Goal: Transaction & Acquisition: Purchase product/service

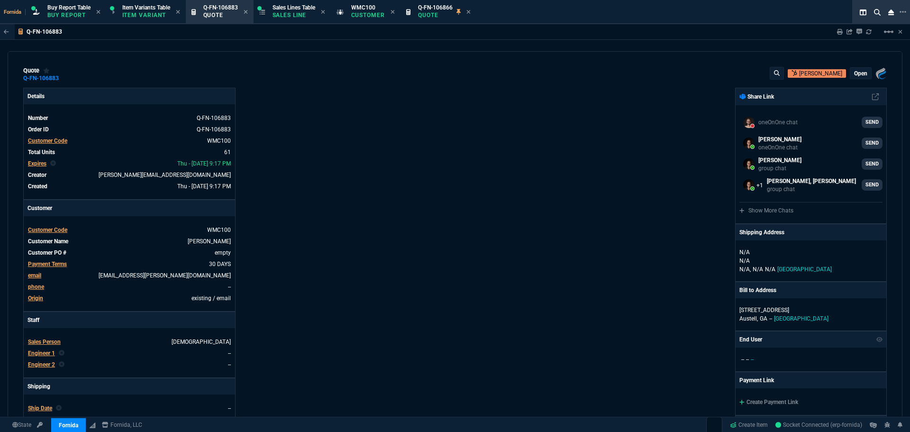
select select "1: BROV"
click at [301, 18] on p "Sales Line" at bounding box center [294, 15] width 43 height 8
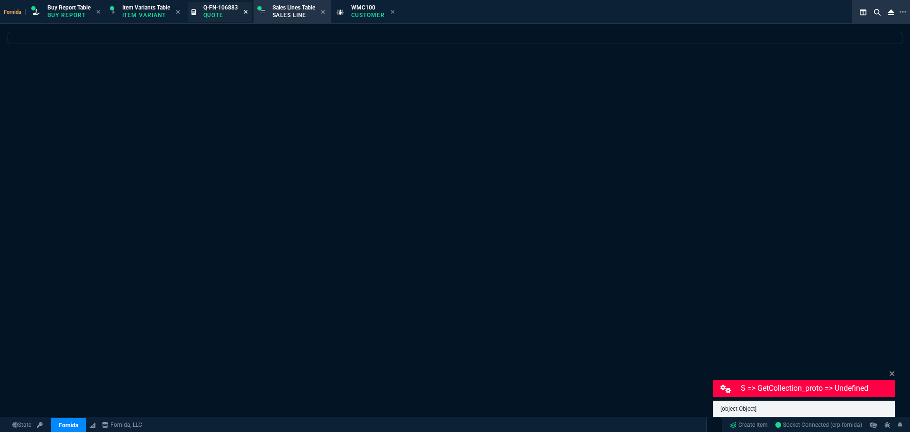
click at [247, 10] on icon at bounding box center [246, 12] width 4 height 6
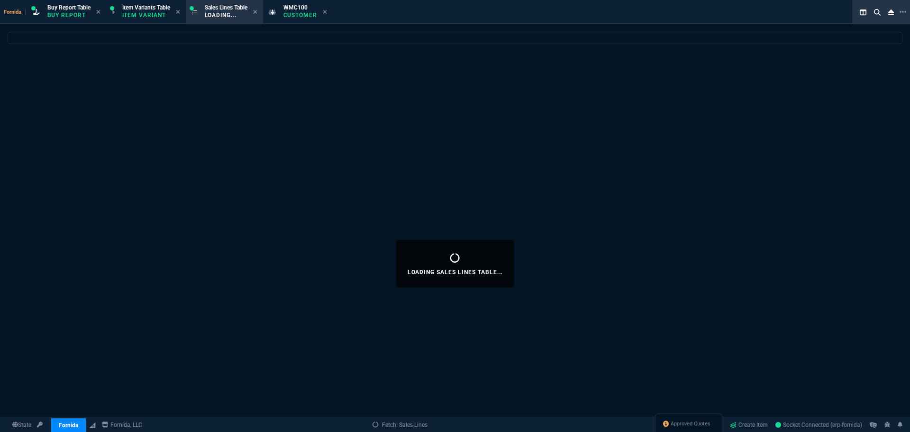
select select "1: BROV"
select select
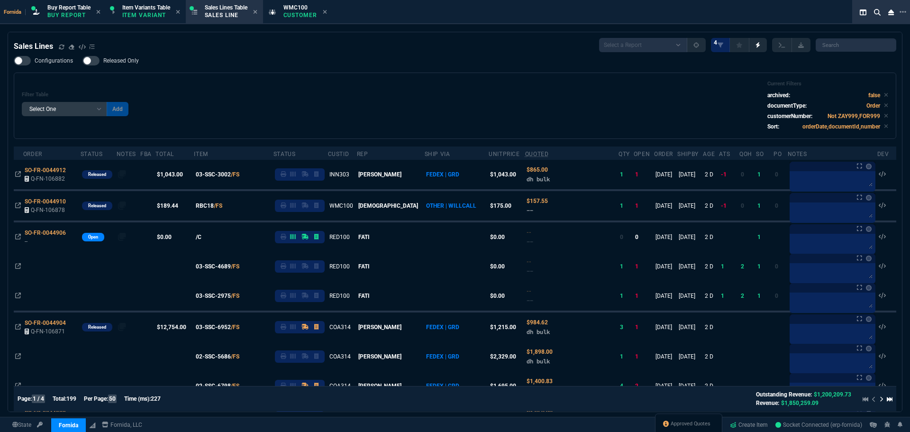
click at [246, 81] on div "Filter Table Select One Add Filter () Age () ATS () Cond (itemVariantCode) Cust…" at bounding box center [455, 106] width 867 height 50
click at [60, 47] on icon at bounding box center [62, 47] width 6 height 6
click at [365, 100] on div "Filter Table Select One Add Filter () Age () ATS () Cond (itemVariantCode) Cust…" at bounding box center [455, 106] width 867 height 50
click at [350, 59] on div "Configurations Released Only Filter Table Select One Add Filter () Age () ATS (…" at bounding box center [455, 97] width 883 height 83
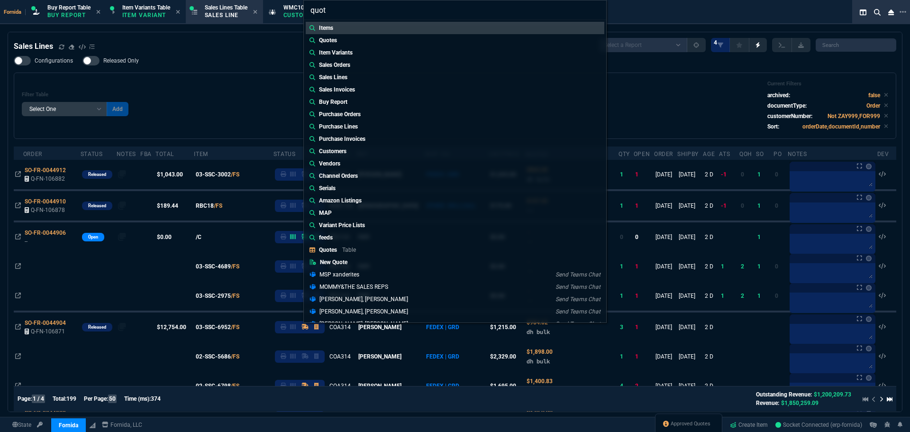
type input "quote"
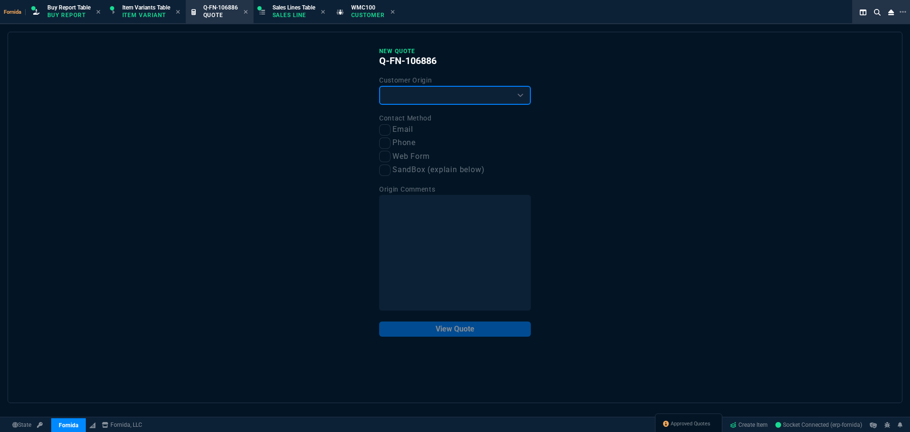
click at [384, 98] on select "Existing Customer Amazon Lead (first order) Website Lead (first order) Called (…" at bounding box center [455, 95] width 152 height 19
select select "existing"
click at [379, 86] on select "Existing Customer Amazon Lead (first order) Website Lead (first order) Called (…" at bounding box center [455, 95] width 152 height 19
click at [380, 131] on input "Email" at bounding box center [384, 129] width 11 height 11
checkbox input "true"
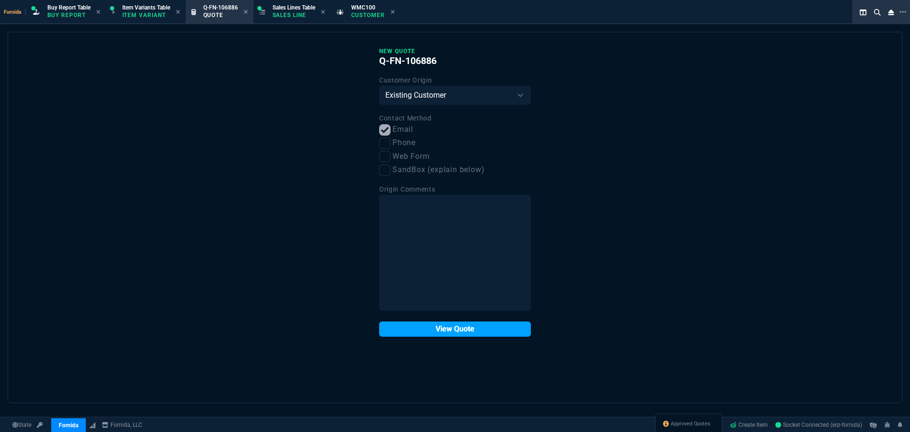
click at [453, 336] on button "View Quote" at bounding box center [455, 328] width 152 height 15
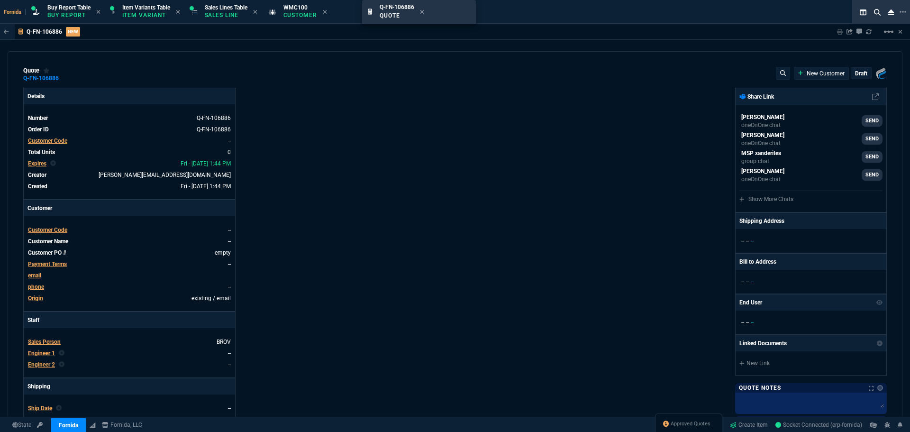
drag, startPoint x: 256, startPoint y: 16, endPoint x: 401, endPoint y: 19, distance: 145.1
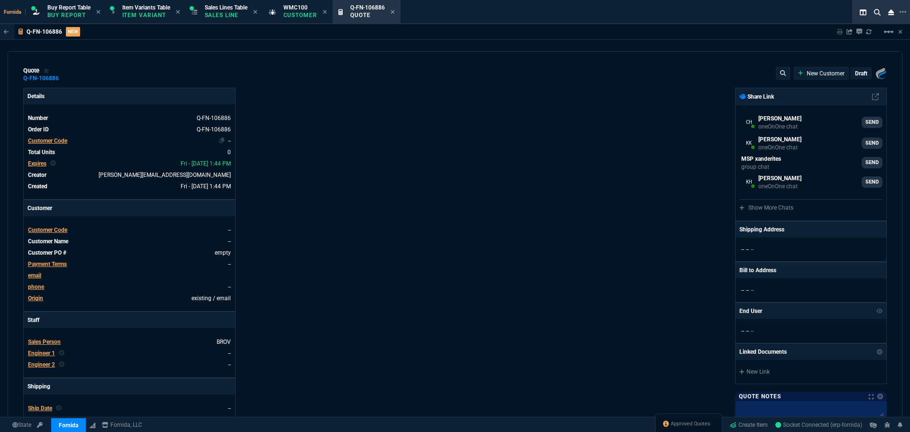
click at [59, 138] on span "Customer Code" at bounding box center [47, 141] width 39 height 7
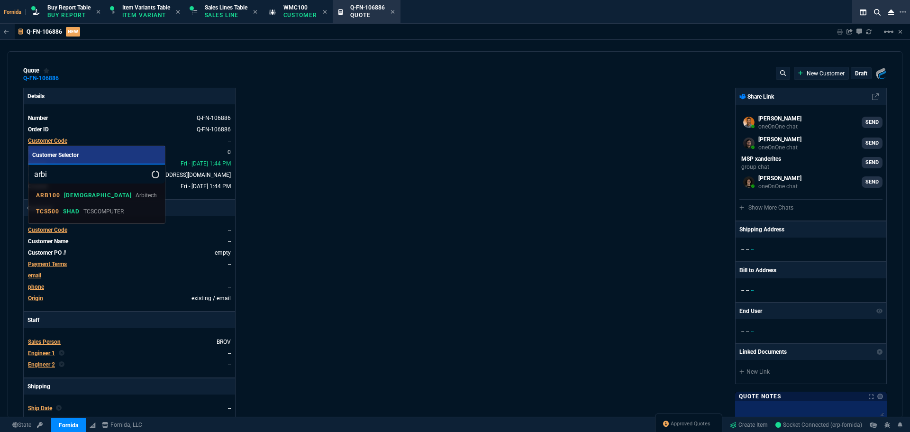
type input "arbi"
click at [317, 85] on div at bounding box center [455, 216] width 910 height 432
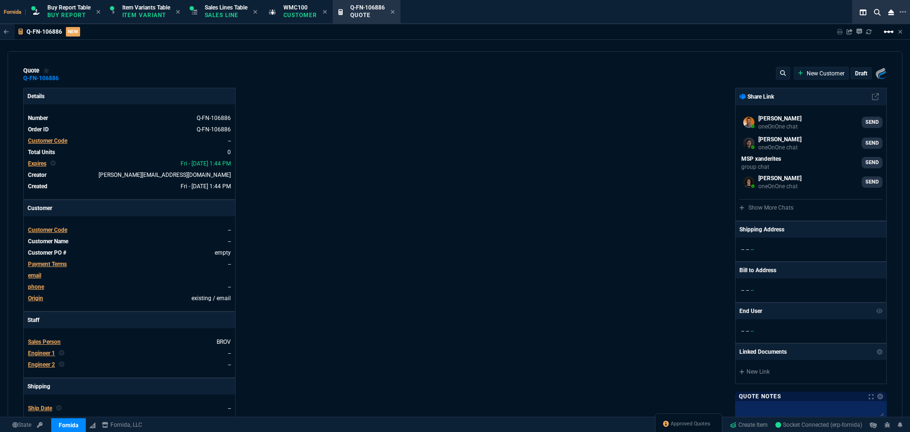
click at [886, 35] on mat-icon "linear_scale" at bounding box center [888, 31] width 11 height 11
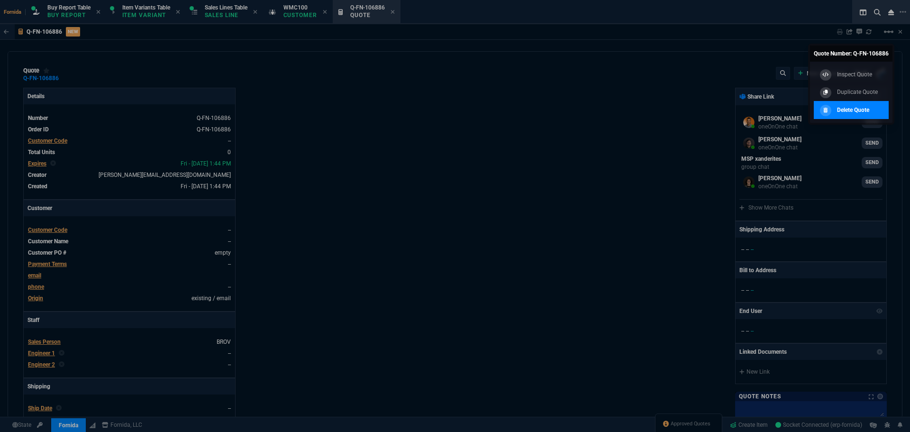
click at [828, 101] on link "Delete Quote" at bounding box center [851, 110] width 75 height 18
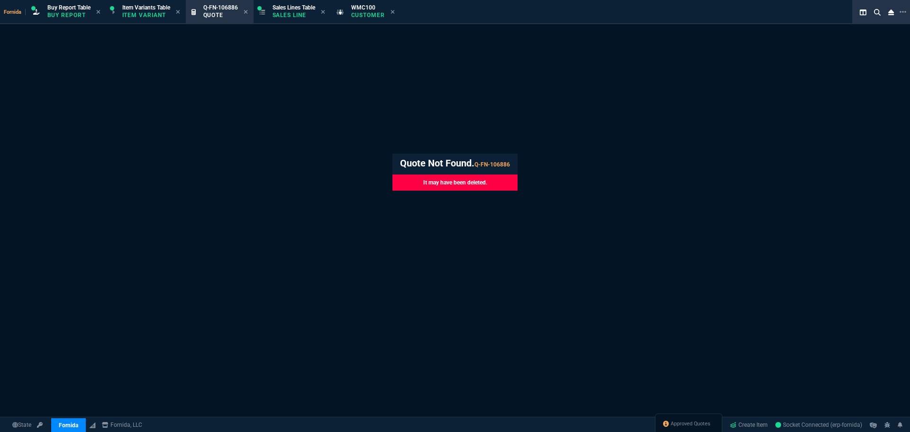
click at [395, 14] on icon at bounding box center [393, 12] width 4 height 6
click at [315, 13] on p "Sales Line" at bounding box center [294, 15] width 43 height 8
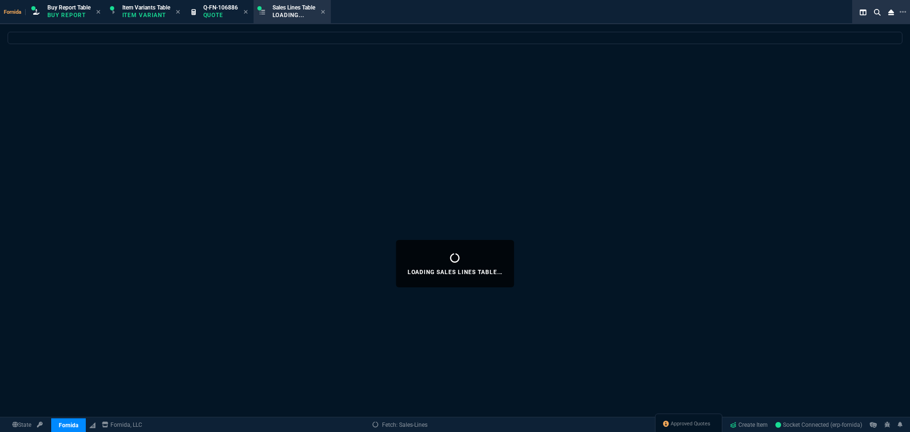
click at [248, 13] on icon at bounding box center [246, 12] width 4 height 6
select select
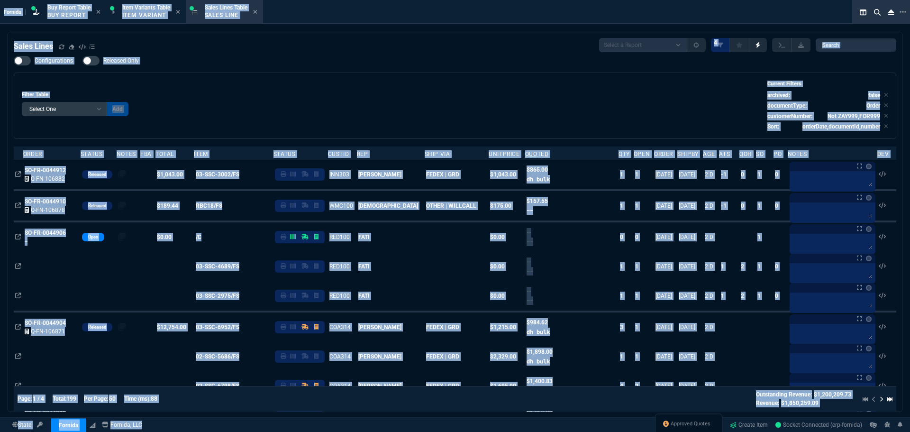
click at [569, 92] on div "Filter Table Select One Add Filter () Age () ATS () Cond (itemVariantCode) Cust…" at bounding box center [455, 106] width 867 height 50
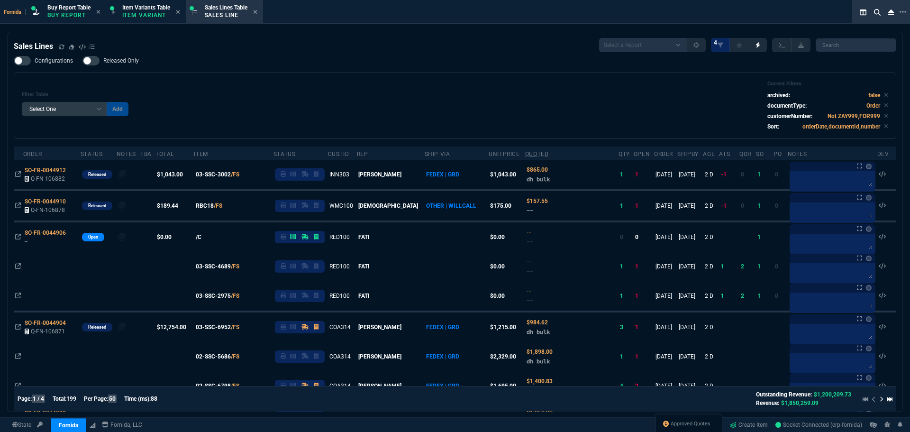
click at [413, 108] on div "Filter Table Select One Add Filter () Age () ATS () Cond (itemVariantCode) Cust…" at bounding box center [455, 106] width 867 height 50
click at [306, 62] on div "Configurations Released Only Filter Table Select One Add Filter () Age () ATS (…" at bounding box center [455, 97] width 883 height 83
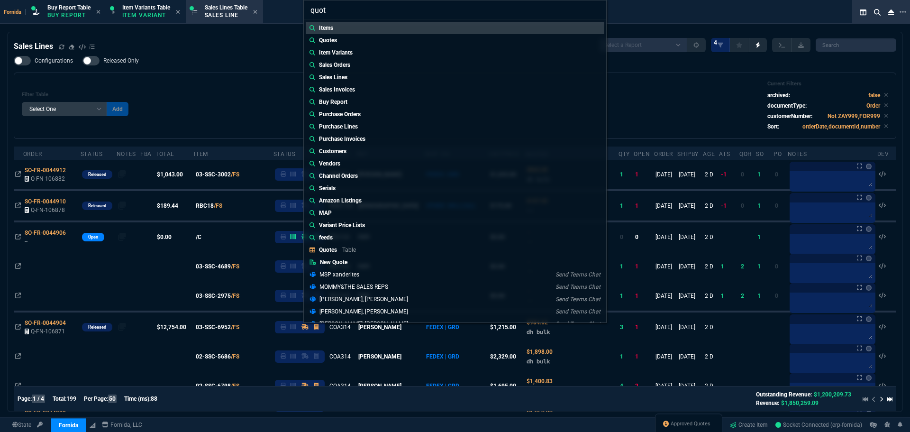
type input "quote"
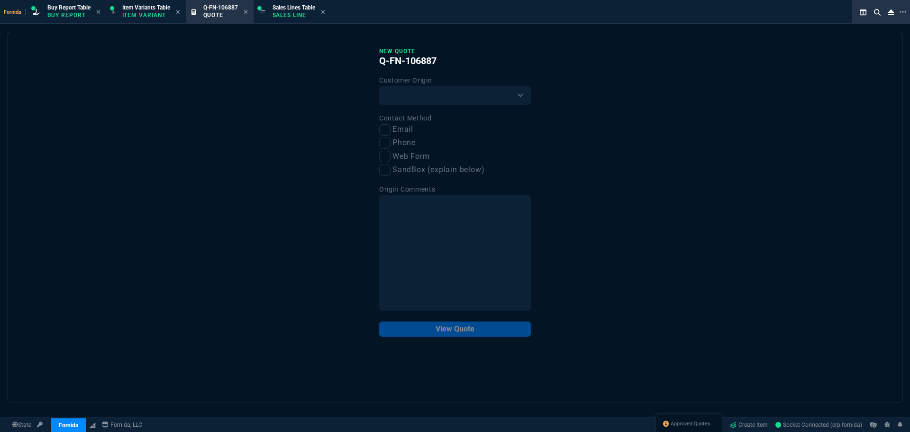
drag, startPoint x: 229, startPoint y: 18, endPoint x: 314, endPoint y: 17, distance: 84.9
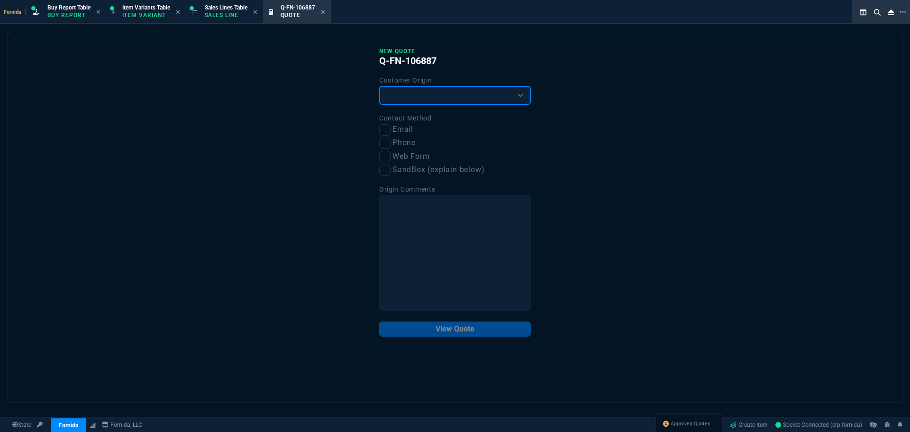
drag, startPoint x: 435, startPoint y: 95, endPoint x: 432, endPoint y: 104, distance: 9.4
click at [435, 95] on select "Existing Customer Amazon Lead (first order) Website Lead (first order) Called (…" at bounding box center [455, 95] width 152 height 19
select select "existing"
click at [379, 86] on select "Existing Customer Amazon Lead (first order) Website Lead (first order) Called (…" at bounding box center [455, 95] width 152 height 19
click at [390, 127] on label "Email" at bounding box center [455, 130] width 152 height 12
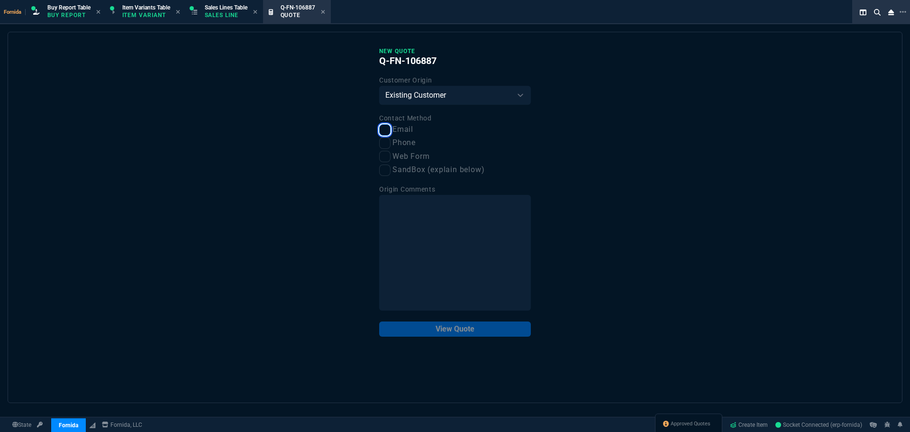
click at [387, 129] on input "Email" at bounding box center [384, 129] width 11 height 11
checkbox input "true"
click at [492, 326] on button "View Quote" at bounding box center [455, 328] width 152 height 15
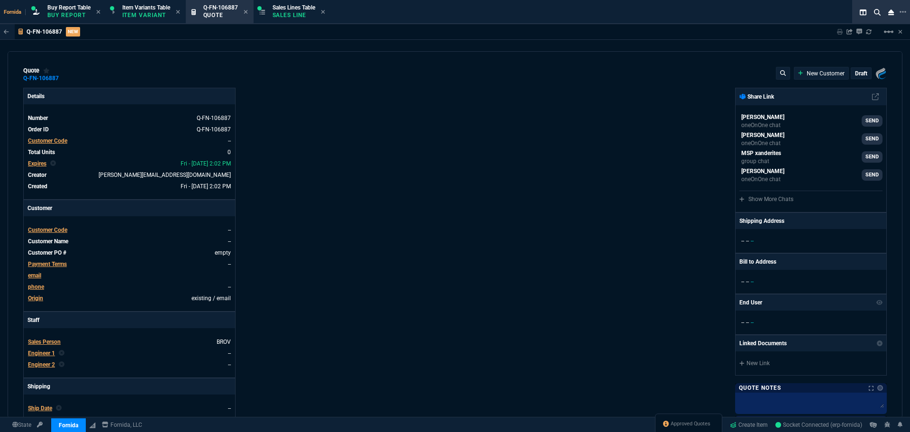
click at [46, 141] on span "Customer Code" at bounding box center [47, 141] width 39 height 7
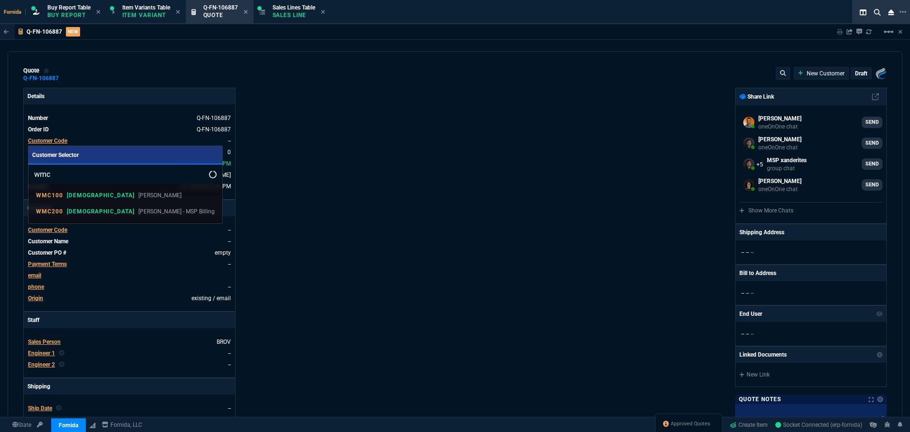
type input "wmc"
click at [121, 185] on div "WMC100 VAHI WM Coffman WMC200 VAHI WM Coffman - MSP Billing" at bounding box center [125, 204] width 194 height 40
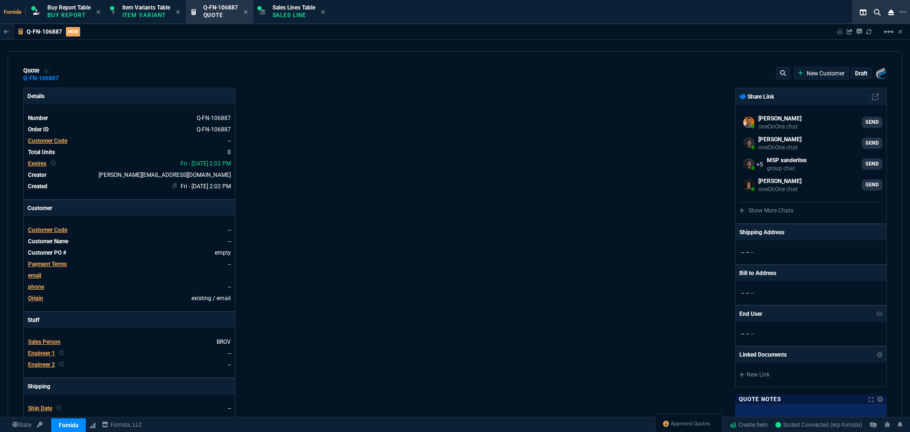
click at [121, 190] on td "Fri - [DATE] 2:02 PM" at bounding box center [141, 186] width 180 height 9
click at [57, 138] on span "Customer Code" at bounding box center [47, 141] width 39 height 7
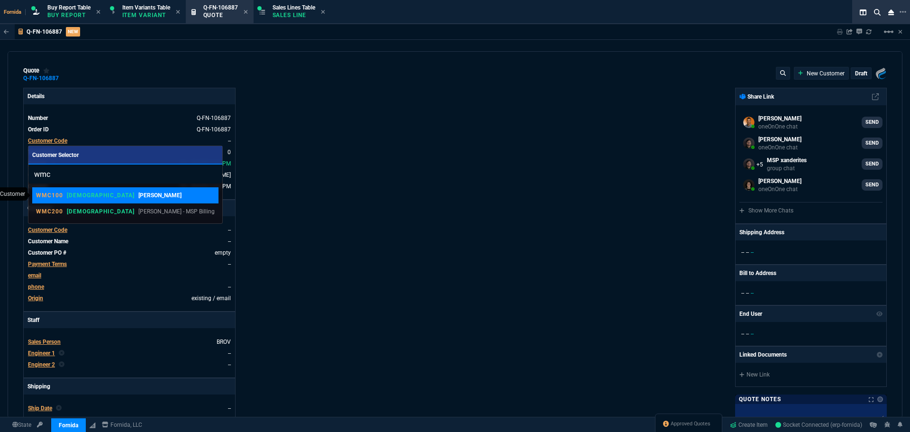
click at [94, 190] on link "WMC100 VAHI WM Coffman" at bounding box center [125, 195] width 186 height 16
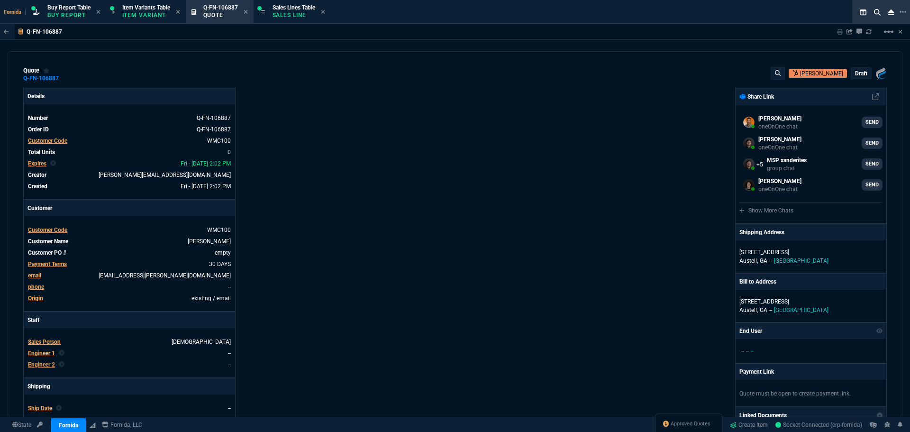
scroll to position [237, 0]
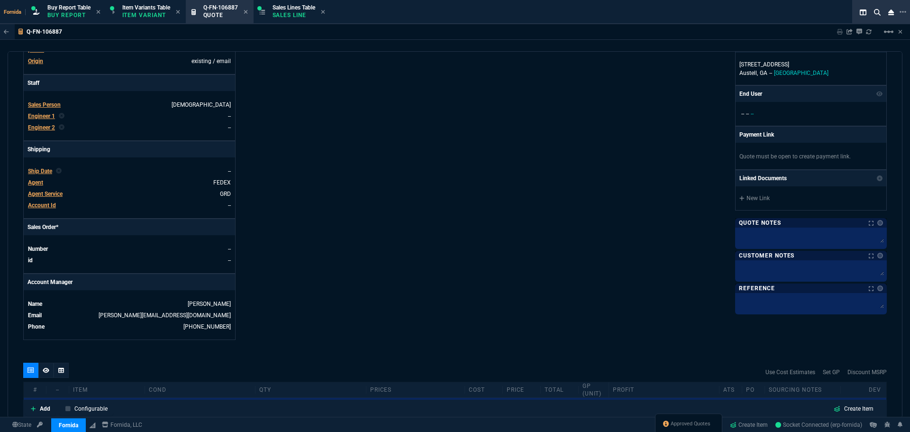
click at [49, 116] on span "Engineer 1" at bounding box center [41, 116] width 27 height 7
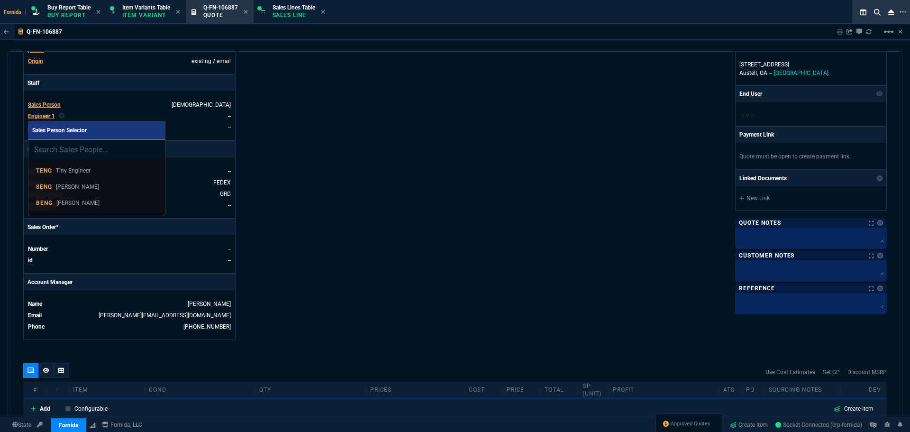
click at [94, 202] on div "BENG [PERSON_NAME]" at bounding box center [96, 203] width 121 height 9
click at [305, 183] on div "Details Number Q-FN-106887 Order ID Q-FN-106887 Customer Code WMC100 Total Unit…" at bounding box center [239, 95] width 432 height 489
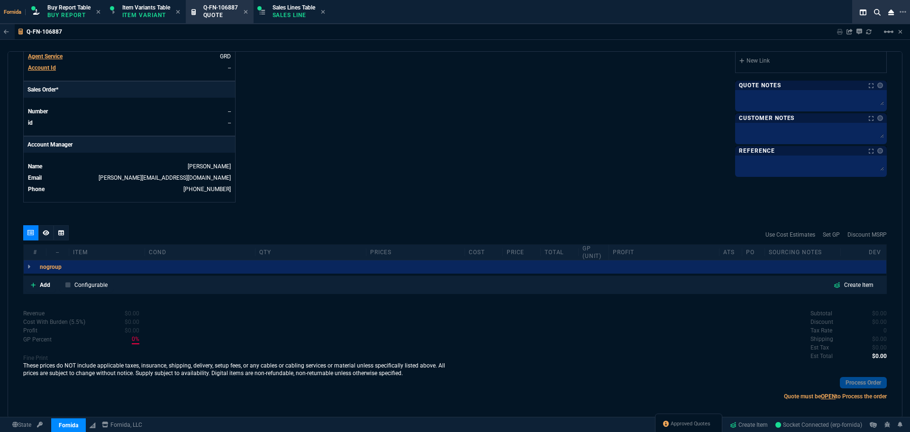
scroll to position [382, 0]
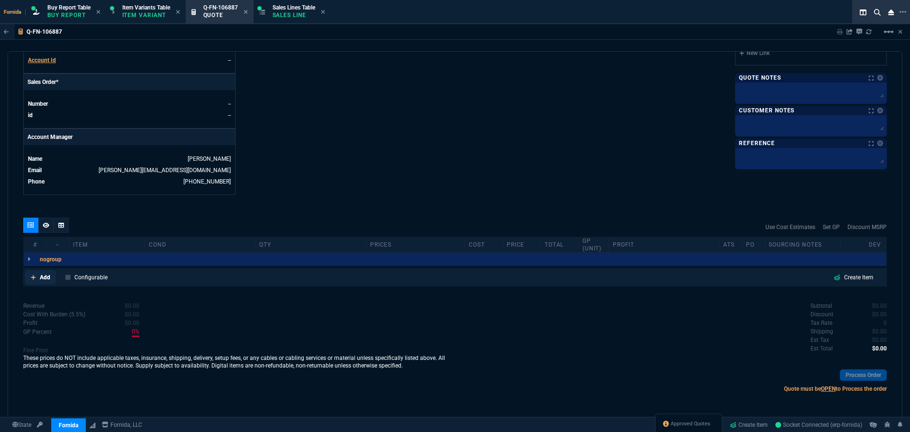
click at [46, 282] on link "Add" at bounding box center [40, 277] width 31 height 14
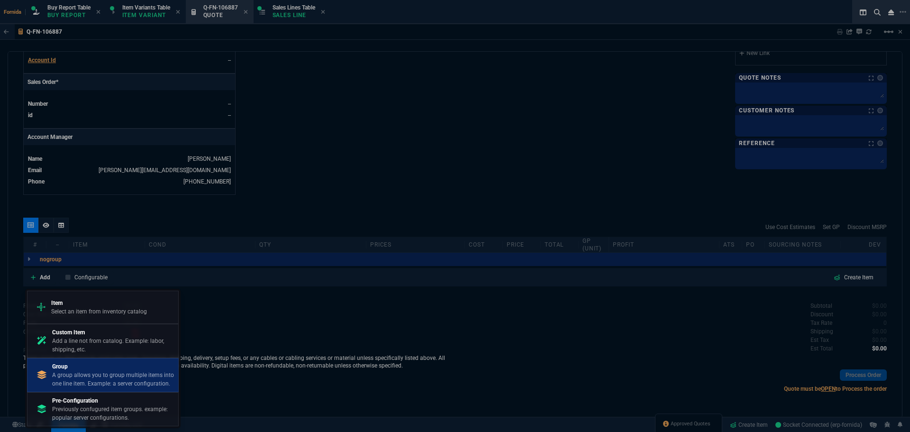
click at [122, 374] on p "A group allows you to group multiple items into one line item. Example: a serve…" at bounding box center [113, 379] width 122 height 17
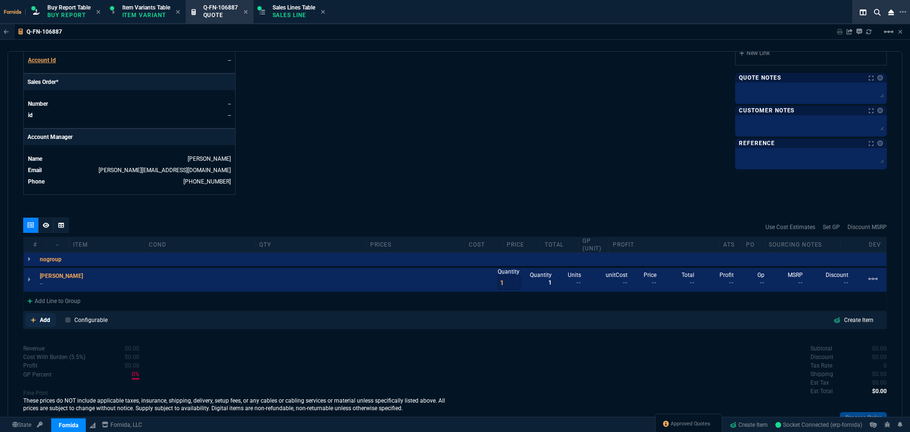
click at [41, 327] on link "Add" at bounding box center [40, 320] width 31 height 14
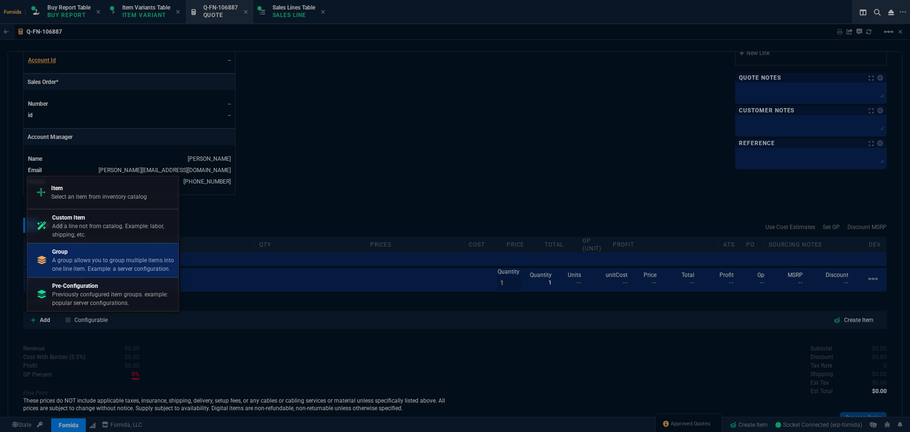
click at [82, 263] on p "A group allows you to group multiple items into one line item. Example: a serve…" at bounding box center [113, 264] width 122 height 17
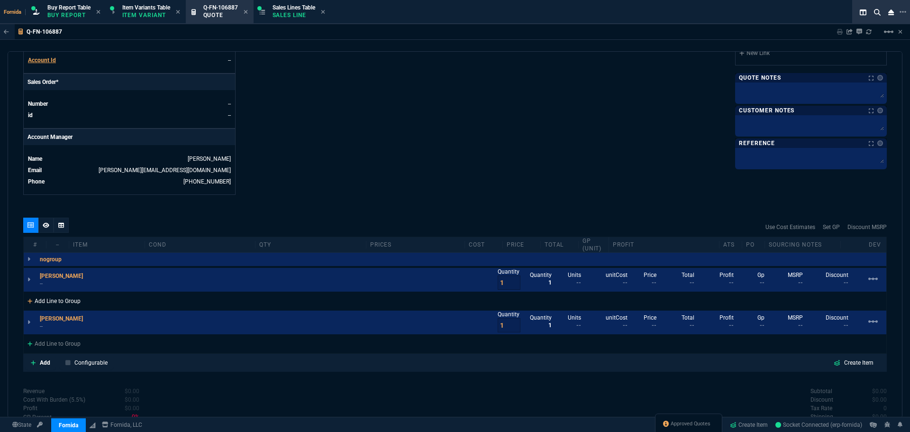
click at [73, 302] on div "Add Line to Group" at bounding box center [54, 300] width 61 height 17
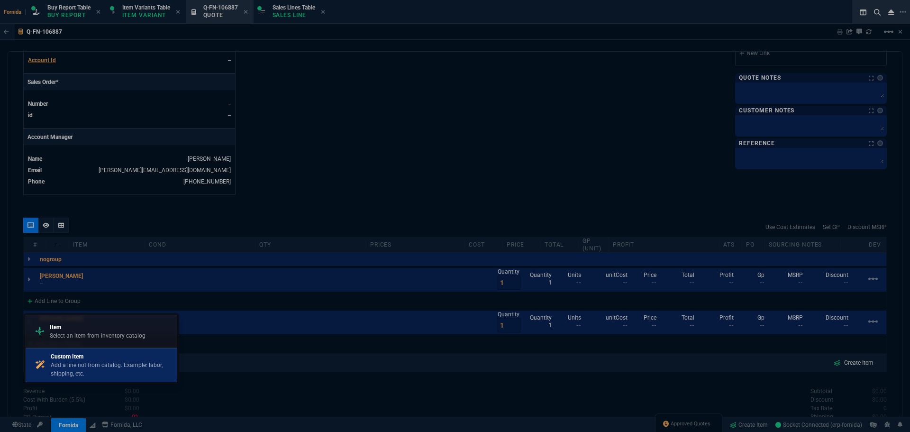
click at [99, 354] on p "Custom Item" at bounding box center [112, 356] width 122 height 9
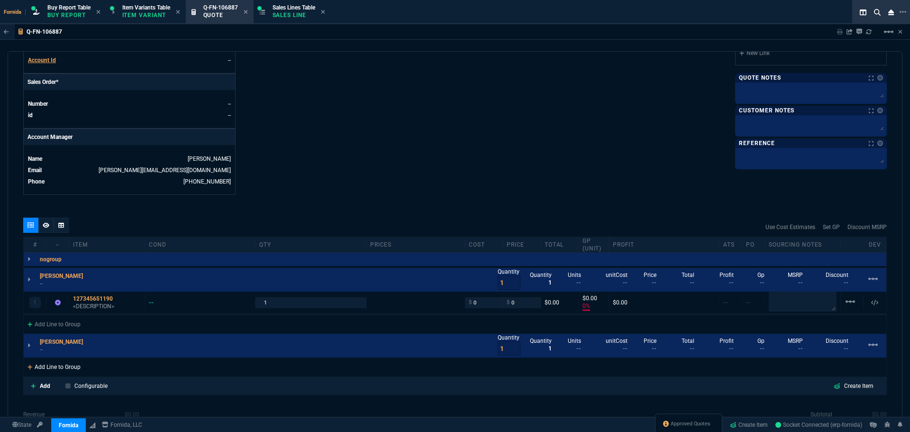
scroll to position [468, 0]
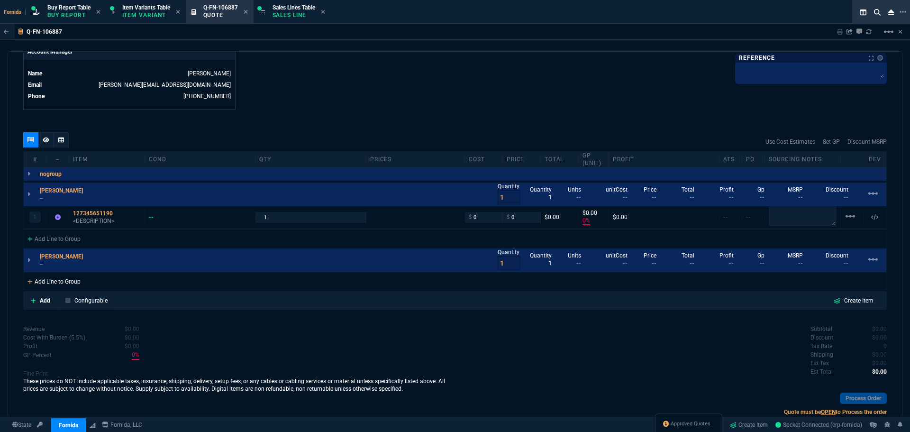
click at [78, 284] on div "Add Line to Group" at bounding box center [54, 280] width 61 height 17
type input "0"
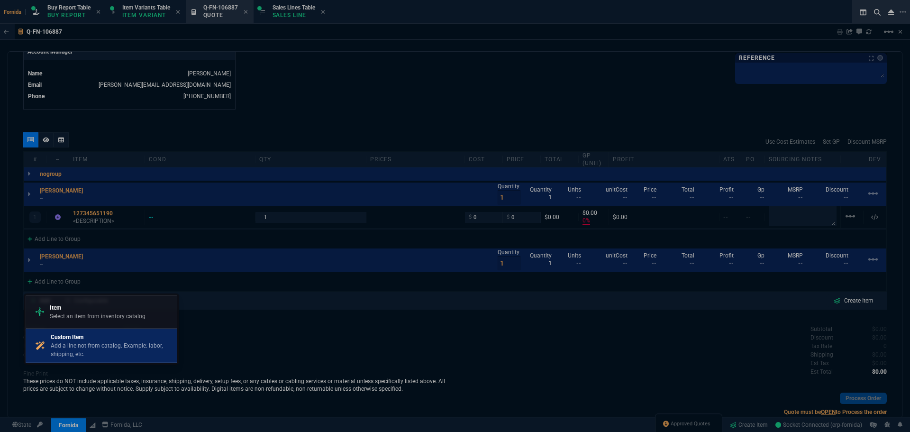
click at [127, 337] on p "Custom Item" at bounding box center [112, 337] width 122 height 9
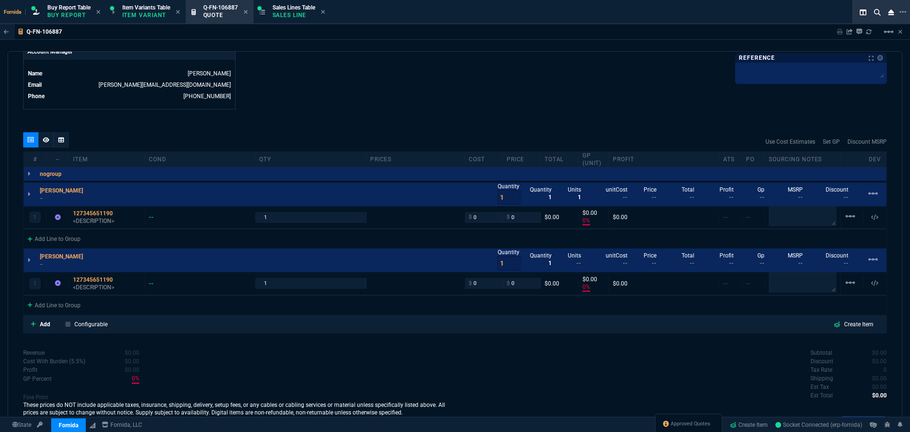
type input "0"
click at [799, 221] on textarea at bounding box center [803, 216] width 68 height 20
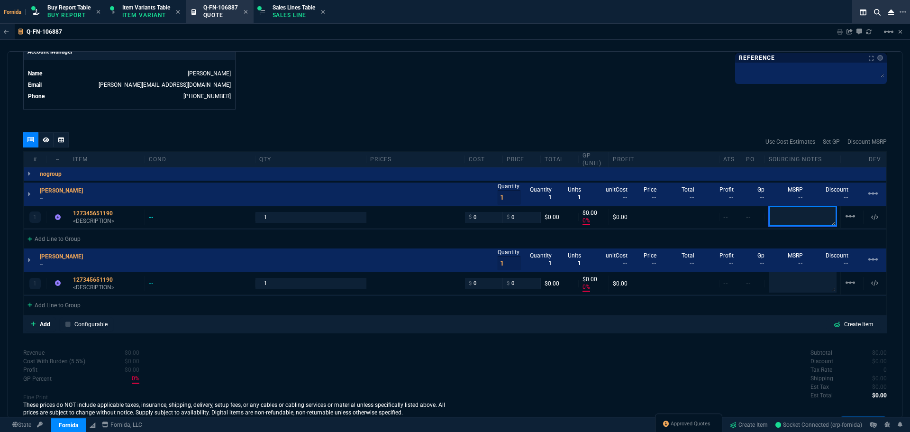
paste textarea "[URL][DOMAIN_NAME]"
type textarea "[URL][DOMAIN_NAME]"
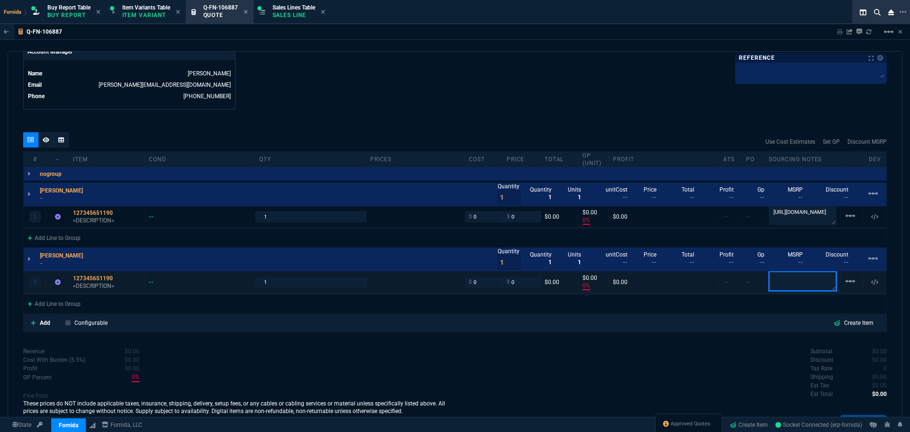
click at [806, 278] on textarea at bounding box center [803, 281] width 68 height 20
paste textarea "[URL][DOMAIN_NAME]"
type textarea "[URL][DOMAIN_NAME]"
click at [670, 117] on div "quote Q-FN-106887 WM Coffman draft Fornida, LLC 2609 Technology Dr Suite 300 Pl…" at bounding box center [455, 234] width 895 height 367
click at [99, 220] on p "<DESCRIPTION>" at bounding box center [107, 221] width 68 height 8
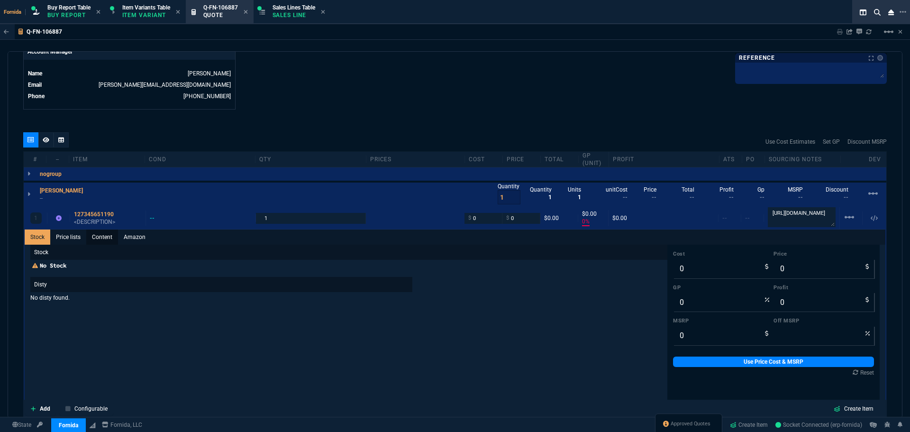
click at [97, 231] on link "Content" at bounding box center [102, 236] width 32 height 15
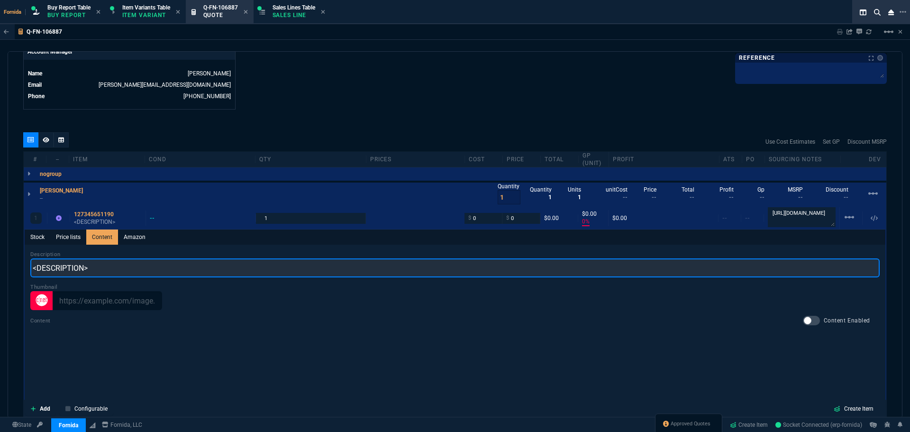
click at [121, 272] on input "<DESCRIPTION>" at bounding box center [455, 267] width 850 height 19
paste input "Lenovo ThinkPad X13 Gen 3, i7-1270P 12-core, 1TB SSD, 32GB DDR5, Win 11 Pro"
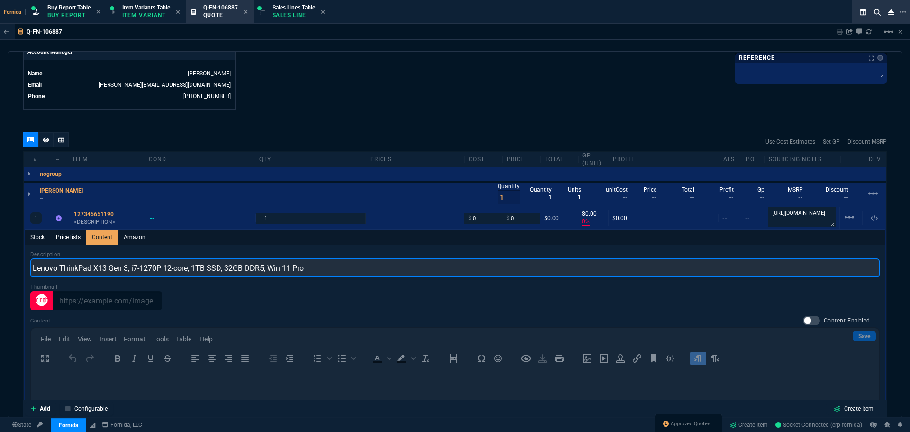
scroll to position [0, 0]
click at [129, 273] on input "Lenovo ThinkPad X13 Gen 3, i7-1270P 12-core, 1TB SSD, 32GB DDR5, Win 11 Pro" at bounding box center [455, 267] width 850 height 19
click at [188, 273] on input "Lenovo ThinkPad X13 Gen 3 i7-1270P 12-core, 1TB SSD, 32GB DDR5, Win 11 Pro" at bounding box center [455, 267] width 850 height 19
click at [207, 273] on input "Lenovo ThinkPad X13 Gen 3 i7-1270P 12C 1TB SSD, 32GB DDR5, Win 11 Pro" at bounding box center [455, 267] width 850 height 19
drag, startPoint x: 226, startPoint y: 269, endPoint x: 209, endPoint y: 269, distance: 17.5
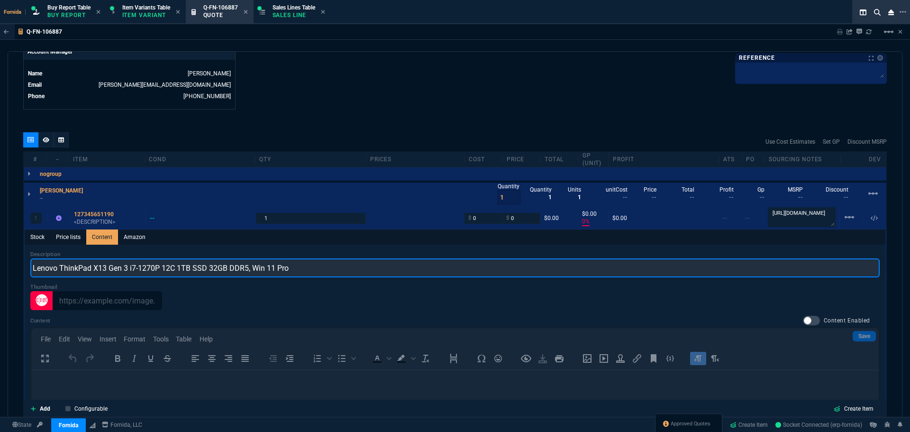
click at [209, 269] on input "Lenovo ThinkPad X13 Gen 3 i7-1270P 12C 1TB SSD 32GB DDR5, Win 11 Pro" at bounding box center [455, 267] width 850 height 19
click at [177, 270] on input "Lenovo ThinkPad X13 Gen 3 i7-1270P 12C 1TB SSD DDR5, Win 11 Pro" at bounding box center [455, 267] width 850 height 19
paste input "32GB"
click at [234, 271] on input "Lenovo ThinkPad X13 Gen 3 i7-1270P 12C 32GB1TB SSD DDR5, Win 11 Pro" at bounding box center [455, 267] width 850 height 19
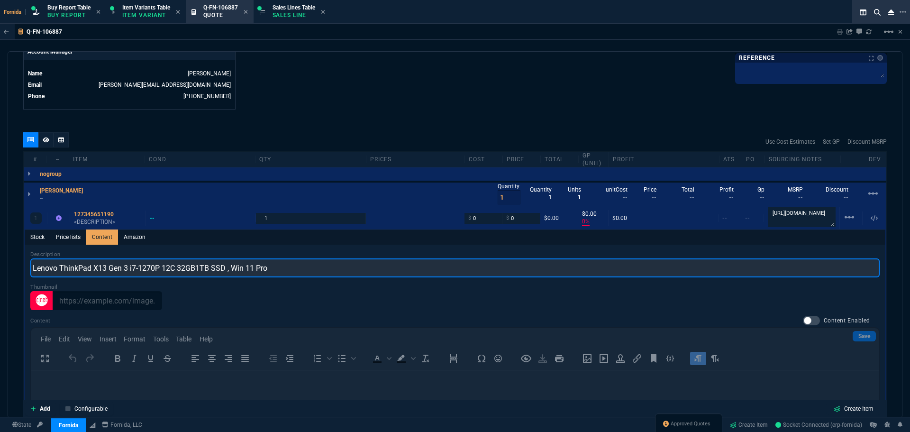
click at [229, 272] on input "Lenovo ThinkPad X13 Gen 3 i7-1270P 12C 32GB1TB SSD , Win 11 Pro" at bounding box center [455, 267] width 850 height 19
click at [239, 271] on input "Lenovo ThinkPad X13 Gen 3 i7-1270P 12C 32GB1TB SSD Win 11 Pro" at bounding box center [455, 267] width 850 height 19
click at [236, 271] on input "Lenovo ThinkPad X13 Gen 3 i7-1270P 12C 32GB1TB SSD W 11 Pro" at bounding box center [455, 267] width 850 height 19
click at [255, 272] on input "Lenovo ThinkPad X13 Gen 3 i7-1270P 12C 32GB1TB SSD W11 Pro" at bounding box center [455, 267] width 850 height 19
click at [245, 270] on input "Lenovo ThinkPad X13 Gen 3 i7-1270P 12C 32GB1TB SSD W11 P" at bounding box center [455, 267] width 850 height 19
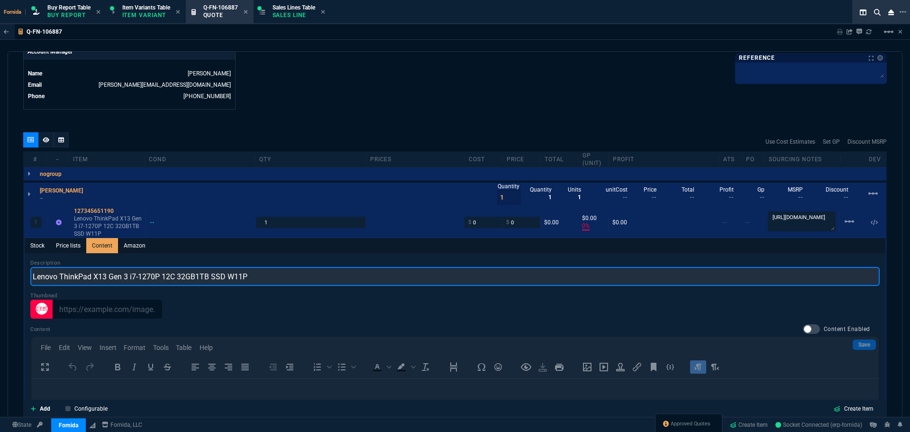
drag, startPoint x: 126, startPoint y: 276, endPoint x: 110, endPoint y: 278, distance: 15.7
click at [110, 278] on input "Lenovo ThinkPad X13 Gen 3 i7-1270P 12C 32GB1TB SSD W11P" at bounding box center [455, 276] width 850 height 19
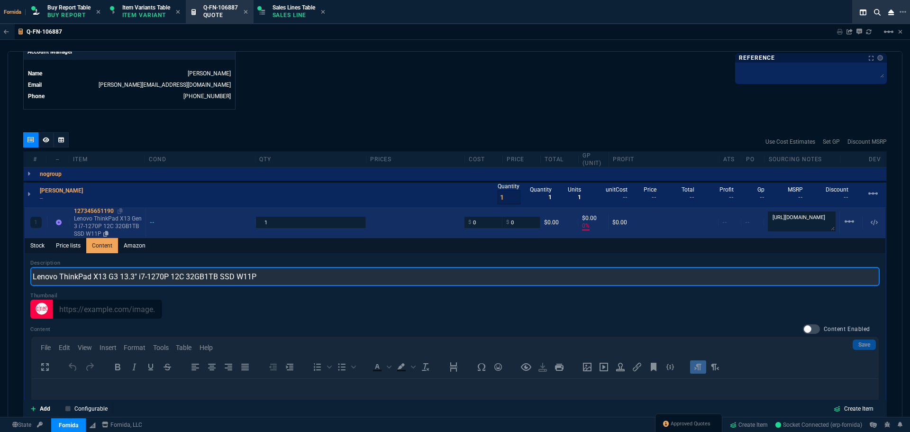
type input "Lenovo ThinkPad X13 G3 13.3" i7-1270P 12C 32GB1TB SSD W11P"
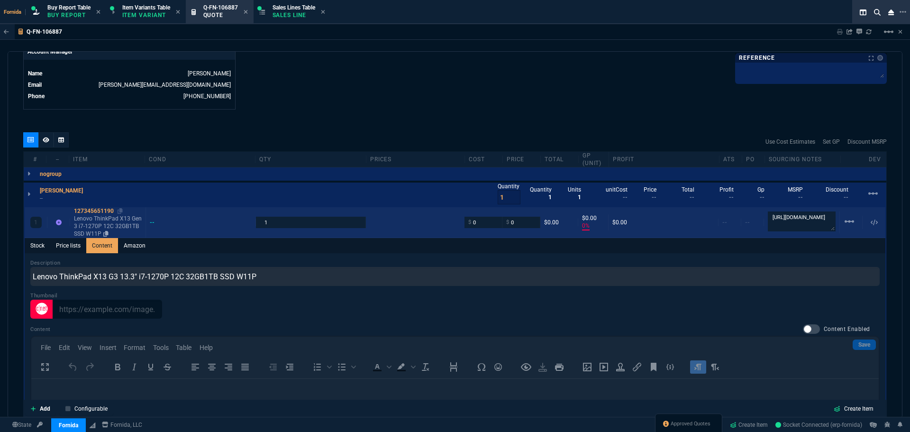
click at [116, 226] on p "Lenovo ThinkPad X13 Gen 3 i7-1270P 12C 32GB1TB SSD W11P" at bounding box center [108, 226] width 68 height 23
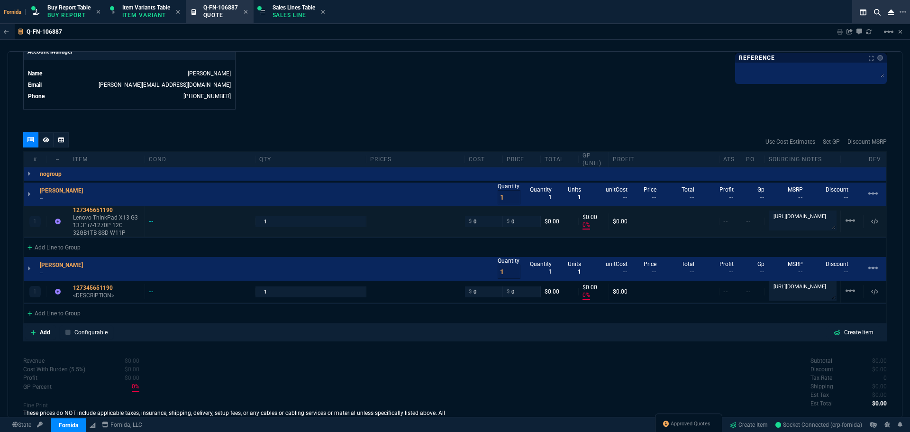
type input "0"
click at [102, 290] on div "127345651190" at bounding box center [107, 288] width 68 height 8
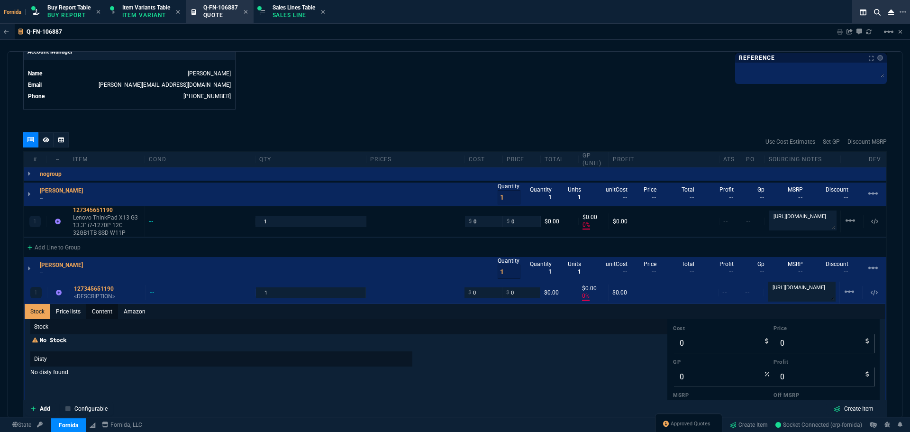
click at [102, 306] on link "Content" at bounding box center [102, 311] width 32 height 15
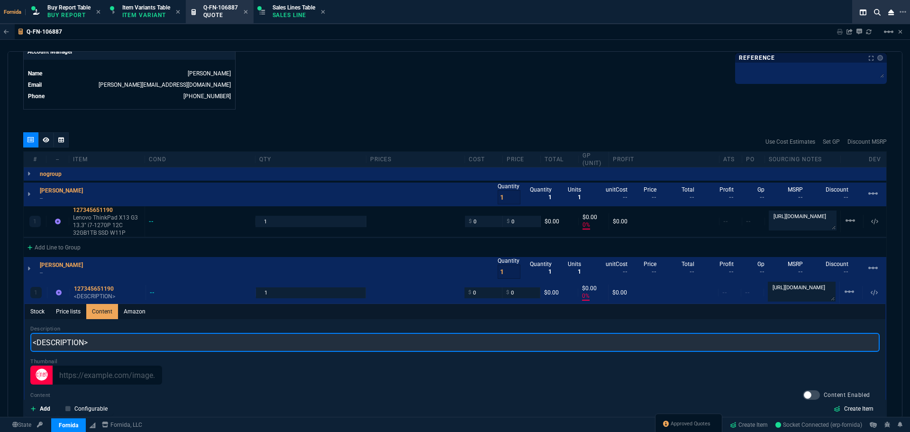
click at [117, 341] on input "<DESCRIPTION>" at bounding box center [455, 342] width 850 height 19
paste input "Lenovo ThinkPad X13 G3 13.3" i7-1270P 12C 32GB1TB SSD W11P"
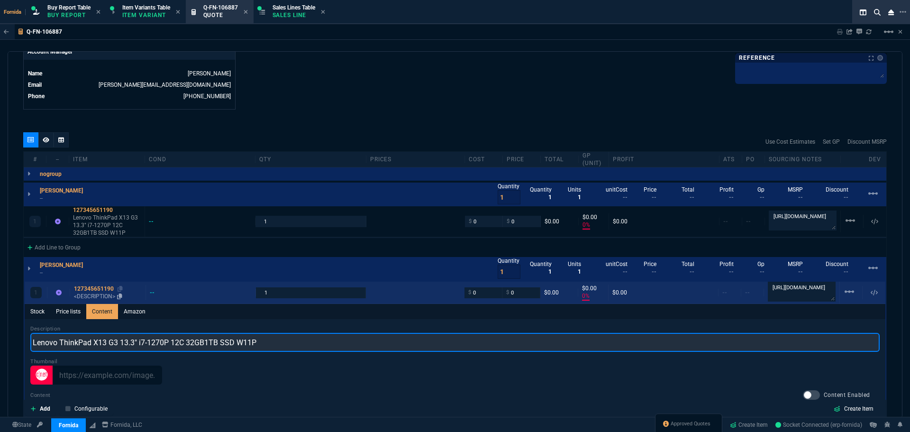
type input "Lenovo ThinkPad X13 G3 13.3" i7-1270P 12C 32GB1TB SSD W11P"
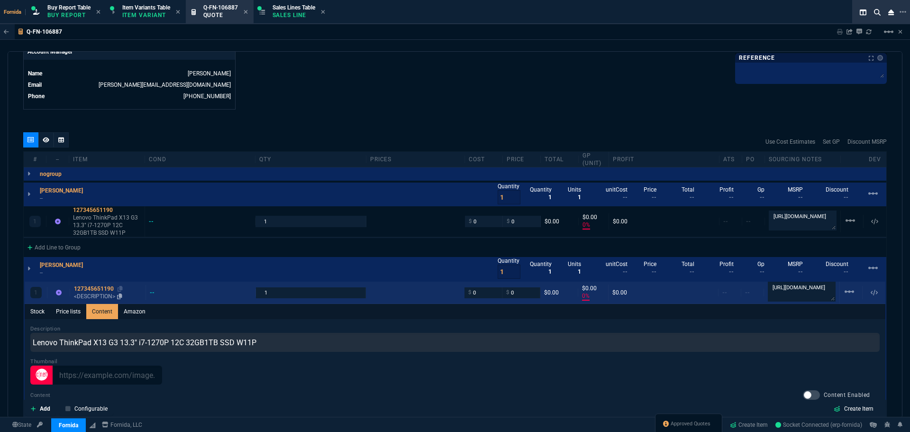
click at [106, 297] on p "<DESCRIPTION>" at bounding box center [108, 297] width 68 height 8
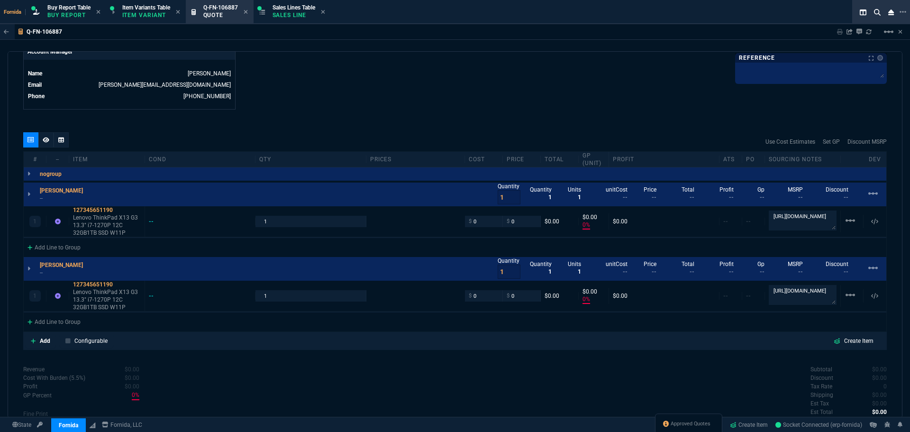
type input "0"
click at [487, 224] on input "0" at bounding box center [484, 221] width 30 height 11
type input "619"
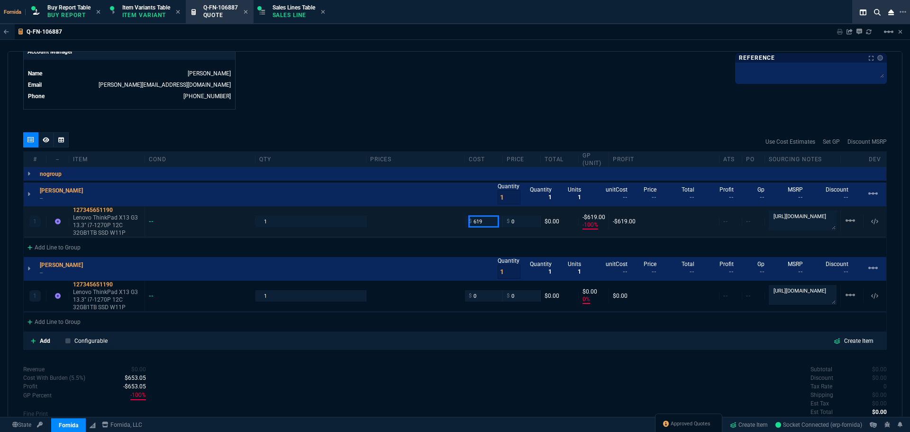
type input "-100"
type input "-619"
click at [487, 224] on input "619" at bounding box center [484, 221] width 30 height 11
click at [481, 294] on input "0" at bounding box center [484, 295] width 30 height 11
paste input "619"
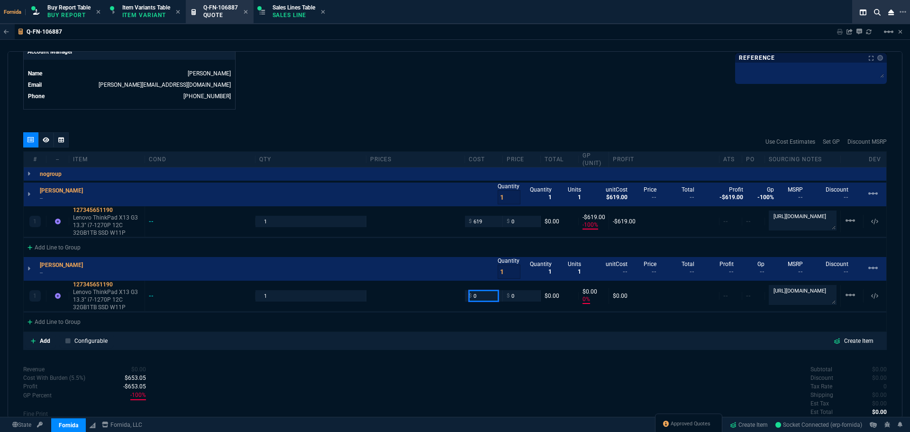
type input "619"
type input "-100"
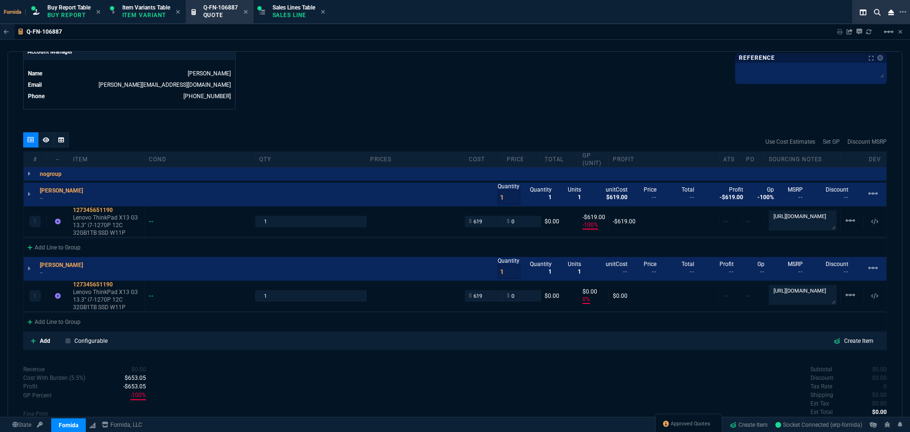
type input "-619"
click at [52, 199] on p "--" at bounding box center [64, 198] width 49 height 8
click at [50, 275] on p "--" at bounding box center [64, 273] width 49 height 8
drag, startPoint x: 500, startPoint y: 60, endPoint x: 257, endPoint y: 164, distance: 264.5
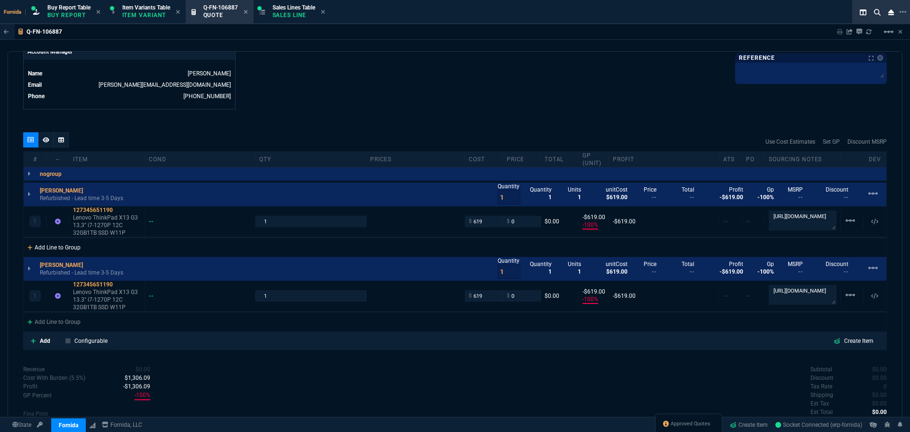
click at [83, 249] on div "Add Line to Group" at bounding box center [54, 246] width 61 height 17
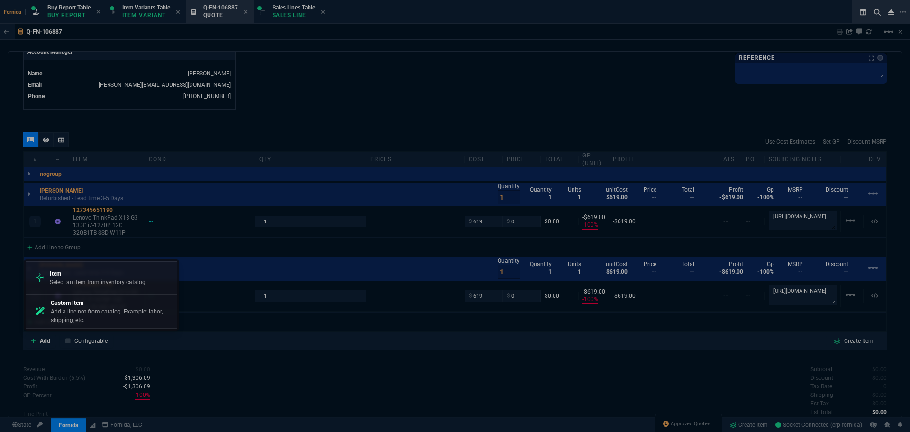
click at [92, 267] on div "Item Select an item from inventory catalog" at bounding box center [101, 278] width 143 height 25
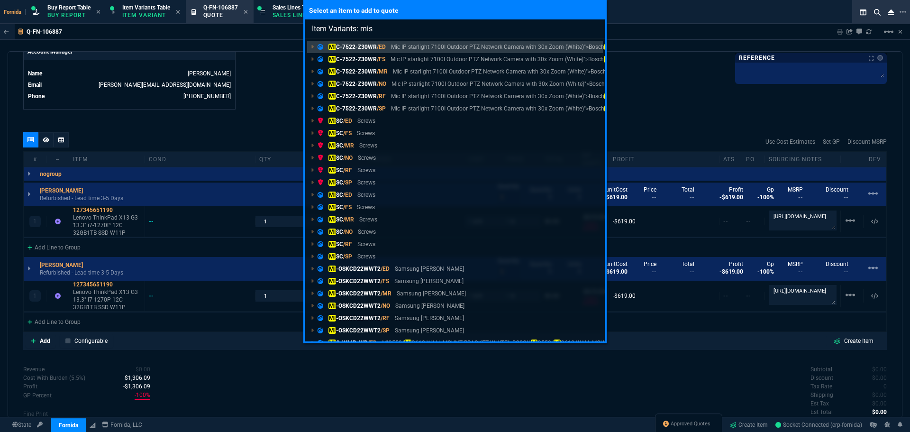
type input "Item Variants: mis-"
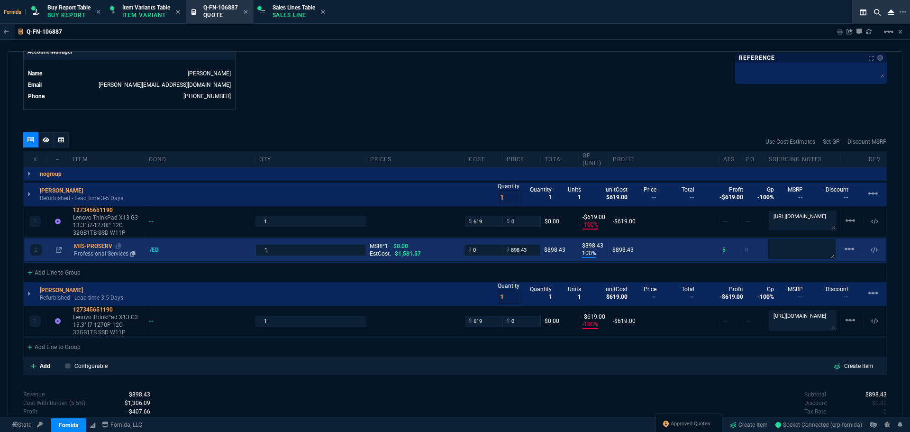
type input "-100"
type input "-619"
type input "100"
type input "898"
type input "-100"
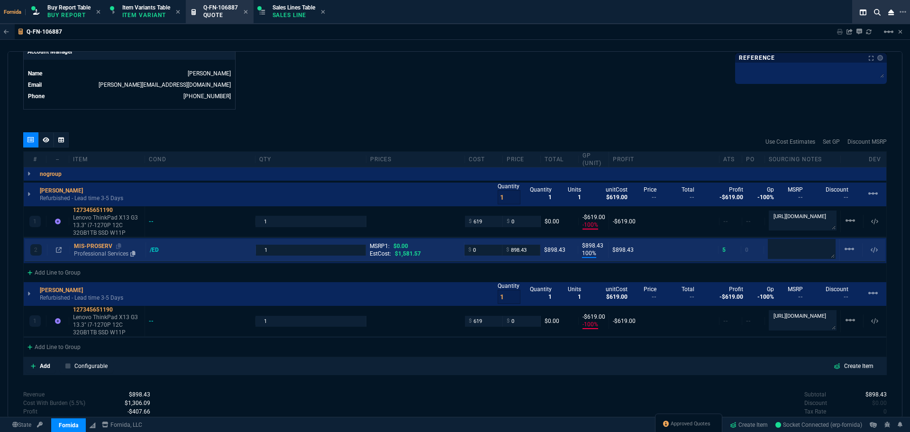
type input "-619"
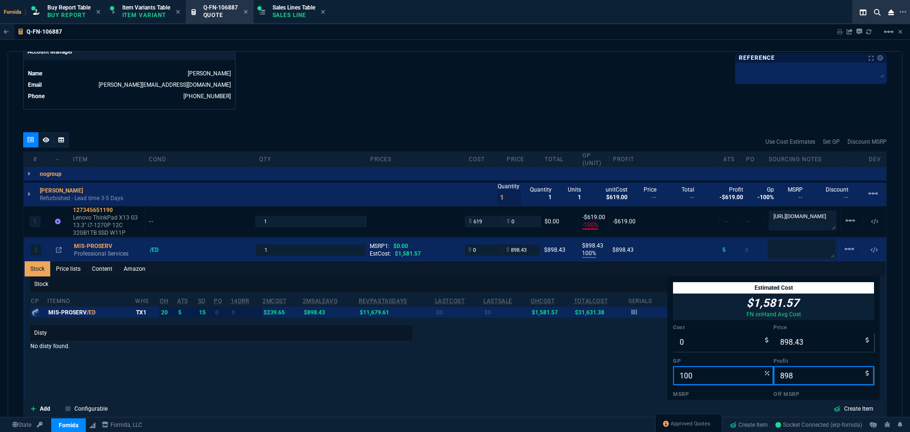
click at [117, 279] on p "Stock" at bounding box center [348, 283] width 637 height 15
click at [109, 272] on link "Content" at bounding box center [102, 268] width 32 height 15
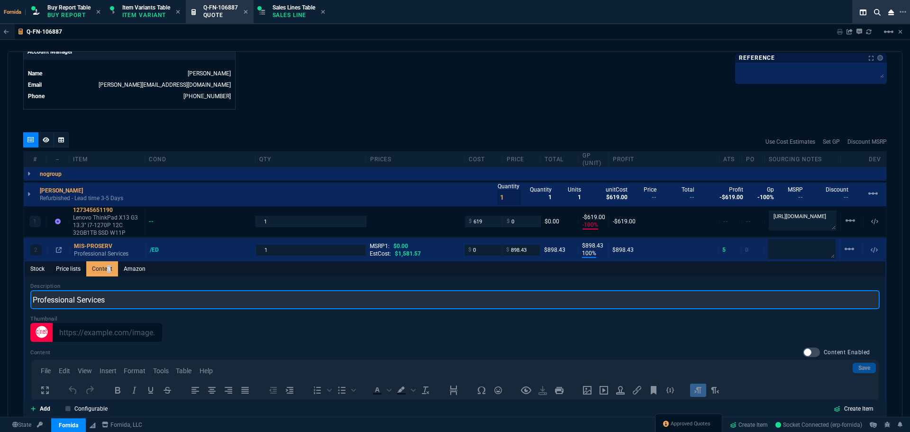
click at [133, 303] on input "Professional Services" at bounding box center [455, 299] width 850 height 19
type input "New Device Setup"
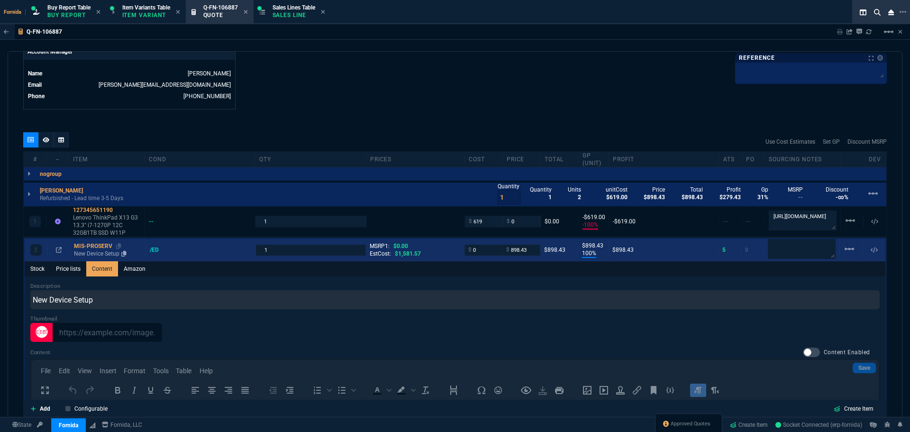
click at [91, 248] on div "MIS-PROSERV" at bounding box center [108, 246] width 68 height 8
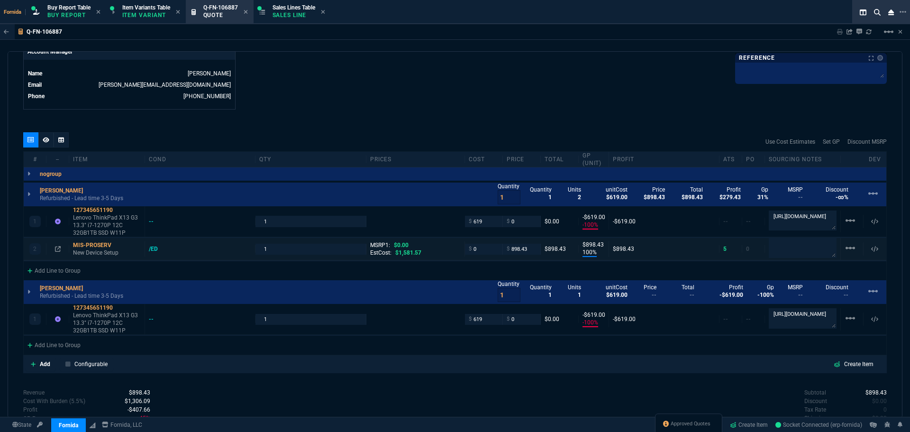
type input "100"
type input "898"
click at [521, 246] on input "898.43" at bounding box center [522, 249] width 30 height 11
type input "250"
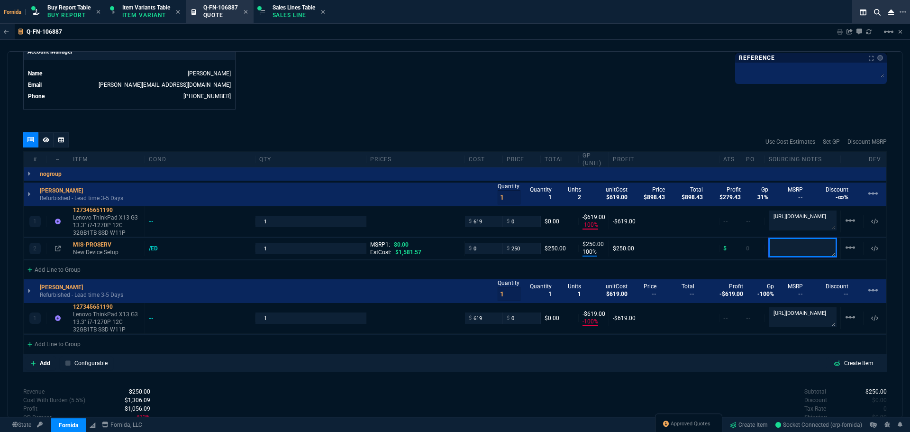
type input "250"
click at [524, 220] on input "0" at bounding box center [522, 221] width 30 height 11
type input "795"
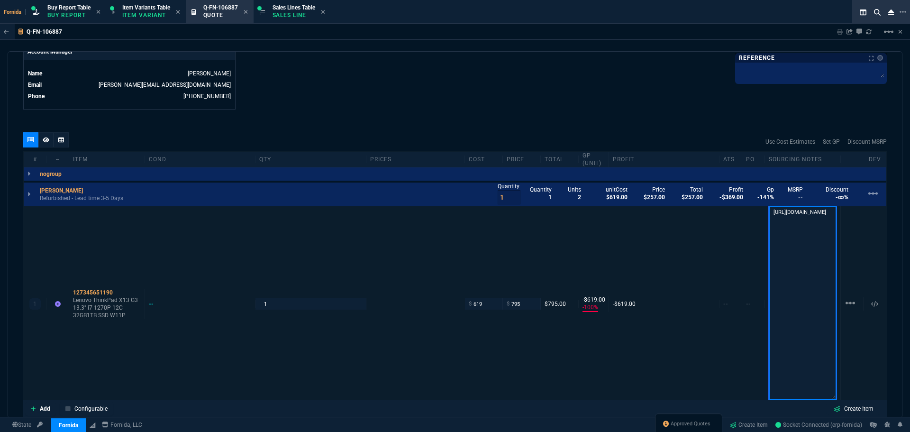
type input "795"
type input "22"
type input "176"
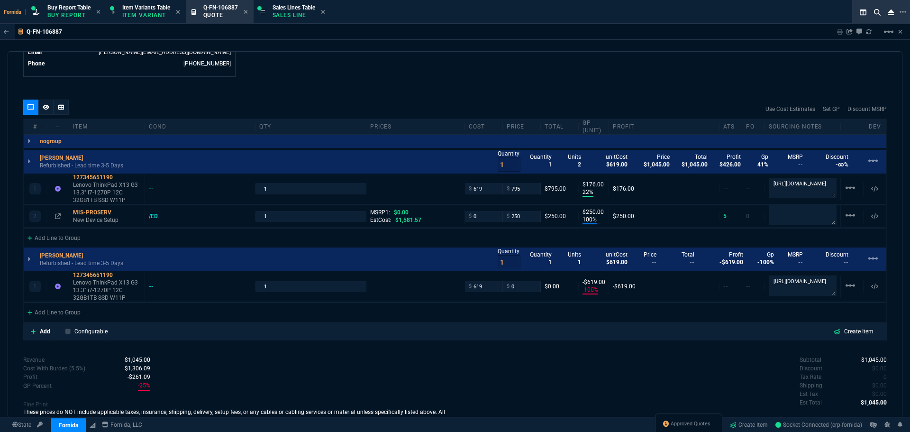
scroll to position [554, 0]
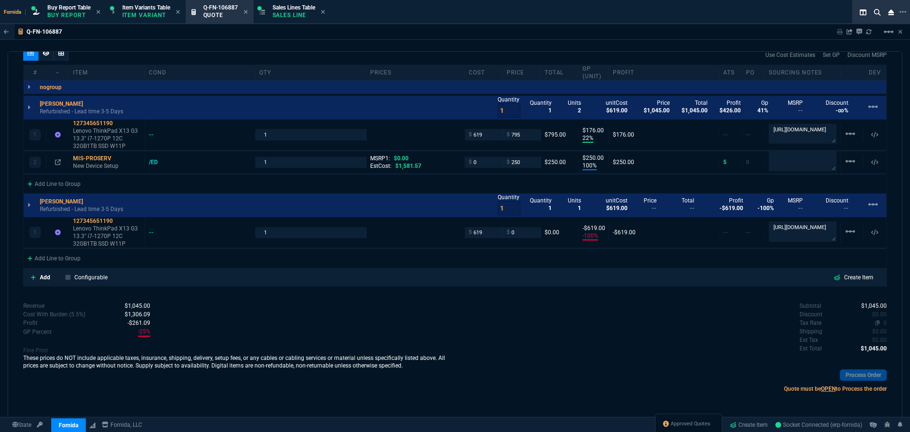
click at [884, 323] on span "0" at bounding box center [885, 323] width 3 height 7
click at [518, 233] on input "0" at bounding box center [522, 232] width 30 height 11
type input "795"
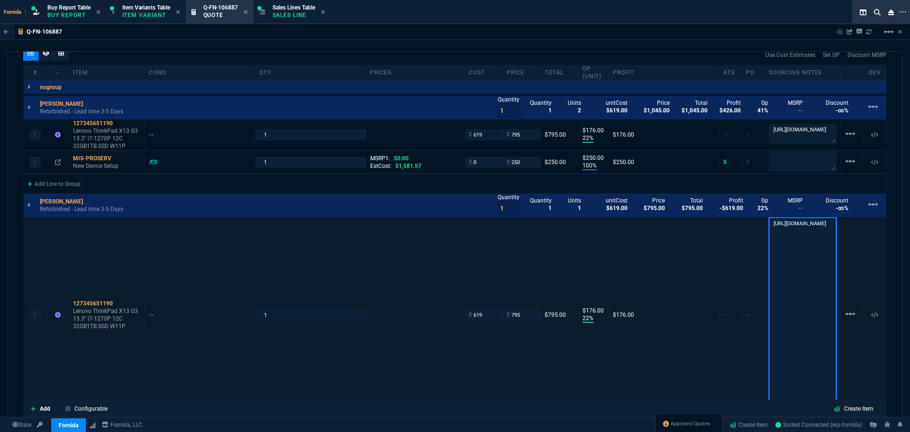
scroll to position [1, 0]
type input "22"
type input "176"
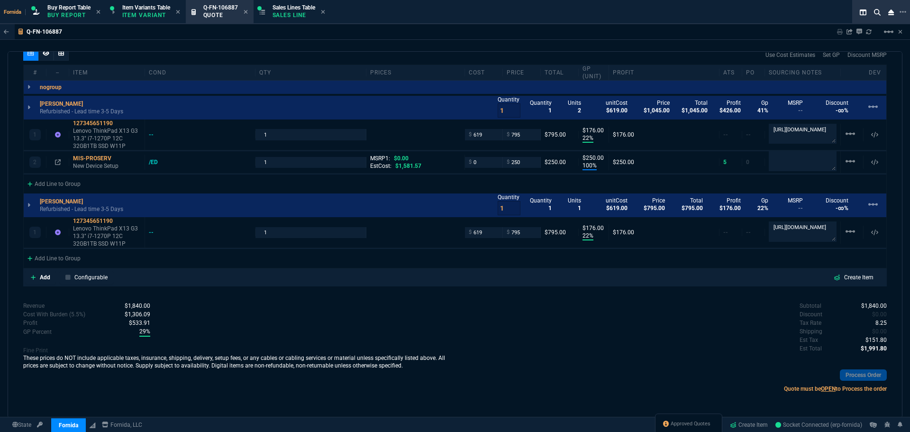
click at [478, 59] on div "Use Cost Estimates Set GP Discount MSRP" at bounding box center [455, 55] width 864 height 19
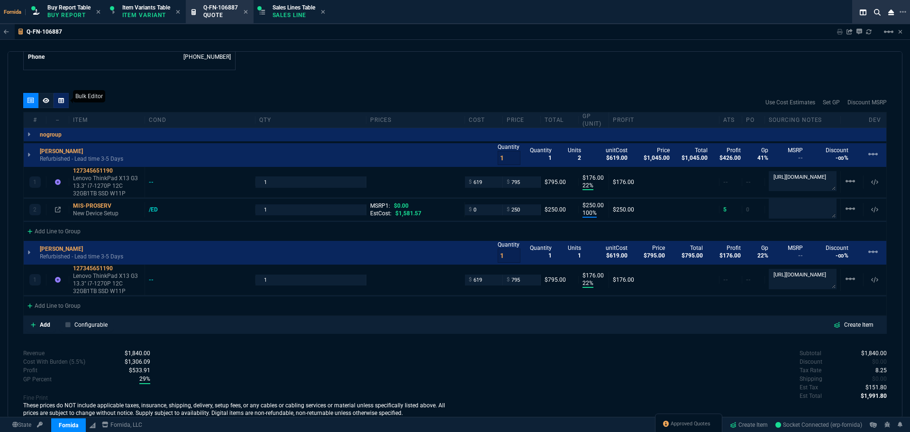
click at [65, 102] on div at bounding box center [61, 100] width 15 height 15
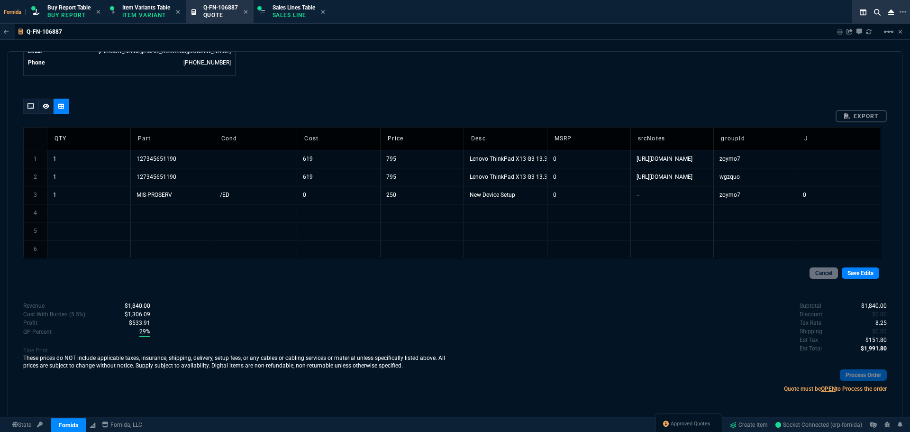
scroll to position [502, 0]
click at [111, 198] on td "1" at bounding box center [88, 195] width 83 height 18
click at [821, 193] on td "0" at bounding box center [838, 195] width 83 height 18
click at [92, 216] on td at bounding box center [88, 213] width 83 height 18
click at [741, 181] on td "wgzquo" at bounding box center [755, 177] width 83 height 18
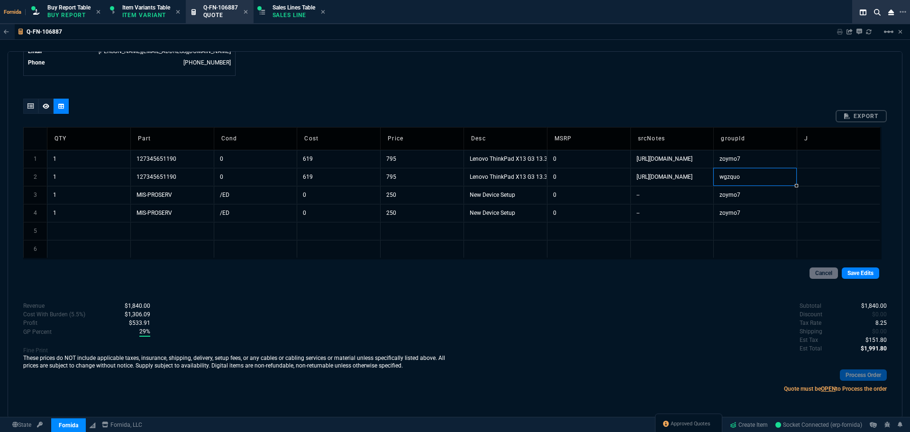
type textarea "wgzquo"
click at [742, 207] on td "zoymo7" at bounding box center [755, 213] width 83 height 18
click at [856, 275] on link "Save Edits" at bounding box center [860, 272] width 37 height 11
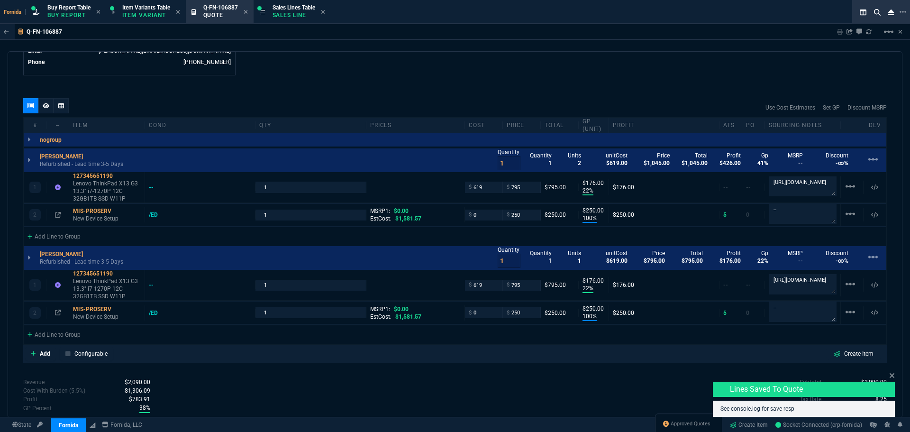
type input "22"
type input "176"
type input "100"
type input "250"
type input "22"
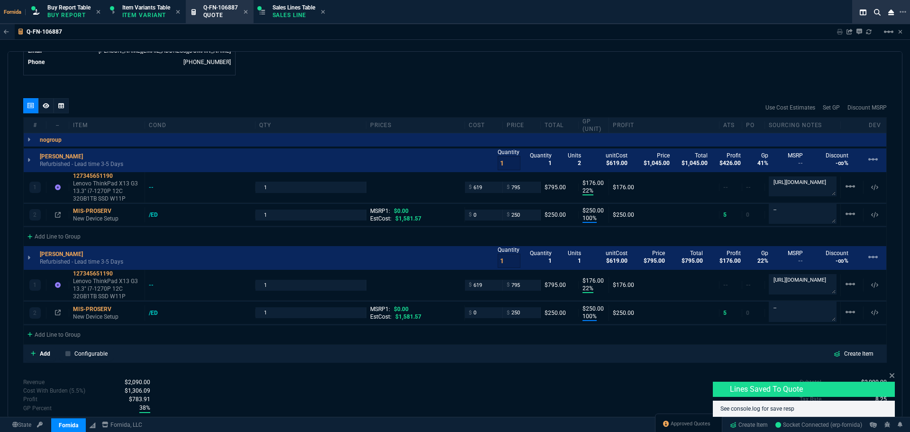
type input "176"
type input "100"
type input "250"
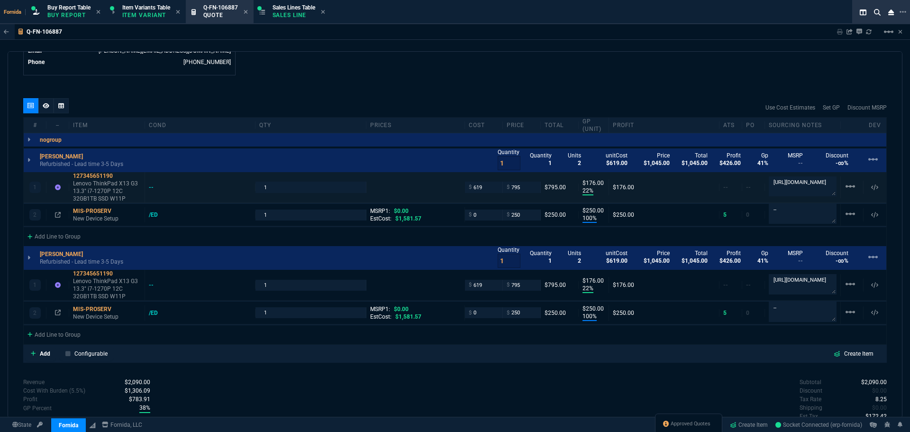
scroll to position [549, 0]
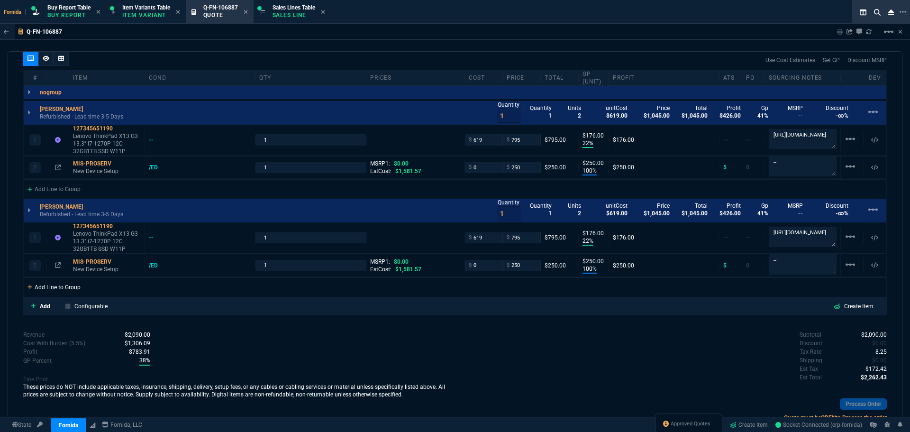
click at [64, 285] on div "Add Line to Group" at bounding box center [54, 286] width 61 height 17
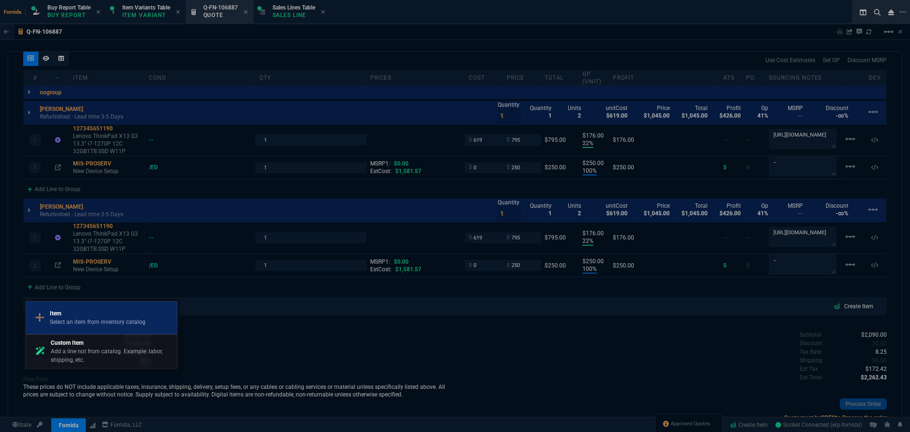
click at [77, 315] on p "Item" at bounding box center [98, 313] width 96 height 9
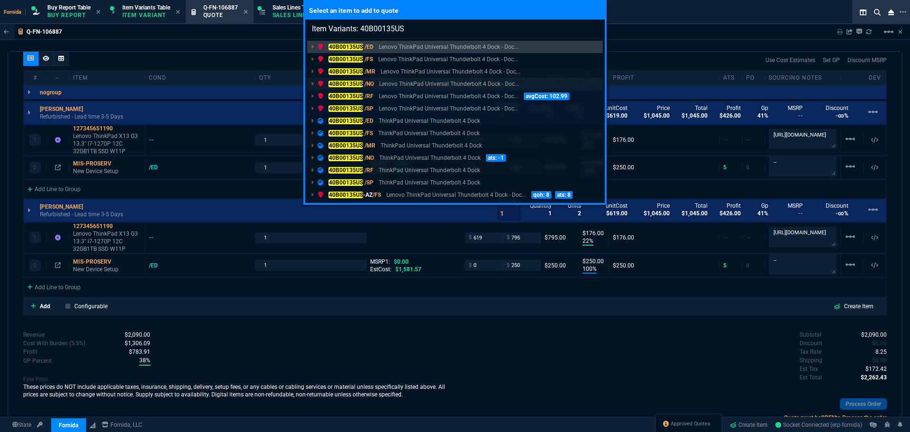
type input "Item Variants: 40B00135US"
click at [393, 86] on p "Lenovo ThinkPad Universal Thunderbolt 4 Dock - Doc..." at bounding box center [449, 84] width 140 height 9
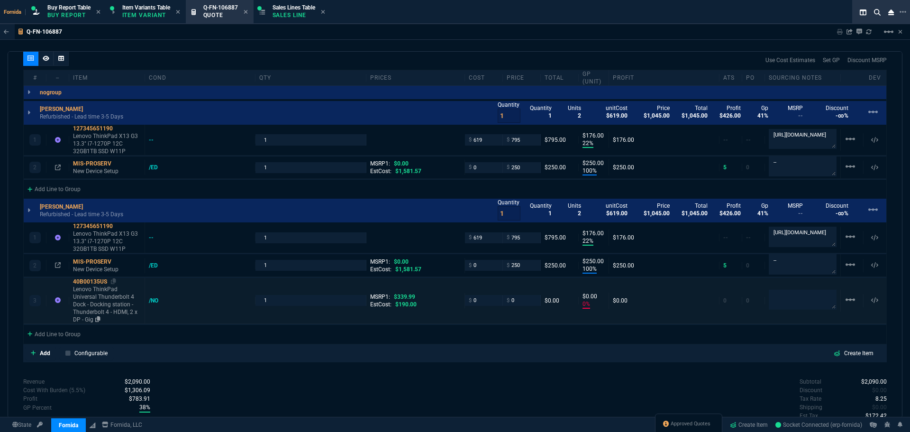
type input "22"
type input "176"
type input "100"
type input "250"
type input "22"
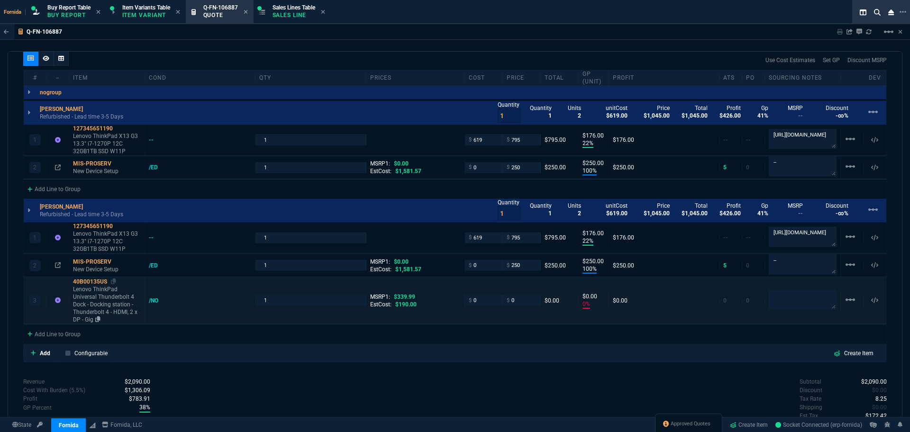
type input "176"
type input "100"
type input "250"
type input "0"
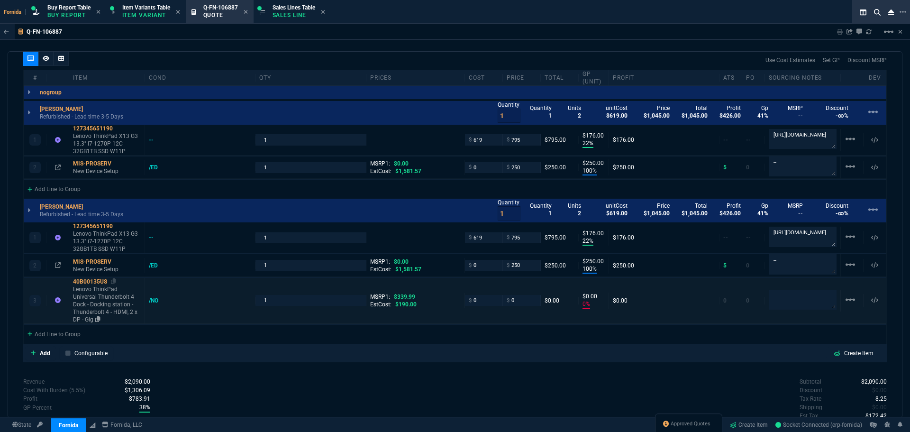
type input "100"
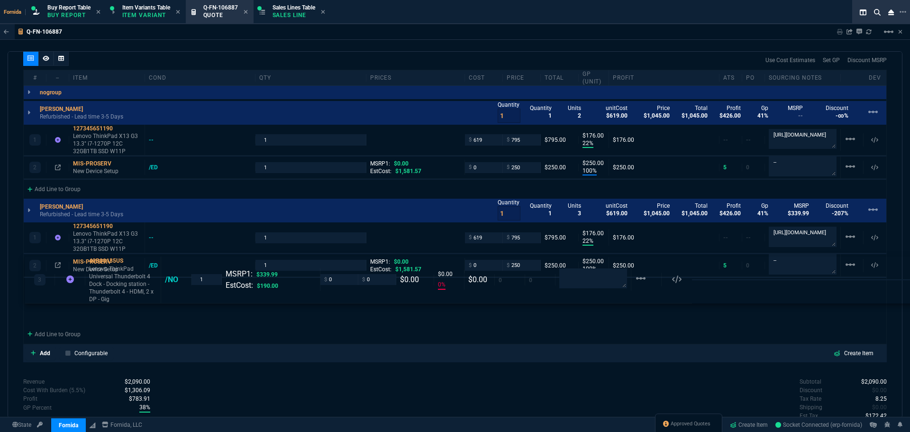
drag, startPoint x: 104, startPoint y: 301, endPoint x: 104, endPoint y: 274, distance: 27.5
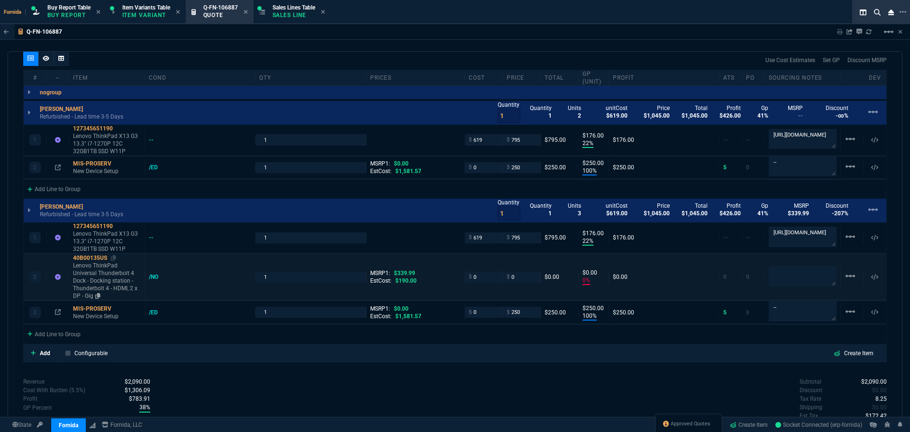
click at [99, 270] on p "Lenovo ThinkPad Universal Thunderbolt 4 Dock - Docking station - Thunderbolt 4 …" at bounding box center [107, 281] width 68 height 38
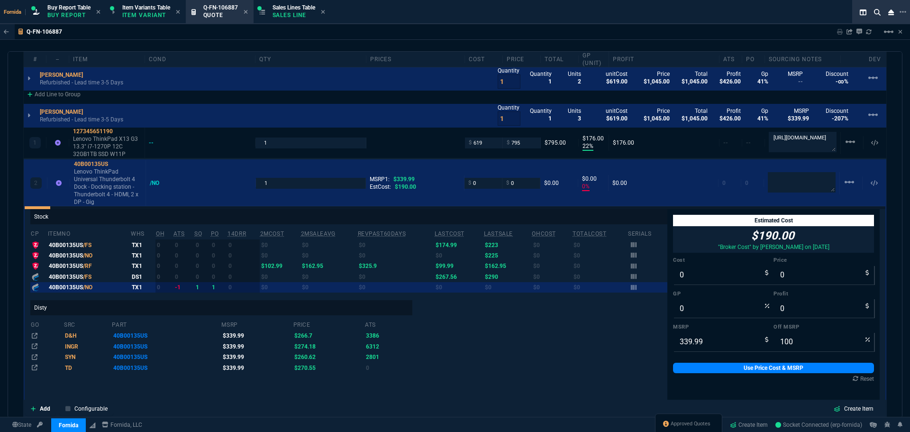
scroll to position [16, 0]
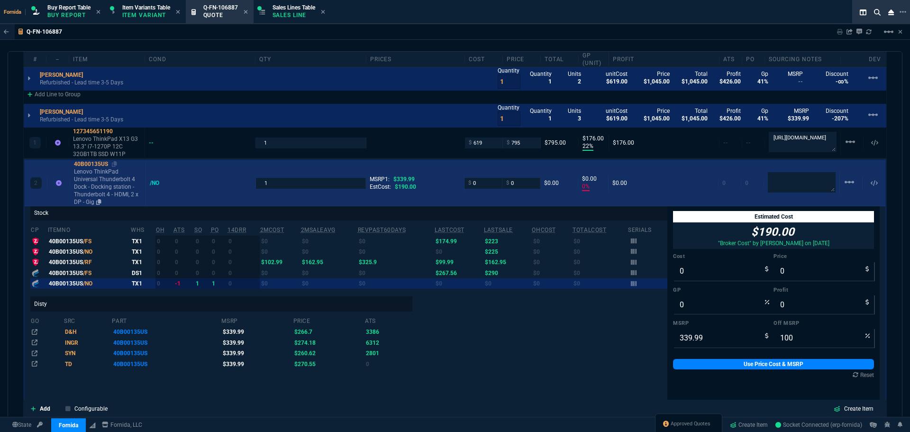
click at [88, 178] on p "Lenovo ThinkPad Universal Thunderbolt 4 Dock - Docking station - Thunderbolt 4 …" at bounding box center [108, 187] width 68 height 38
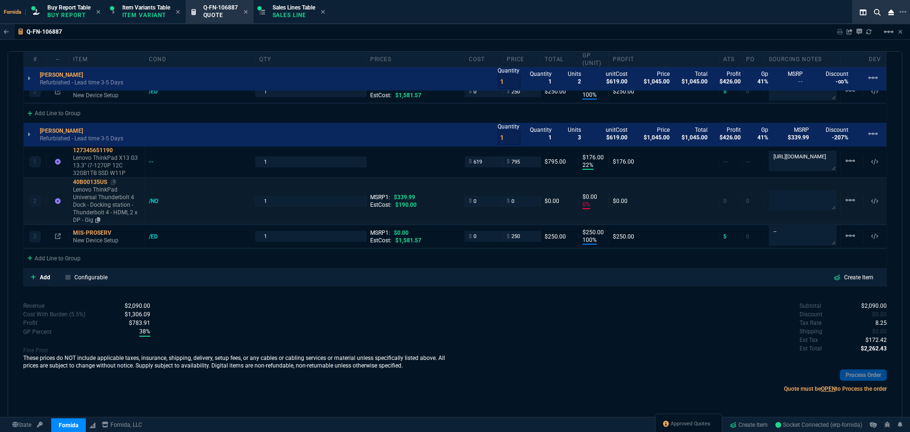
scroll to position [625, 0]
click at [152, 202] on div "/NO" at bounding box center [158, 201] width 18 height 8
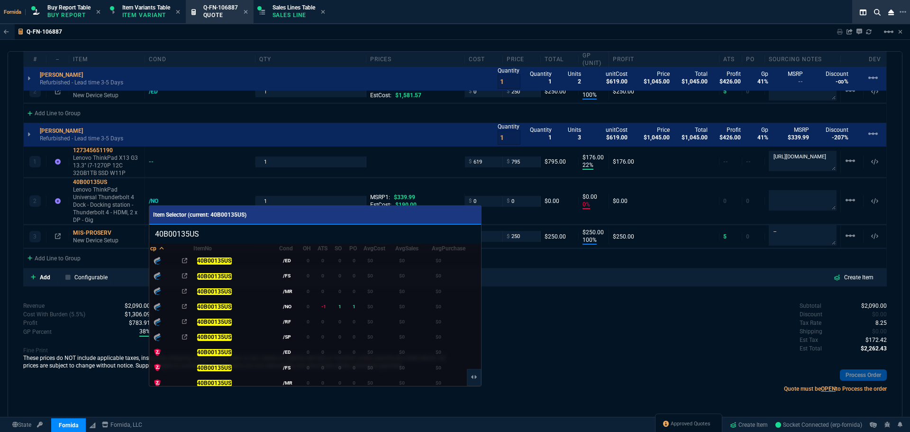
click at [291, 303] on td "/NO" at bounding box center [291, 306] width 24 height 15
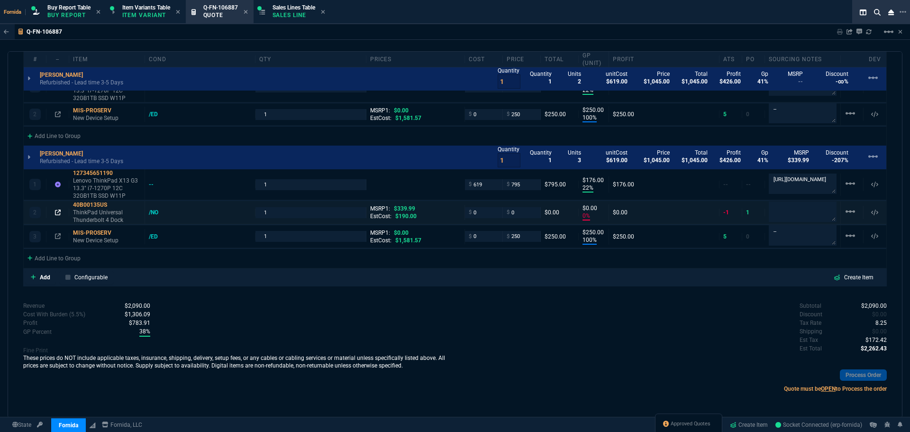
click at [57, 214] on icon at bounding box center [58, 213] width 6 height 6
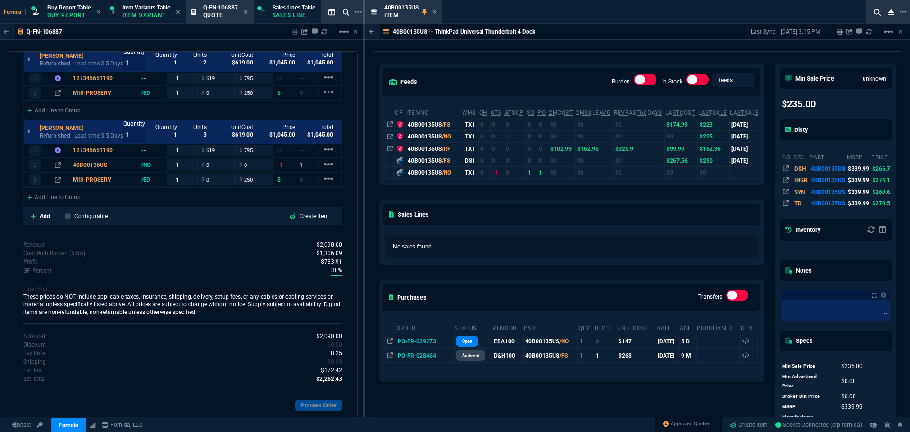
scroll to position [142, 0]
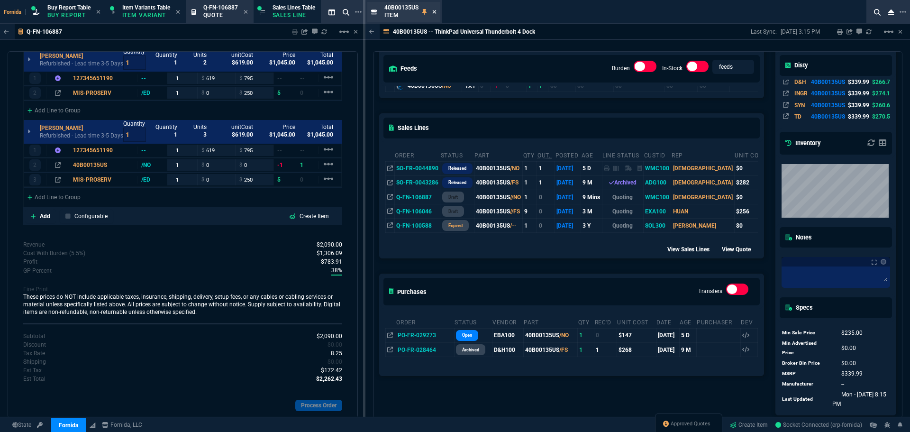
click at [434, 11] on icon at bounding box center [434, 12] width 4 height 4
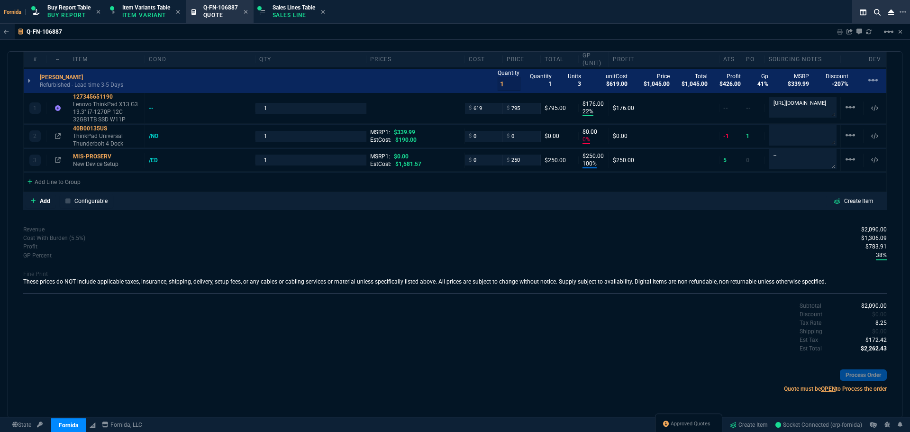
scroll to position [602, 0]
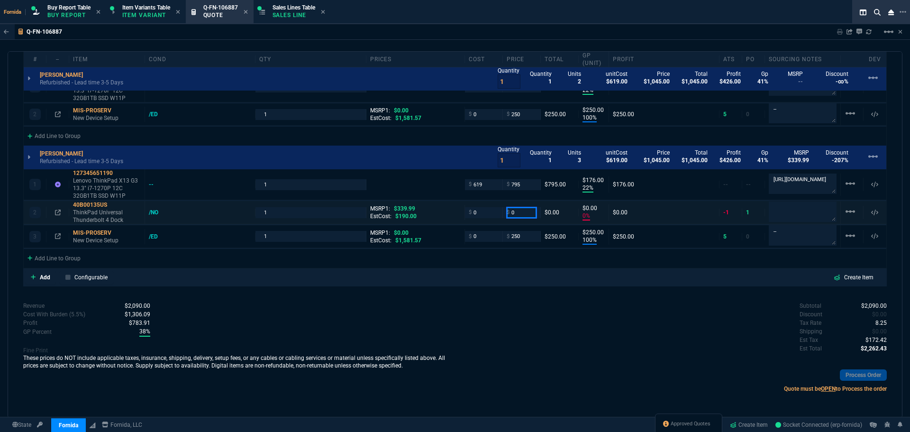
click at [518, 213] on input "0" at bounding box center [522, 212] width 30 height 11
type input "195"
type input "100"
type input "195"
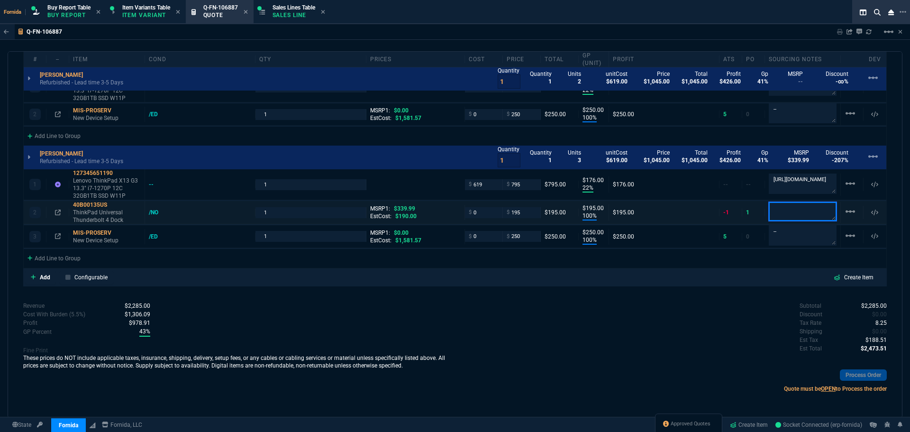
type input "43"
click at [483, 217] on input "0" at bounding box center [484, 212] width 30 height 11
type input "146.99"
type input "25"
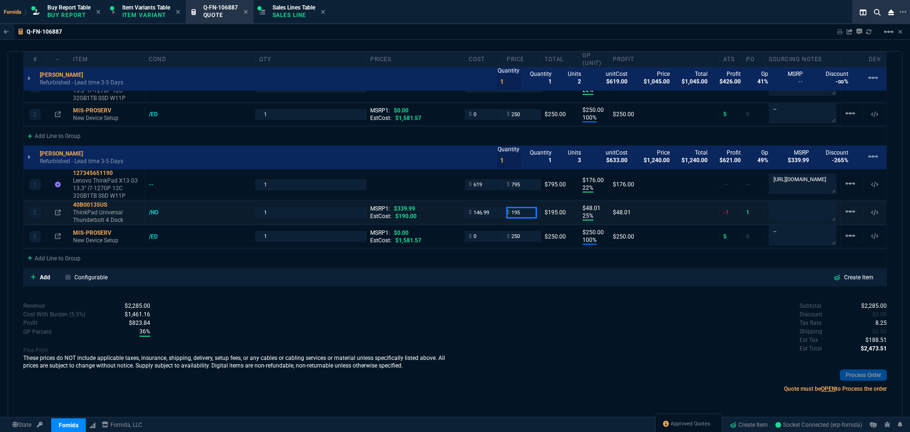
type input "48"
type textarea "ebay"
click at [557, 324] on div "Subtotal $2,285.00 Discount $0.00 Tax Rate 8.25 Shipping $0.00 Est Tax $188.51 …" at bounding box center [671, 328] width 432 height 52
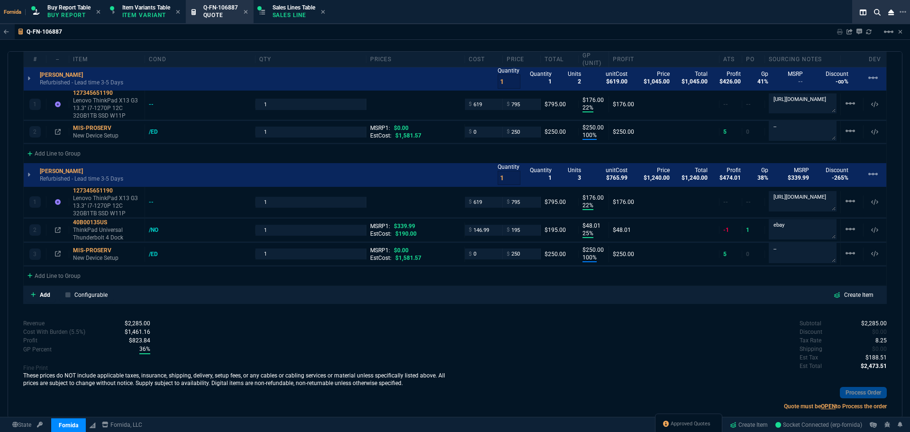
scroll to position [555, 0]
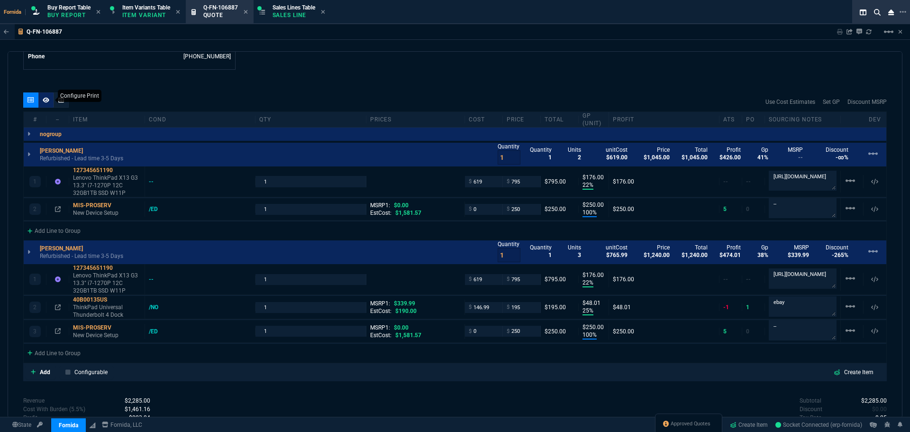
click at [48, 99] on icon at bounding box center [46, 100] width 7 height 6
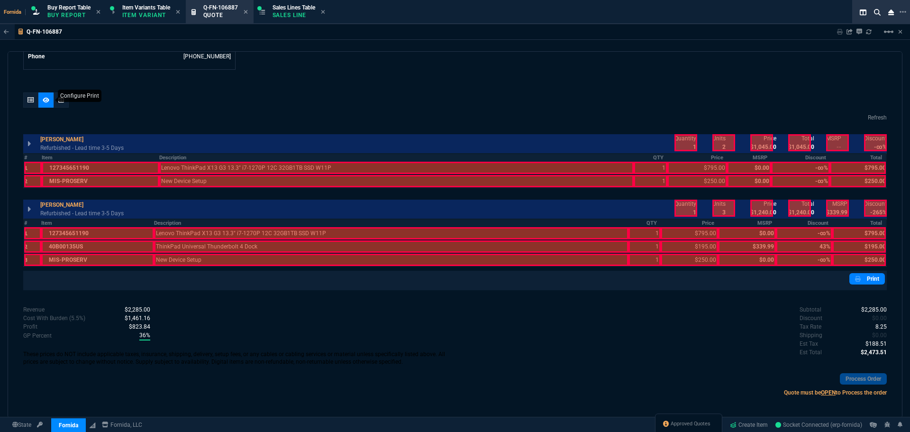
scroll to position [496, 0]
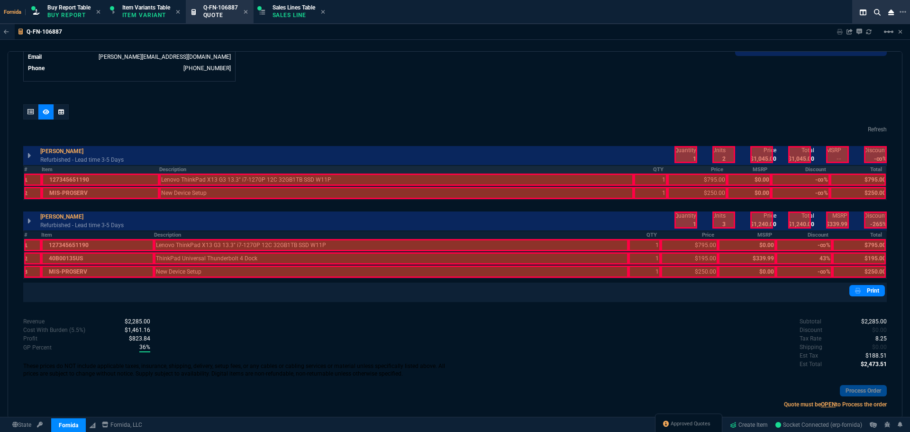
click at [225, 171] on th "Description" at bounding box center [396, 169] width 475 height 8
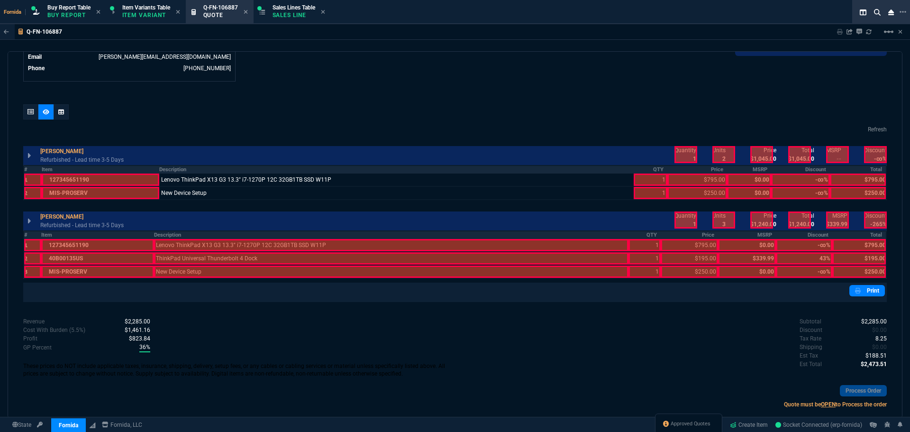
click at [274, 235] on th "Description" at bounding box center [391, 235] width 475 height 8
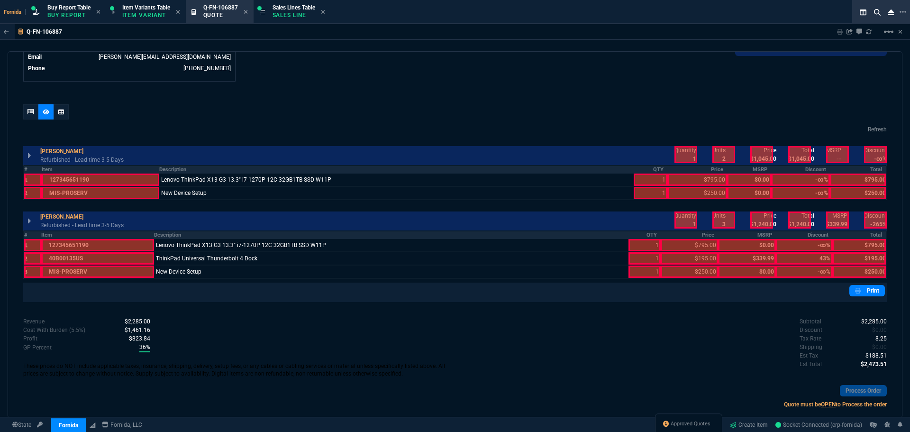
click at [644, 235] on th "QTY" at bounding box center [645, 235] width 33 height 8
click at [690, 234] on th "Price" at bounding box center [689, 235] width 57 height 8
click at [653, 172] on th "QTY" at bounding box center [651, 169] width 34 height 8
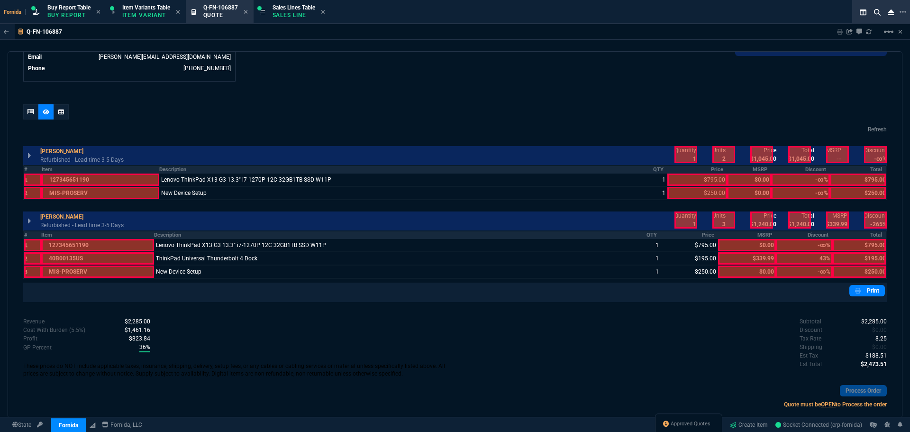
drag, startPoint x: 683, startPoint y: 151, endPoint x: 696, endPoint y: 152, distance: 12.8
click at [684, 151] on div at bounding box center [686, 154] width 23 height 17
click at [762, 156] on div at bounding box center [762, 154] width 23 height 17
click at [789, 156] on div at bounding box center [800, 154] width 23 height 17
click at [759, 220] on div at bounding box center [762, 219] width 23 height 17
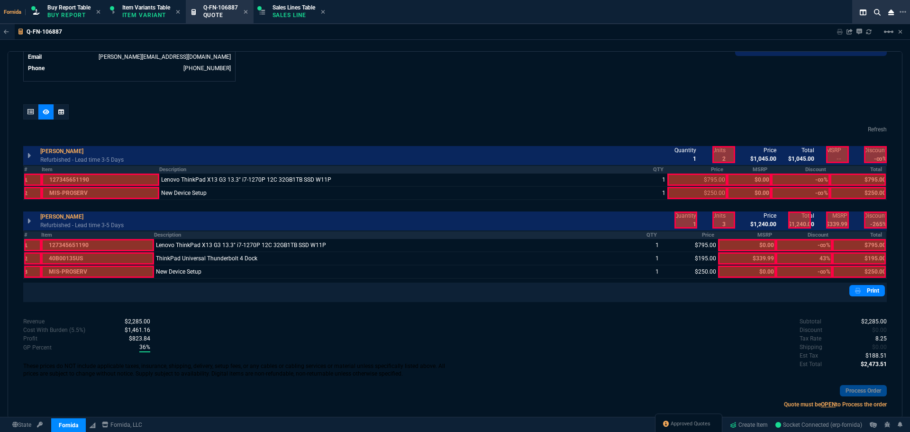
click at [791, 220] on div at bounding box center [800, 219] width 23 height 17
click at [875, 233] on th "Total" at bounding box center [860, 235] width 54 height 8
click at [688, 216] on div at bounding box center [686, 219] width 23 height 17
click at [30, 110] on icon at bounding box center [31, 112] width 7 height 6
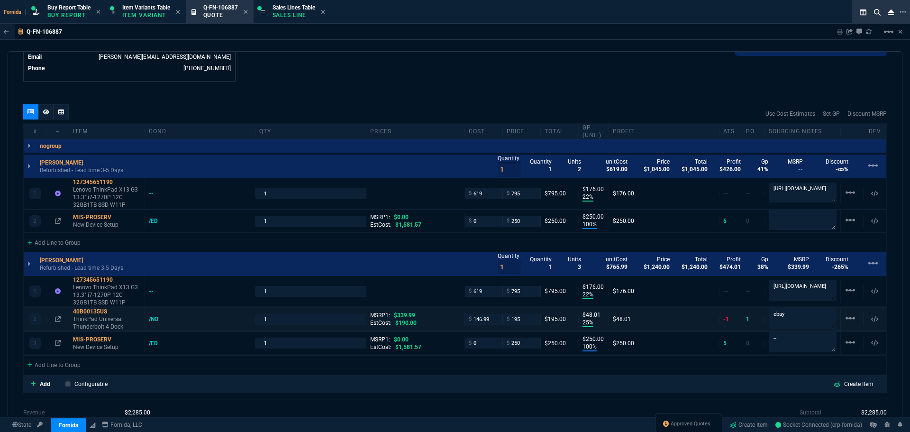
type input "22"
type input "176"
type input "100"
type input "250"
type input "22"
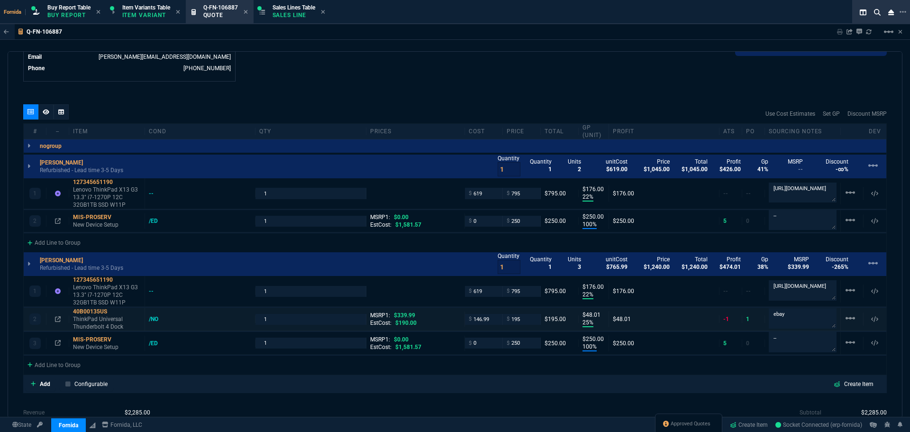
type input "176"
type input "25"
type input "48"
type input "100"
type input "250"
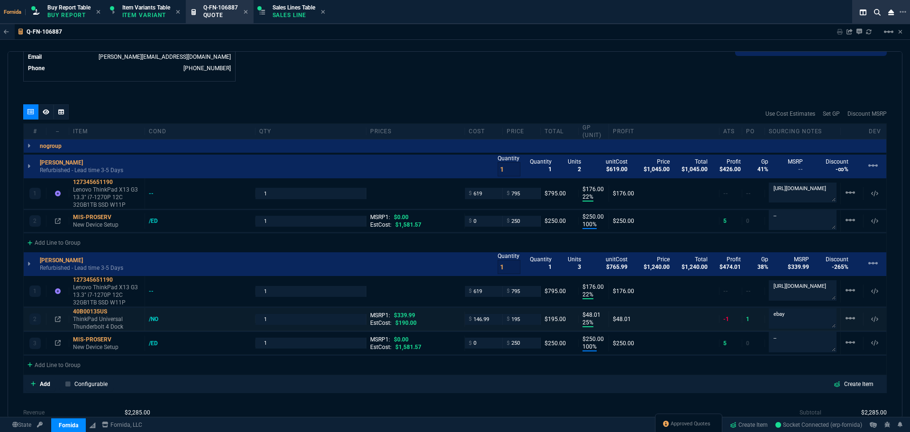
type input "43"
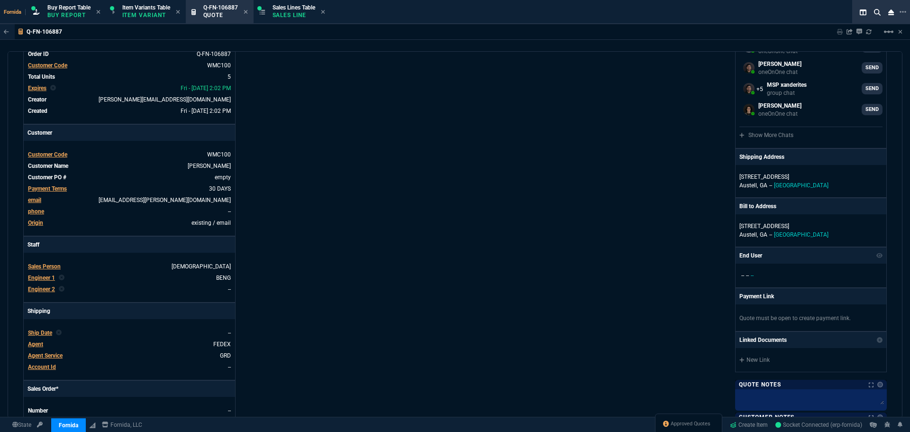
scroll to position [0, 0]
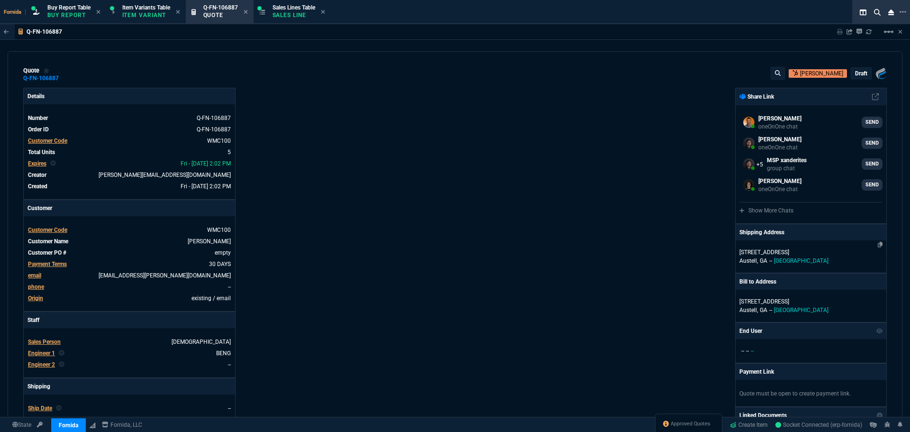
click at [774, 261] on span "[GEOGRAPHIC_DATA]" at bounding box center [801, 260] width 55 height 7
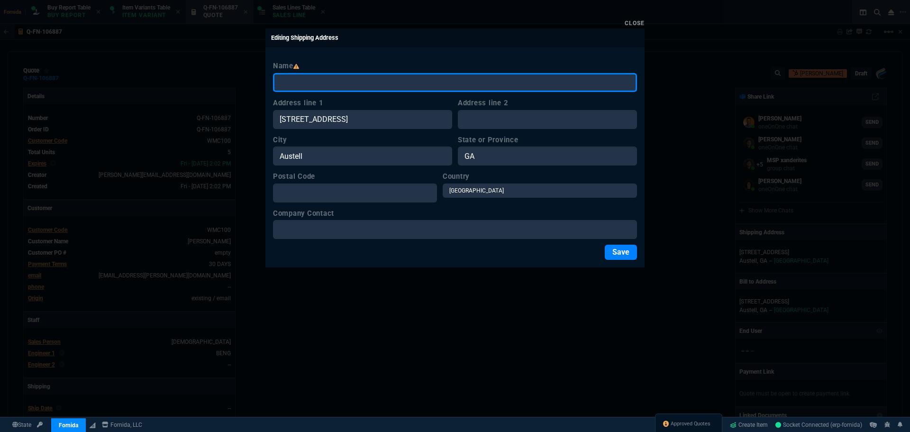
click at [335, 84] on input "Name" at bounding box center [455, 82] width 364 height 19
type input "TBD"
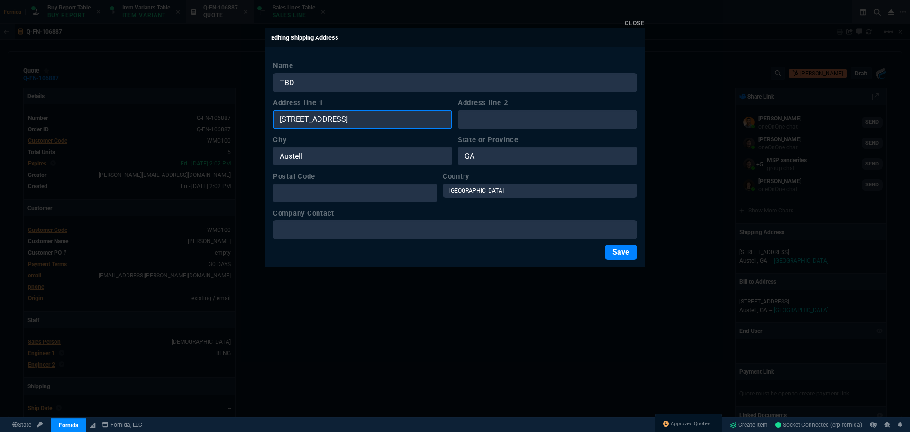
click at [401, 123] on input "[STREET_ADDRESS]" at bounding box center [362, 119] width 179 height 19
paste input "TBD"
type input "TBD"
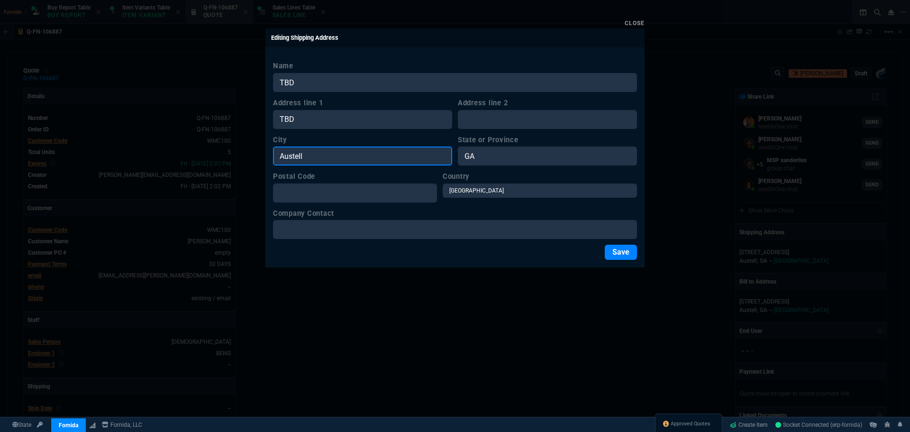
drag, startPoint x: 383, startPoint y: 151, endPoint x: 424, endPoint y: 159, distance: 42.0
click at [383, 152] on input "Austell" at bounding box center [362, 156] width 179 height 19
paste input "TBD"
type input "TBD"
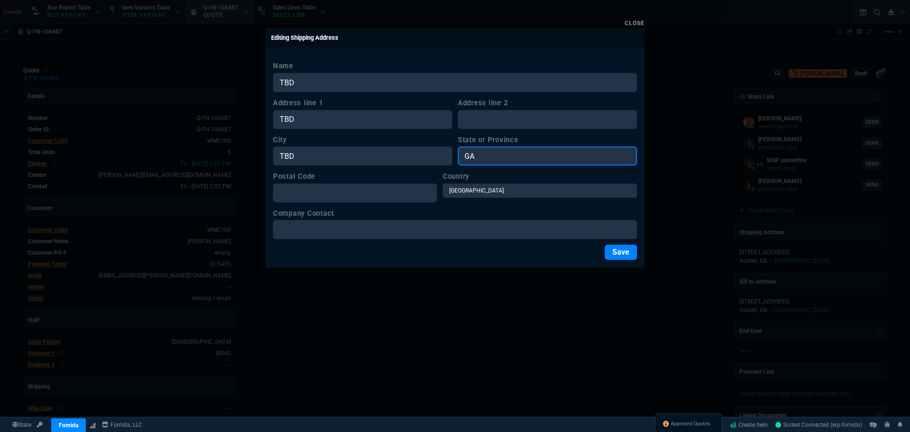
click at [476, 158] on input "GA" at bounding box center [547, 156] width 179 height 19
paste input "TBD"
type input "TBD"
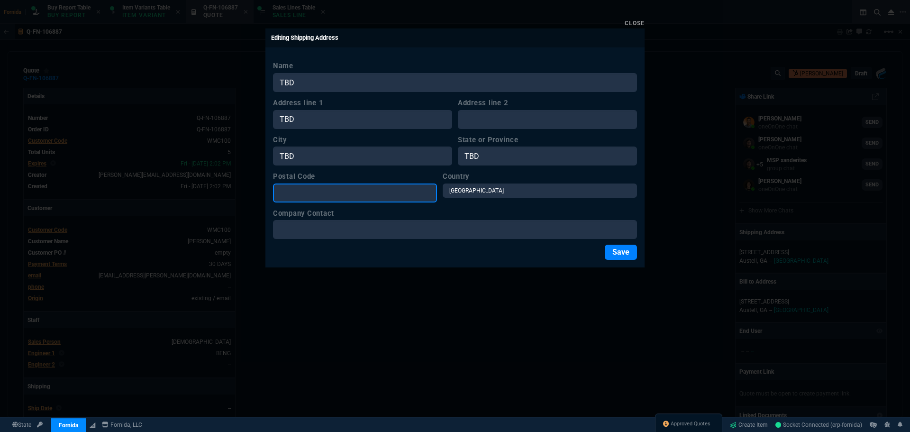
click at [408, 188] on input "Postal Code" at bounding box center [355, 193] width 164 height 19
paste input "TBD"
type input "TBD"
click at [622, 250] on button "Save" at bounding box center [621, 252] width 32 height 15
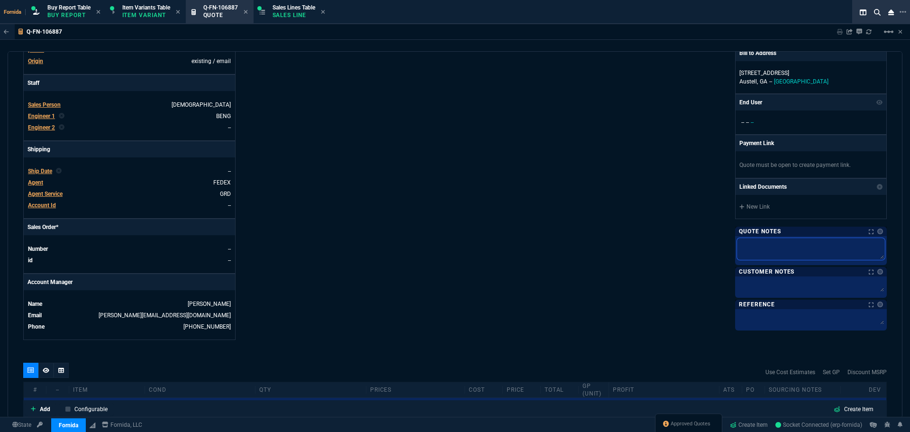
type textarea "B"
type textarea "Br"
type textarea "Bri"
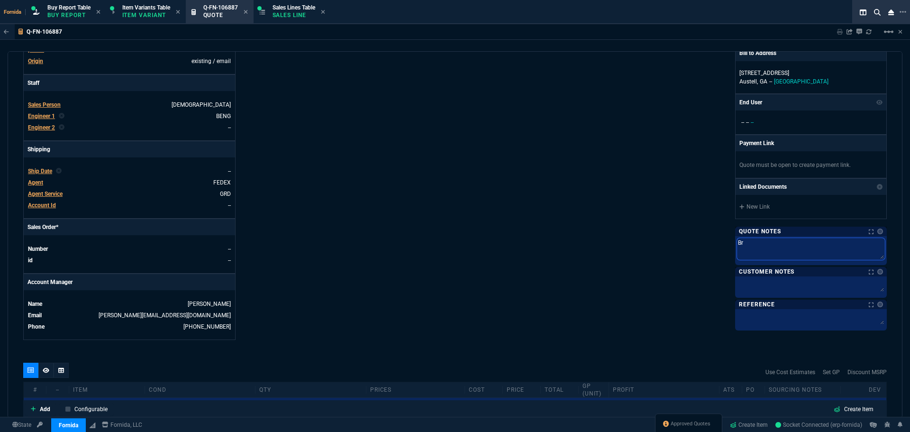
type textarea "Bri"
type textarea "Brin"
type textarea "Bring"
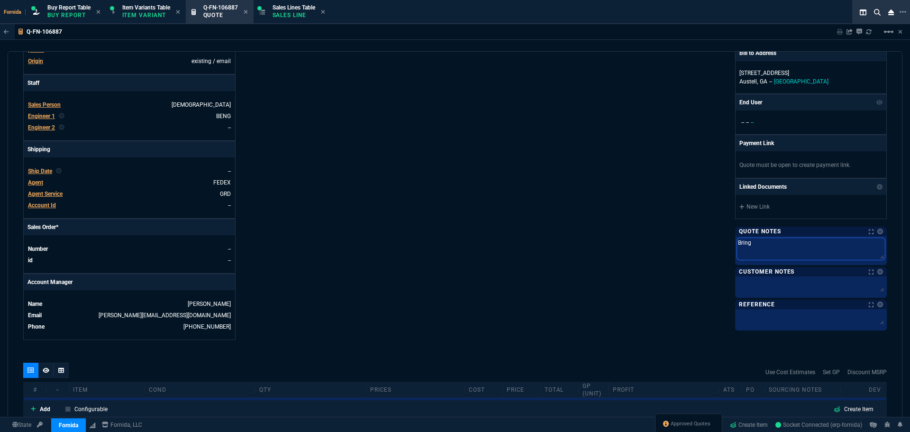
type textarea "Bring"
type textarea "Bring t"
type textarea "Bring to"
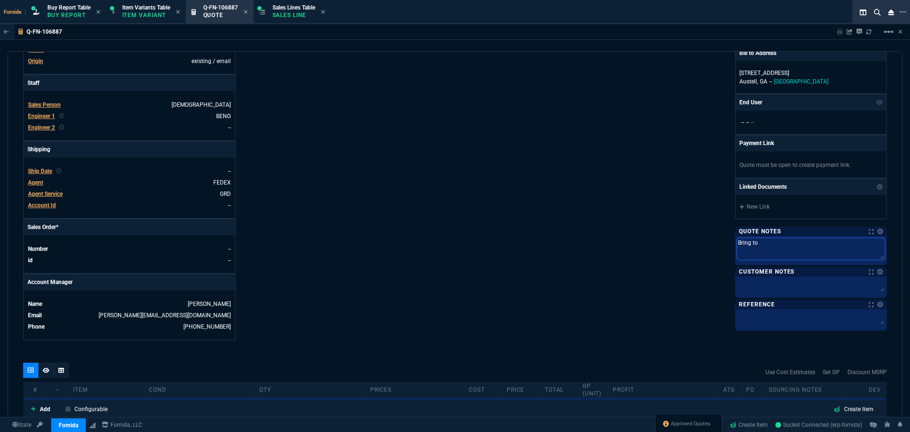
type textarea "Bring to"
type textarea "Bring to F"
type textarea "Bring to Fo"
type textarea "Bring to For"
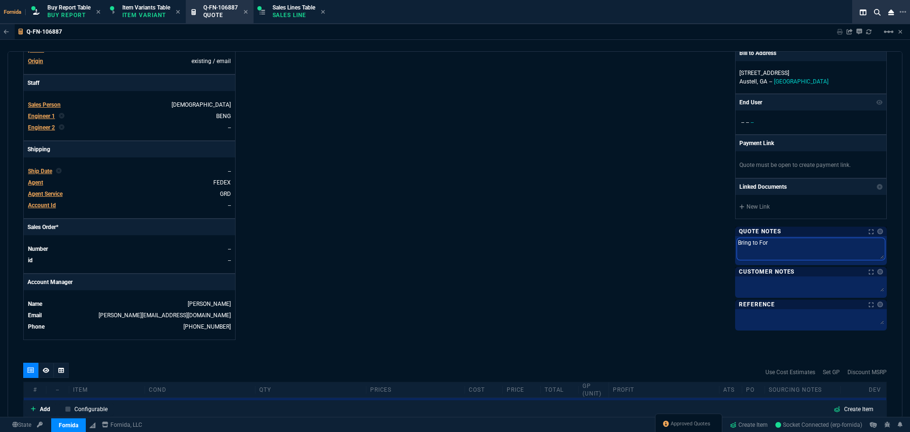
type textarea "Bring to Forn"
type textarea "Bring to Forni"
type textarea "Bring to Fornid"
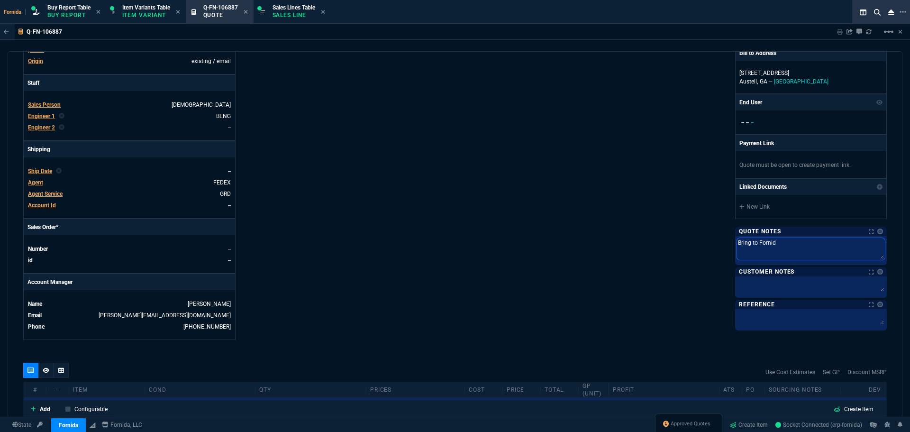
type textarea "Bring to Fornida"
type textarea "Bring to Fornida t"
type textarea "Bring to Fornida to"
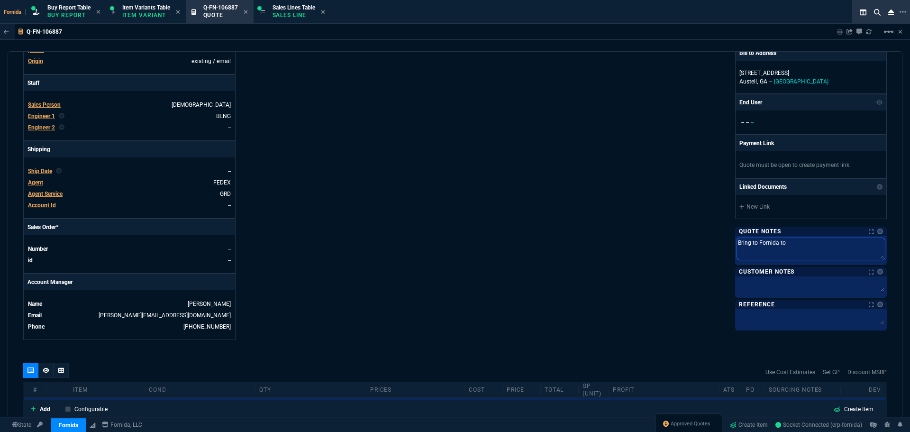
type textarea "Bring to Fornida to"
type textarea "Bring to Fornida to C"
type textarea "Bring to Fornida to Co"
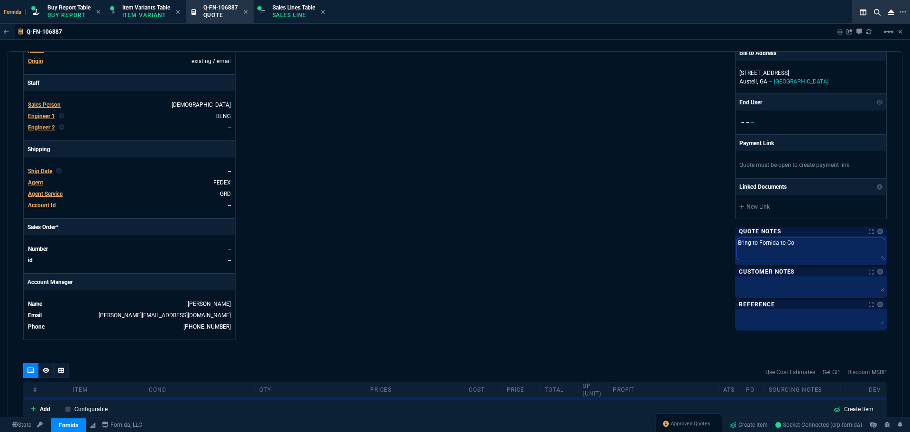
type textarea "Bring to Fornida to Con"
type textarea "Bring to Fornida to Conf"
type textarea "Bring to Fornida to Confi"
type textarea "Bring to Fornida to Config"
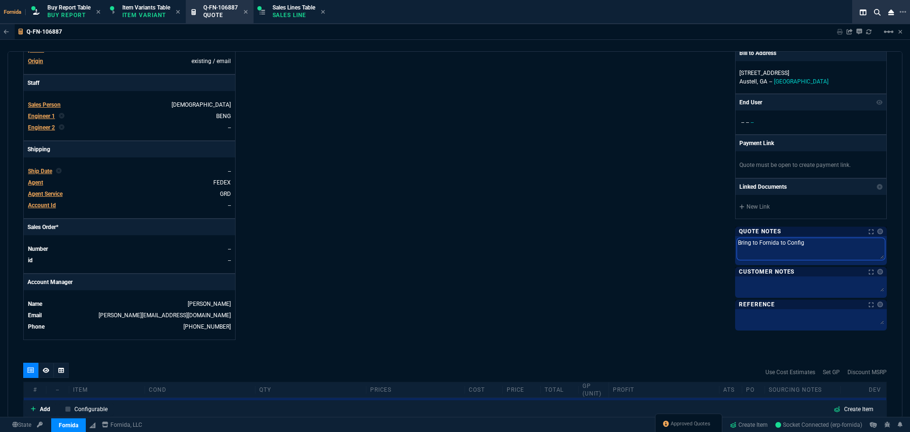
type textarea "Bring to Fornida to Configu"
type textarea "Bring to Fornida to Configur"
type textarea "Bring to Fornida to Configure"
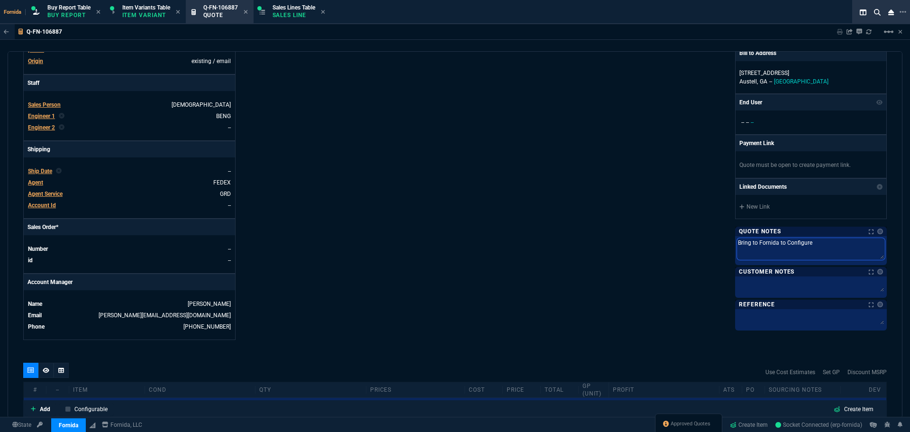
type textarea "Bring to Fornida to Configure"
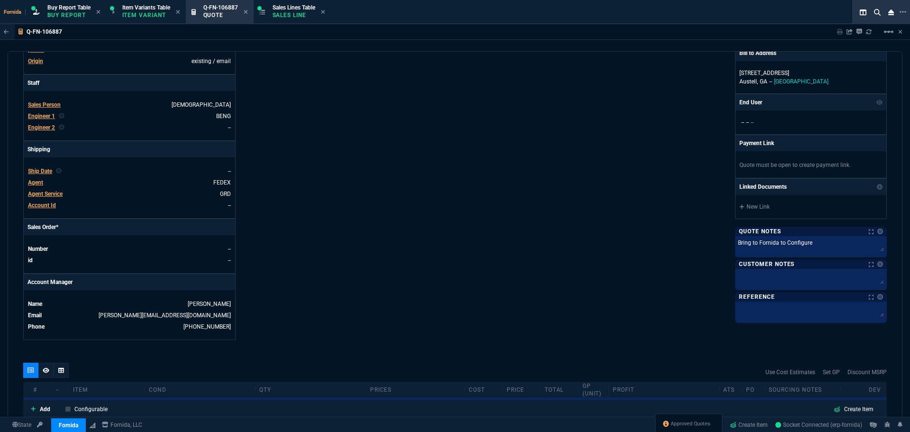
click at [557, 213] on div "Fornida, LLC 2609 Technology Dr Suite 300 Plano, TX 75074 Share Link Chris Hern…" at bounding box center [671, 95] width 432 height 489
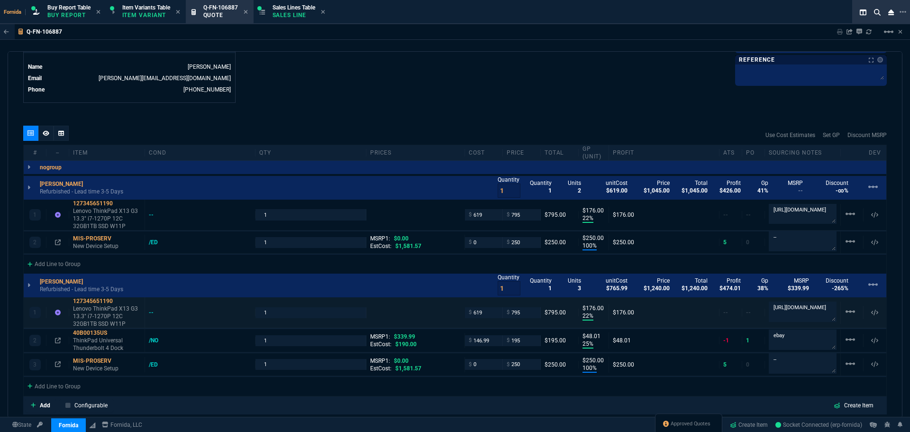
scroll to position [602, 0]
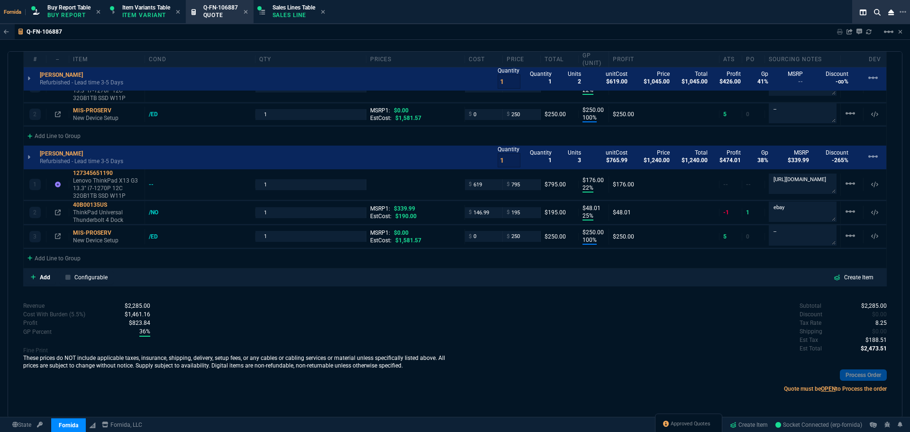
click at [86, 286] on div "Add Configurable Create Item" at bounding box center [455, 277] width 864 height 18
click at [86, 282] on link "Configurable" at bounding box center [87, 277] width 54 height 14
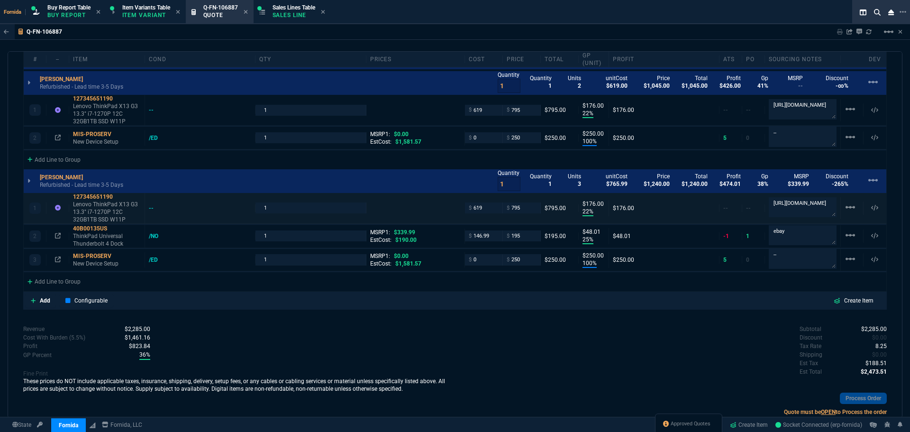
type input "0"
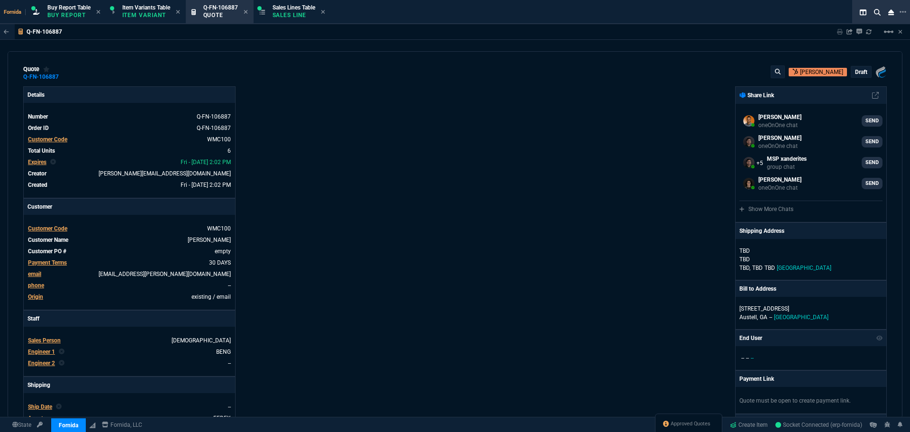
scroll to position [0, 0]
click at [465, 232] on div "Fornida, LLC 2609 Technology Dr Suite 300 Plano, TX 75074 Share Link Chris Hern…" at bounding box center [671, 332] width 432 height 489
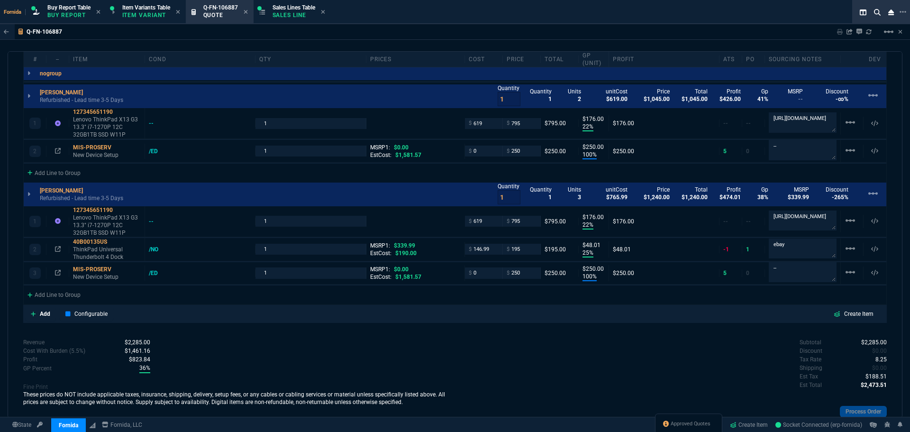
scroll to position [531, 0]
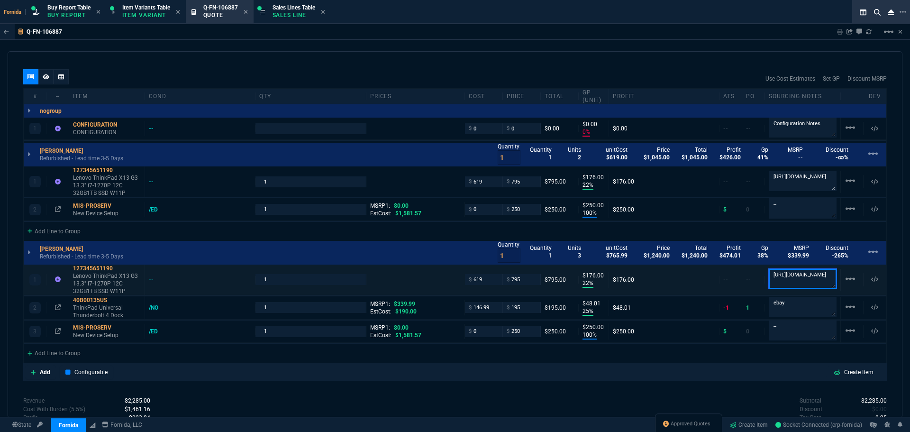
click at [801, 285] on textarea "[URL][DOMAIN_NAME]" at bounding box center [803, 279] width 68 height 20
drag, startPoint x: 818, startPoint y: 279, endPoint x: 709, endPoint y: 97, distance: 212.4
click at [818, 279] on textarea "[URL][DOMAIN_NAME]" at bounding box center [803, 279] width 68 height 20
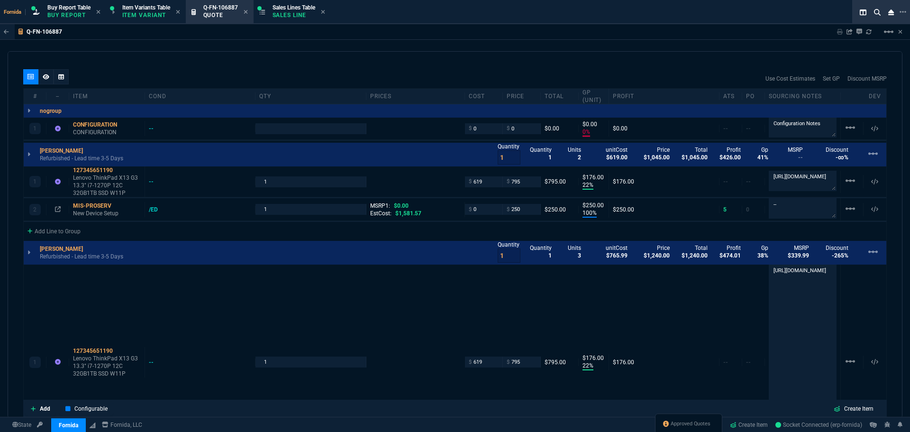
click at [679, 66] on div "quote Q-FN-106887 WM Coffman draft Fornida, LLC 2609 Technology Dr Suite 300 Pl…" at bounding box center [455, 234] width 895 height 367
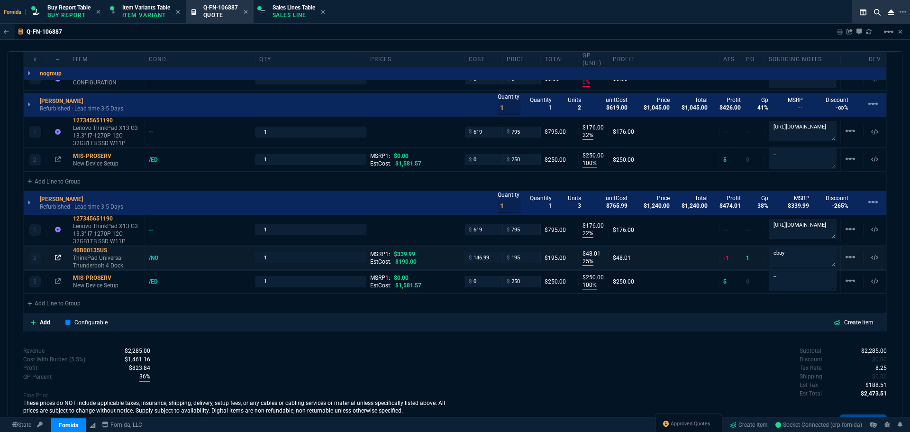
scroll to position [625, 0]
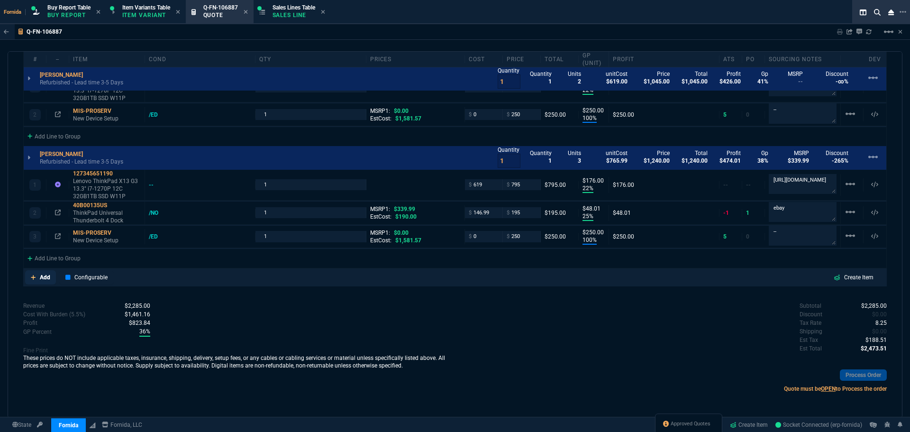
click at [48, 282] on p "Add" at bounding box center [45, 277] width 10 height 9
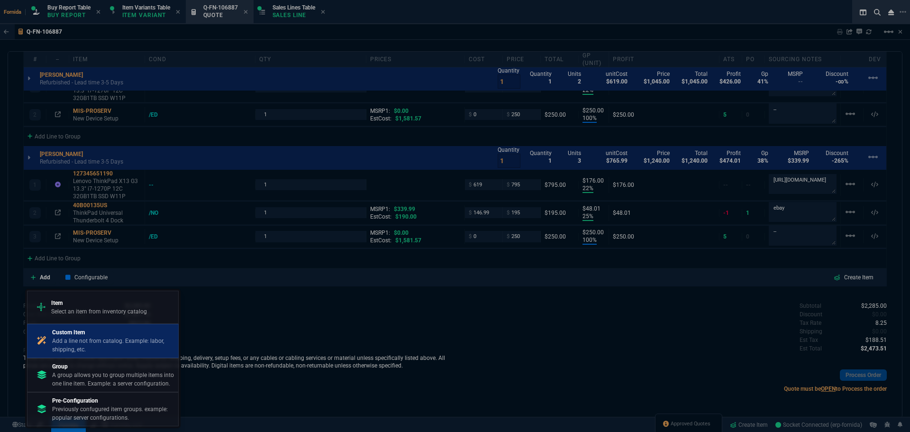
click at [114, 349] on p "Add a line not from catalog. Example: labor, shipping, etc." at bounding box center [113, 345] width 122 height 17
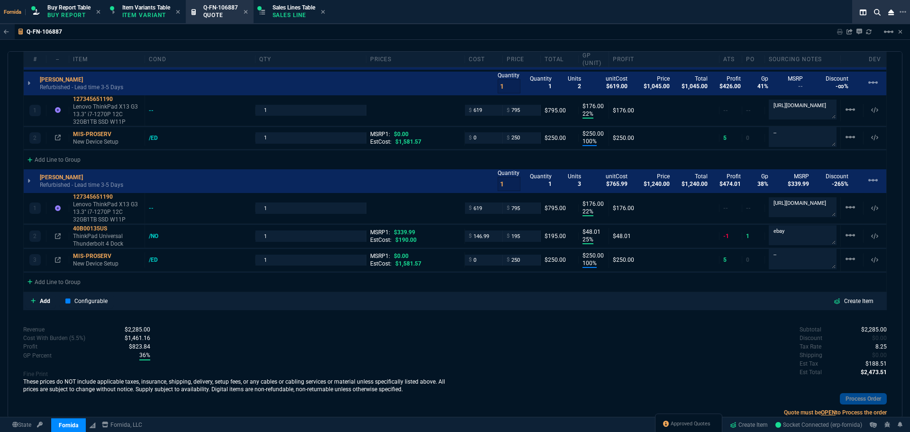
type input "0"
type input "22"
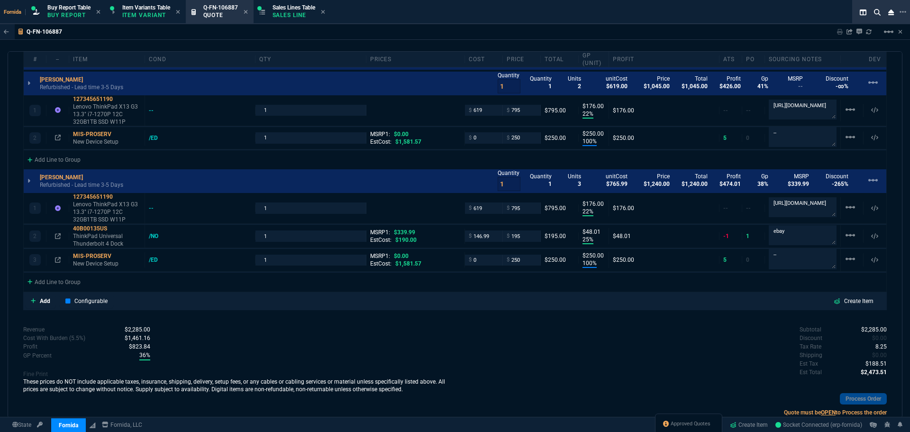
type input "176"
type input "100"
type input "250"
type input "22"
type input "176"
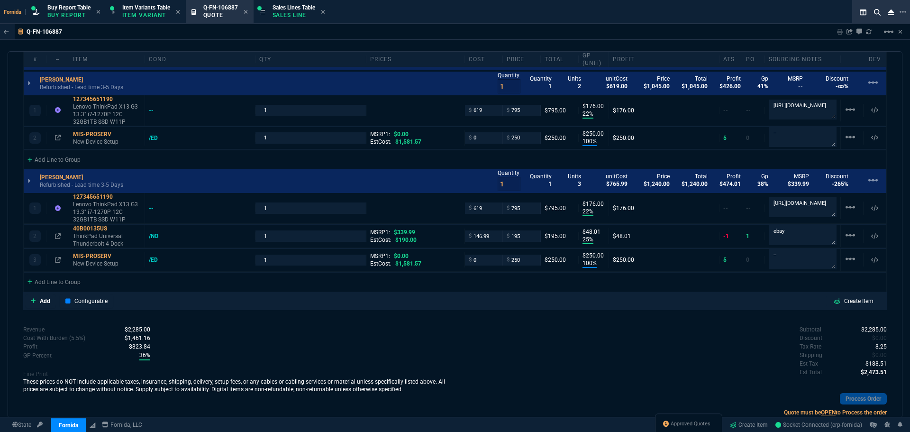
type input "25"
type input "48"
type input "100"
type input "250"
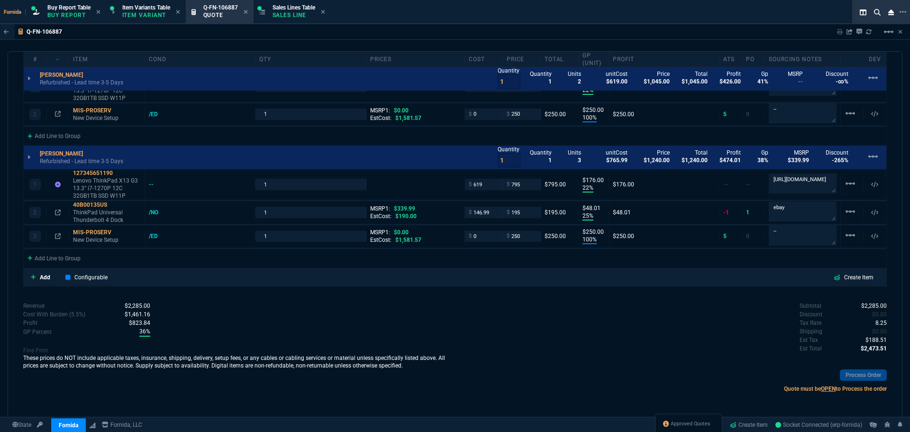
type input "43"
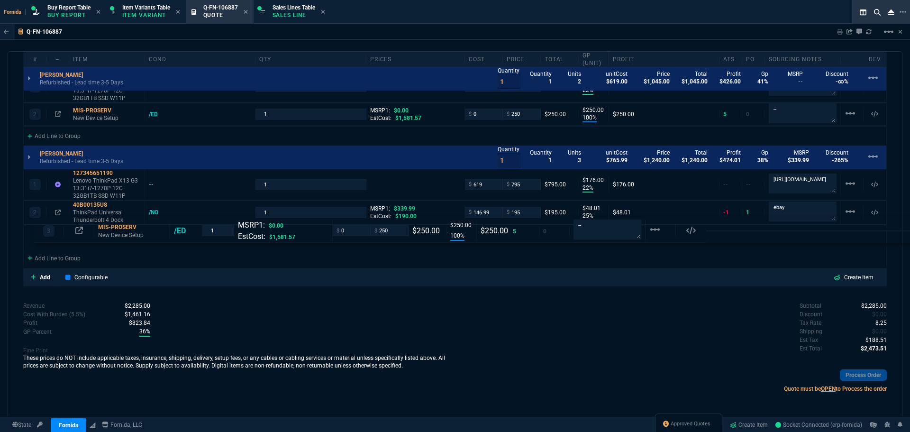
drag, startPoint x: 97, startPoint y: 214, endPoint x: 101, endPoint y: 232, distance: 19.0
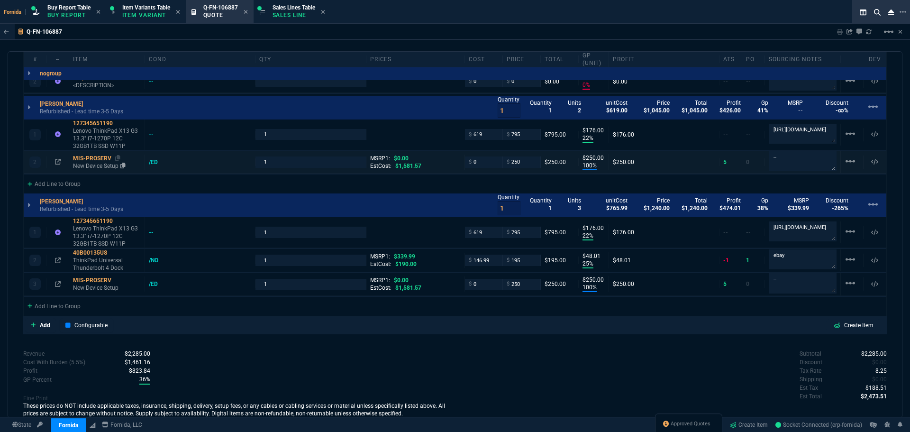
scroll to position [507, 0]
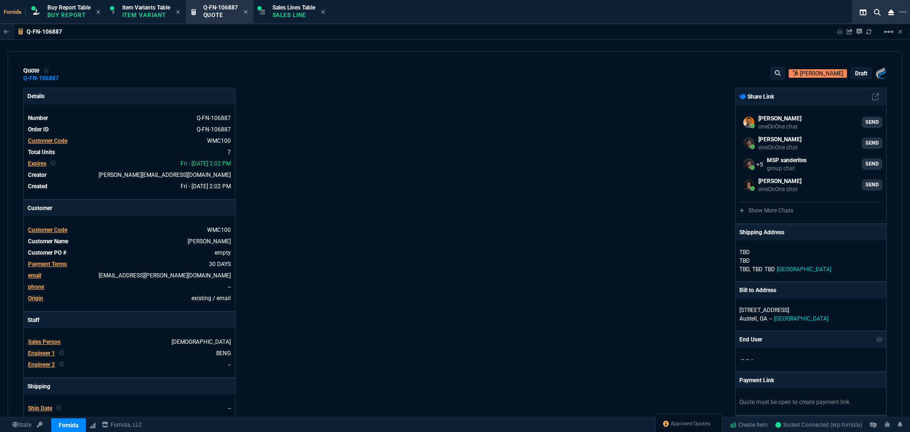
select select "1: BROV"
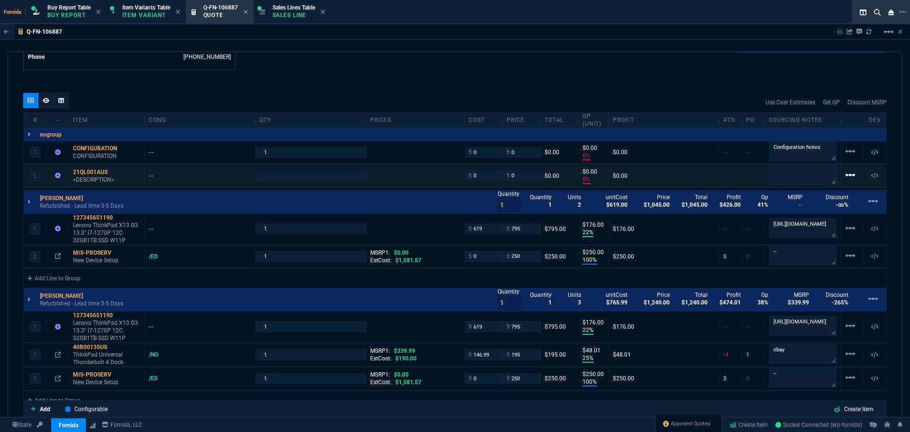
click at [845, 170] on mat-icon "linear_scale" at bounding box center [850, 174] width 11 height 11
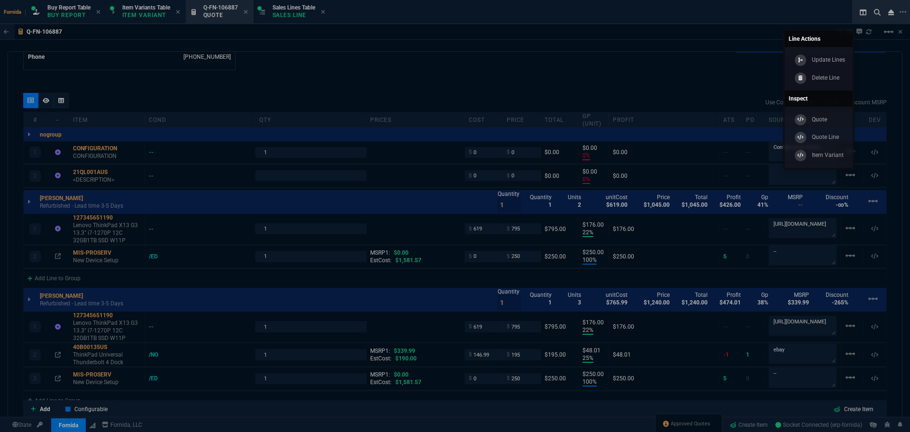
click at [788, 79] on div "Update Lines Delete Line" at bounding box center [819, 68] width 68 height 43
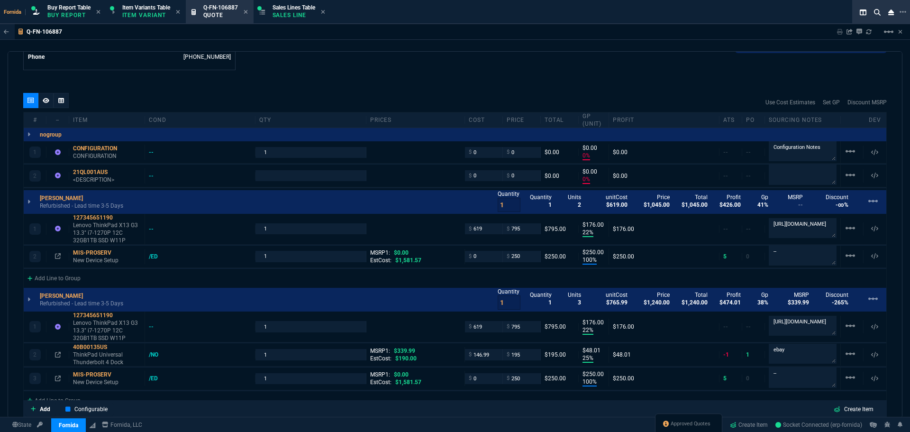
click at [797, 79] on div "quote Q-FN-106887 [PERSON_NAME] draft Fornida, LLC [STREET_ADDRESS] Details Num…" at bounding box center [455, 234] width 895 height 367
click at [846, 180] on mat-icon "linear_scale" at bounding box center [850, 174] width 11 height 11
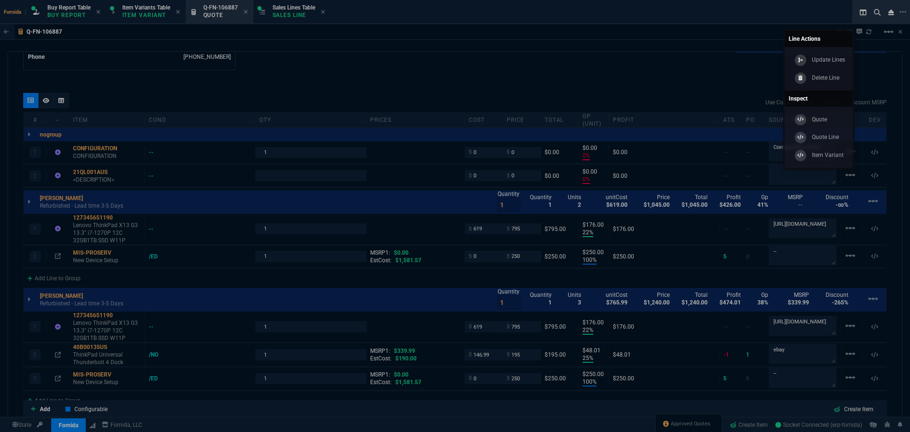
click at [819, 87] on div "Update Lines Delete Line" at bounding box center [819, 68] width 68 height 43
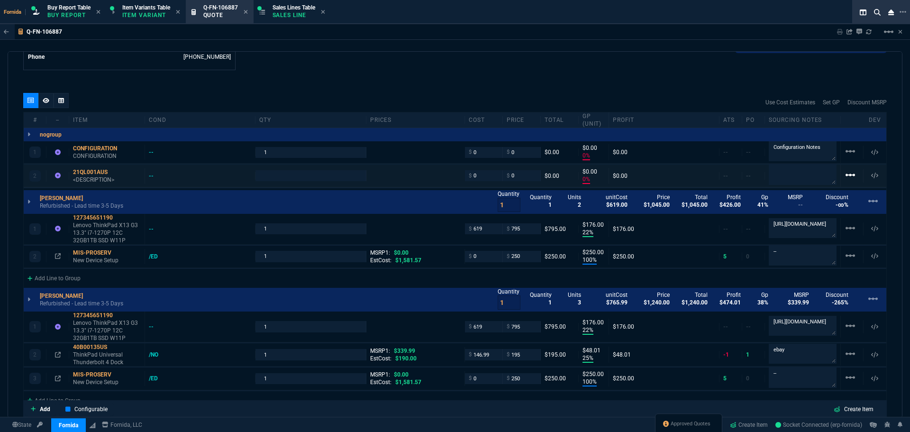
click at [845, 178] on mat-icon "linear_scale" at bounding box center [850, 174] width 11 height 11
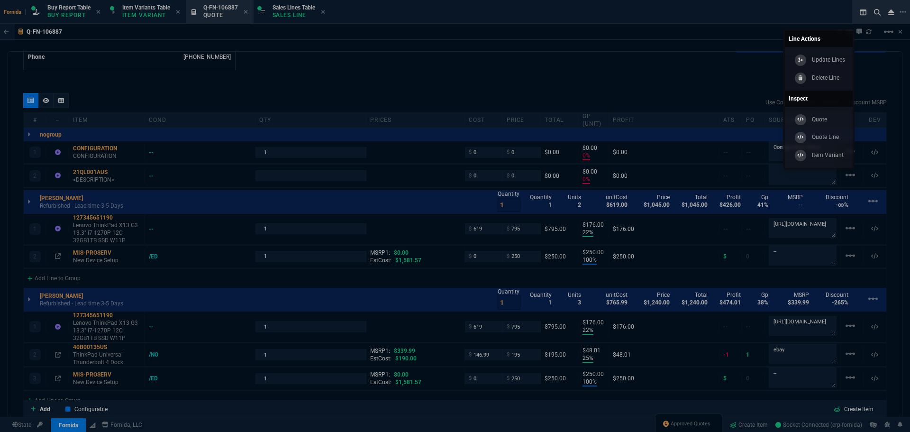
click at [824, 82] on p "Delete Line" at bounding box center [826, 77] width 28 height 9
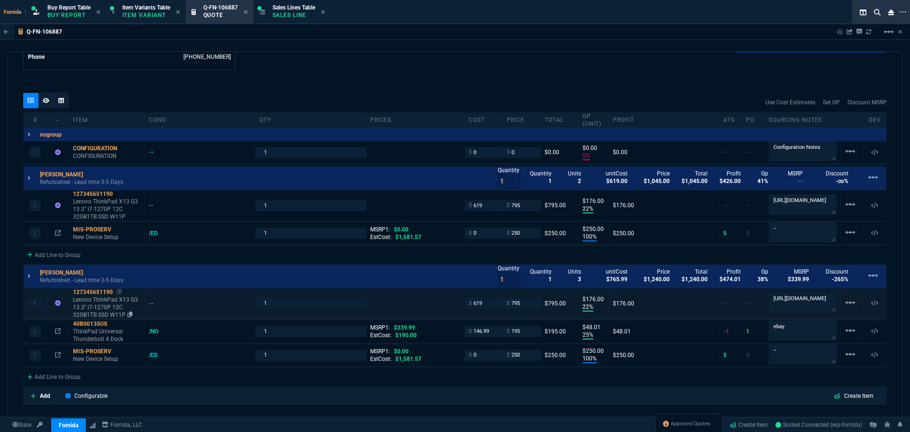
type input "0"
type input "22"
type input "176"
type input "100"
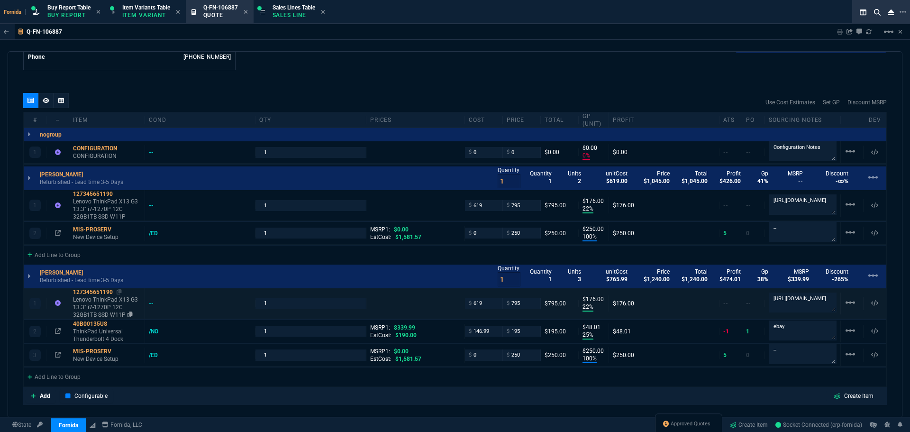
type input "250"
type input "22"
type input "176"
type input "25"
type input "48"
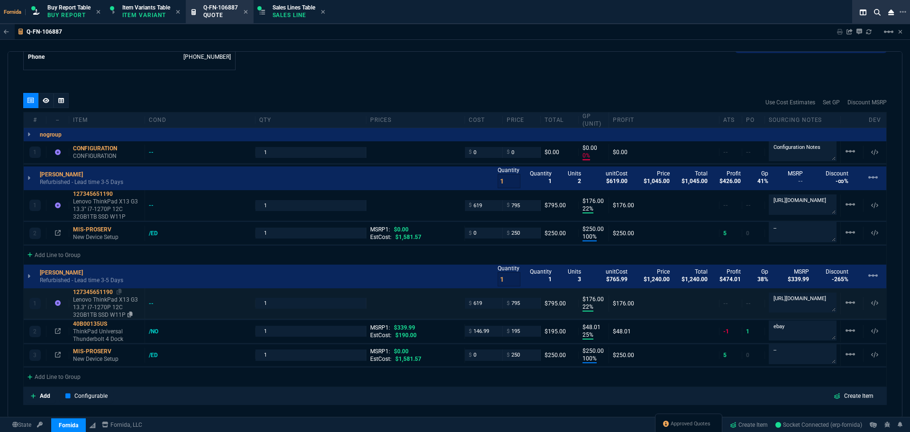
type input "100"
type input "250"
type input "43"
click at [102, 281] on p "Refurbished - Lead time 3-5 Days" at bounding box center [81, 280] width 83 height 8
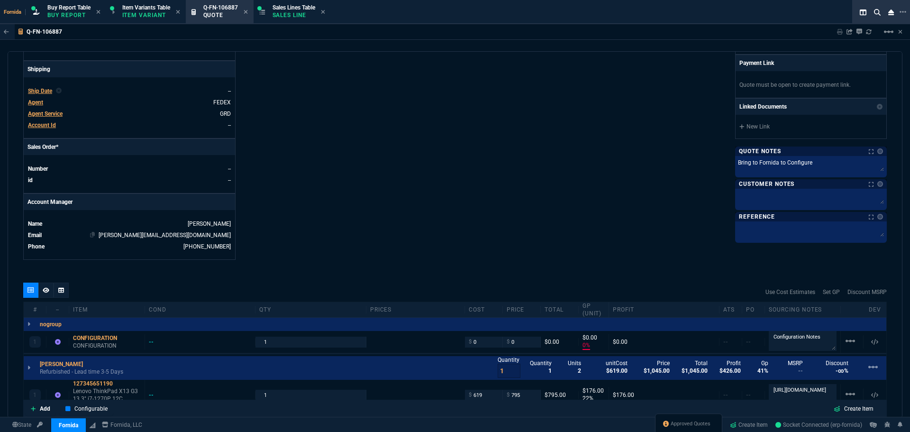
scroll to position [222, 0]
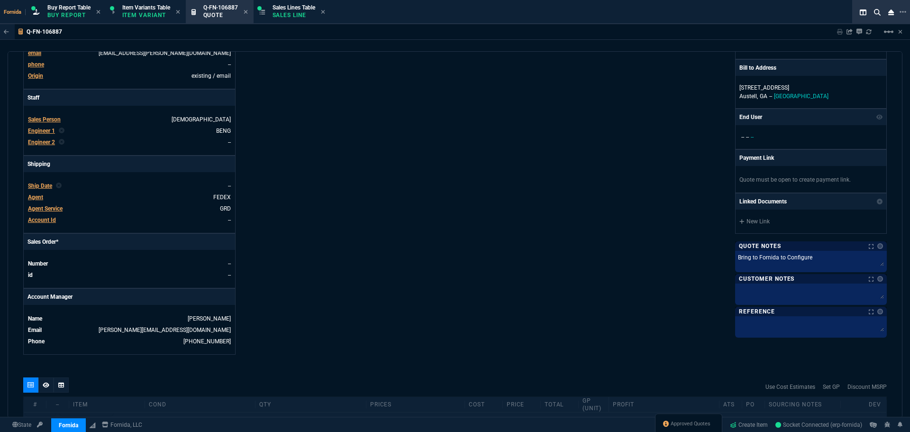
click at [45, 208] on span "Agent Service" at bounding box center [45, 208] width 35 height 7
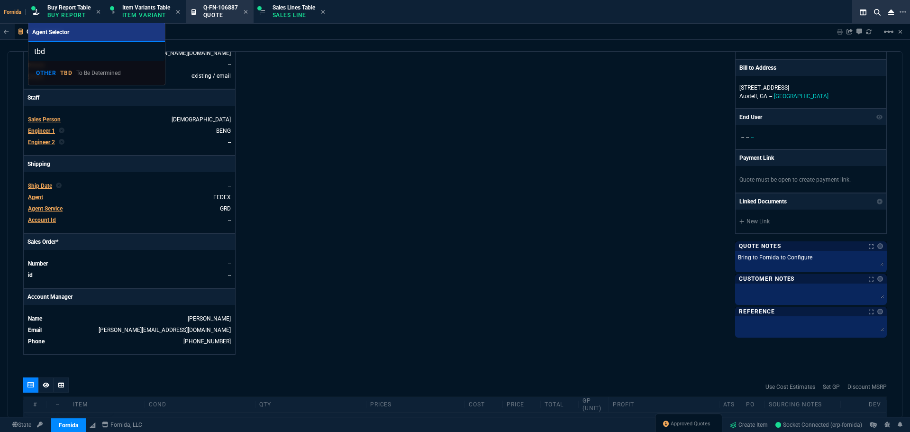
type input "tbd"
click at [117, 69] on p "To Be Determined" at bounding box center [98, 73] width 45 height 9
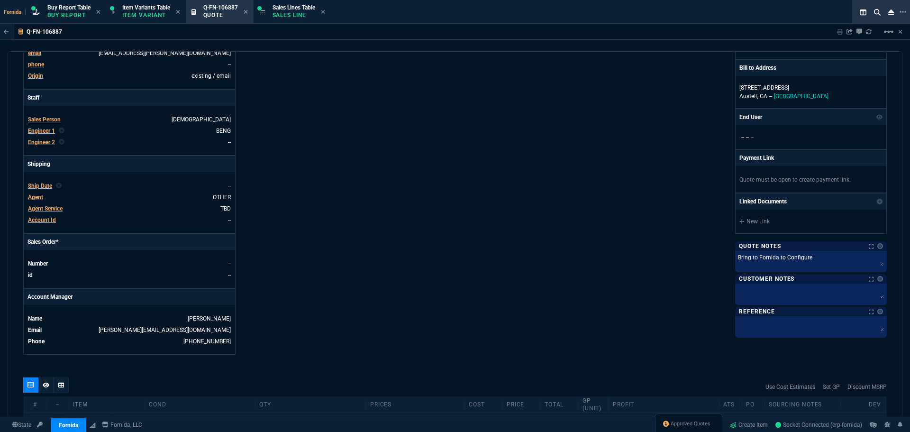
click at [338, 170] on div "Details Number Q-FN-106887 Order ID Q-FN-106887 Customer Code WMC100 Total Unit…" at bounding box center [239, 109] width 432 height 489
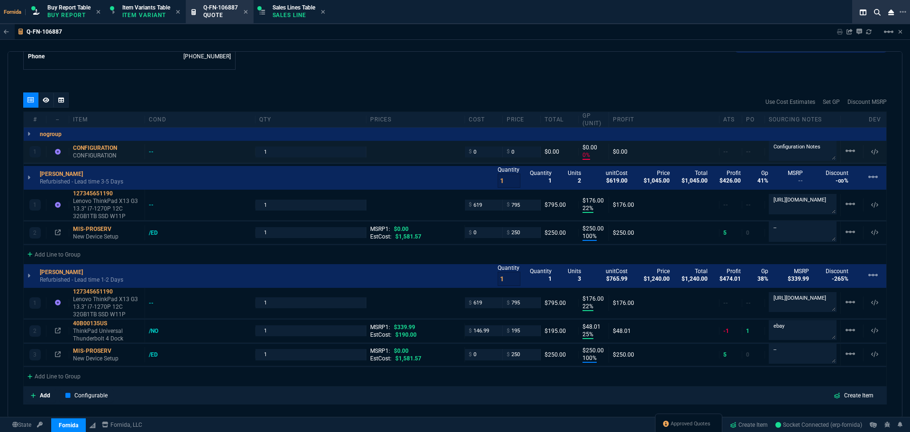
scroll to position [602, 0]
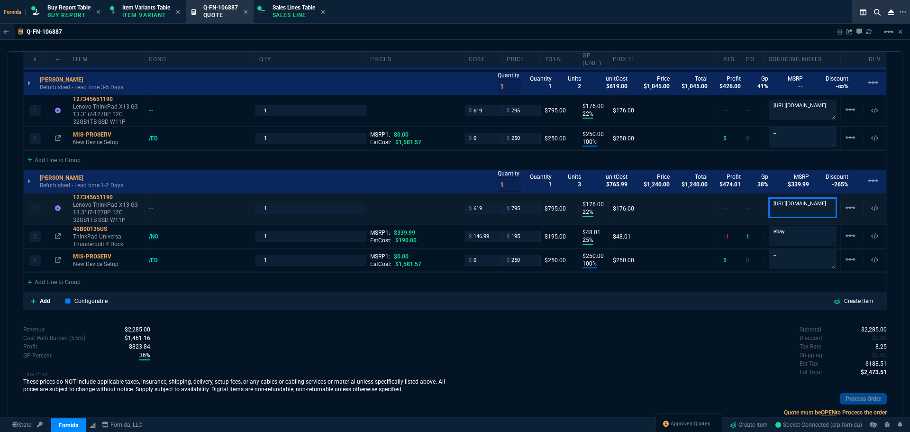
click at [789, 204] on textarea "[URL][DOMAIN_NAME]" at bounding box center [803, 208] width 68 height 20
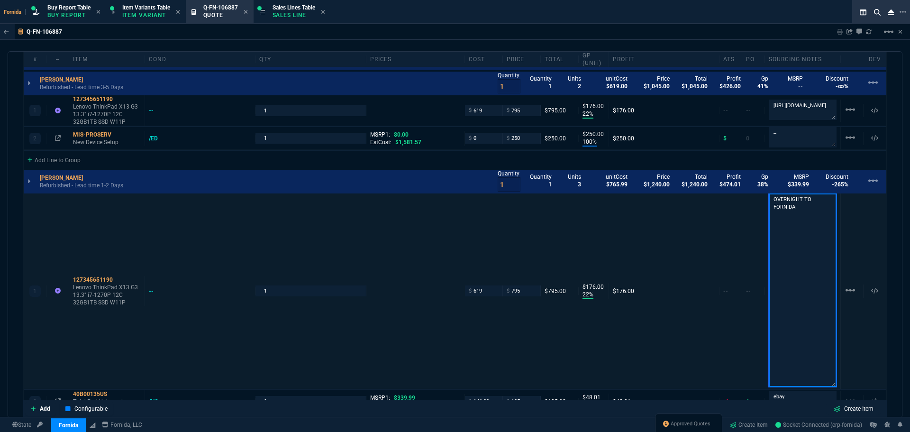
type textarea "OVERNIGHT TO FORNIDA"
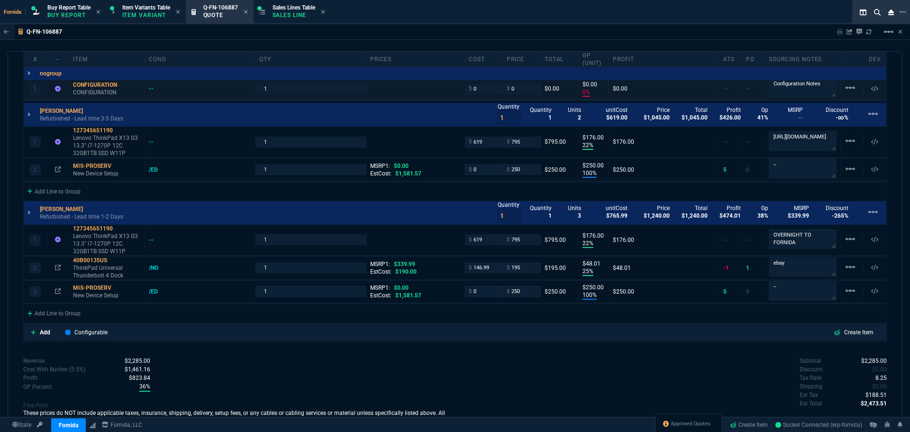
scroll to position [554, 0]
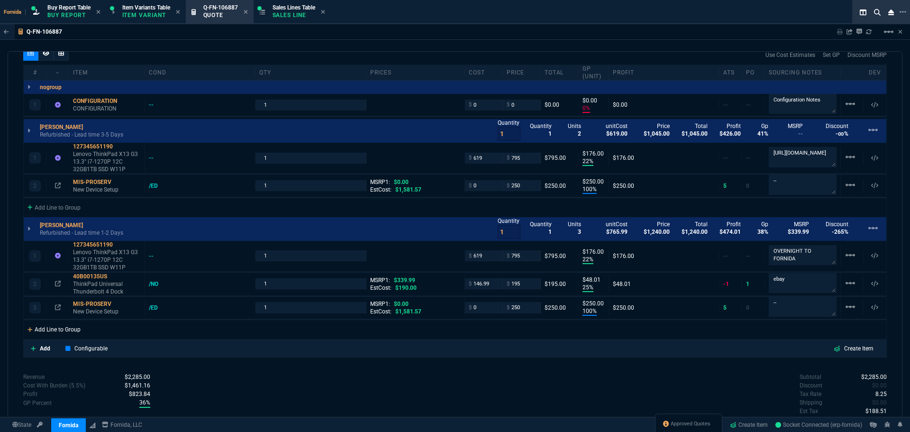
click at [70, 327] on div "Add Line to Group" at bounding box center [54, 328] width 61 height 17
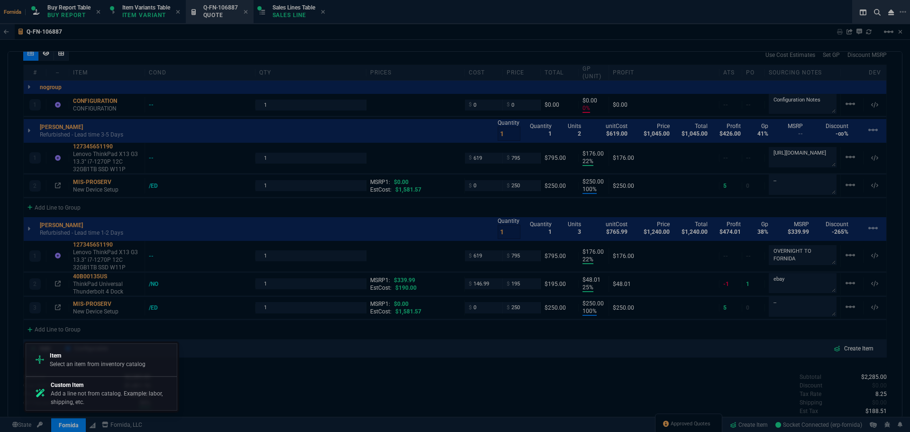
click at [108, 385] on p "Custom Item" at bounding box center [112, 385] width 122 height 9
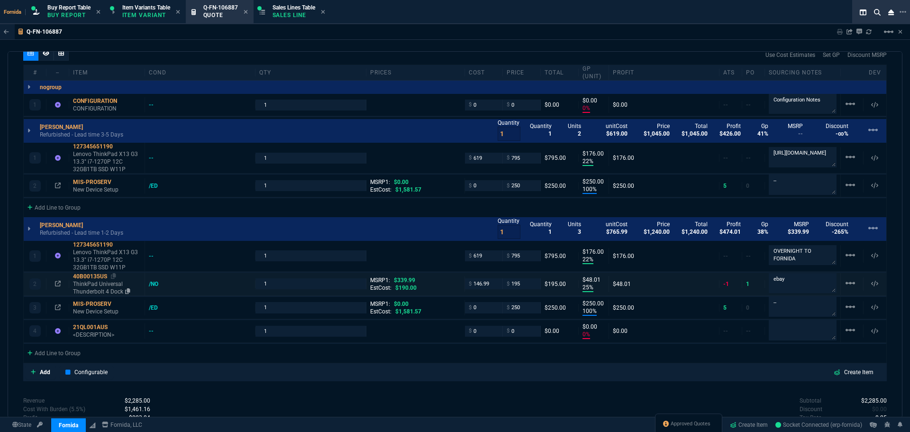
type input "0"
type input "22"
type input "176"
type input "100"
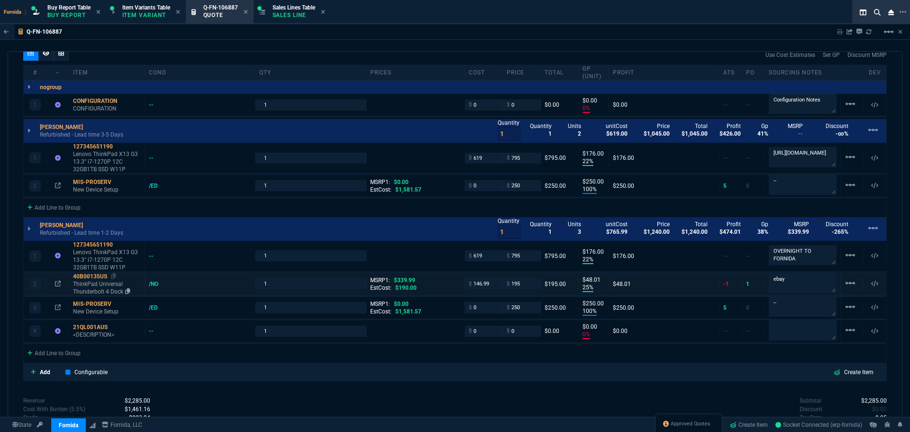
type input "250"
type input "22"
type input "176"
type input "25"
type input "48"
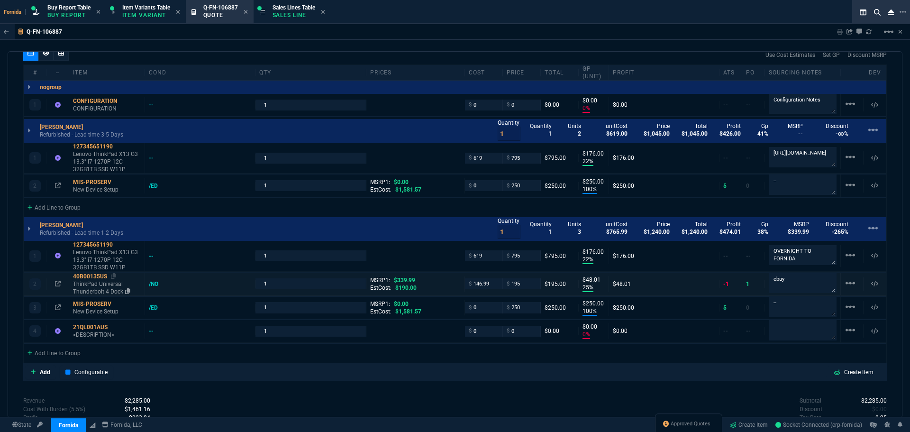
type input "100"
type input "250"
type input "0"
type input "43"
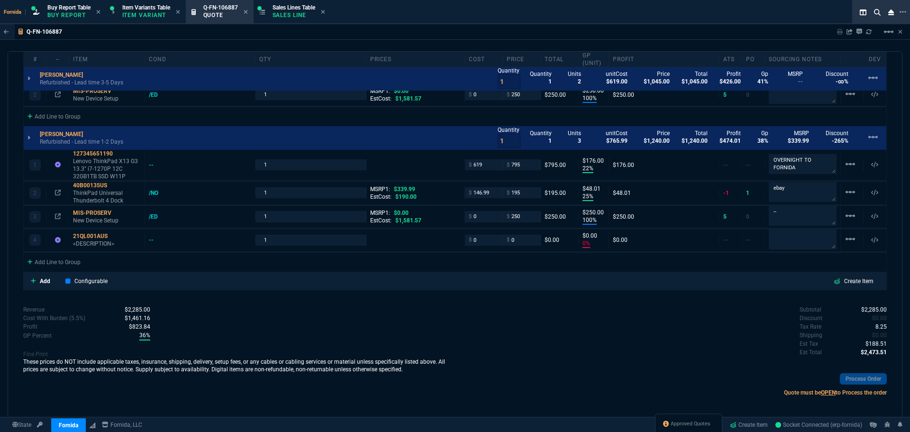
scroll to position [649, 0]
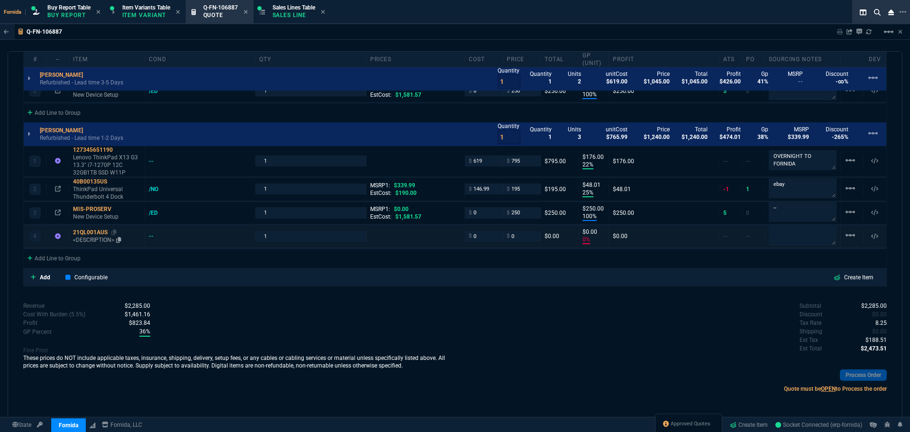
drag, startPoint x: 95, startPoint y: 235, endPoint x: 107, endPoint y: 244, distance: 14.9
click at [95, 235] on div "21QL001AUS" at bounding box center [107, 233] width 68 height 8
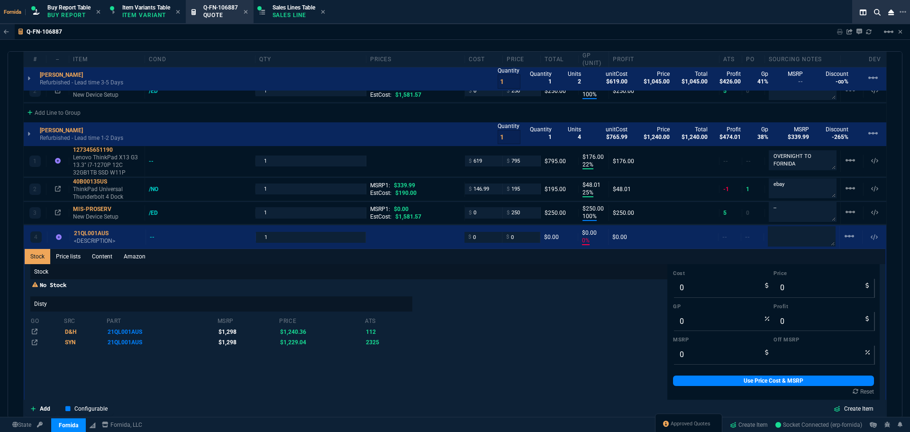
drag, startPoint x: 115, startPoint y: 261, endPoint x: 119, endPoint y: 266, distance: 6.1
click at [114, 261] on link "Content" at bounding box center [102, 256] width 32 height 15
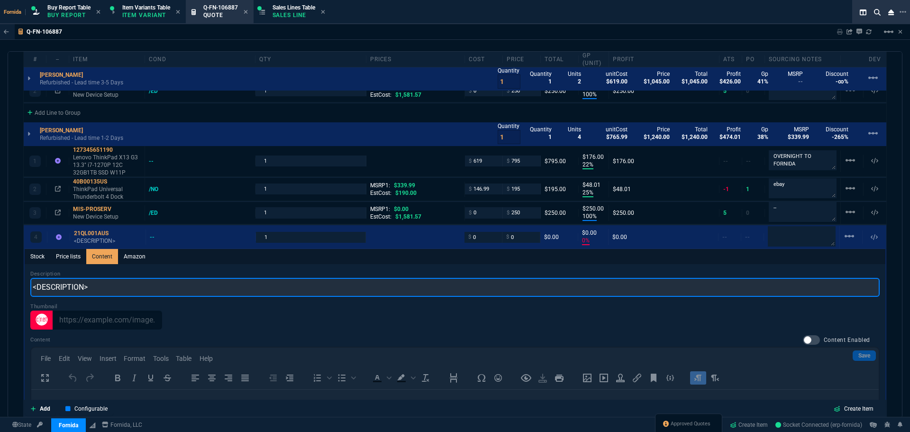
click at [139, 287] on input "<DESCRIPTION>" at bounding box center [455, 287] width 850 height 19
paste input "Lenovo ThinkPad P14s Gen 6 21QL001AUS 14" Touchscreen Copilot+ PC Notebook - WU…"
click at [168, 287] on input "Lenovo ThinkPad P14s Gen 6 21QL001AUS 14" Touchscreen Copilot+ PC Notebook - WU…" at bounding box center [455, 287] width 850 height 19
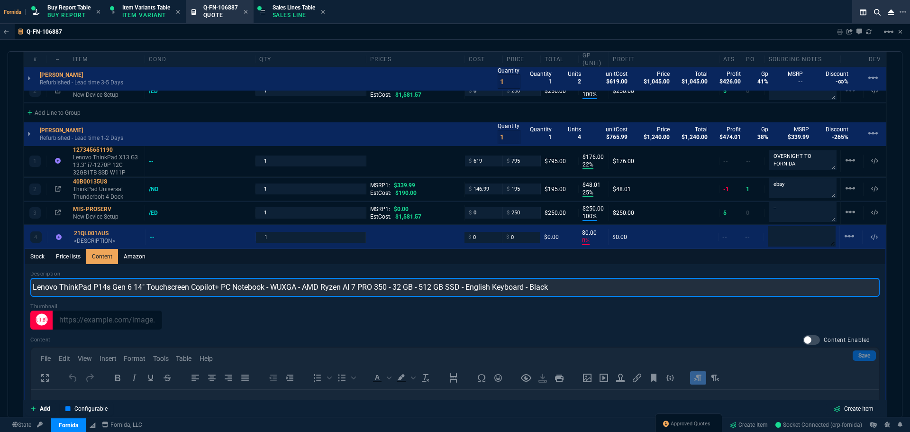
drag, startPoint x: 193, startPoint y: 290, endPoint x: 266, endPoint y: 290, distance: 73.5
click at [266, 290] on input "Lenovo ThinkPad P14s Gen 6 14" Touchscreen Copilot+ PC Notebook - WUXGA - AMD R…" at bounding box center [455, 287] width 850 height 19
drag, startPoint x: 193, startPoint y: 290, endPoint x: 228, endPoint y: 290, distance: 35.1
click at [228, 290] on input "Lenovo ThinkPad P14s Gen 6 14" Touchscreen - WUXGA - AMD Ryzen AI 7 PRO 350 - 3…" at bounding box center [455, 287] width 850 height 19
click at [237, 290] on input "Lenovo ThinkPad P14s Gen 6 14" Touchscreen AMD Ryzen AI 7 PRO 350 - 32 GB - 512…" at bounding box center [455, 287] width 850 height 19
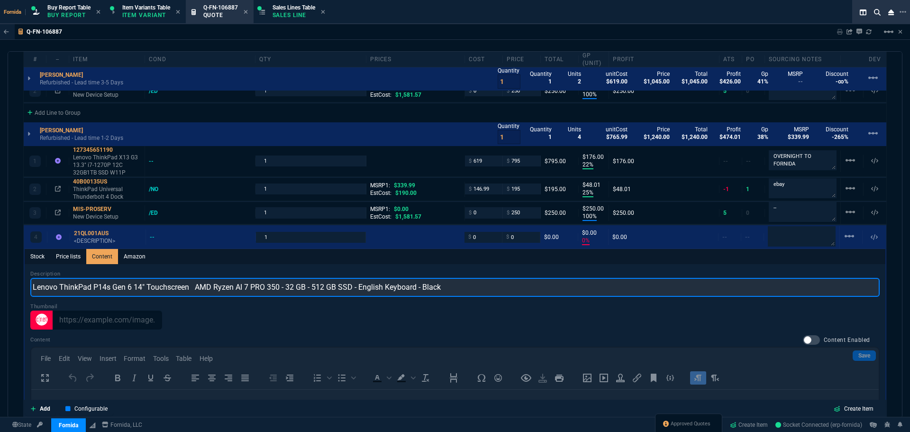
click at [196, 288] on input "Lenovo ThinkPad P14s Gen 6 14" Touchscreen AMD Ryzen AI 7 PRO 350 - 32 GB - 512…" at bounding box center [455, 287] width 850 height 19
click at [201, 288] on input "Lenovo ThinkPad P14s Gen 6 14" Touchscreen AMD Ryzen AI 7 PRO 350 - 32 GB - 512…" at bounding box center [455, 287] width 850 height 19
click at [266, 291] on input "Lenovo ThinkPad P14s Gen 6 14" Touchscreen Ryzen AI 7 PRO 350 - 32 GB - 512 GB …" at bounding box center [455, 287] width 850 height 19
click at [273, 293] on input "Lenovo ThinkPad P14s Gen 6 14" Touchscreen Ryzen AI 7 PRO 350 32 GB - 512 GB SS…" at bounding box center [455, 287] width 850 height 19
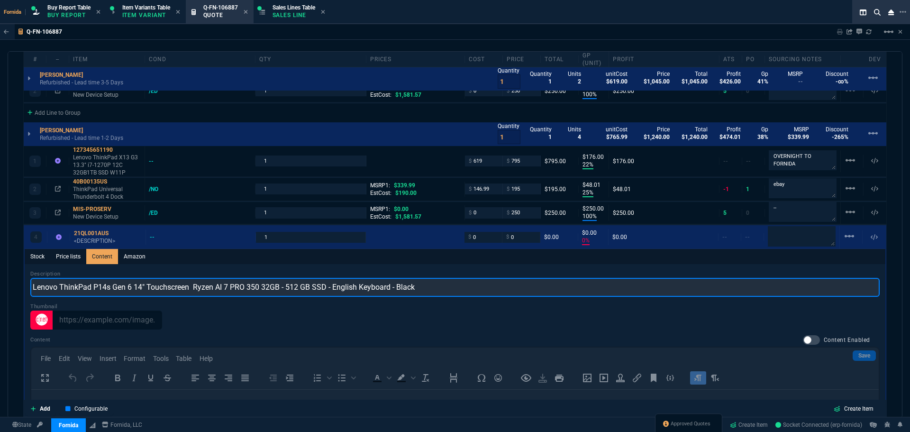
click at [285, 292] on input "Lenovo ThinkPad P14s Gen 6 14" Touchscreen Ryzen AI 7 PRO 350 32GB - 512 GB SSD…" at bounding box center [455, 287] width 850 height 19
click at [298, 290] on input "Lenovo ThinkPad P14s Gen 6 14" Touchscreen Ryzen AI 7 PRO 350 32GB 512 GB SSD -…" at bounding box center [455, 287] width 850 height 19
drag, startPoint x: 321, startPoint y: 289, endPoint x: 505, endPoint y: 284, distance: 183.6
click at [505, 284] on input "Lenovo ThinkPad P14s Gen 6 14" Touchscreen Ryzen AI 7 PRO 350 32GB 512GB SSD - …" at bounding box center [455, 287] width 850 height 19
type input "Lenovo ThinkPad P14s Gen 6 14" Touchscreen Ryzen AI 7 PRO 350 32GB 512GB SSD"
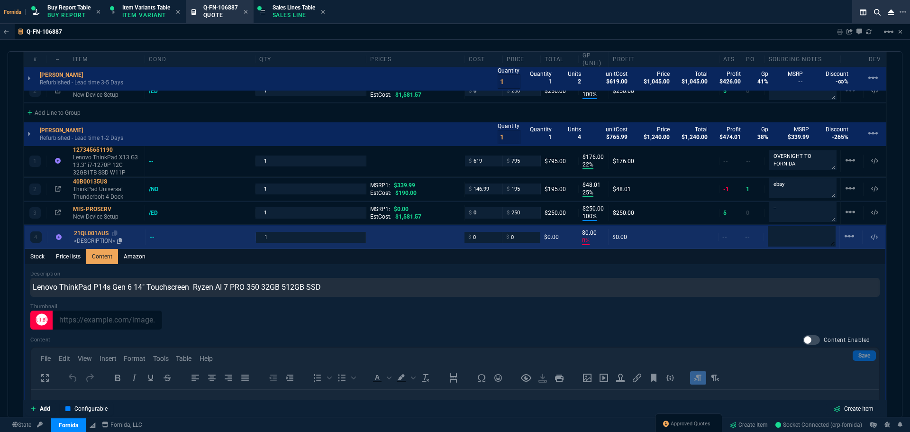
click at [95, 245] on p "<DESCRIPTION>" at bounding box center [108, 241] width 68 height 8
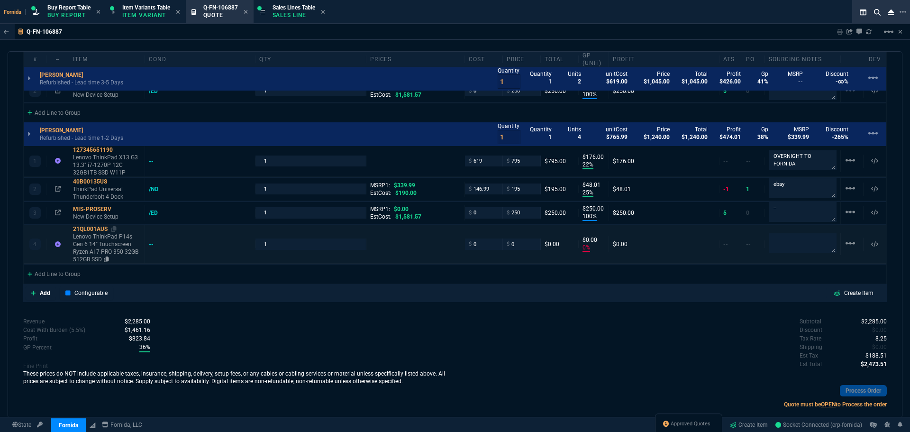
type input "0"
click at [95, 245] on p "Lenovo ThinkPad P14s Gen 6 14" Touchscreen Ryzen AI 7 PRO 350 32GB 512GB SSD" at bounding box center [107, 248] width 68 height 30
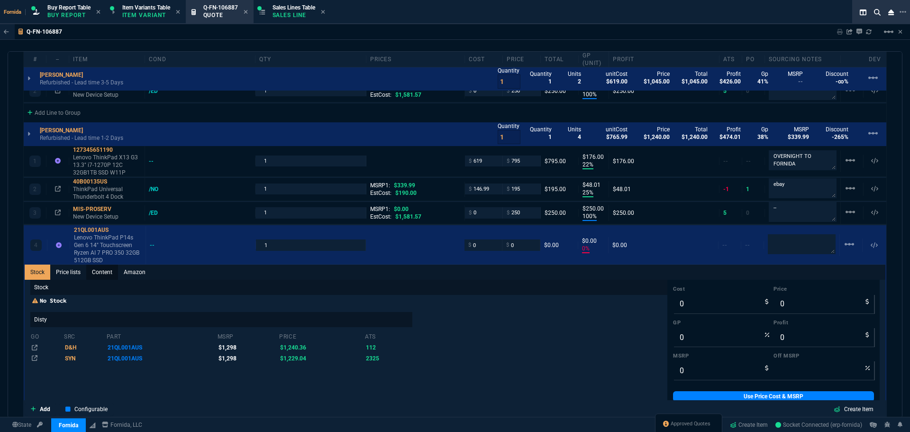
click at [105, 276] on link "Content" at bounding box center [102, 272] width 32 height 15
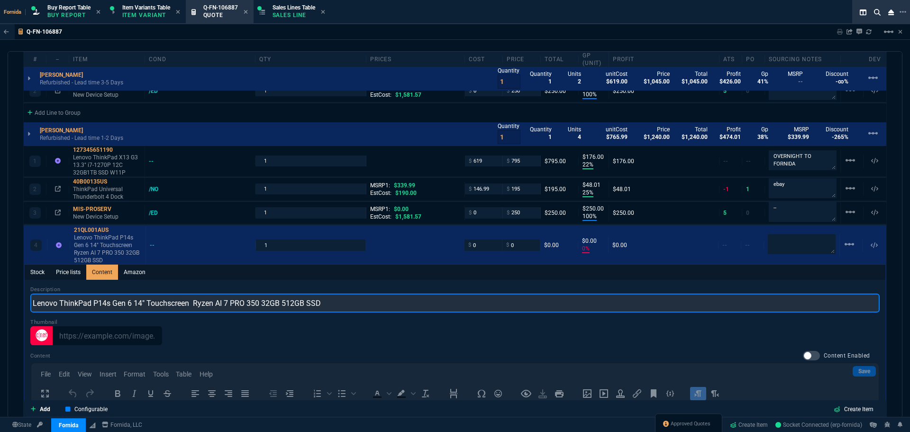
click at [164, 302] on input "Lenovo ThinkPad P14s Gen 6 14" Touchscreen Ryzen AI 7 PRO 350 32GB 512GB SSD" at bounding box center [455, 303] width 850 height 19
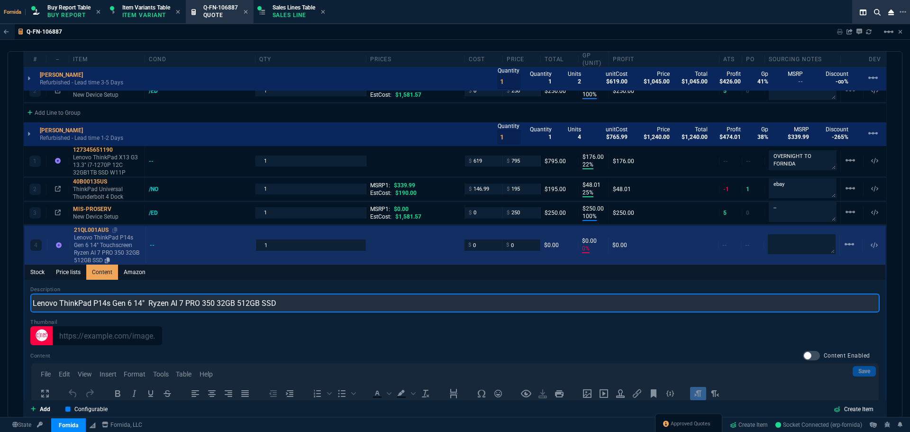
type input "Lenovo ThinkPad P14s Gen 6 14" Ryzen AI 7 PRO 350 32GB 512GB SSD"
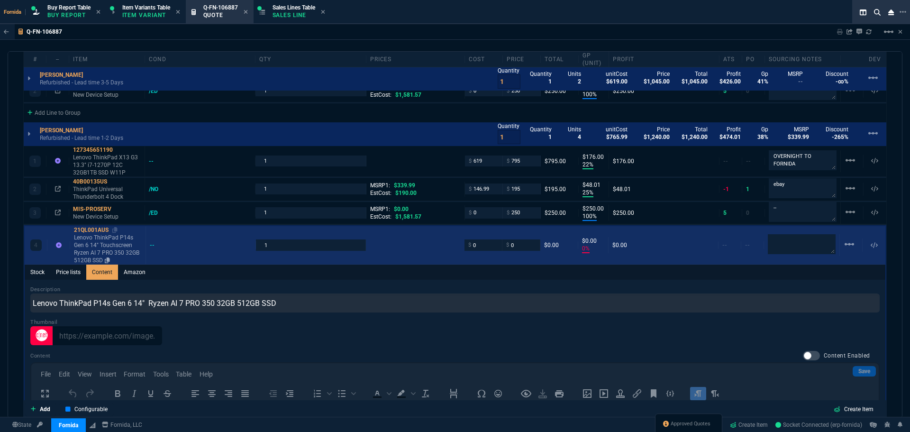
click at [101, 251] on p "Lenovo ThinkPad P14s Gen 6 14" Touchscreen Ryzen AI 7 PRO 350 32GB 512GB SSD" at bounding box center [108, 249] width 68 height 30
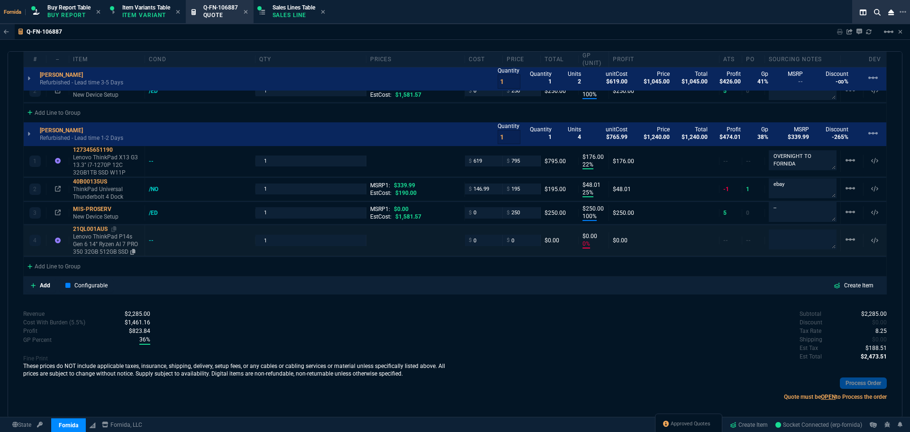
type input "0"
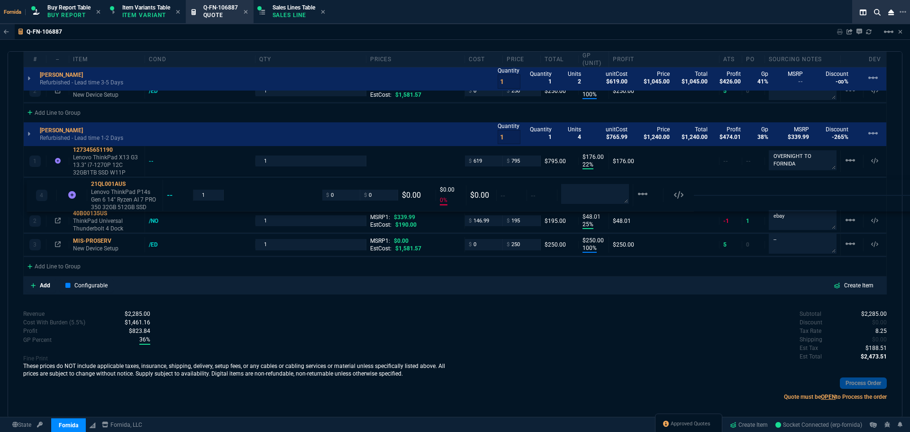
drag, startPoint x: 115, startPoint y: 195, endPoint x: 111, endPoint y: 164, distance: 32.1
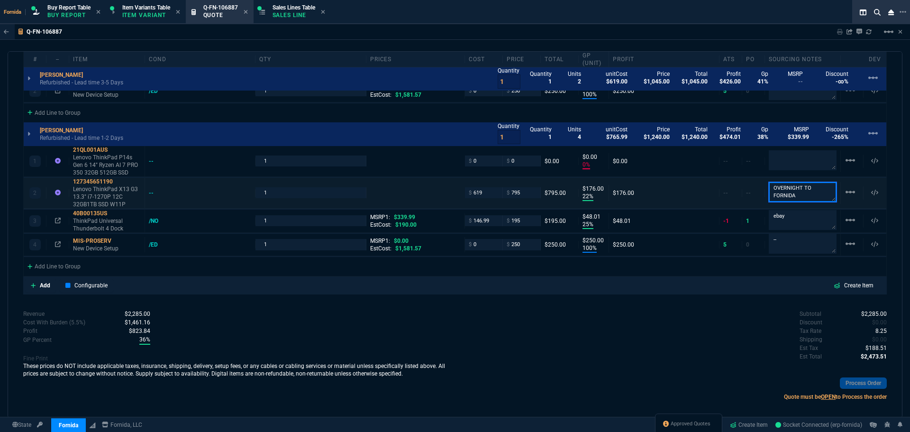
click at [812, 190] on textarea "OVERNIGHT TO FORNIDA" at bounding box center [803, 192] width 68 height 20
click at [799, 164] on textarea at bounding box center [803, 160] width 68 height 20
paste textarea "OVERNIGHT TO FORNIDA"
type textarea "OVERNIGHT TO FORNIDA"
click at [845, 190] on mat-icon "linear_scale" at bounding box center [850, 191] width 11 height 11
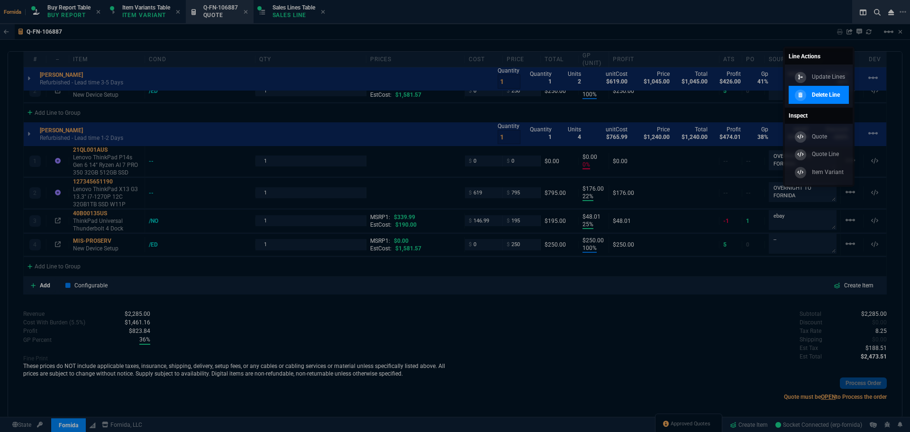
click at [817, 93] on p "Delete Line" at bounding box center [826, 95] width 28 height 9
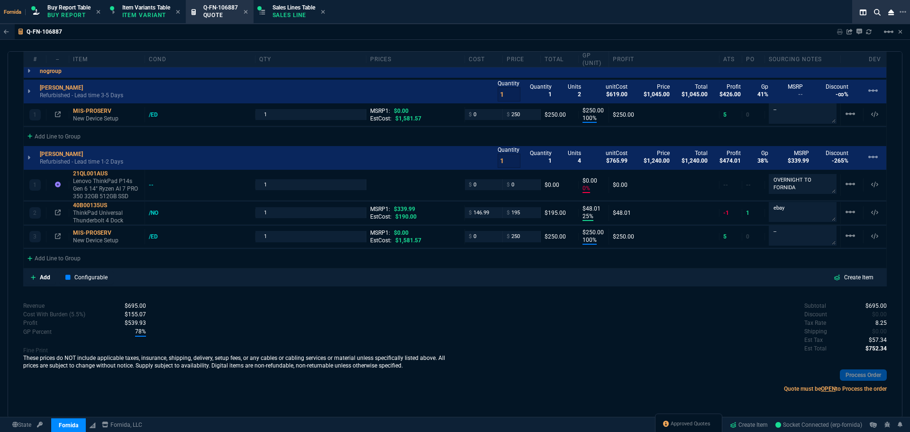
scroll to position [594, 0]
type input "0"
type input "100"
type input "250"
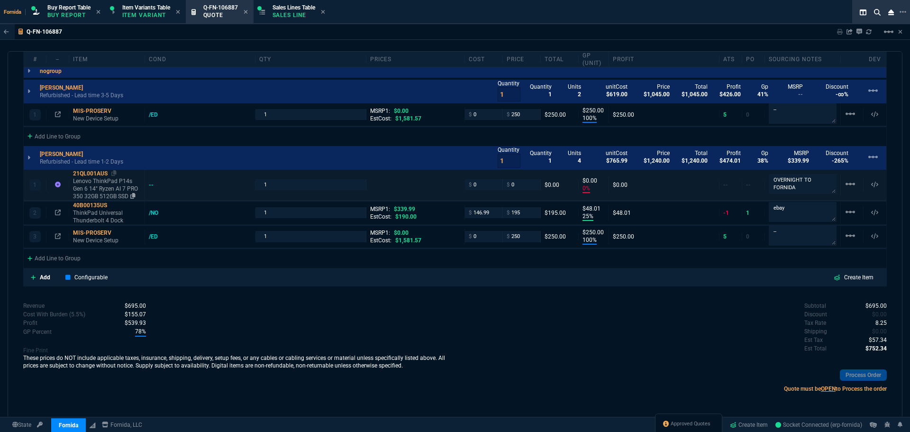
type input "0"
type input "25"
type input "48"
type input "100"
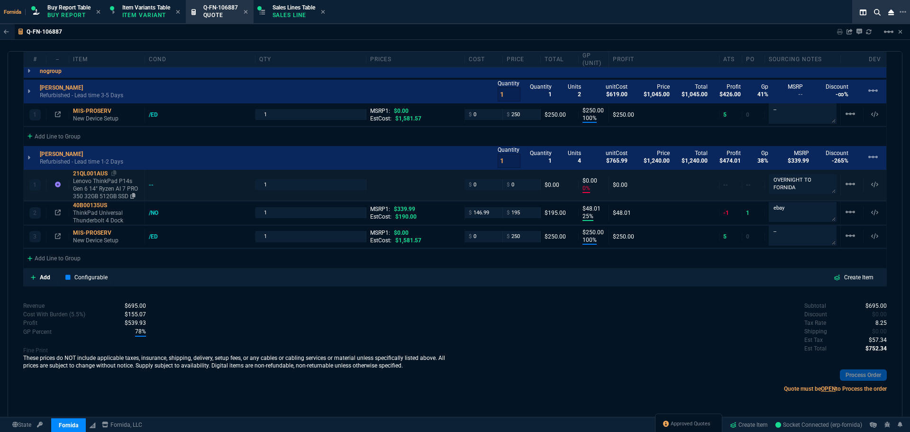
type input "250"
type input "43"
click at [101, 193] on p "Lenovo ThinkPad P14s Gen 6 14" Ryzen AI 7 PRO 350 32GB 512GB SSD" at bounding box center [107, 188] width 68 height 23
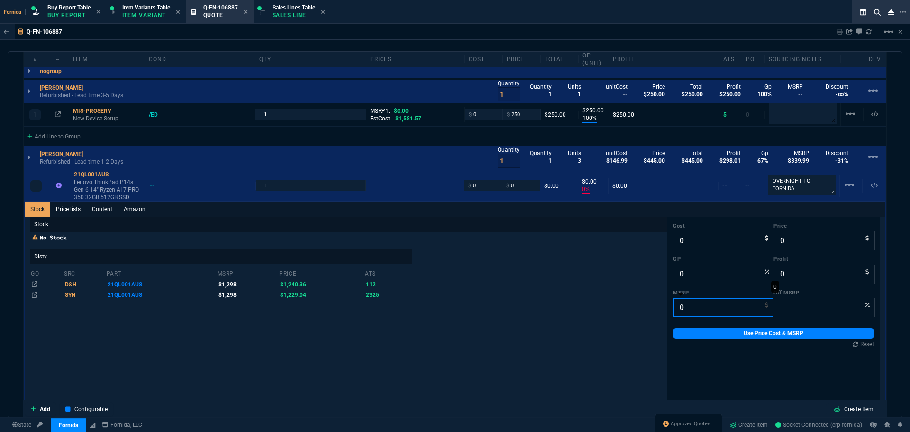
click at [673, 313] on input "0" at bounding box center [723, 307] width 101 height 19
paste input "1298.0"
type input "1298.00"
type input "100"
type input "1298.00"
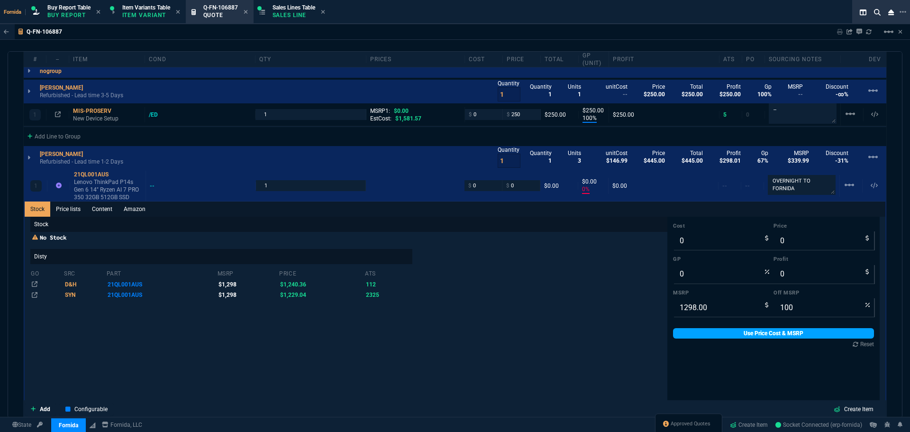
click at [684, 333] on link "Use Price Cost & MSRP" at bounding box center [773, 333] width 201 height 10
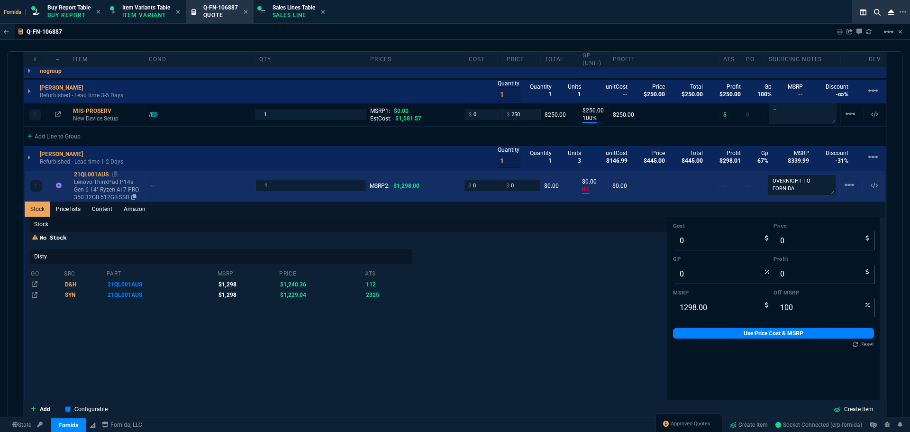
click at [77, 189] on p "Lenovo ThinkPad P14s Gen 6 14" Ryzen AI 7 PRO 350 32GB 512GB SSD" at bounding box center [108, 189] width 68 height 23
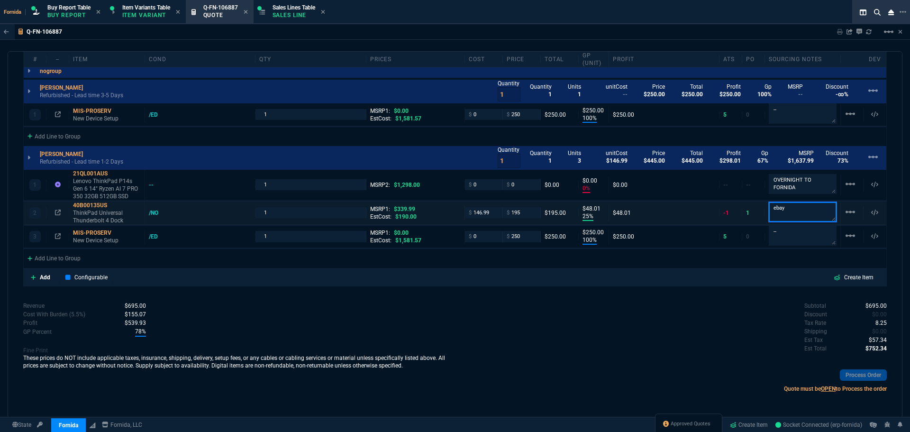
click at [804, 207] on textarea "ebay" at bounding box center [803, 212] width 68 height 20
type textarea "OVERNIGHT OR USE ONE OF THE UNITS LAYING AROUND [GEOGRAPHIC_DATA]"
click at [106, 186] on p "Lenovo ThinkPad P14s Gen 6 14" Ryzen AI 7 PRO 350 32GB 512GB SSD" at bounding box center [107, 188] width 68 height 23
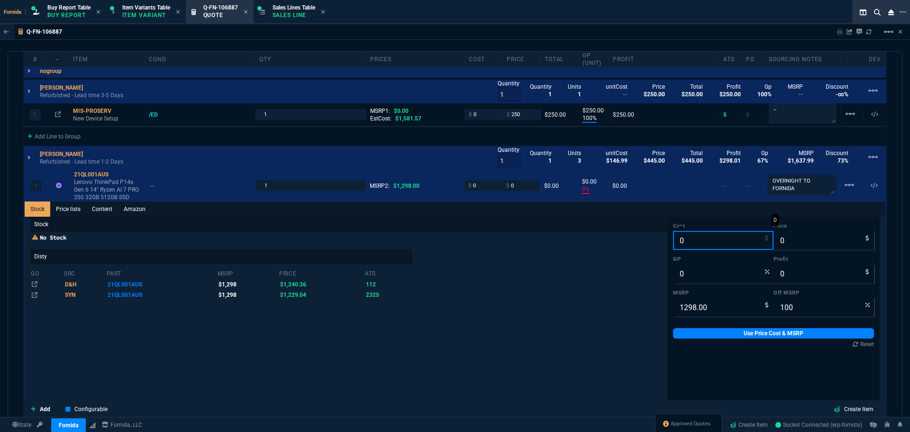
click at [694, 239] on input "0" at bounding box center [723, 240] width 101 height 19
type input "12"
type input "-100"
type input "-12"
type input "120"
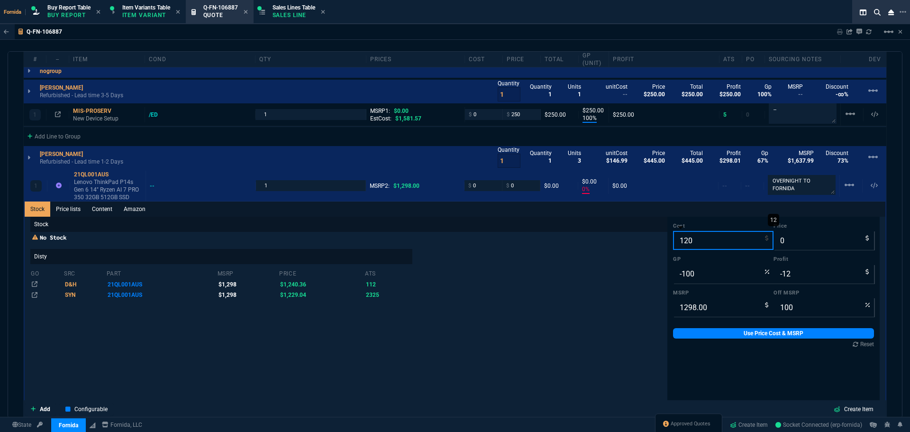
type input "-120"
type input "1206"
type input "-1206"
type input "1206.59"
type input "-1207"
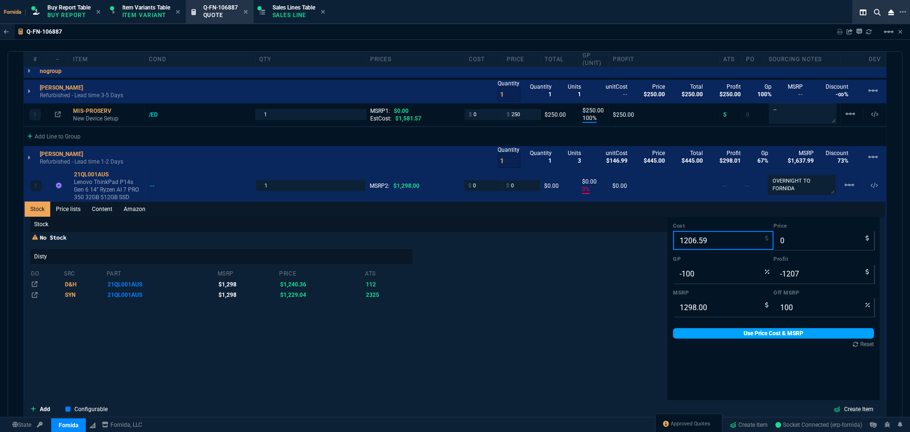
type input "1206.59"
click at [702, 339] on link "Use Price Cost & MSRP" at bounding box center [773, 333] width 201 height 10
click at [444, 325] on div "Stock No Stock Disty go src part msrp price ats D&H 21QL001AUS $1,298 $1,240.36…" at bounding box center [348, 368] width 637 height 303
type input "1206.59"
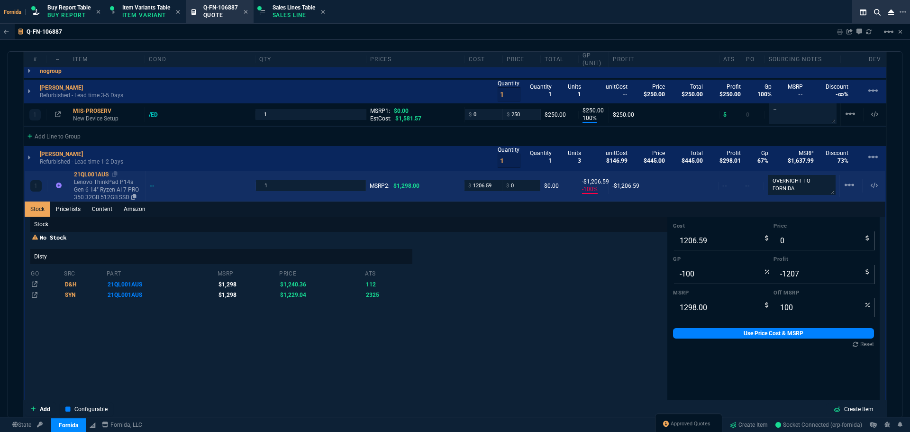
click at [101, 198] on p "Lenovo ThinkPad P14s Gen 6 14" Ryzen AI 7 PRO 350 32GB 512GB SSD" at bounding box center [108, 189] width 68 height 23
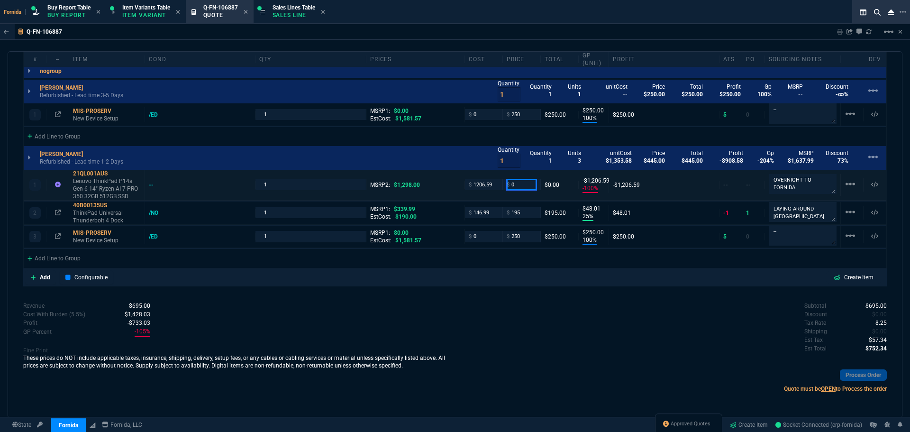
click at [531, 184] on input "0" at bounding box center [522, 184] width 30 height 11
click at [99, 179] on p "Lenovo ThinkPad P14s Gen 6 14" Ryzen AI 7 PRO 350 32GB 512GB SSD" at bounding box center [107, 188] width 68 height 23
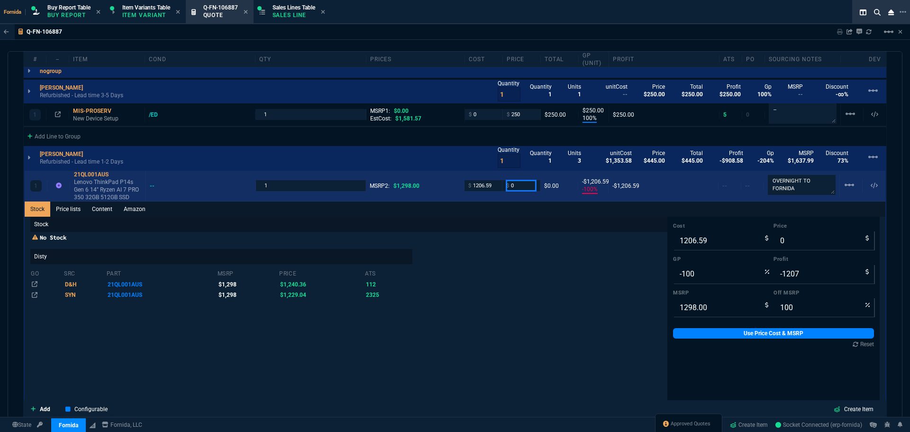
click at [526, 186] on input "0" at bounding box center [521, 185] width 30 height 11
click at [114, 173] on icon at bounding box center [114, 174] width 5 height 6
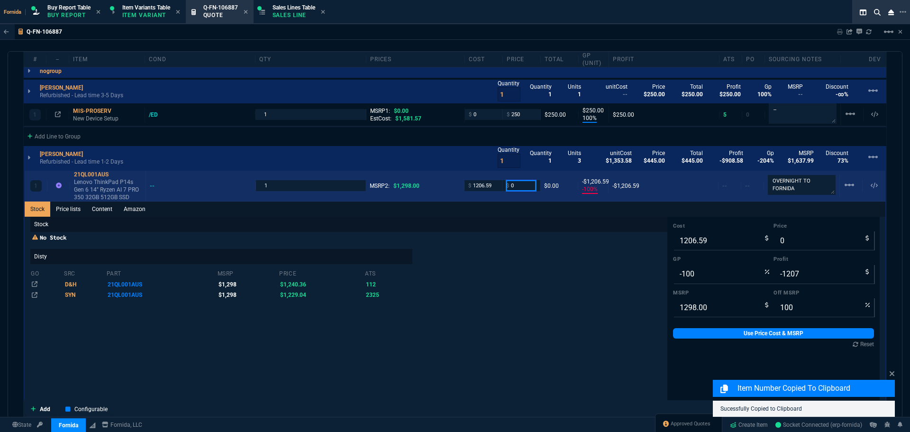
click at [528, 186] on input "0" at bounding box center [521, 185] width 30 height 11
type input "1325"
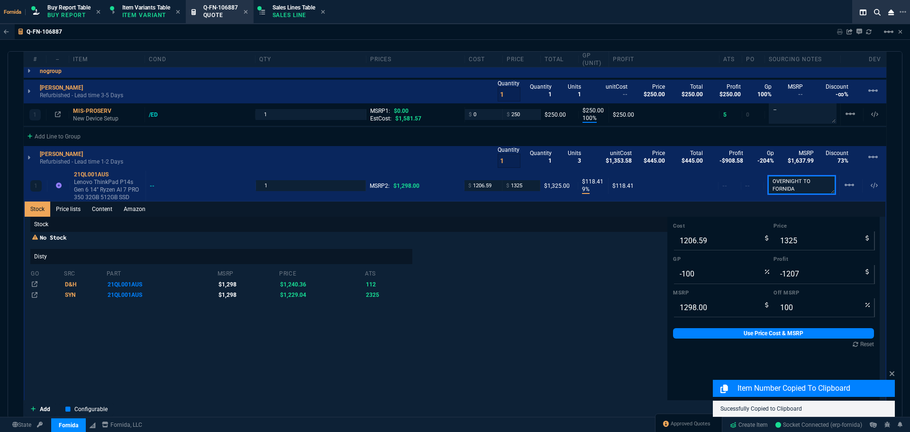
type input "9"
type input "118"
type input "-2"
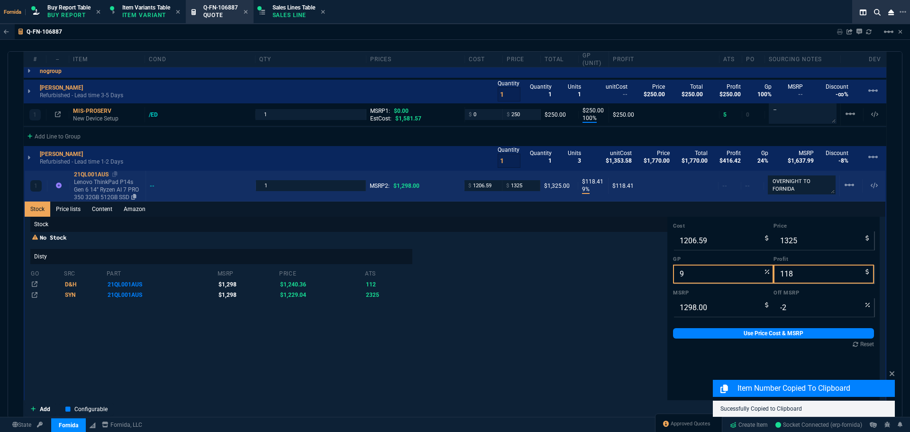
click at [84, 190] on p "Lenovo ThinkPad P14s Gen 6 14" Ryzen AI 7 PRO 350 32GB 512GB SSD" at bounding box center [108, 189] width 68 height 23
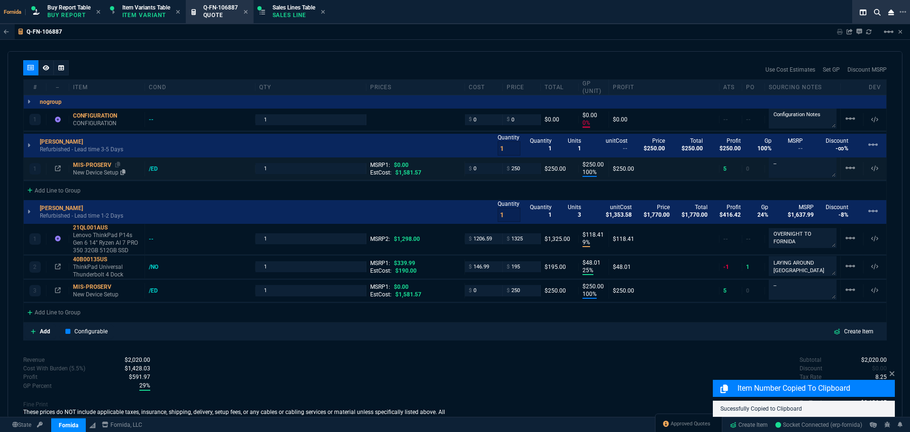
scroll to position [499, 0]
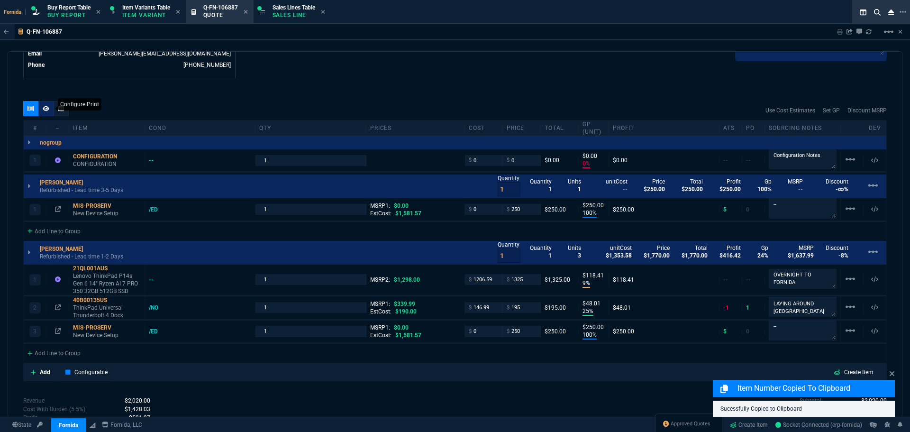
click at [43, 107] on icon at bounding box center [46, 109] width 7 height 6
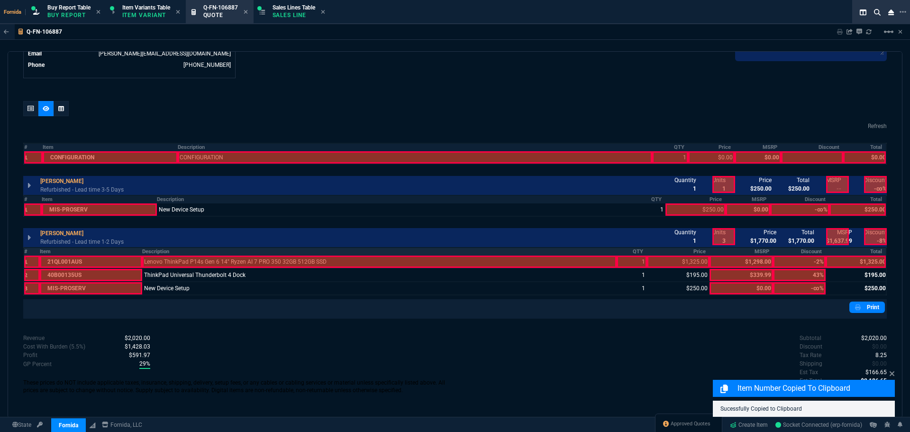
click at [213, 254] on th "Description" at bounding box center [379, 252] width 475 height 8
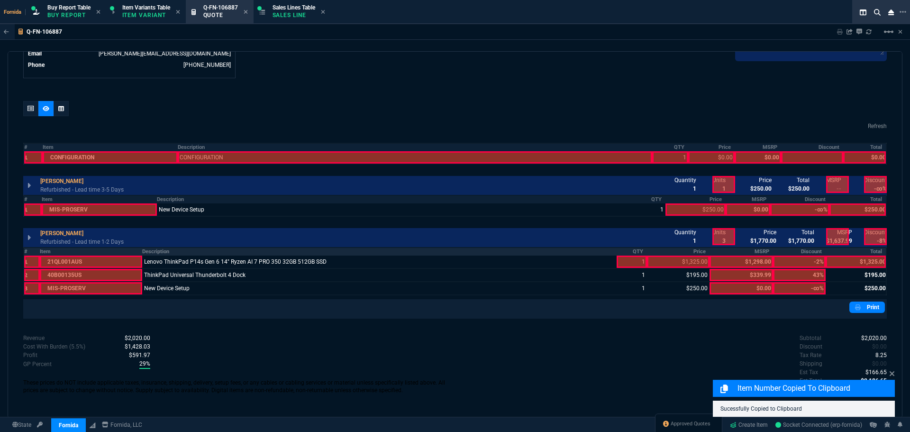
click at [631, 255] on th "QTY" at bounding box center [632, 252] width 30 height 8
drag, startPoint x: 631, startPoint y: 255, endPoint x: 672, endPoint y: 259, distance: 41.0
click at [672, 259] on div at bounding box center [678, 262] width 63 height 12
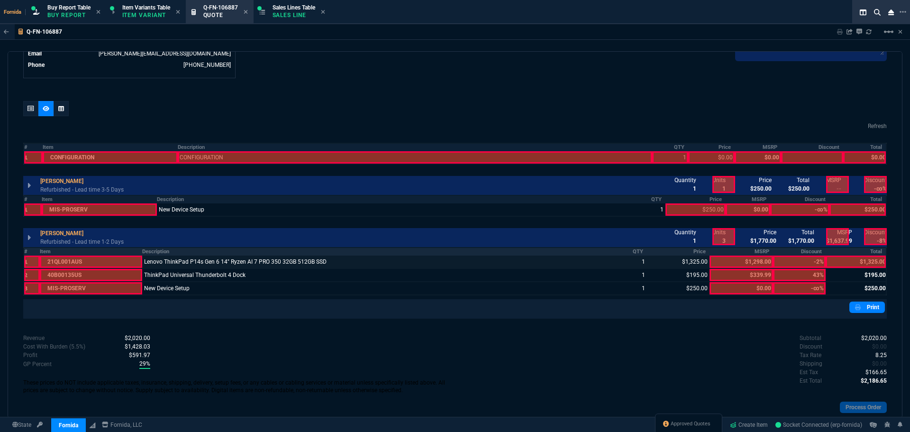
click at [873, 260] on div at bounding box center [856, 262] width 60 height 12
click at [24, 106] on div at bounding box center [30, 108] width 15 height 15
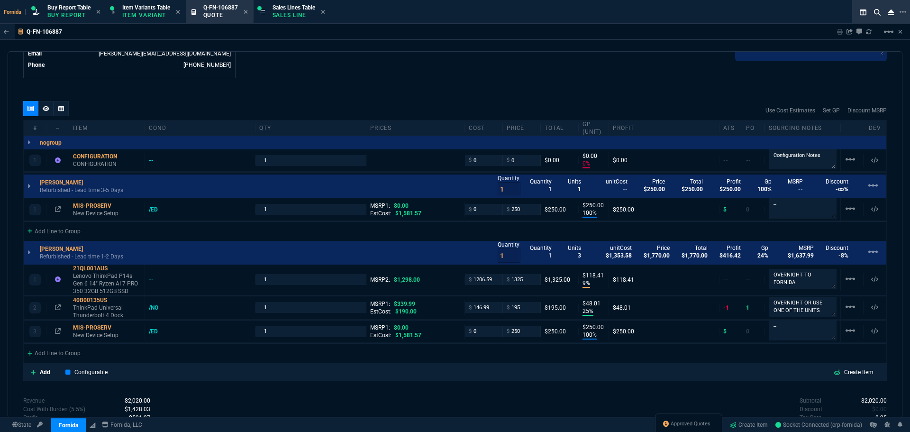
type input "0"
type input "100"
type input "250"
type input "9"
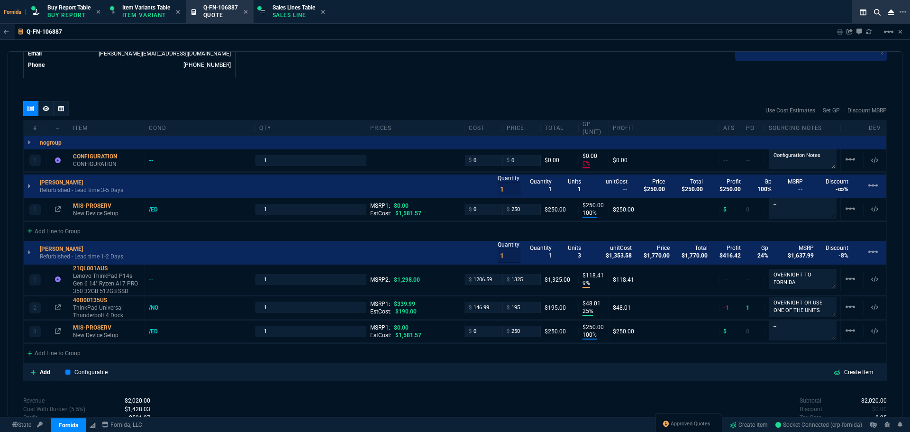
type input "118"
type input "25"
type input "48"
type input "100"
type input "250"
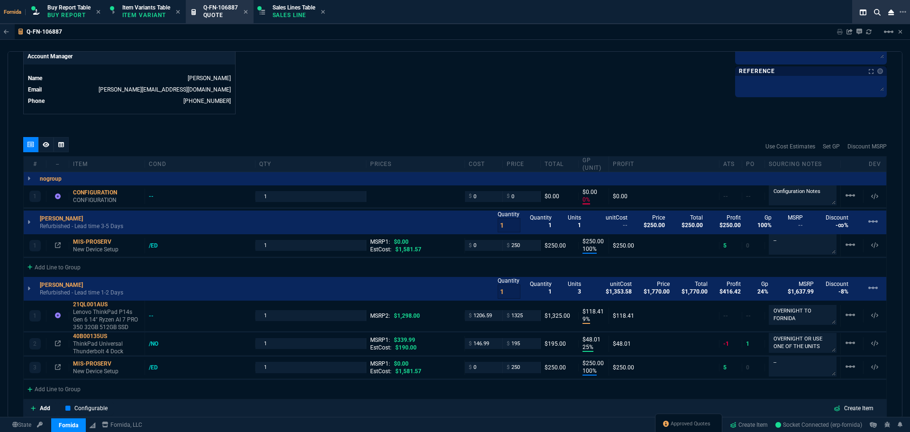
type input "-2"
type input "43"
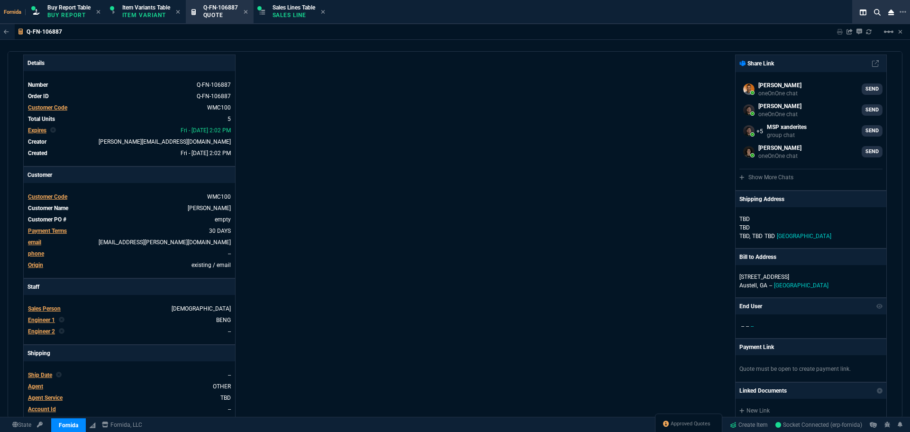
scroll to position [0, 0]
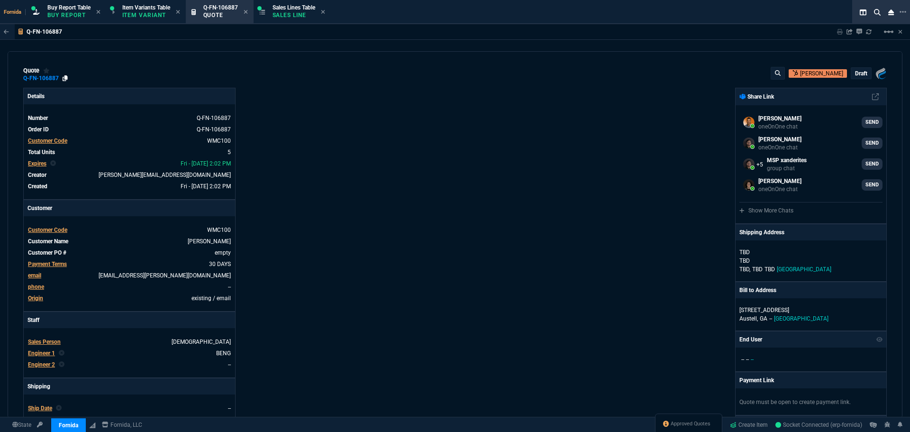
click at [67, 78] on icon at bounding box center [65, 78] width 5 height 6
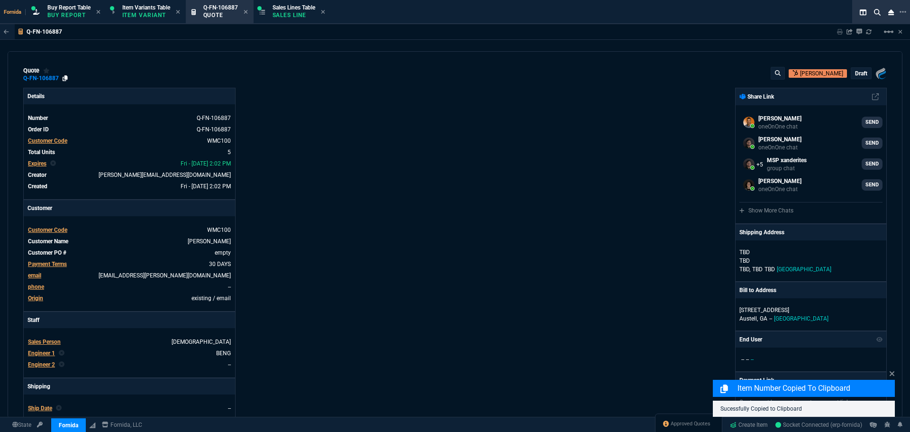
click at [64, 79] on icon at bounding box center [65, 78] width 5 height 6
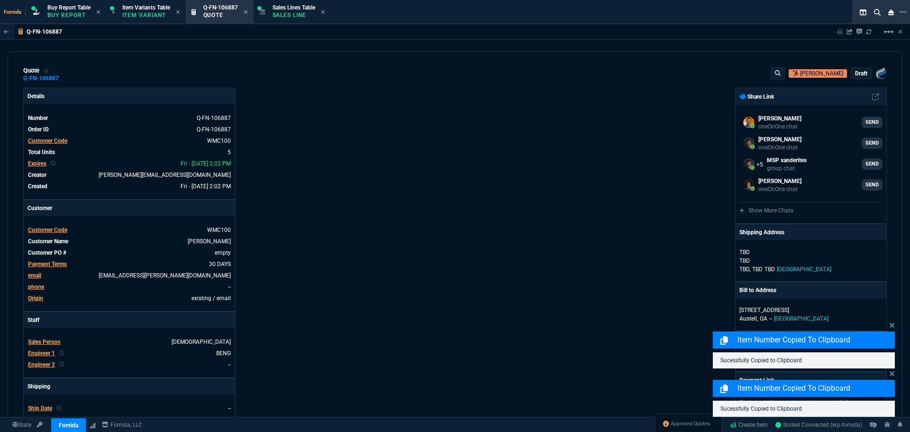
click at [644, 113] on div "Fornida, LLC [STREET_ADDRESS] Share Link [PERSON_NAME] oneOnOne chat SEND [PERS…" at bounding box center [671, 332] width 432 height 489
click at [859, 73] on p "draft" at bounding box center [861, 74] width 12 height 8
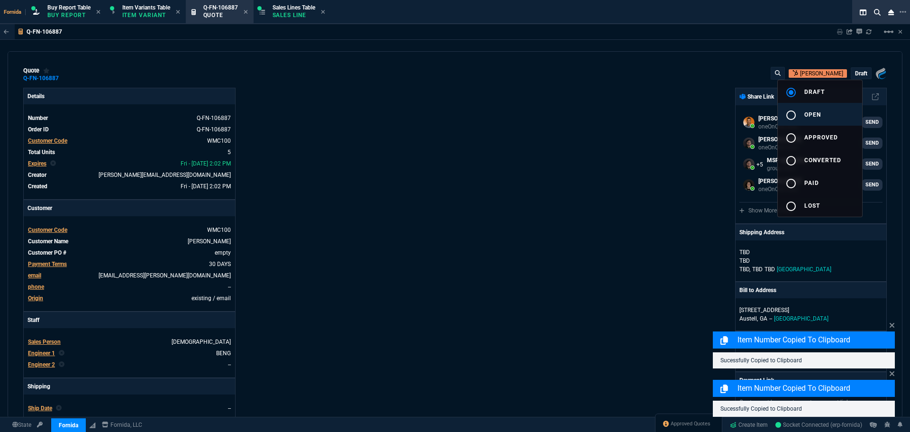
click at [823, 111] on button "radio_button_unchecked open" at bounding box center [820, 114] width 84 height 23
click at [629, 117] on div at bounding box center [455, 216] width 910 height 432
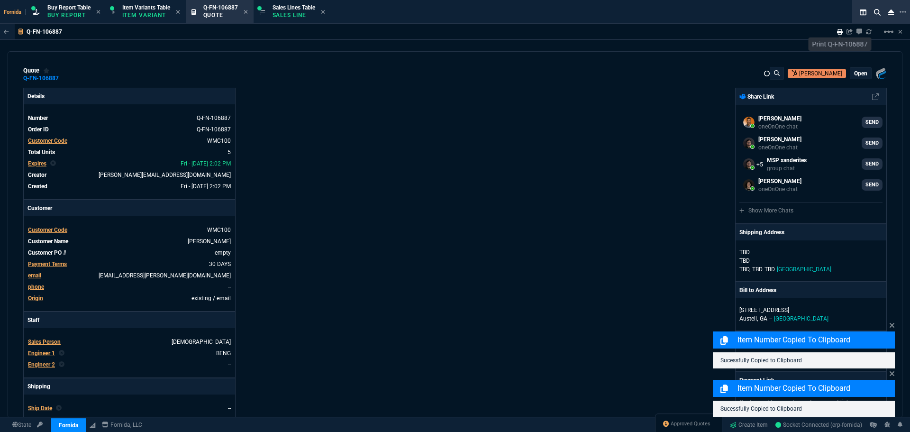
click at [839, 33] on icon at bounding box center [840, 32] width 6 height 6
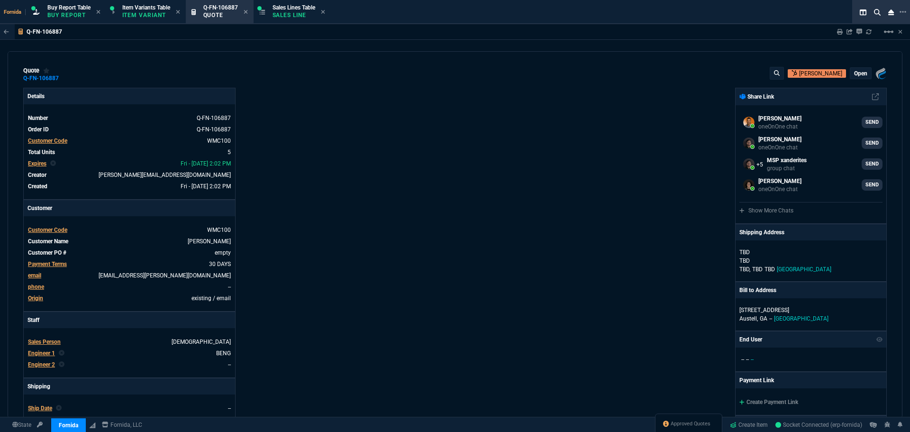
type input "0"
type input "100"
type input "250"
type input "9"
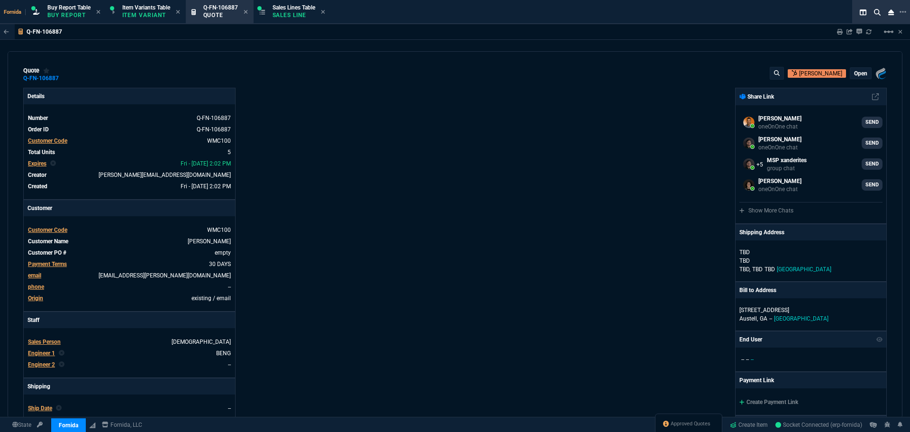
type input "118"
type input "25"
type input "48"
type input "-2"
type input "100"
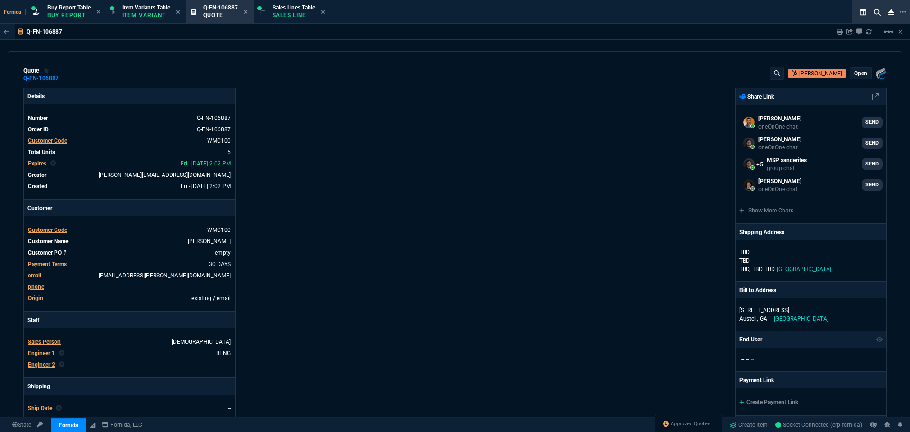
type input "250"
type input "43"
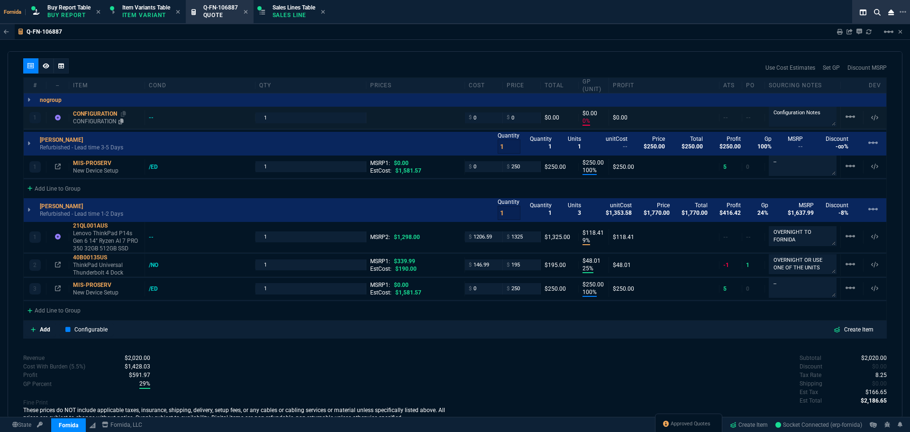
scroll to position [490, 0]
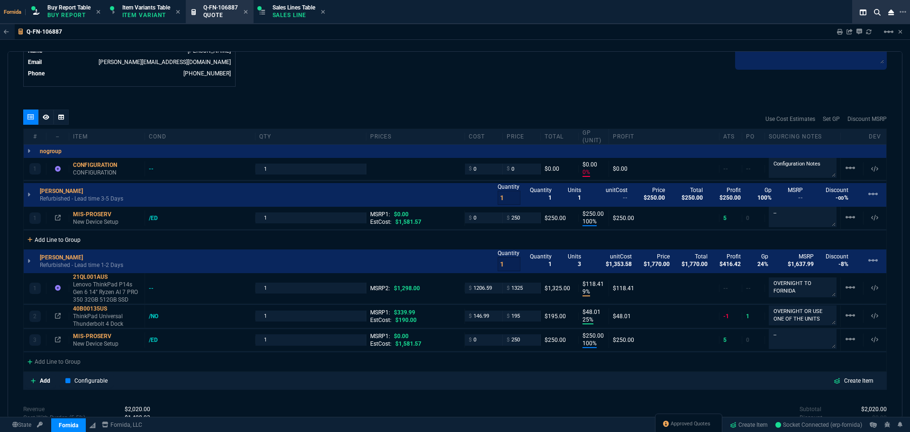
click at [79, 239] on div "Add Line to Group" at bounding box center [54, 238] width 61 height 17
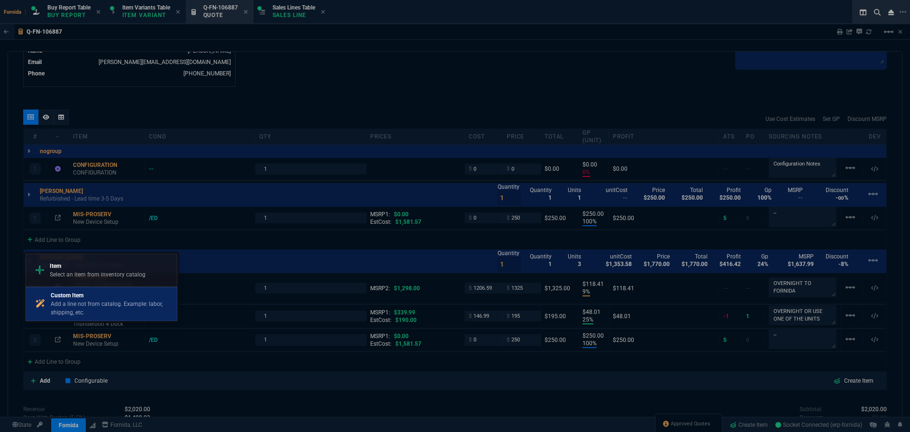
click at [93, 307] on p "Add a line not from catalog. Example: labor, shipping, etc." at bounding box center [112, 308] width 122 height 17
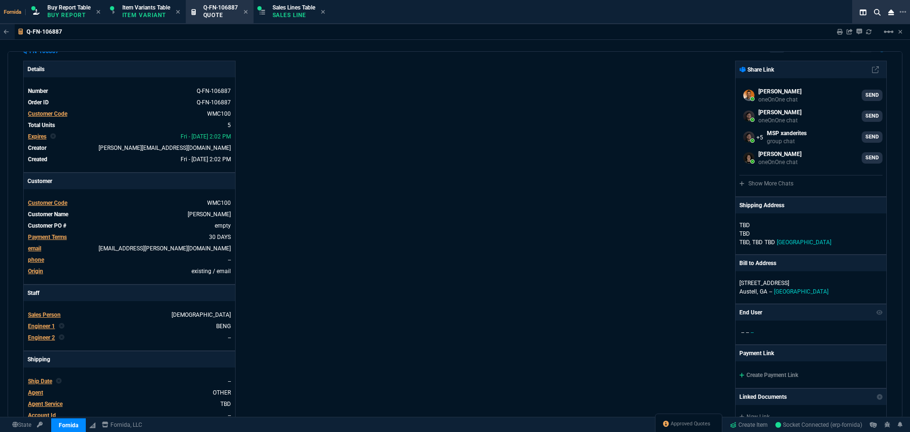
scroll to position [0, 0]
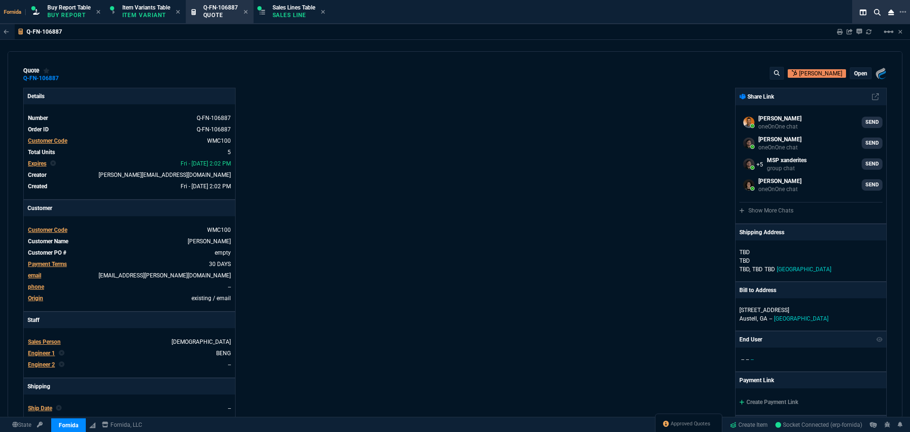
click at [859, 74] on p "open" at bounding box center [860, 74] width 13 height 8
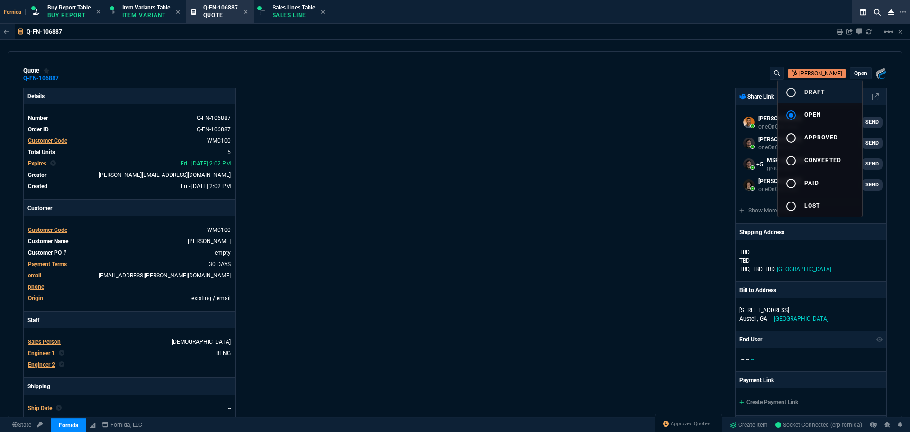
click at [840, 100] on button "radio_button_unchecked draft" at bounding box center [820, 91] width 84 height 23
click at [581, 169] on div at bounding box center [455, 216] width 910 height 432
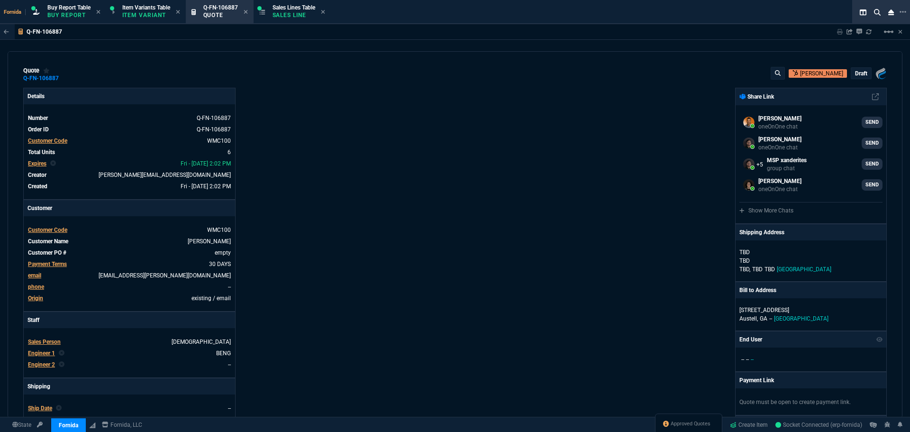
type input "0"
type input "100"
type input "250"
type input "0"
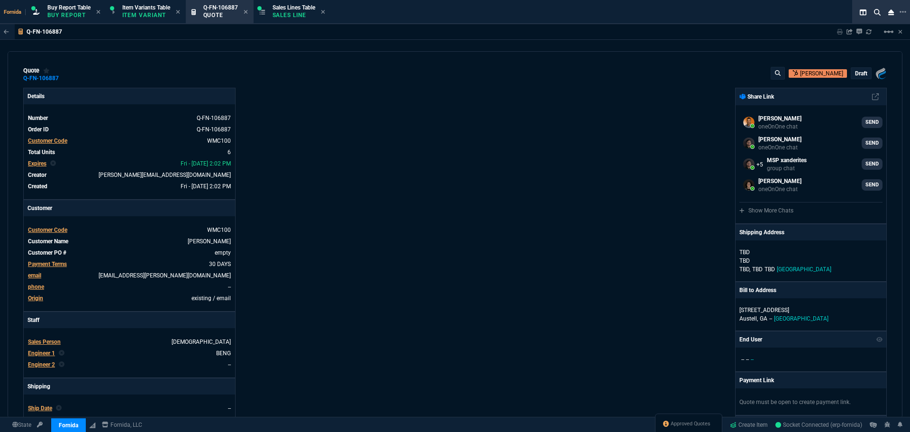
type input "0"
type input "9"
type input "118"
type input "25"
type input "48"
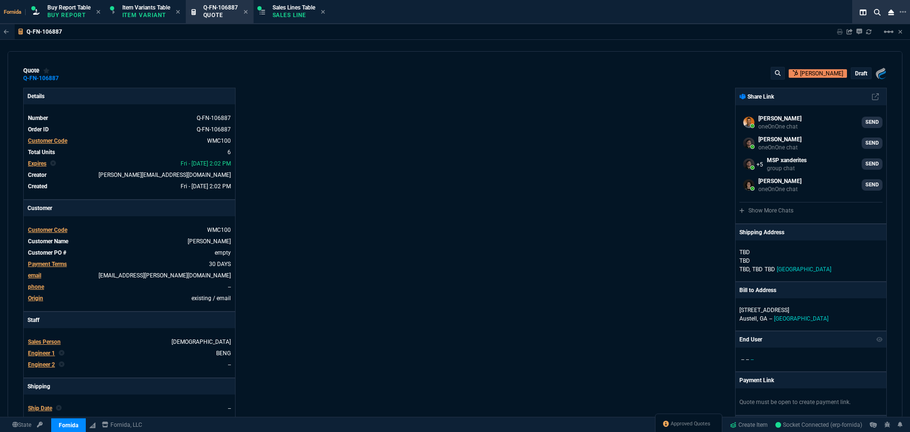
type input "100"
type input "250"
type input "-2"
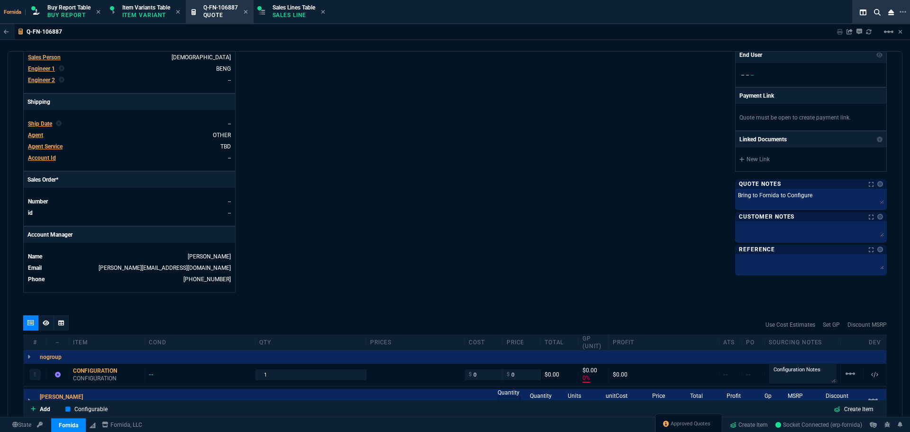
type input "339.99"
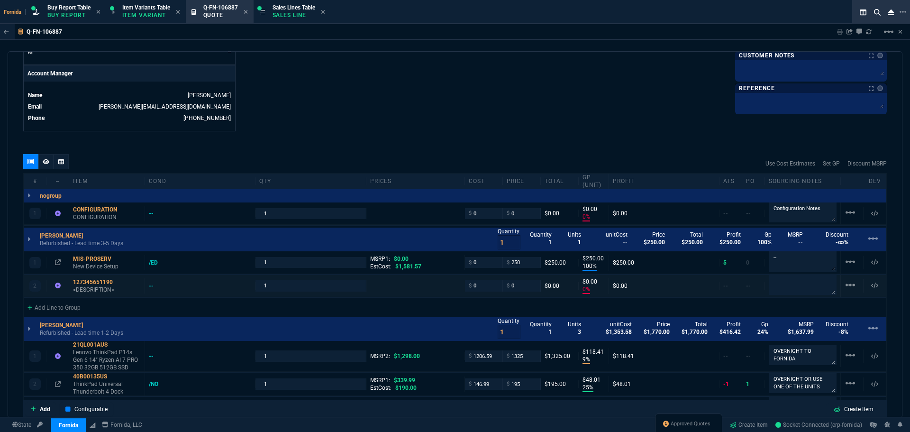
scroll to position [569, 0]
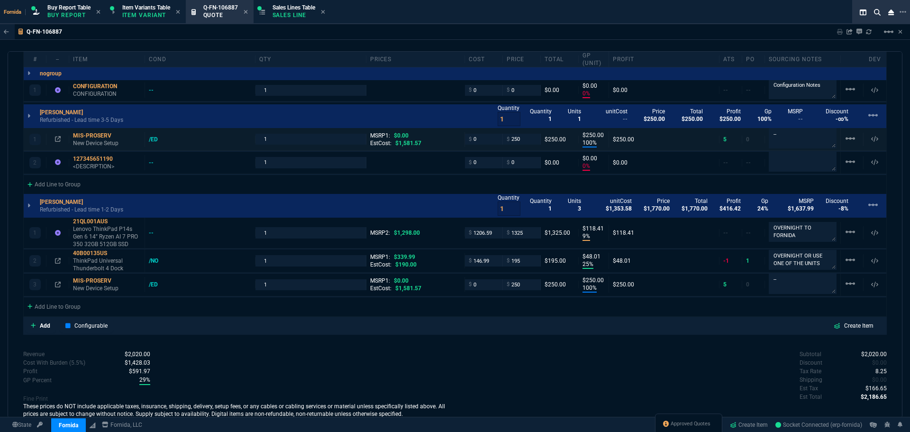
type input "43"
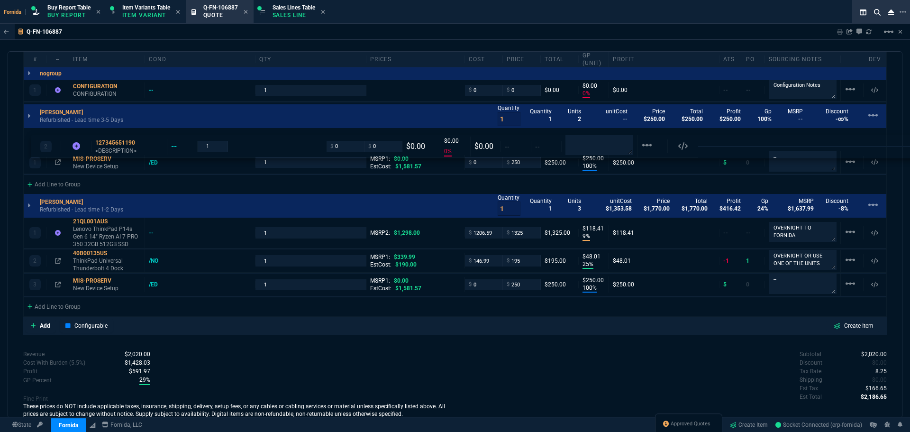
drag, startPoint x: 94, startPoint y: 147, endPoint x: 94, endPoint y: 141, distance: 5.7
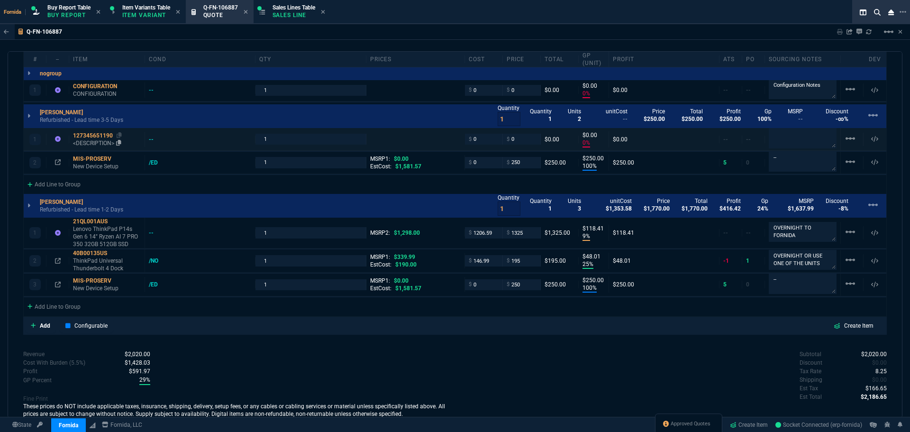
click at [93, 138] on div "127345651190" at bounding box center [107, 136] width 68 height 8
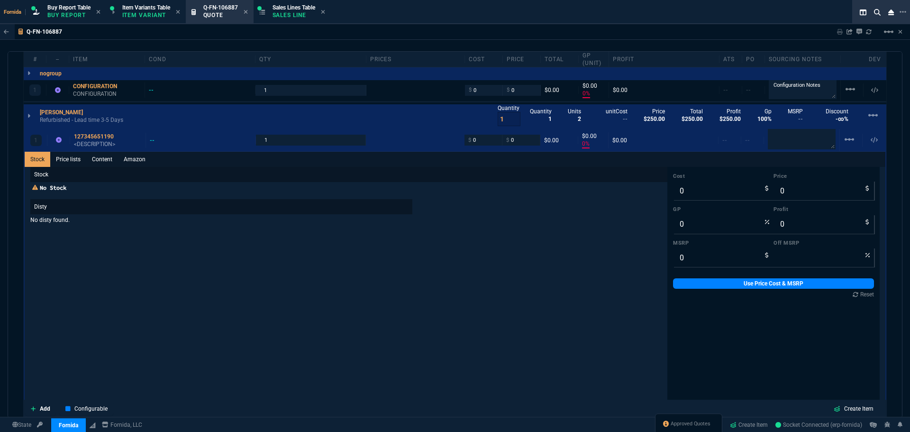
click at [104, 165] on link "Content" at bounding box center [102, 159] width 32 height 15
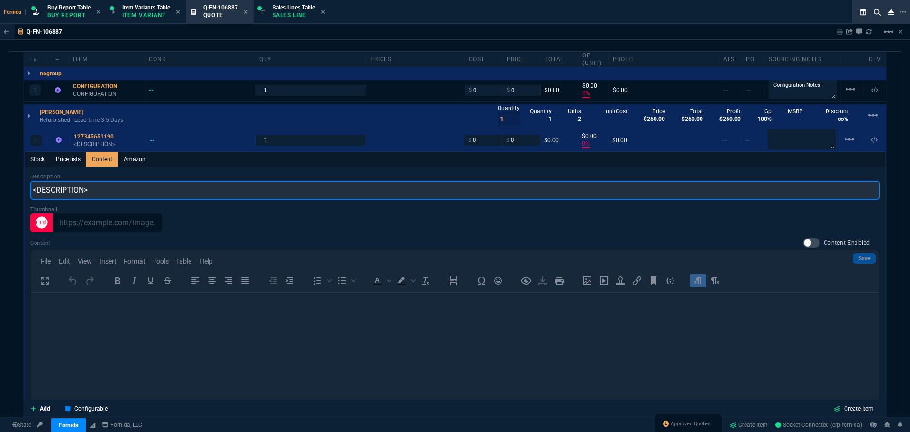
scroll to position [0, 0]
click at [127, 183] on input "<DESCRIPTION>" at bounding box center [455, 190] width 850 height 19
paste input "Lenovo ThinkPad X13 Gen 3, i7-1270P 12-core, 1TB SSD, 32GB DDR5, Win 11 Pro"
click at [129, 194] on input "Lenovo ThinkPad X13 Gen 3, i7-1270P 12-core, 1TB SSD, 32GB DDR5, Win 11 Pro" at bounding box center [455, 190] width 850 height 19
drag, startPoint x: 185, startPoint y: 191, endPoint x: 178, endPoint y: 193, distance: 8.1
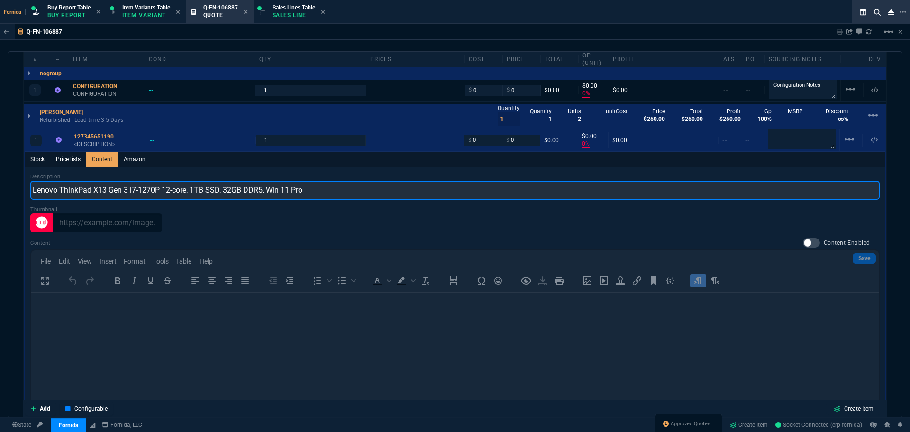
click at [174, 192] on input "Lenovo ThinkPad X13 Gen 3 i7-1270P 12-core, 1TB SSD, 32GB DDR5, Win 11 Pro" at bounding box center [455, 190] width 850 height 19
click at [208, 191] on input "Lenovo ThinkPad X13 Gen 3 i7-1270P 12C 1TB SSD, 32GB DDR5, Win 11 Pro" at bounding box center [455, 190] width 850 height 19
drag, startPoint x: 291, startPoint y: 191, endPoint x: 256, endPoint y: 190, distance: 35.1
click at [256, 190] on input "Lenovo ThinkPad X13 Gen 3 i7-1270P 12C 1TB SSD 32GB DDR5, Win 11 Pro" at bounding box center [455, 190] width 850 height 19
type input "Lenovo ThinkPad X13 Gen 3 i7-1270P 12C 1TB SSD 32GB DDR5, W11P"
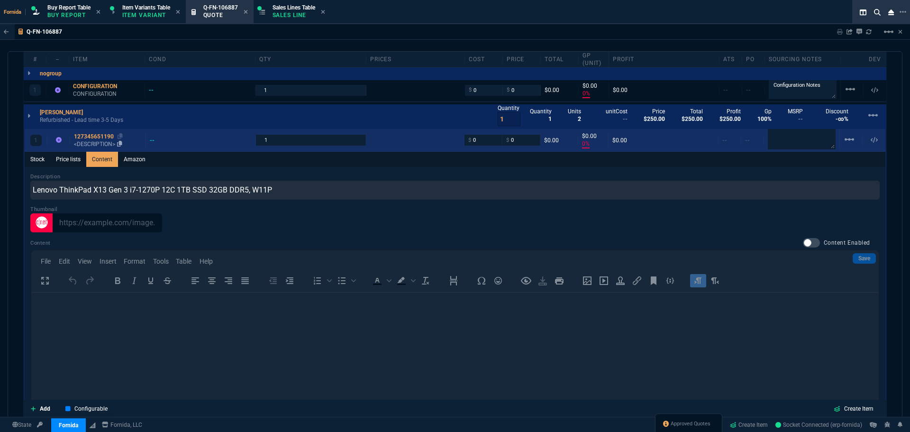
click at [95, 146] on p "<DESCRIPTION>" at bounding box center [108, 144] width 68 height 8
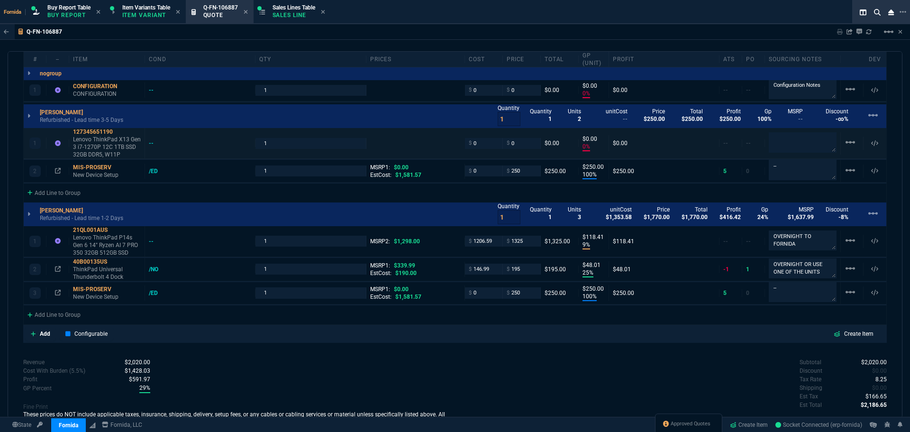
type input "0"
click at [807, 145] on textarea at bounding box center [803, 142] width 68 height 20
paste textarea "[URL][DOMAIN_NAME]"
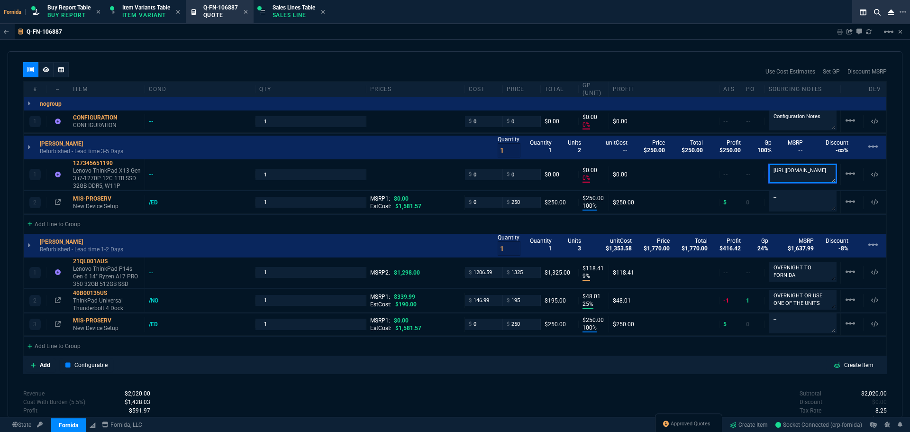
scroll to position [522, 0]
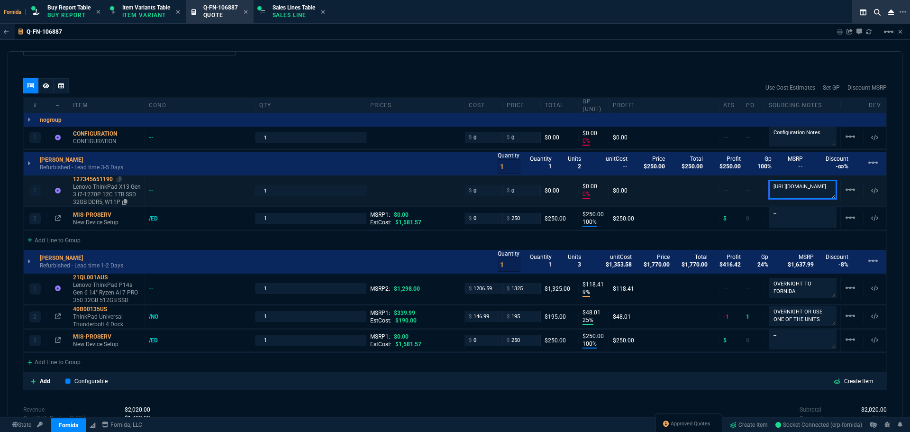
type textarea "[URL][DOMAIN_NAME]"
click at [108, 189] on p "Lenovo ThinkPad X13 Gen 3 i7-1270P 12C 1TB SSD 32GB DDR5, W11P" at bounding box center [107, 194] width 68 height 23
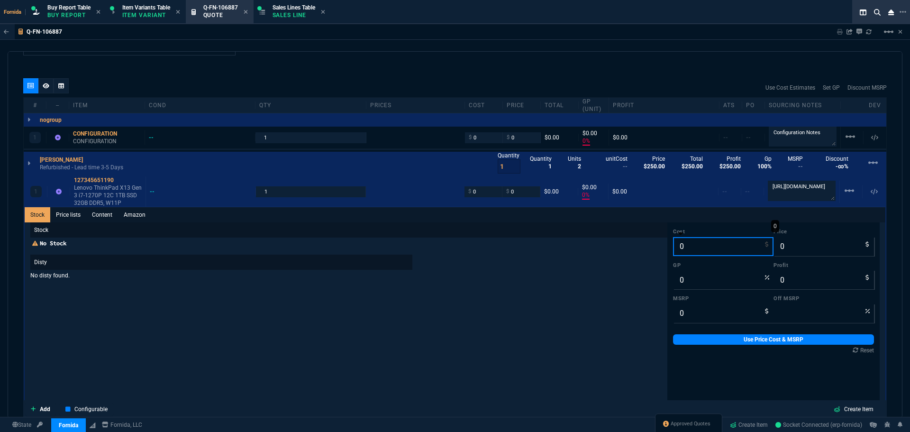
click at [684, 244] on input "0" at bounding box center [723, 246] width 101 height 19
type input "61"
type input "-100"
type input "-61"
type input "6198"
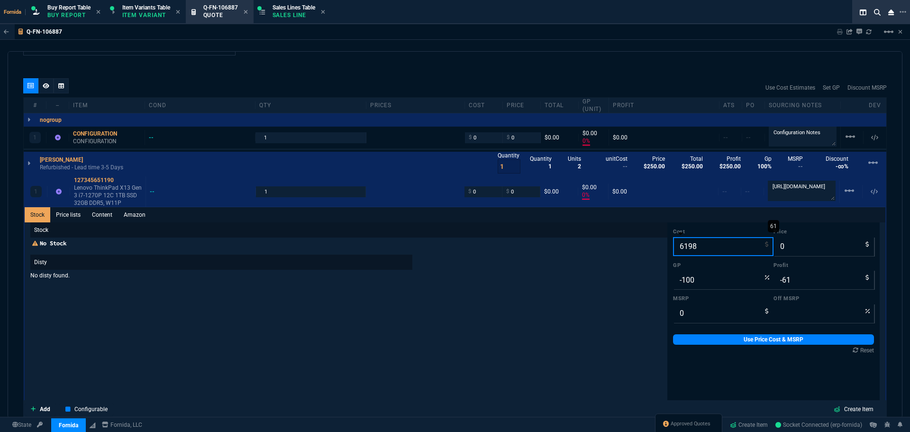
type input "-6198"
type input "619"
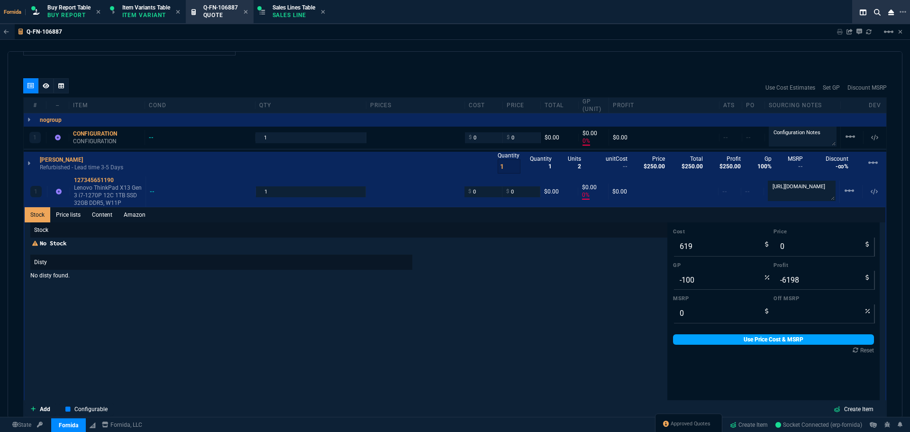
type input "-619"
click at [722, 342] on link "Use Price Cost & MSRP" at bounding box center [773, 339] width 201 height 10
type input "619"
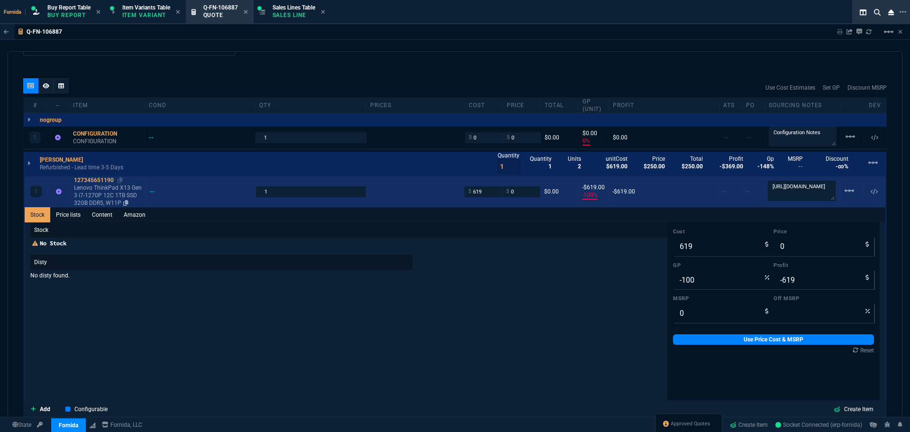
click at [101, 201] on p "Lenovo ThinkPad X13 Gen 3 i7-1270P 12C 1TB SSD 32GB DDR5, W11P" at bounding box center [108, 195] width 68 height 23
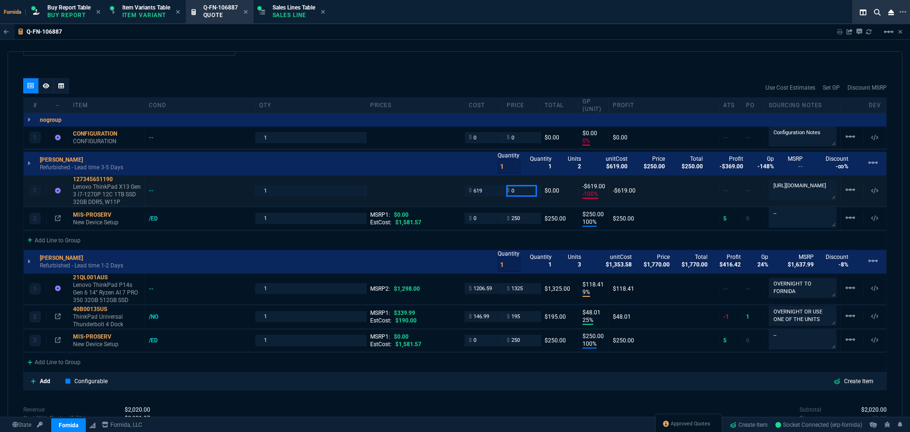
click at [523, 191] on input "0" at bounding box center [522, 190] width 30 height 11
type input "795"
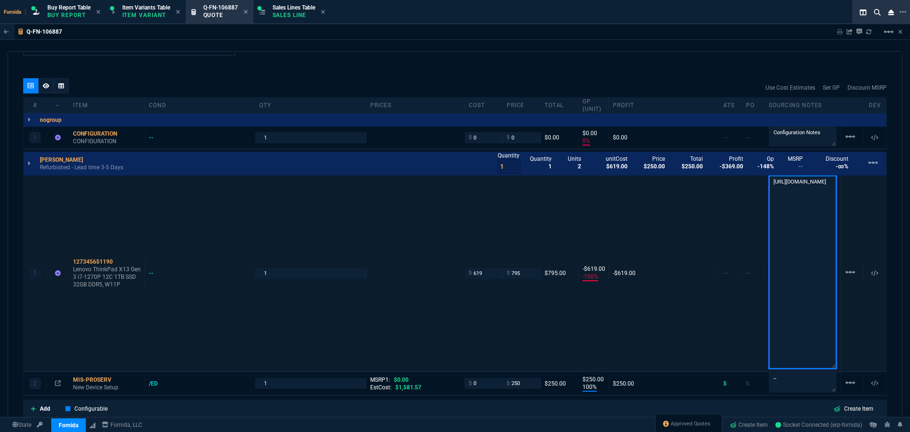
scroll to position [1, 0]
type input "795"
type input "22"
type input "176"
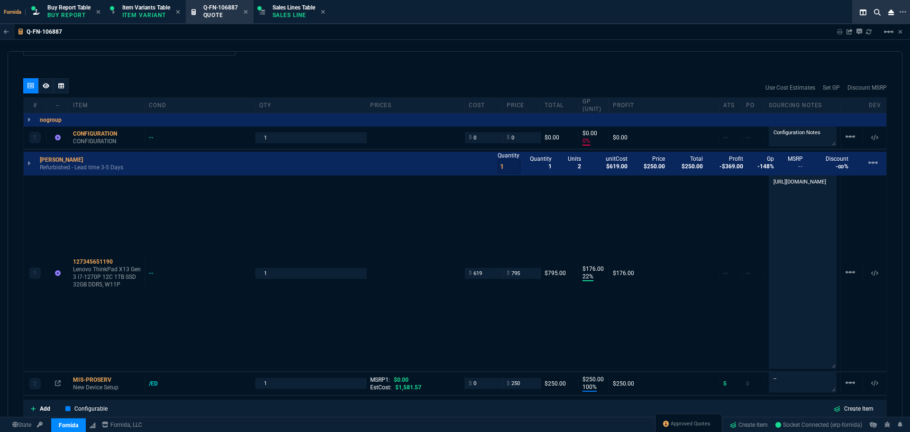
click at [413, 78] on div "quote Q-FN-106887 [PERSON_NAME] draft Fornida, LLC [STREET_ADDRESS] Details Num…" at bounding box center [455, 234] width 895 height 367
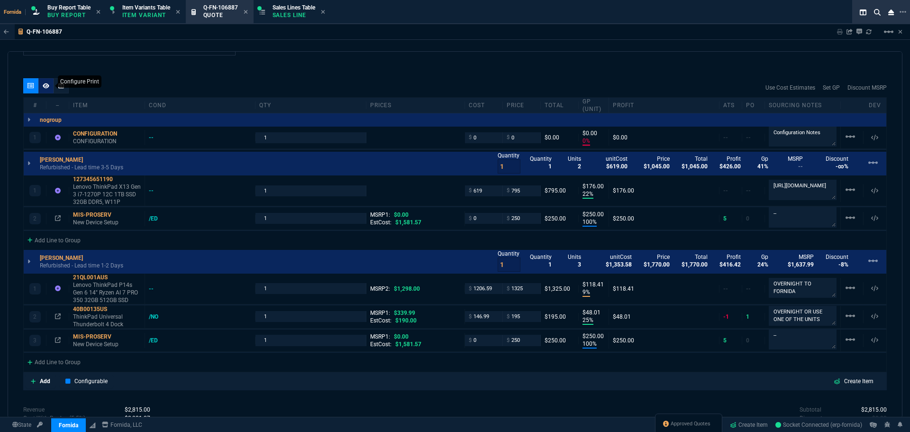
click at [49, 87] on div at bounding box center [45, 85] width 15 height 15
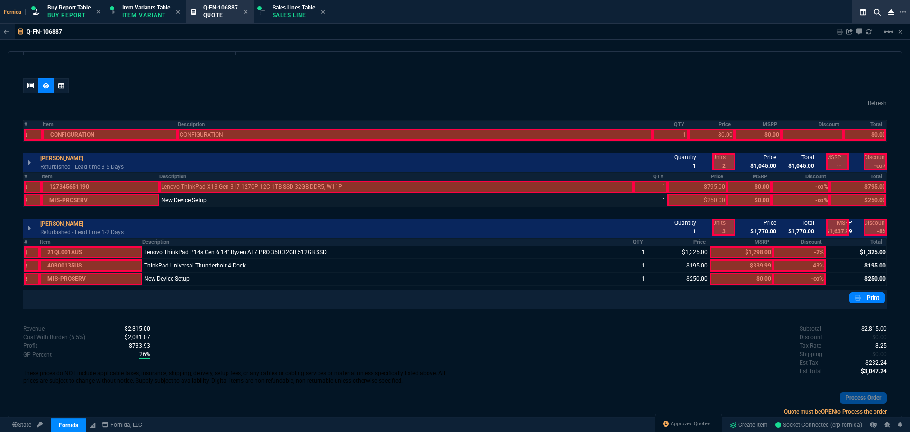
click at [294, 194] on div at bounding box center [396, 200] width 475 height 12
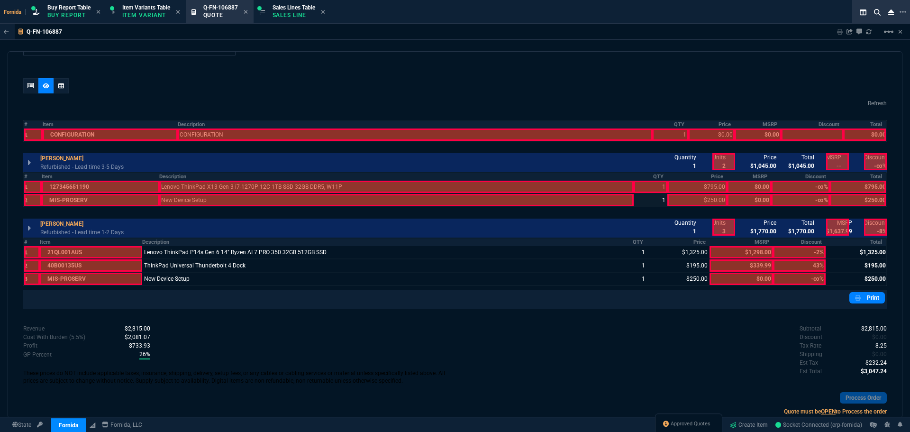
click at [586, 187] on div at bounding box center [396, 187] width 475 height 12
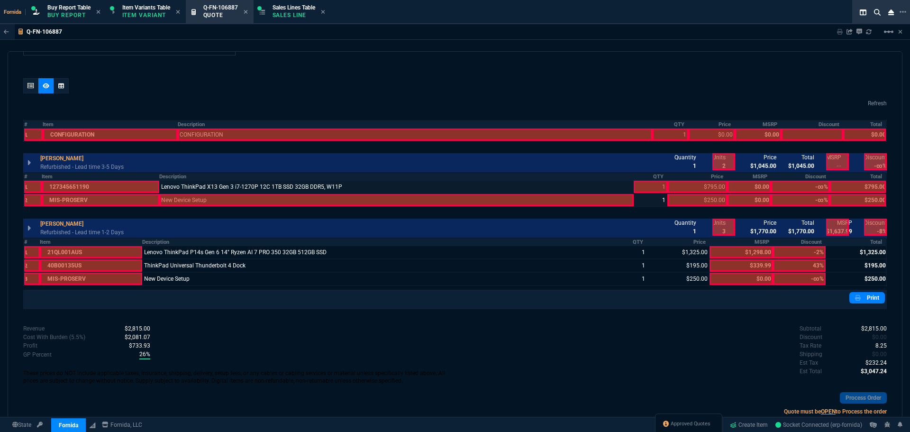
click at [598, 194] on td "New Device Setup" at bounding box center [396, 199] width 475 height 13
click at [649, 185] on div at bounding box center [651, 187] width 34 height 12
click at [599, 204] on div at bounding box center [396, 200] width 475 height 12
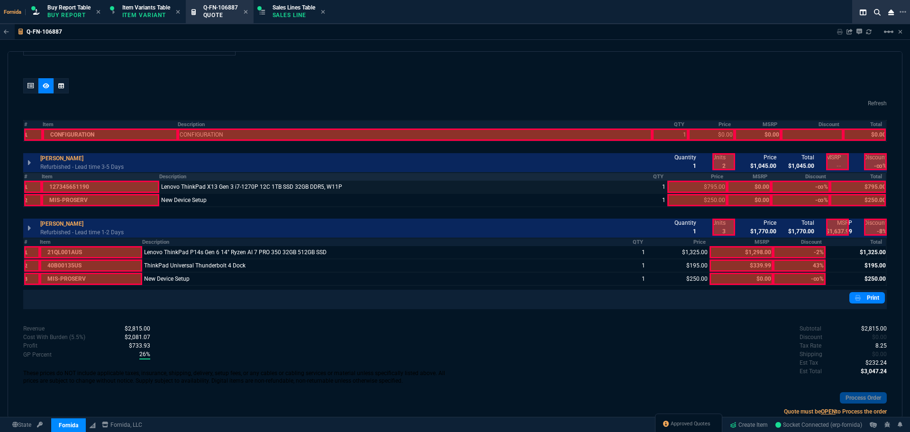
click at [712, 180] on th "Price" at bounding box center [698, 177] width 60 height 8
click at [868, 177] on th "Total" at bounding box center [858, 177] width 56 height 8
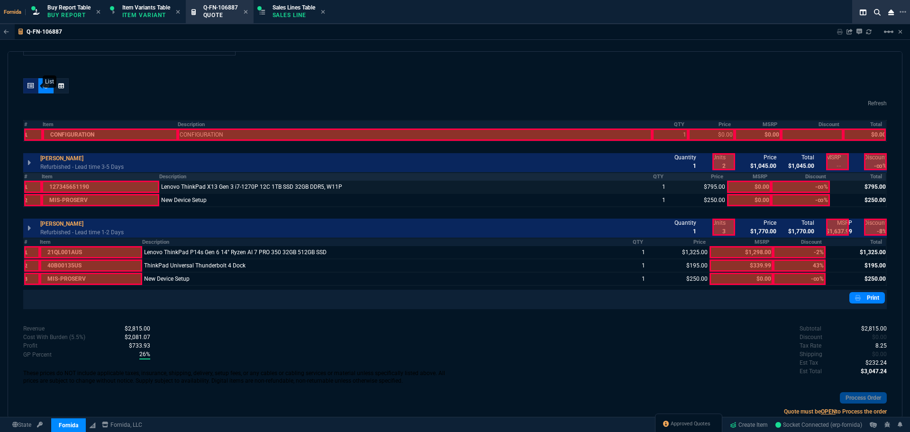
click at [33, 84] on icon at bounding box center [31, 86] width 7 height 6
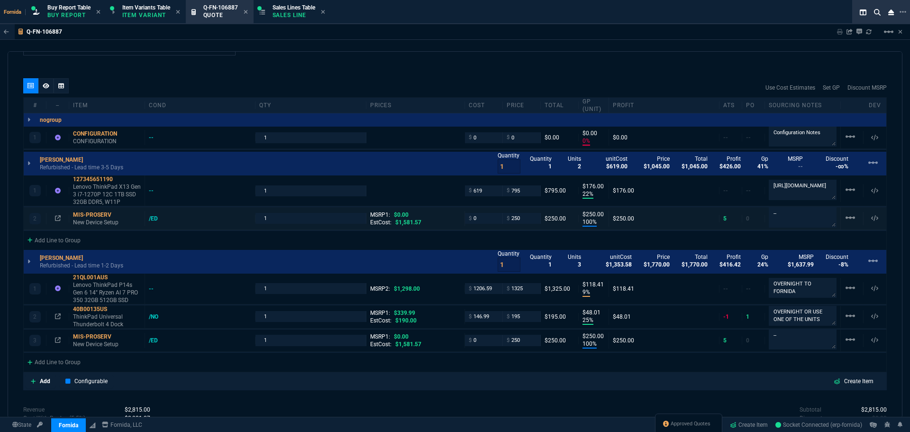
type input "0"
type input "22"
type input "176"
type input "100"
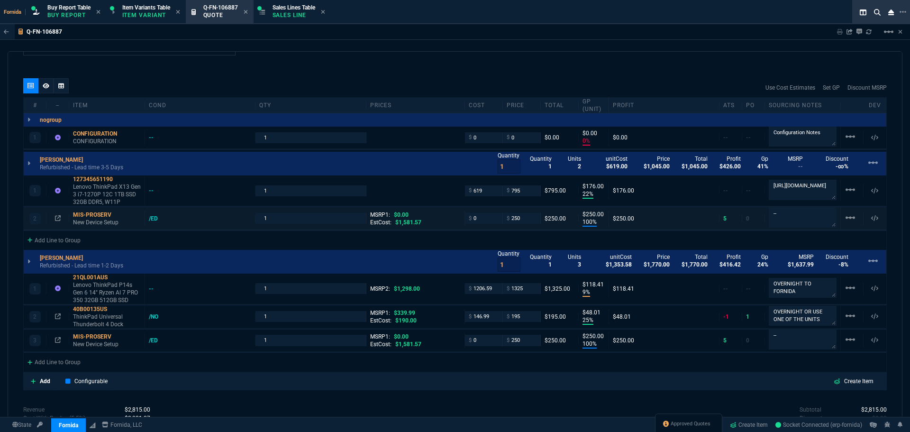
type input "250"
type input "9"
type input "118"
type input "25"
type input "48"
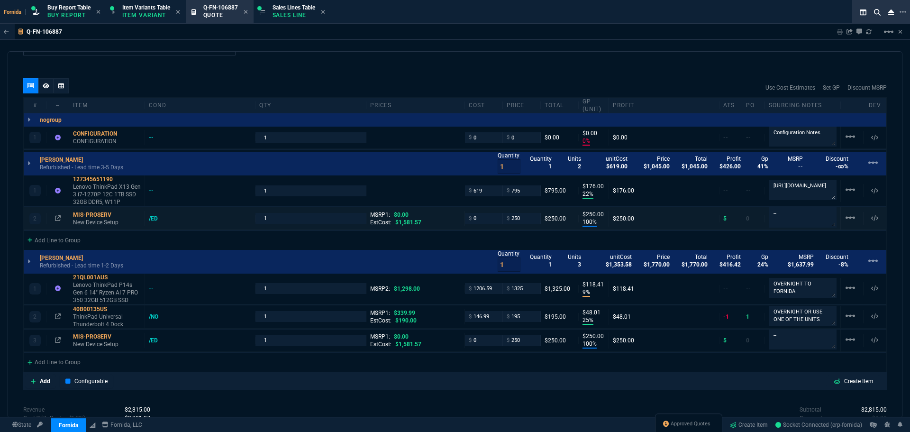
type input "100"
type input "250"
type input "-2"
type input "43"
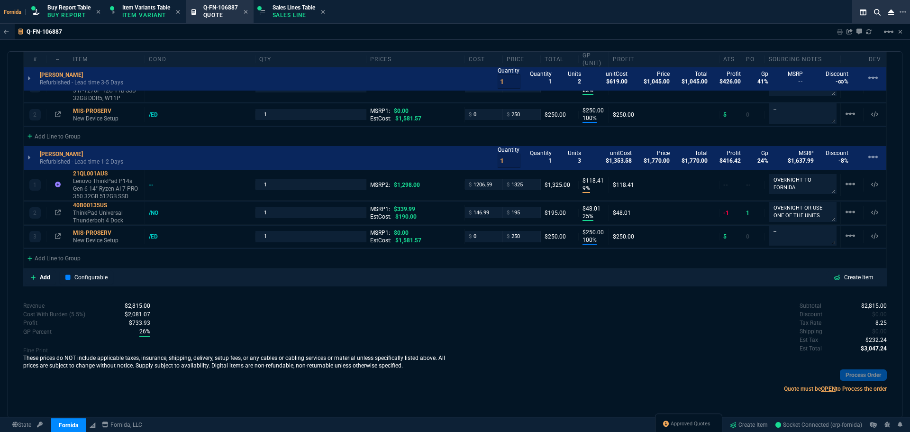
scroll to position [0, 0]
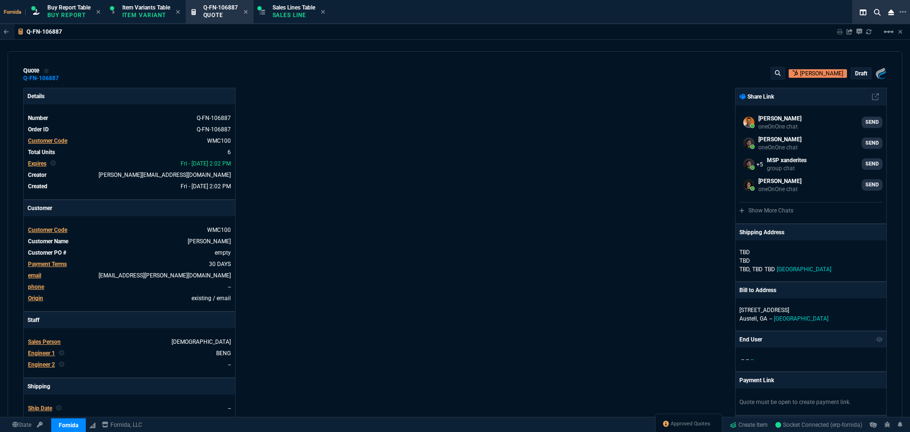
click at [862, 74] on p "draft" at bounding box center [861, 74] width 12 height 8
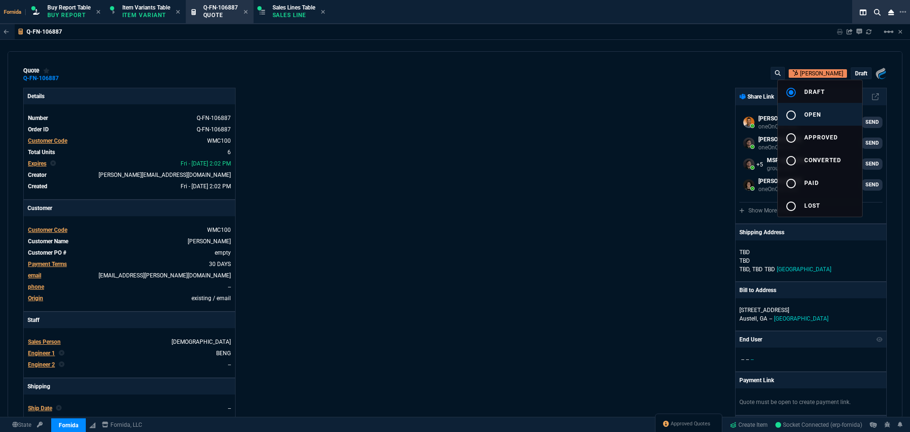
click at [846, 106] on button "radio_button_unchecked open" at bounding box center [820, 114] width 84 height 23
click at [467, 121] on div at bounding box center [455, 216] width 910 height 432
type input "0"
type input "22"
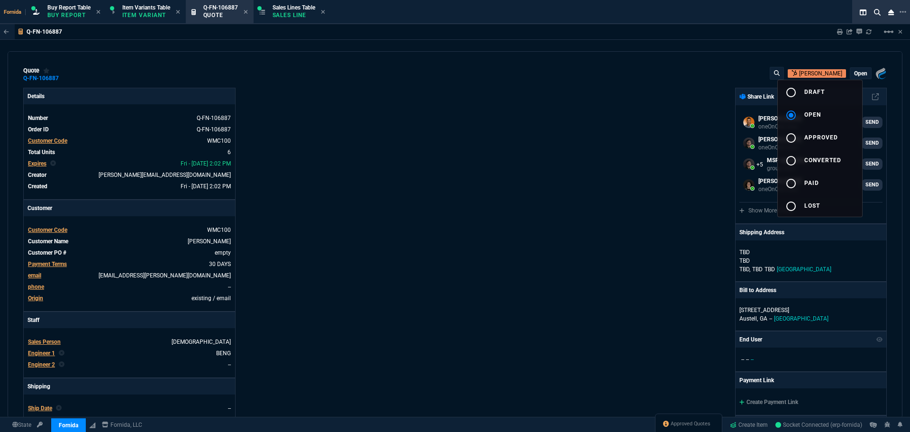
type input "176"
type input "100"
type input "250"
type input "9"
type input "118"
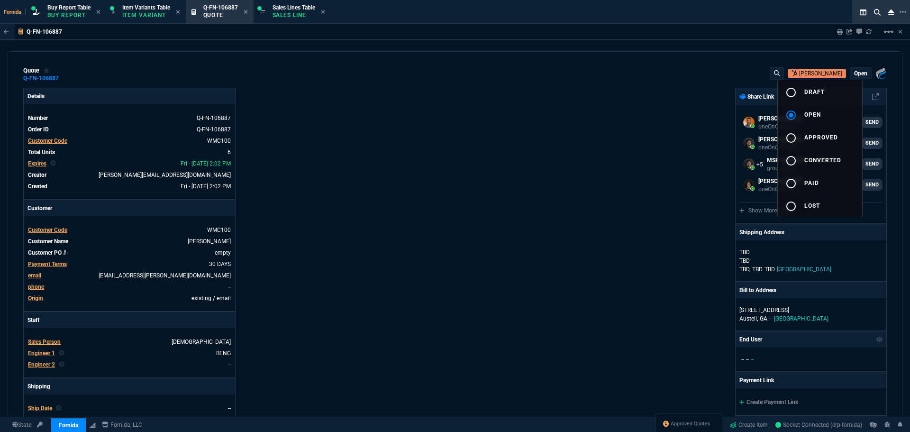
type input "25"
type input "48"
type input "100"
type input "250"
type input "-2"
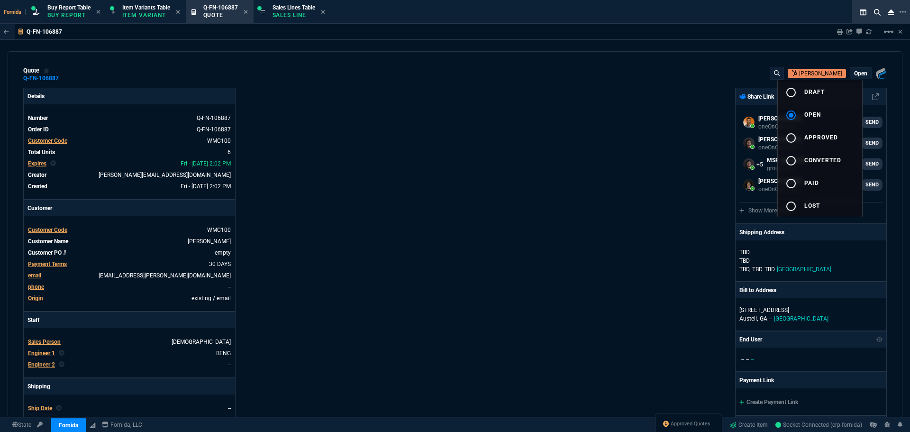
type input "43"
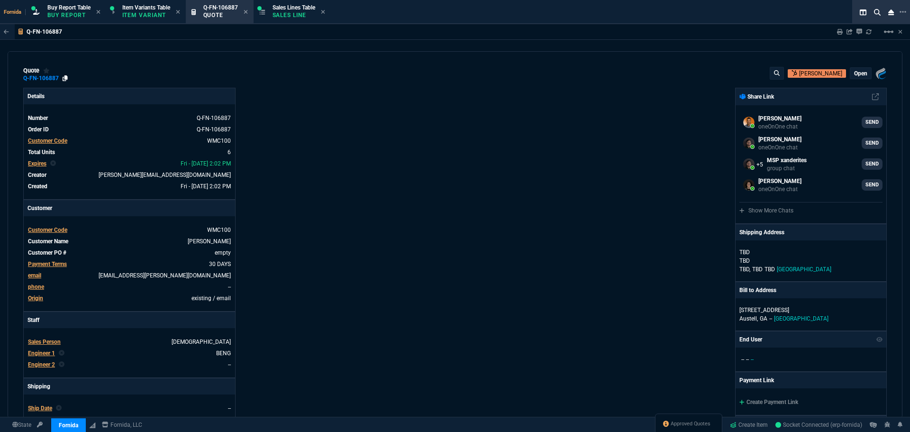
click at [64, 79] on icon at bounding box center [65, 78] width 5 height 6
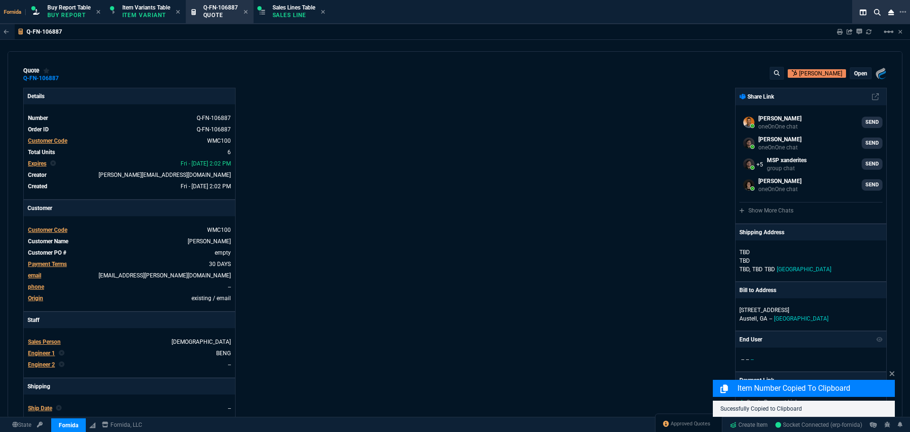
click at [594, 93] on div "Fornida, LLC [STREET_ADDRESS] Share Link [PERSON_NAME] oneOnOne chat SEND [PERS…" at bounding box center [671, 332] width 432 height 489
click at [837, 32] on icon at bounding box center [840, 32] width 6 height 6
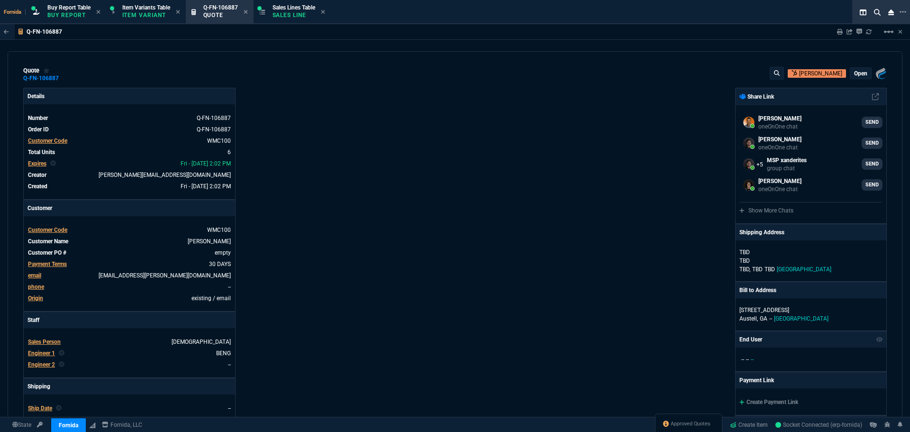
type input "0"
type input "22"
type input "176"
type input "100"
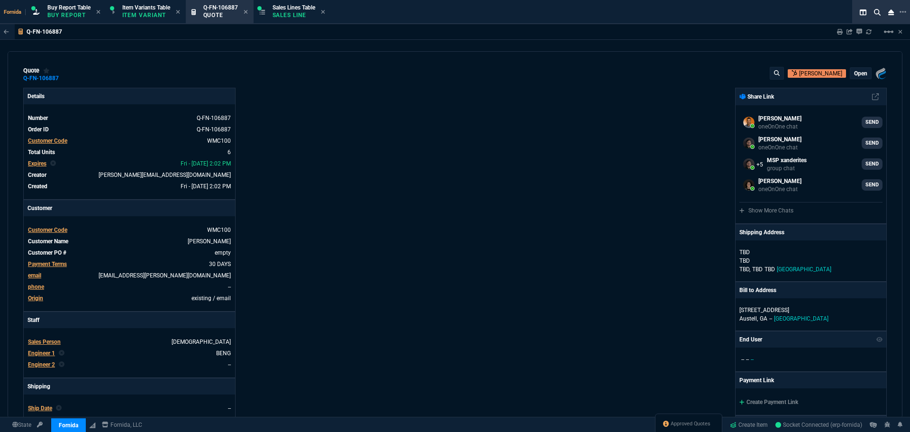
type input "250"
type input "9"
type input "118"
type input "25"
type input "48"
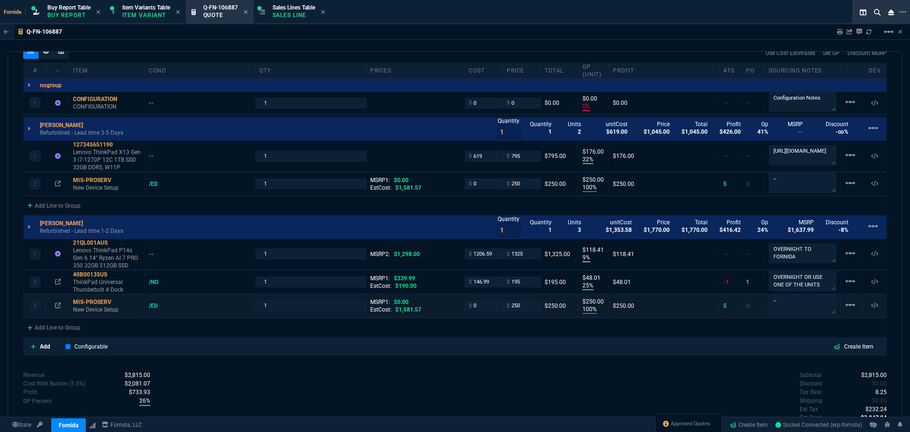
scroll to position [616, 0]
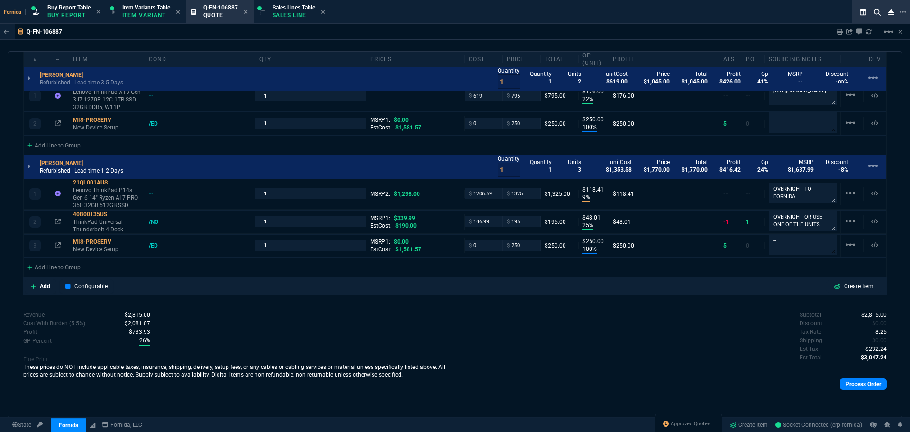
click at [77, 170] on p "Refurbished - Lead time 1-2 Days" at bounding box center [81, 171] width 83 height 8
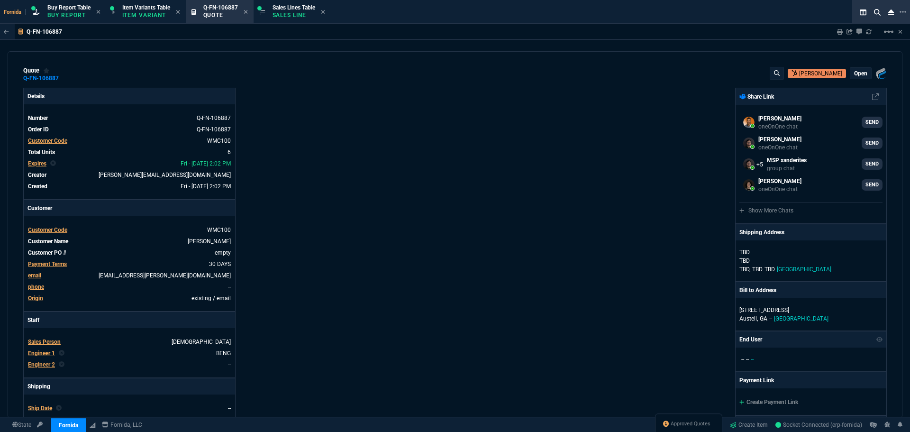
click at [844, 32] on div "Sharing Q-FN-106887 Link Dev Link Share on Teams linear_scale" at bounding box center [864, 31] width 77 height 15
click at [844, 35] on div "Sharing Q-FN-106887 Link Dev Link Share on Teams linear_scale" at bounding box center [864, 31] width 77 height 15
click at [842, 33] on icon at bounding box center [840, 32] width 6 height 6
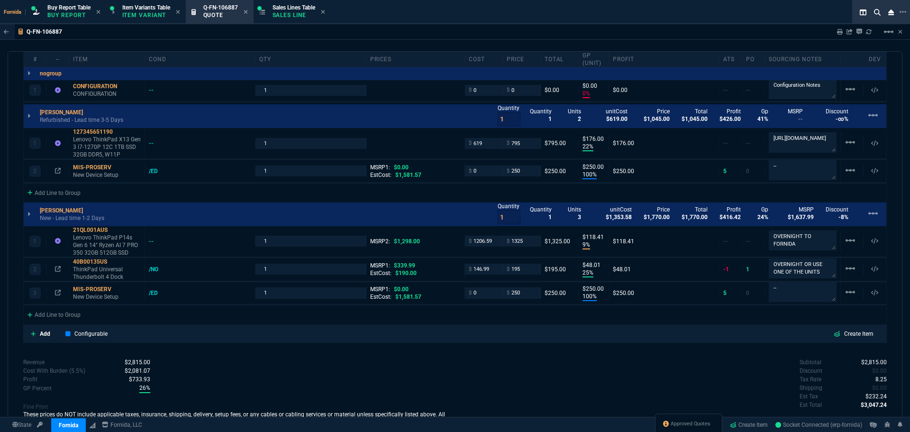
scroll to position [522, 0]
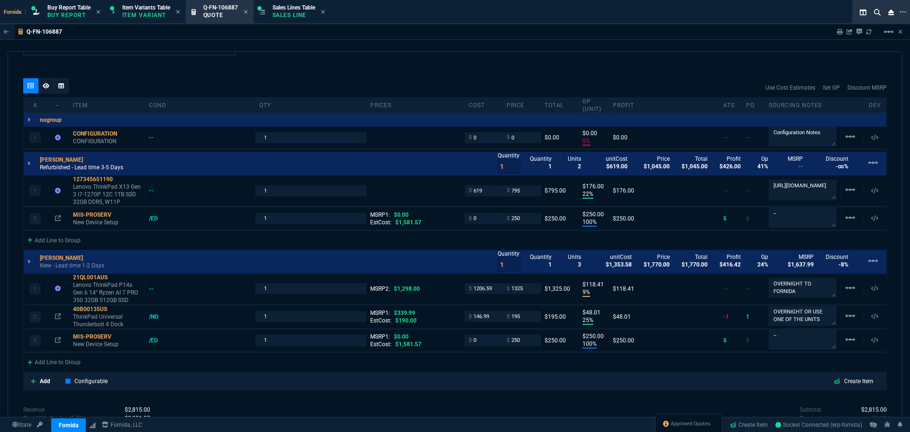
click at [64, 171] on p "Refurbished - Lead time 3-5 Days" at bounding box center [81, 168] width 83 height 8
click at [44, 90] on nx-icon at bounding box center [46, 86] width 7 height 8
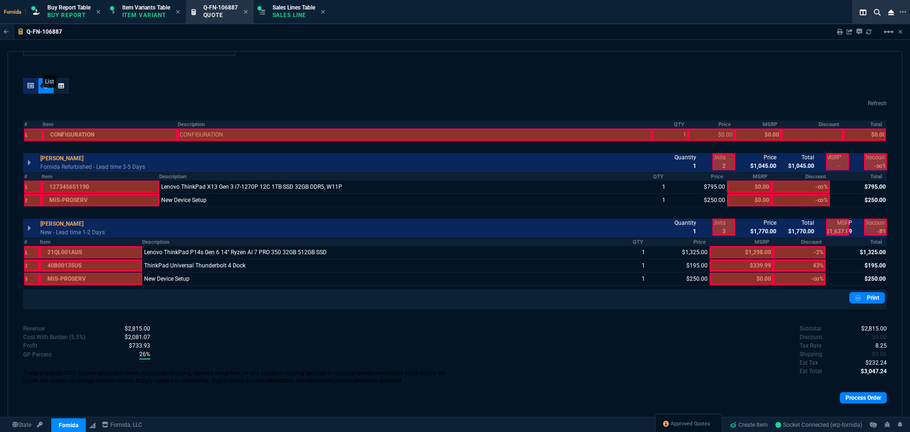
click at [35, 85] on div at bounding box center [30, 85] width 15 height 15
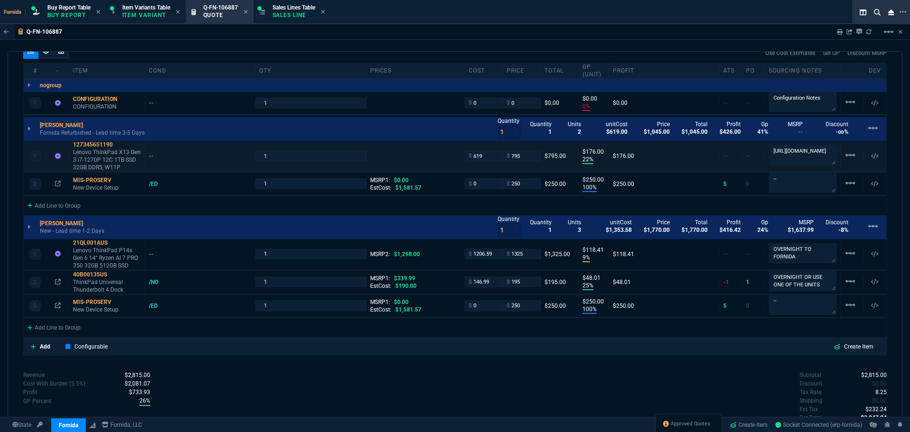
scroll to position [475, 0]
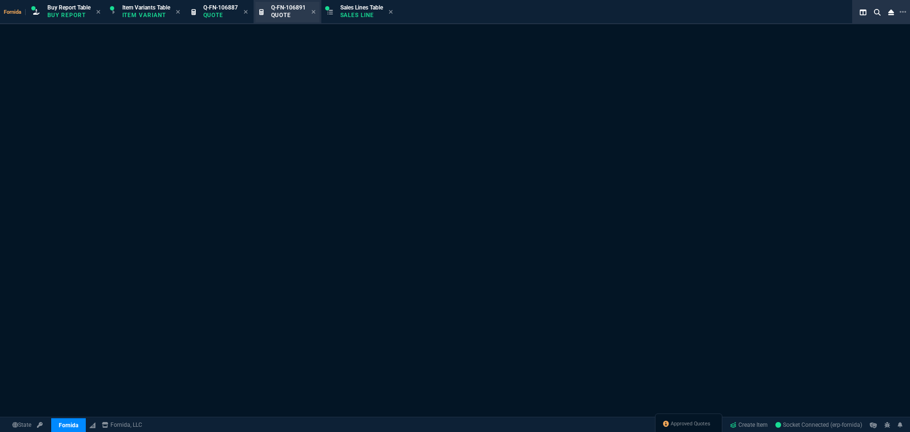
click at [247, 12] on icon at bounding box center [246, 12] width 4 height 4
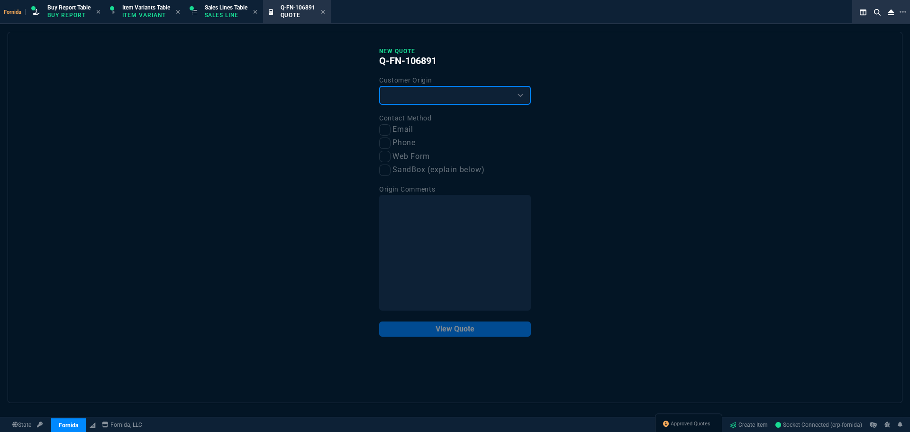
click at [428, 98] on select "Existing Customer Amazon Lead (first order) Website Lead (first order) Called (…" at bounding box center [455, 95] width 152 height 19
click at [379, 86] on select "Existing Customer Amazon Lead (first order) Website Lead (first order) Called (…" at bounding box center [455, 95] width 152 height 19
click at [380, 129] on input "Email" at bounding box center [384, 129] width 11 height 11
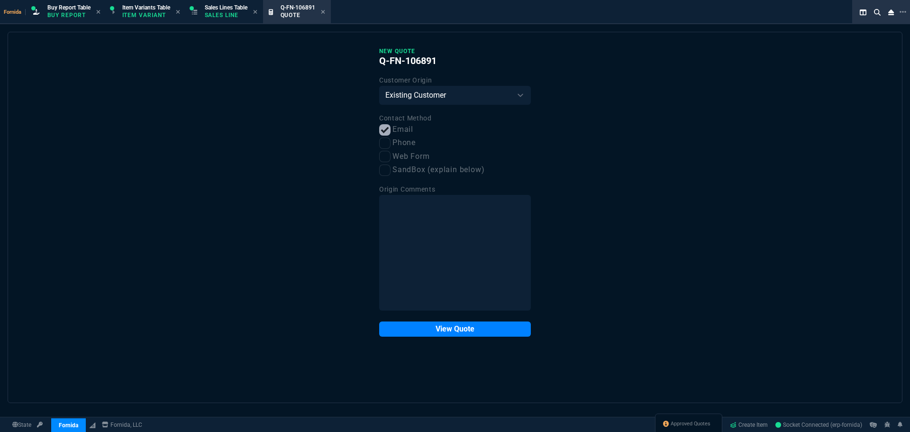
click at [466, 320] on div "New Quote Q-FN-106891 Customer Origin Existing Customer Amazon Lead (first orde…" at bounding box center [455, 191] width 152 height 289
click at [467, 328] on button "View Quote" at bounding box center [455, 328] width 152 height 15
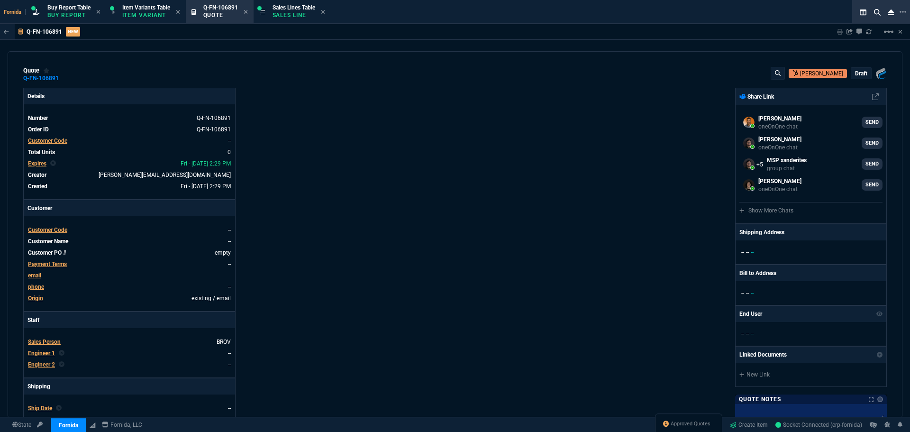
click at [53, 142] on span "Customer Code" at bounding box center [47, 141] width 39 height 7
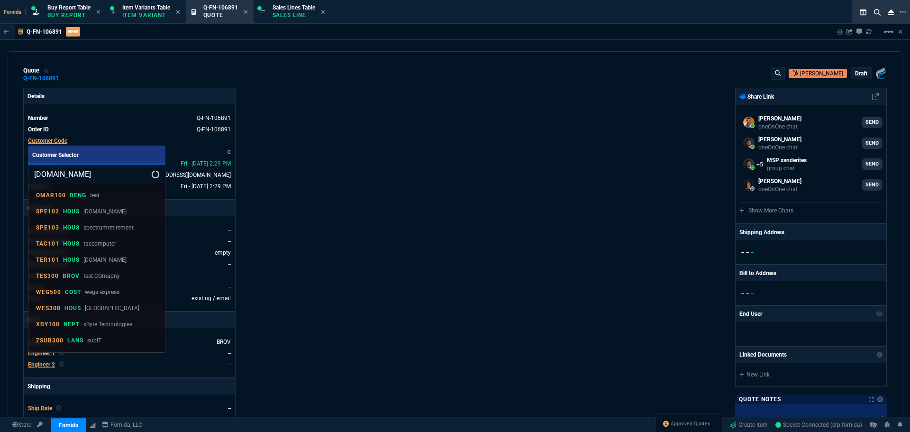
click at [41, 174] on input "[DOMAIN_NAME]" at bounding box center [96, 174] width 137 height 19
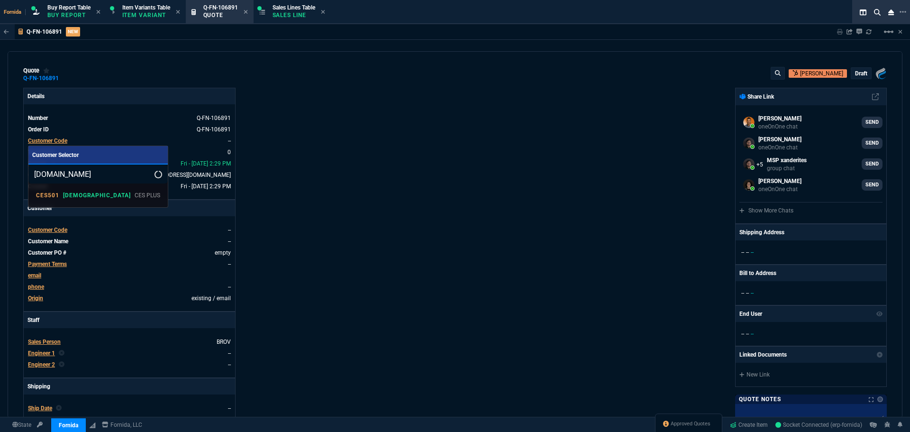
click at [38, 174] on input "[DOMAIN_NAME]" at bounding box center [97, 174] width 139 height 19
click at [135, 192] on p "CES PLUS" at bounding box center [148, 195] width 26 height 9
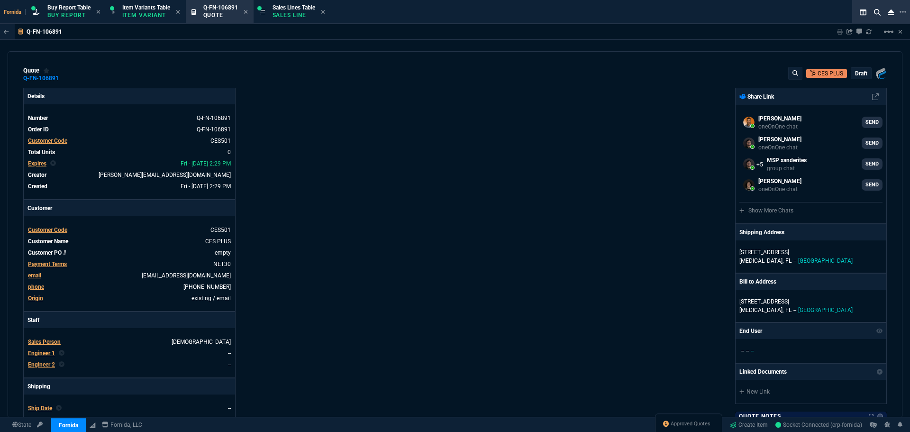
click at [290, 192] on div "Details Number Q-FN-106891 Order ID Q-FN-106891 Customer Code CES501 Total Unit…" at bounding box center [239, 332] width 432 height 489
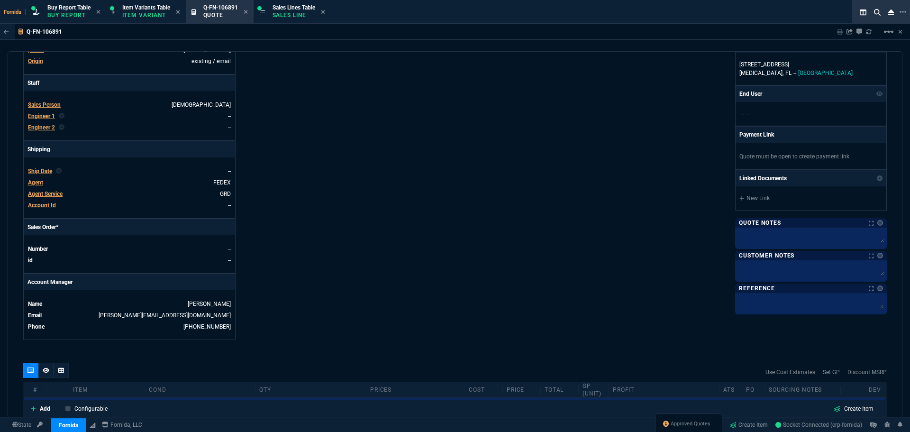
click at [45, 117] on span "Engineer 1" at bounding box center [41, 116] width 27 height 7
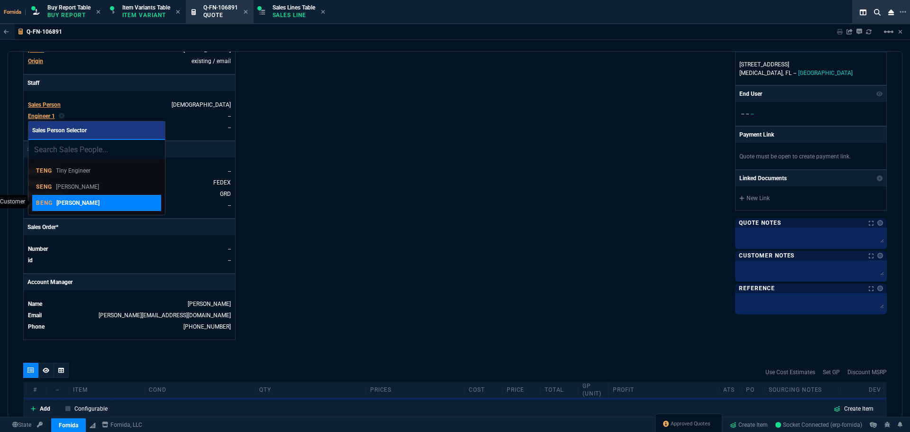
click at [102, 207] on div "BENG [PERSON_NAME]" at bounding box center [96, 203] width 121 height 9
click at [362, 174] on div "Details Number Q-FN-106891 Order ID Q-FN-106891 Customer Code CES501 Total Unit…" at bounding box center [239, 95] width 432 height 489
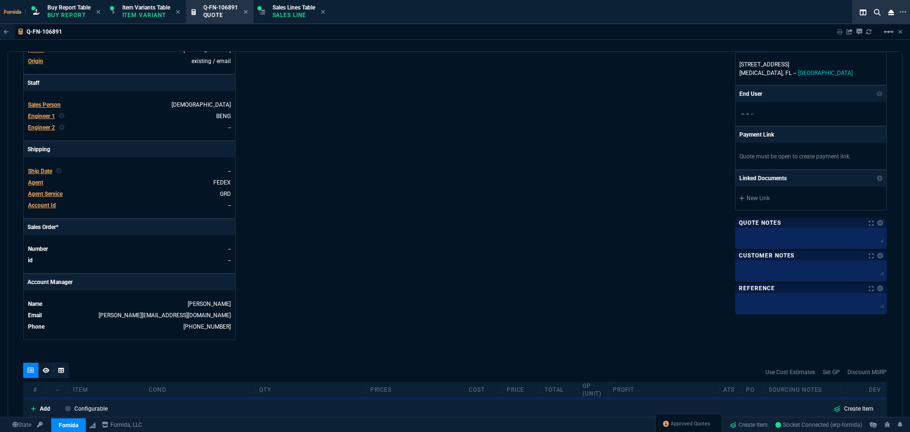
scroll to position [382, 0]
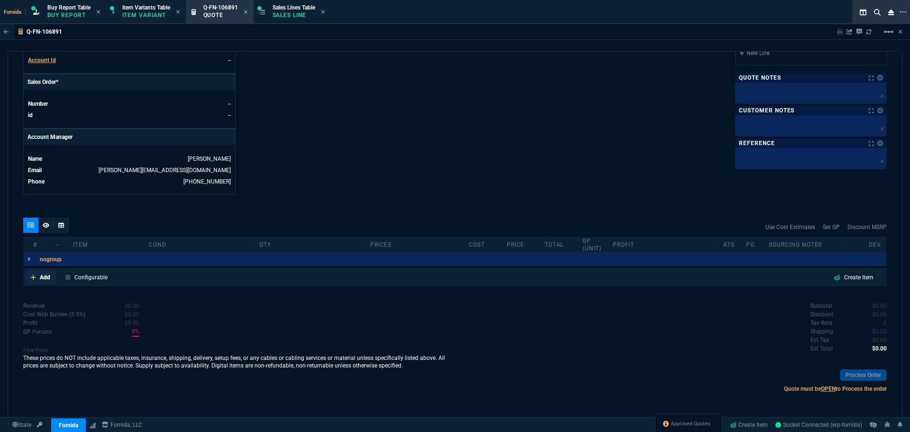
click at [42, 274] on p "Add" at bounding box center [45, 277] width 10 height 9
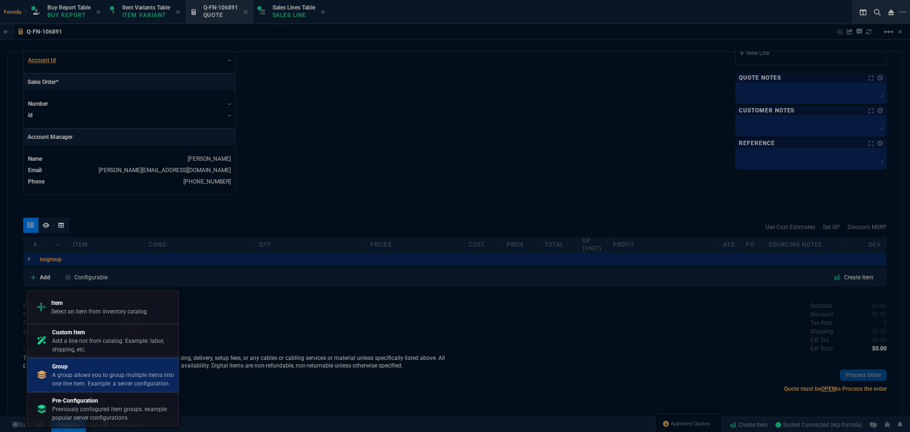
click at [94, 375] on p "A group allows you to group multiple items into one line item. Example: a serve…" at bounding box center [113, 379] width 122 height 17
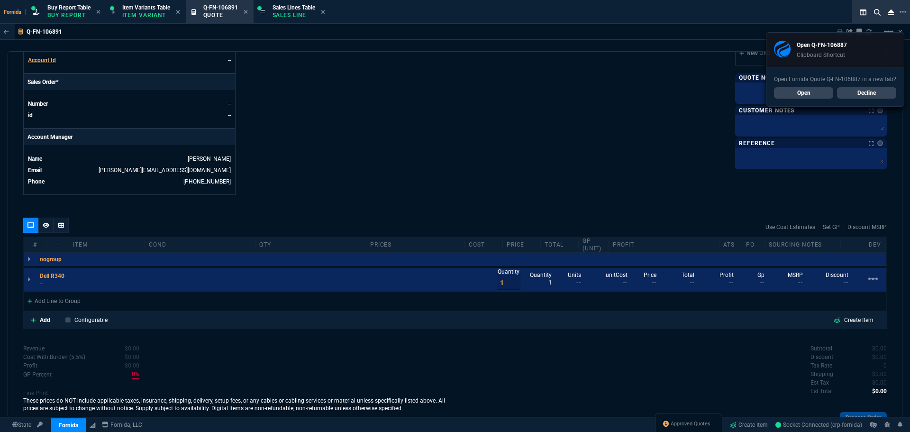
click at [78, 321] on p "Configurable" at bounding box center [90, 320] width 33 height 9
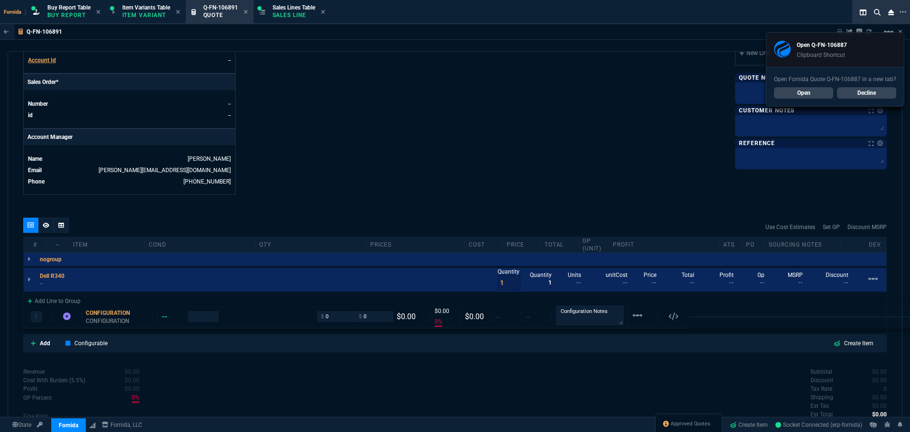
drag, startPoint x: 92, startPoint y: 276, endPoint x: 89, endPoint y: 330, distance: 54.1
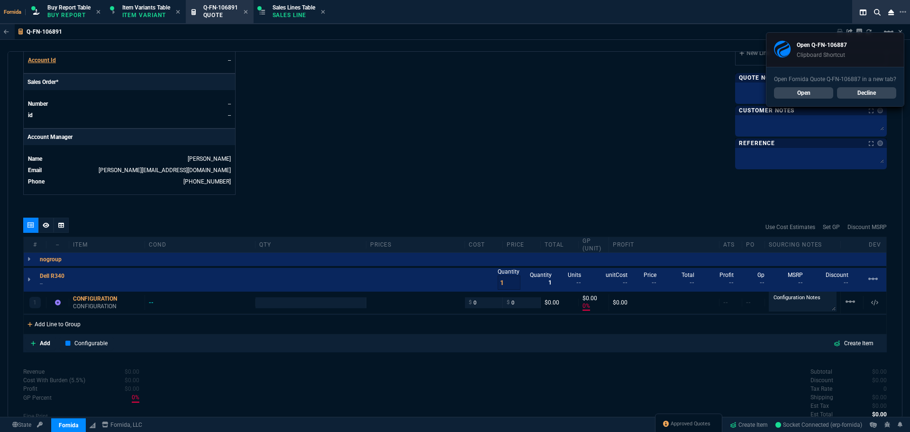
click at [75, 323] on div "Add Line to Group" at bounding box center [54, 323] width 61 height 17
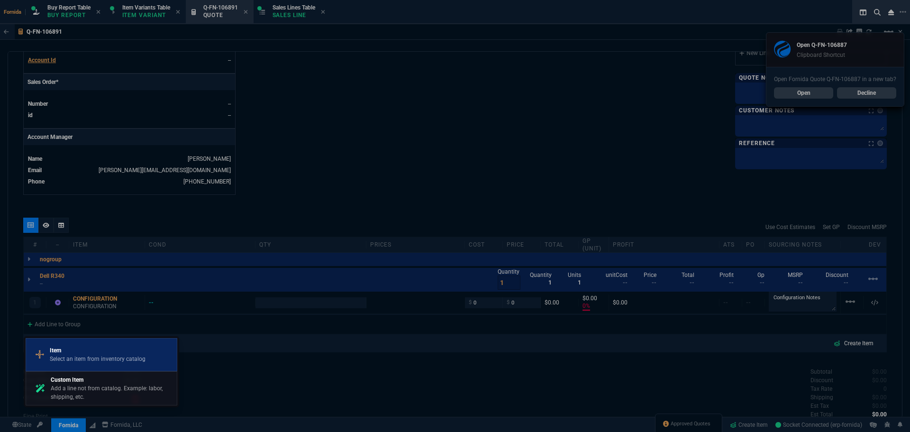
click at [90, 361] on p "Select an item from inventory catalog" at bounding box center [98, 359] width 96 height 9
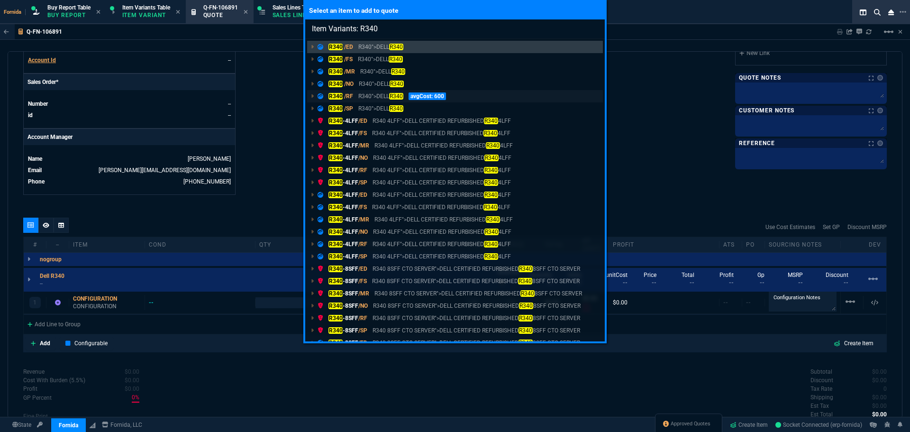
click at [363, 97] on p "R340">DELL R340" at bounding box center [380, 96] width 45 height 9
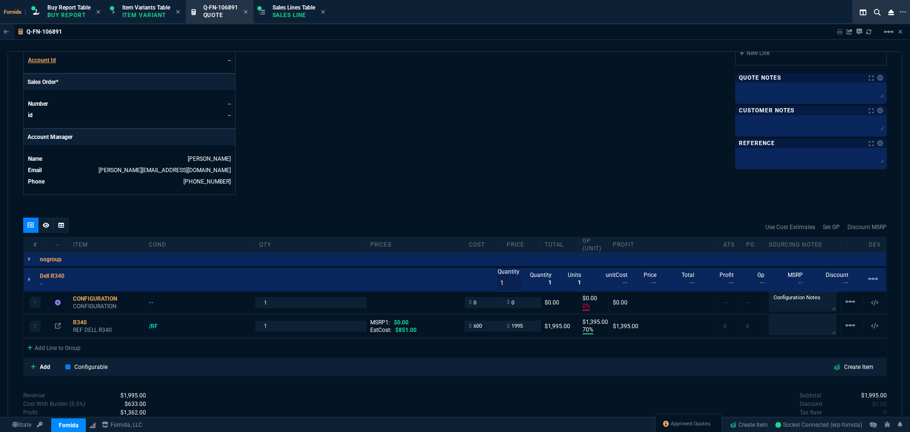
drag, startPoint x: 81, startPoint y: 329, endPoint x: 85, endPoint y: 303, distance: 26.4
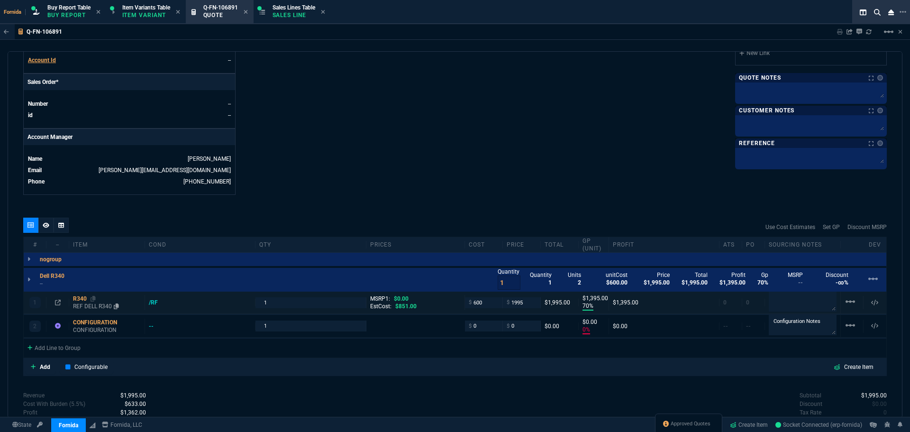
click at [84, 304] on p "REF DELL R340" at bounding box center [107, 307] width 68 height 8
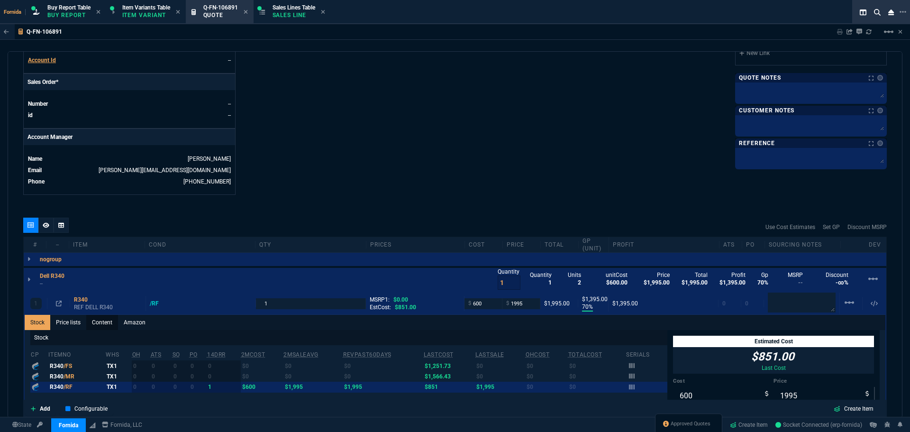
click at [87, 318] on link "Content" at bounding box center [102, 322] width 32 height 15
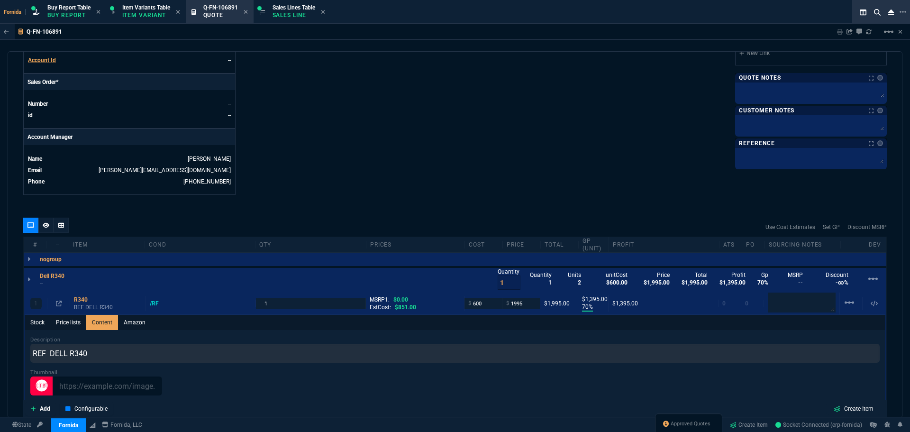
click at [101, 326] on link "Content" at bounding box center [102, 322] width 32 height 15
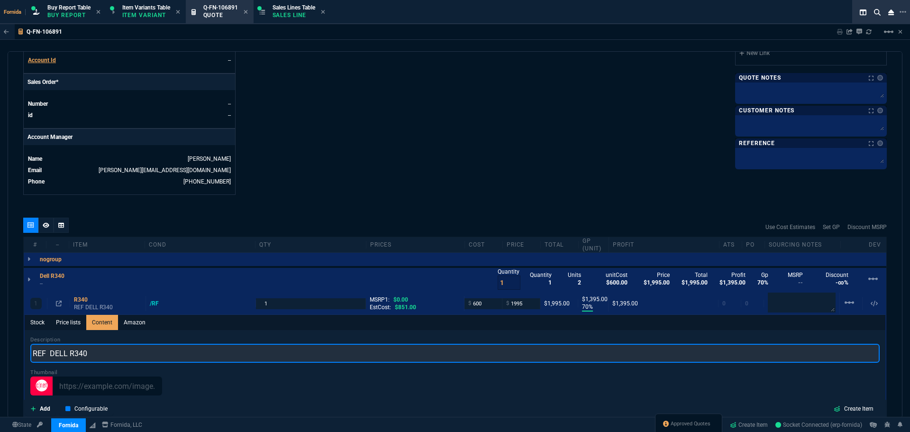
click at [121, 353] on input "REF DELL R340" at bounding box center [455, 353] width 850 height 19
drag, startPoint x: 51, startPoint y: 353, endPoint x: 29, endPoint y: 354, distance: 22.3
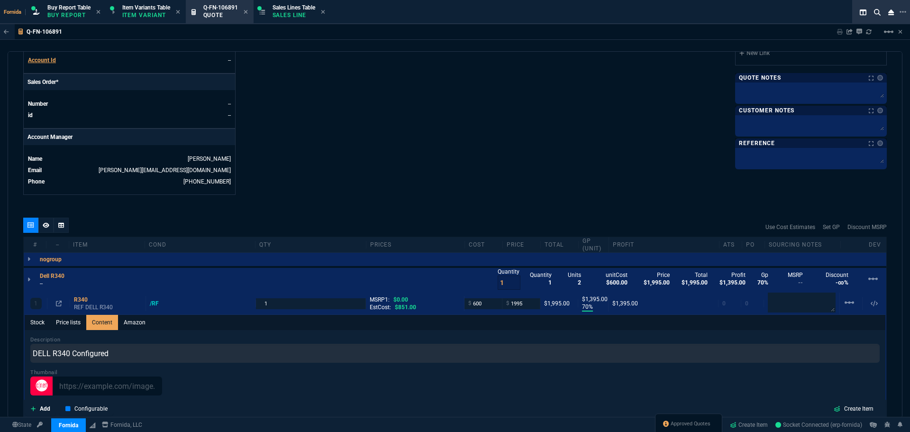
click at [41, 286] on p "--" at bounding box center [55, 284] width 30 height 8
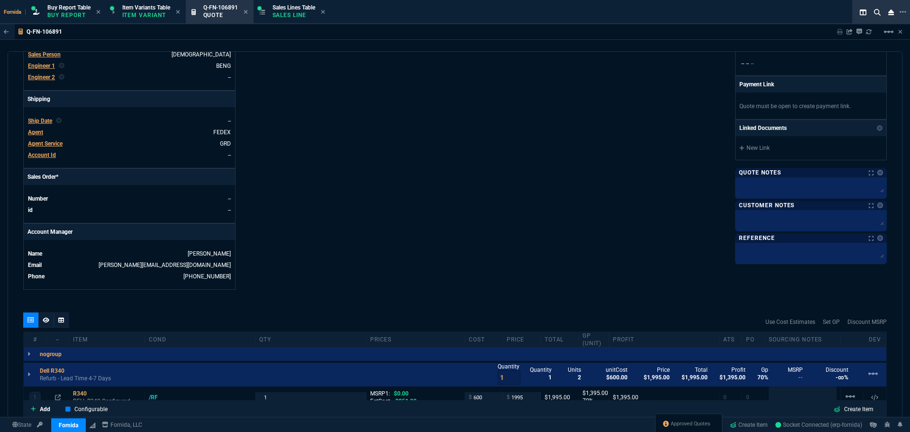
scroll to position [98, 0]
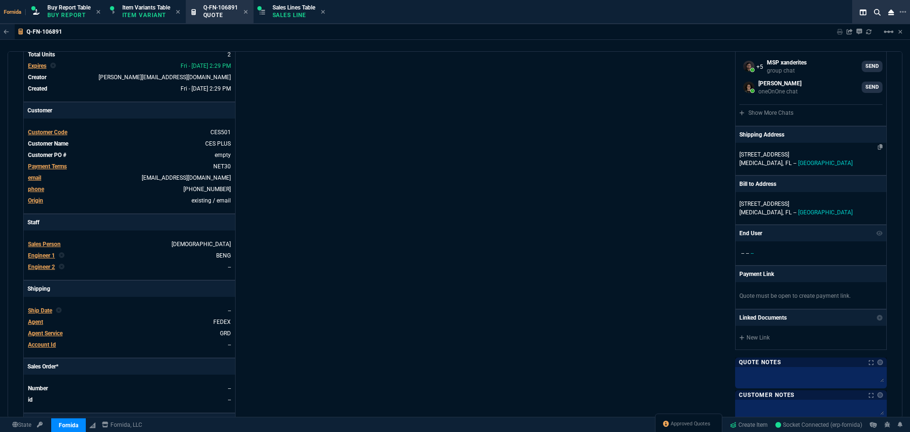
click at [759, 164] on p "[MEDICAL_DATA], [GEOGRAPHIC_DATA] -- [GEOGRAPHIC_DATA]" at bounding box center [811, 163] width 143 height 9
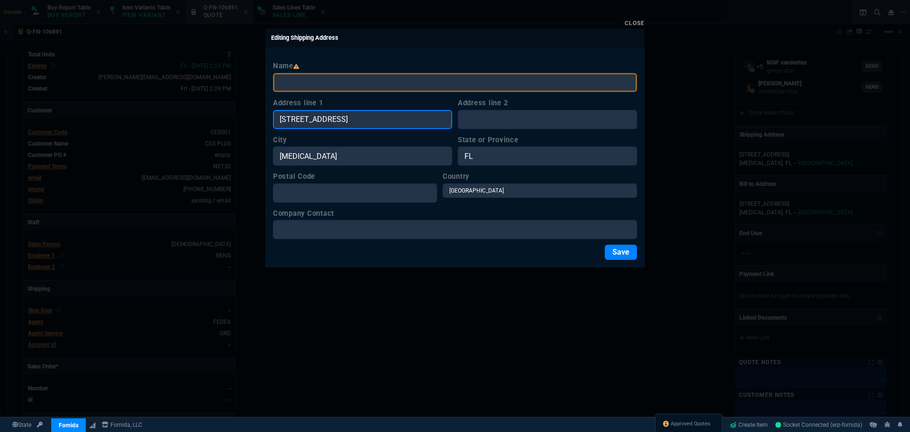
click at [338, 113] on input "[STREET_ADDRESS]" at bounding box center [362, 119] width 179 height 19
paste input ": [STREET_ADDRESS]"
drag, startPoint x: 285, startPoint y: 123, endPoint x: 269, endPoint y: 120, distance: 16.4
click at [271, 120] on div "Name Address line 1 : 7033 SW 47th St Address line 2 City [MEDICAL_DATA][GEOGRA…" at bounding box center [455, 160] width 379 height 214
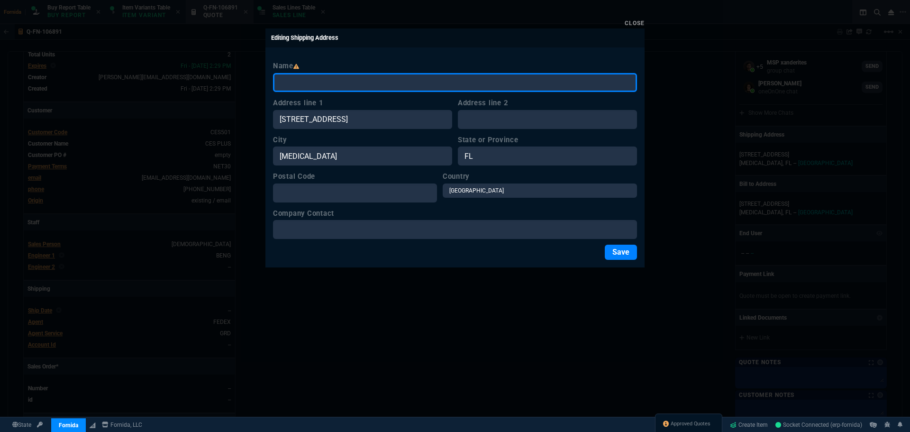
click at [304, 87] on input "Name" at bounding box center [455, 82] width 364 height 19
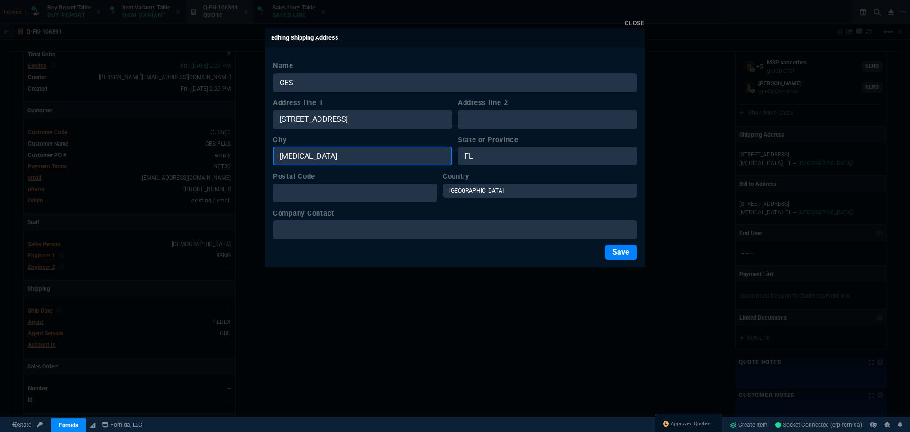
drag, startPoint x: 385, startPoint y: 158, endPoint x: 234, endPoint y: 158, distance: 150.8
click at [234, 158] on div "Close Editing Shipping Address Name CES Address line 1 [GEOGRAPHIC_DATA] line […" at bounding box center [455, 216] width 910 height 432
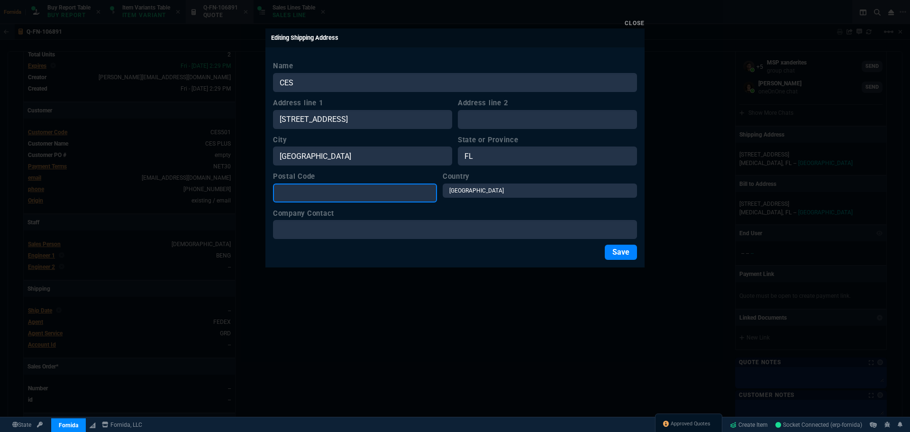
click at [372, 185] on input "Postal Code" at bounding box center [355, 193] width 164 height 19
drag, startPoint x: 395, startPoint y: 191, endPoint x: 409, endPoint y: 201, distance: 17.8
click at [395, 191] on input "Postal Code" at bounding box center [355, 193] width 164 height 19
paste input "33155"
click at [615, 251] on button "Save" at bounding box center [621, 252] width 32 height 15
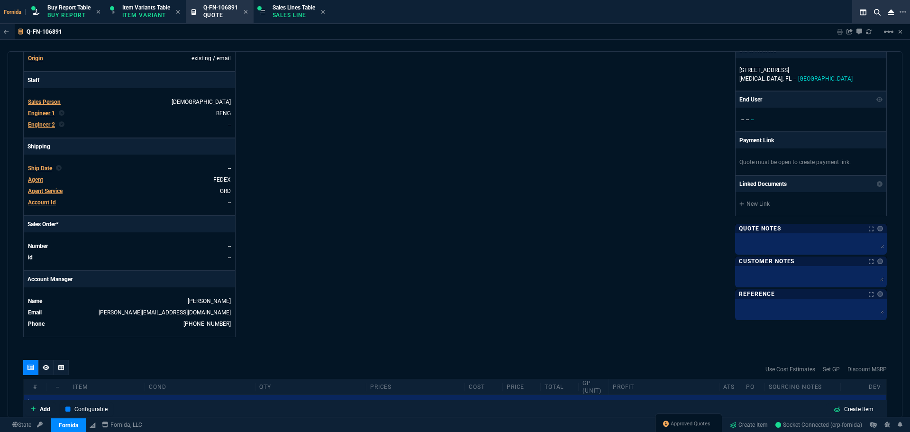
scroll to position [382, 0]
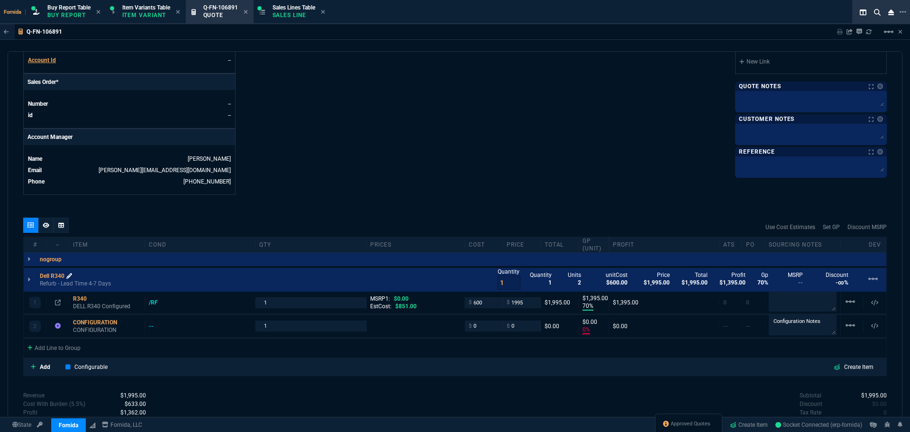
click at [72, 276] on icon at bounding box center [69, 276] width 6 height 6
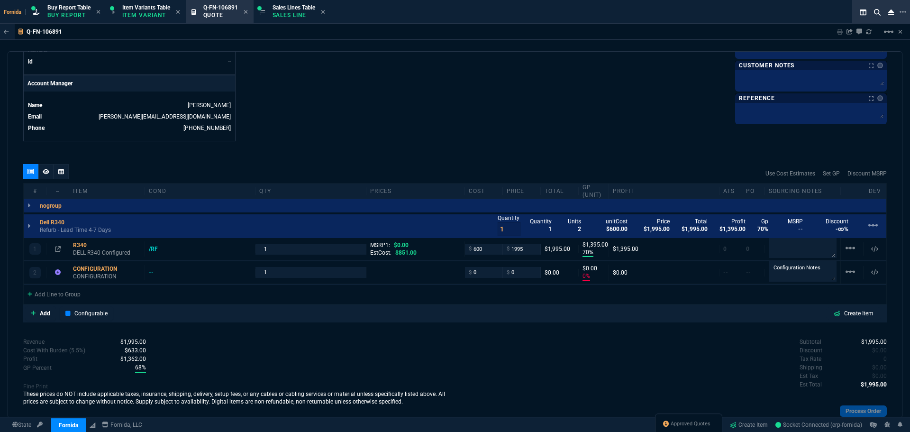
scroll to position [472, 0]
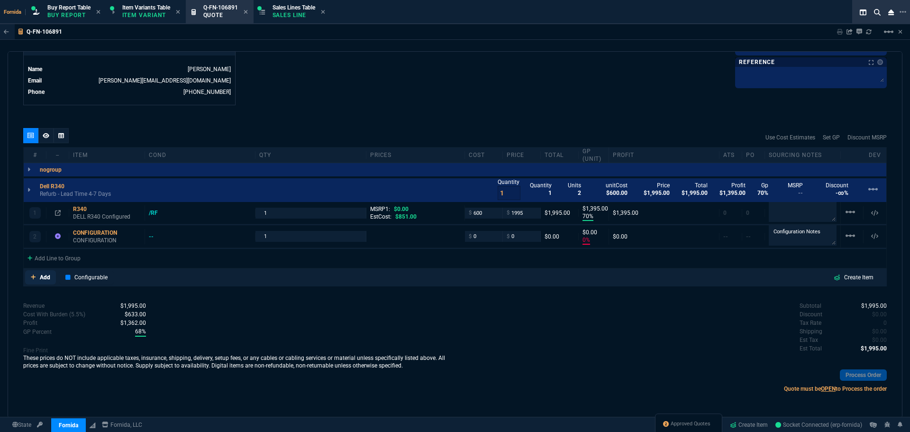
click at [43, 278] on p "Add" at bounding box center [45, 277] width 10 height 9
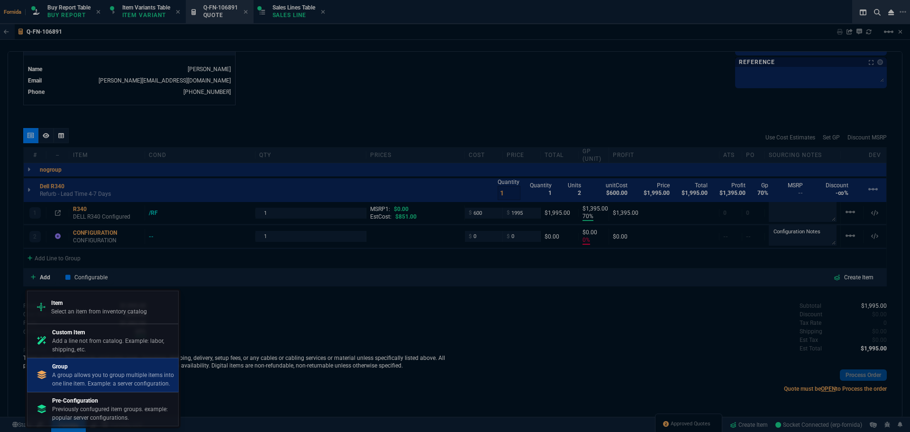
click at [124, 372] on p "A group allows you to group multiple items into one line item. Example: a serve…" at bounding box center [113, 379] width 122 height 17
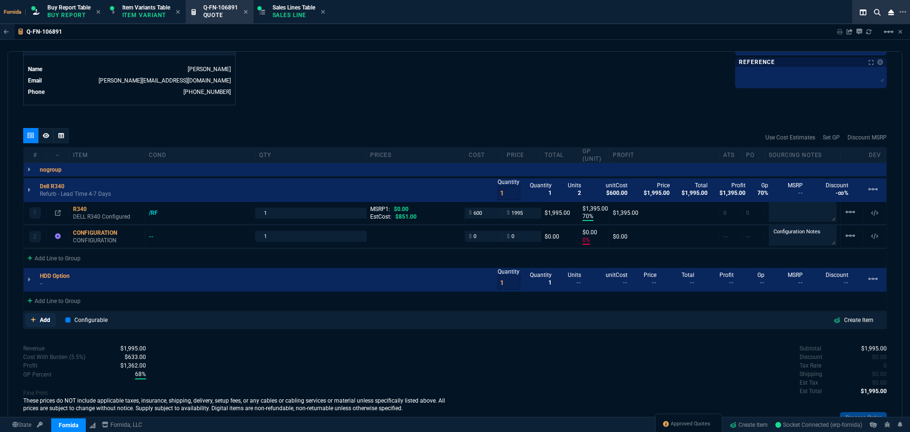
click at [41, 325] on link "Add" at bounding box center [40, 320] width 31 height 14
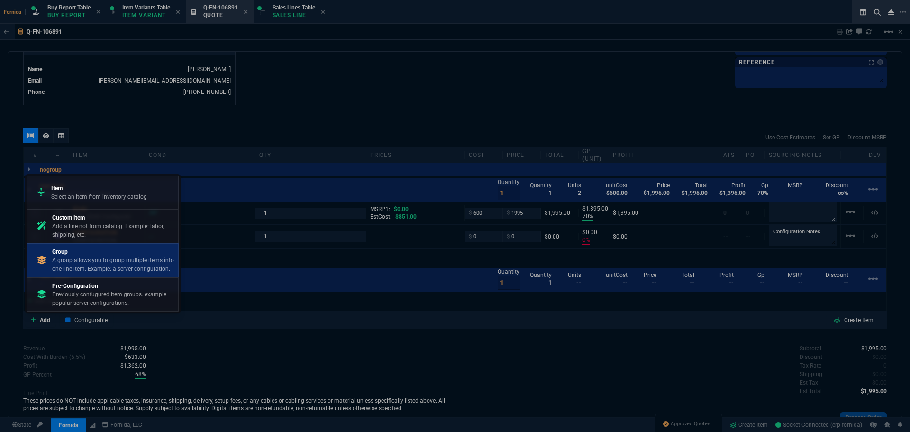
click at [80, 263] on p "A group allows you to group multiple items into one line item. Example: a serve…" at bounding box center [113, 264] width 122 height 17
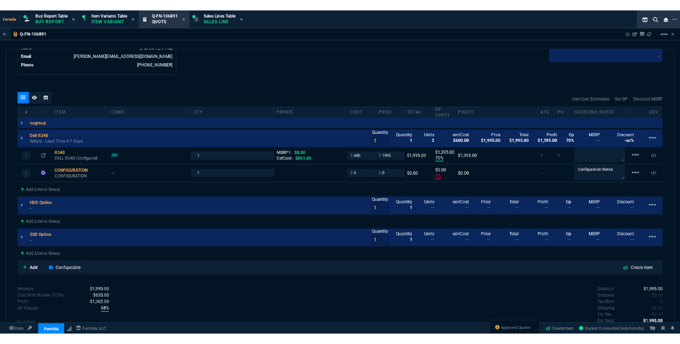
scroll to position [519, 0]
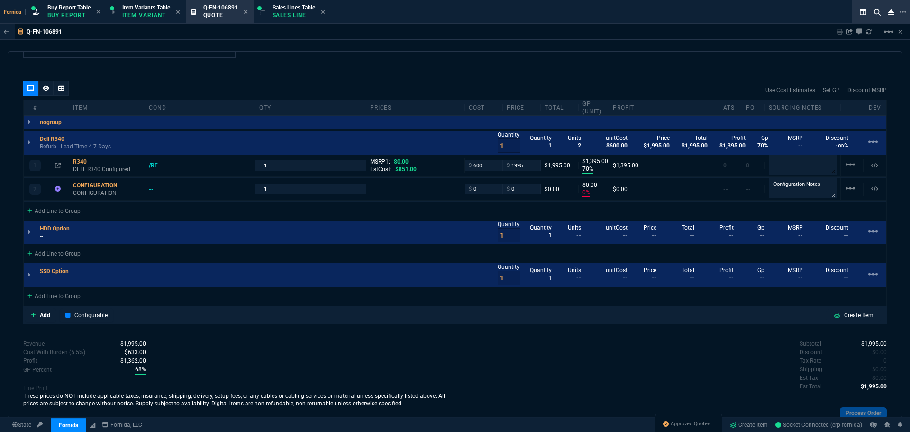
click at [41, 235] on p "--" at bounding box center [58, 236] width 36 height 8
click at [40, 283] on p "--" at bounding box center [57, 279] width 35 height 8
click at [81, 165] on div "R340" at bounding box center [107, 162] width 68 height 8
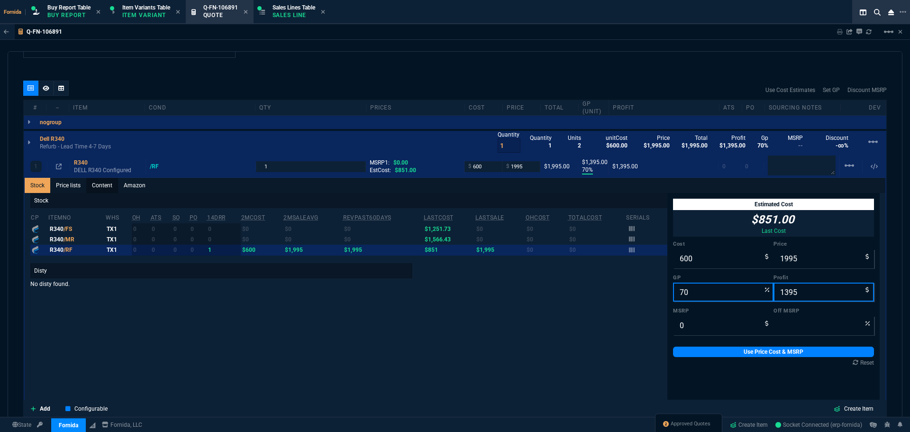
click at [93, 186] on link "Content" at bounding box center [102, 185] width 32 height 15
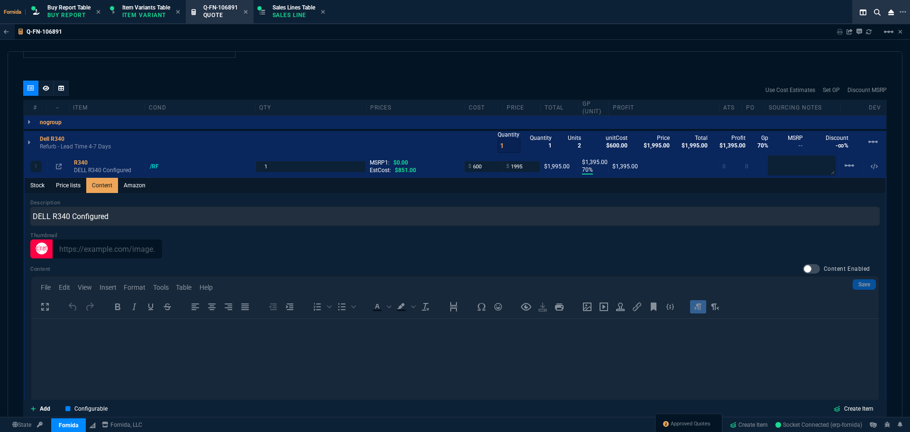
scroll to position [0, 0]
click at [170, 295] on div "Content Content Enabled Save File Edit View Insert Format Tools Table Help To o…" at bounding box center [455, 364] width 850 height 201
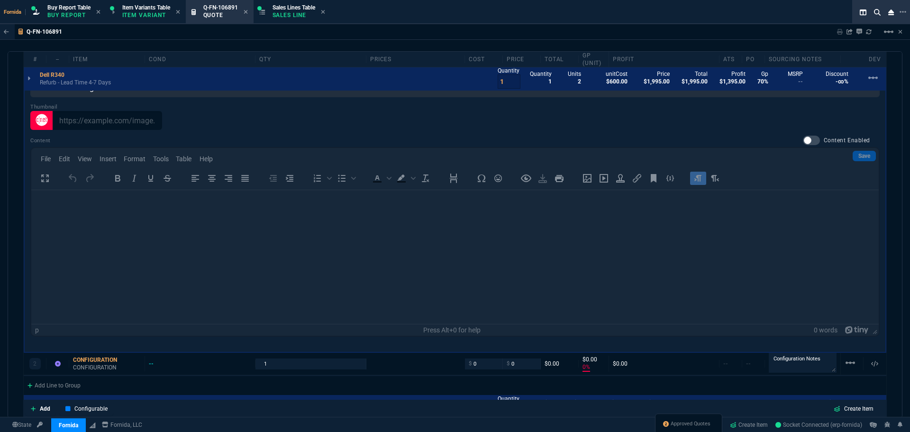
scroll to position [661, 0]
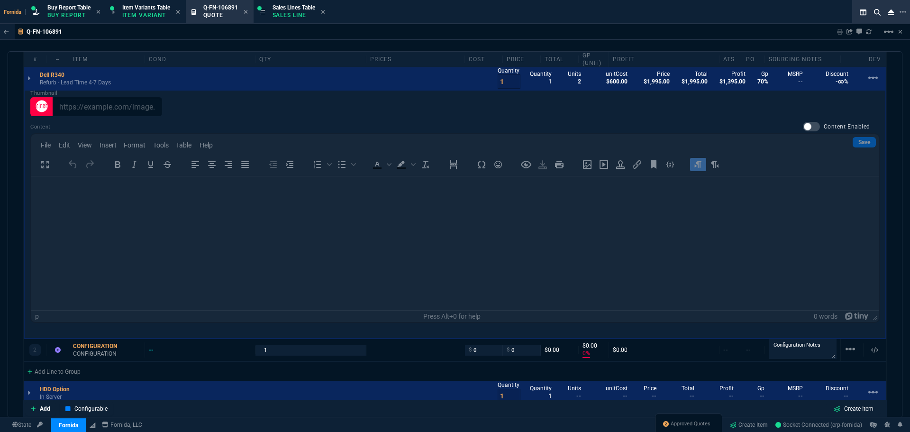
drag, startPoint x: 325, startPoint y: 264, endPoint x: 507, endPoint y: 208, distance: 190.5
click at [327, 264] on div "Content Content Enabled Save File Edit View Insert Format Tools Table Help To o…" at bounding box center [455, 222] width 850 height 201
click at [803, 124] on div at bounding box center [811, 126] width 17 height 9
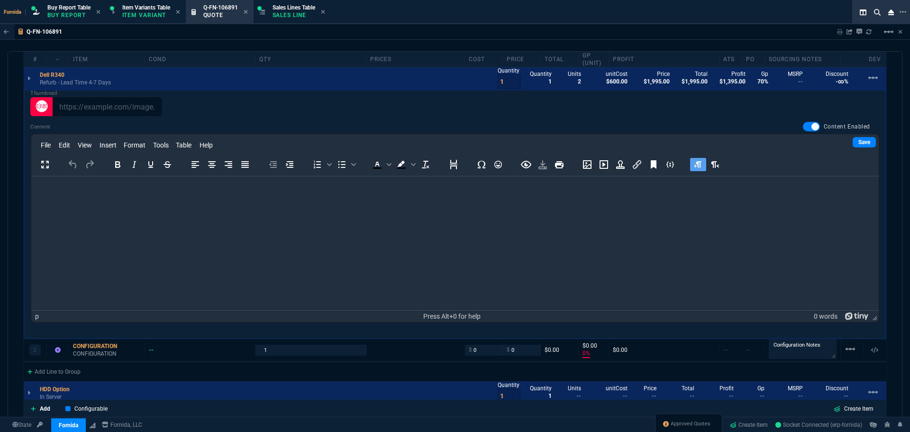
drag, startPoint x: 845, startPoint y: 140, endPoint x: 847, endPoint y: 146, distance: 6.4
click at [853, 140] on link "Save" at bounding box center [864, 142] width 23 height 10
click at [479, 202] on html at bounding box center [455, 189] width 848 height 26
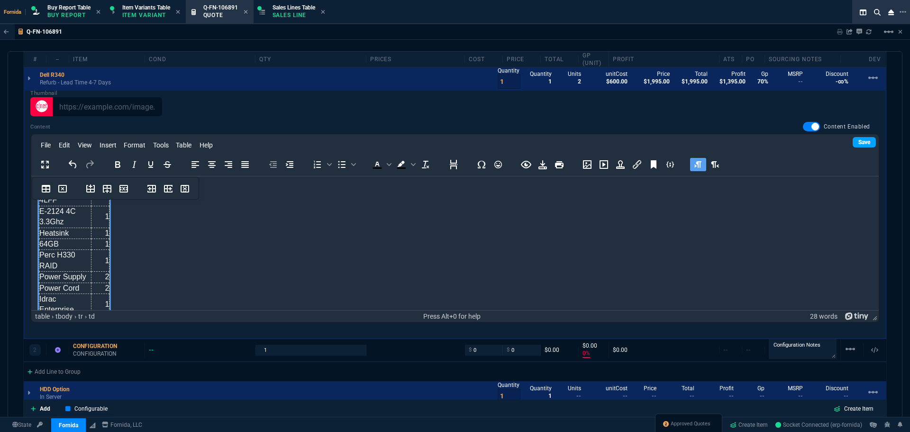
click at [853, 139] on link "Save" at bounding box center [864, 142] width 23 height 10
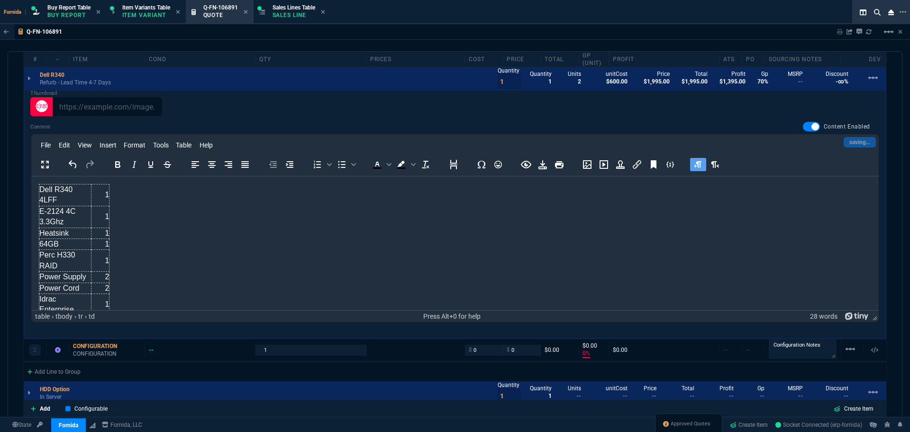
scroll to position [519, 0]
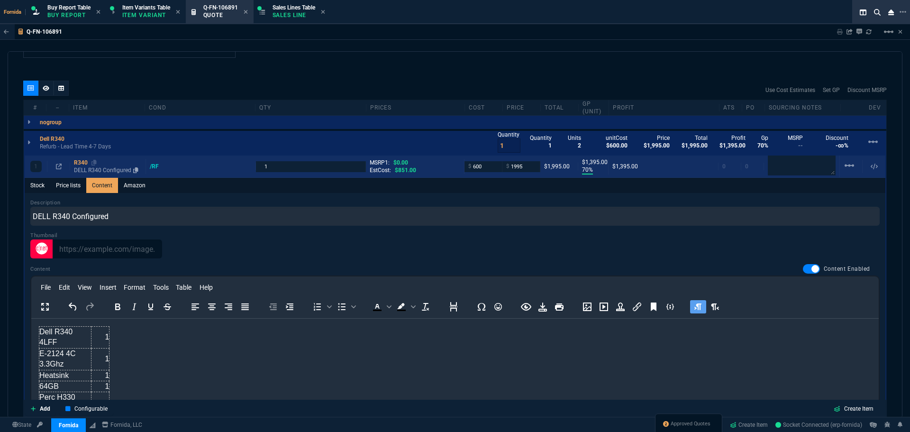
click at [83, 165] on div "R340" at bounding box center [108, 163] width 68 height 8
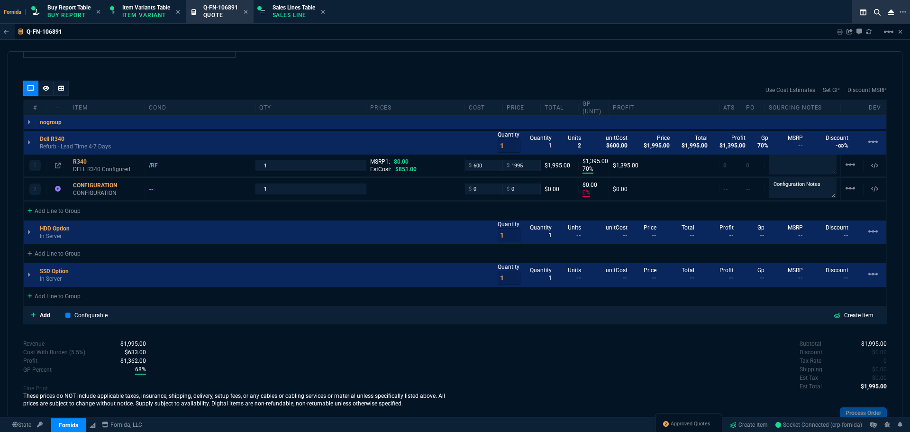
drag, startPoint x: 55, startPoint y: 239, endPoint x: 357, endPoint y: 61, distance: 350.1
click at [55, 239] on p "In Server" at bounding box center [58, 236] width 36 height 8
click at [54, 283] on p "In Server" at bounding box center [57, 279] width 35 height 8
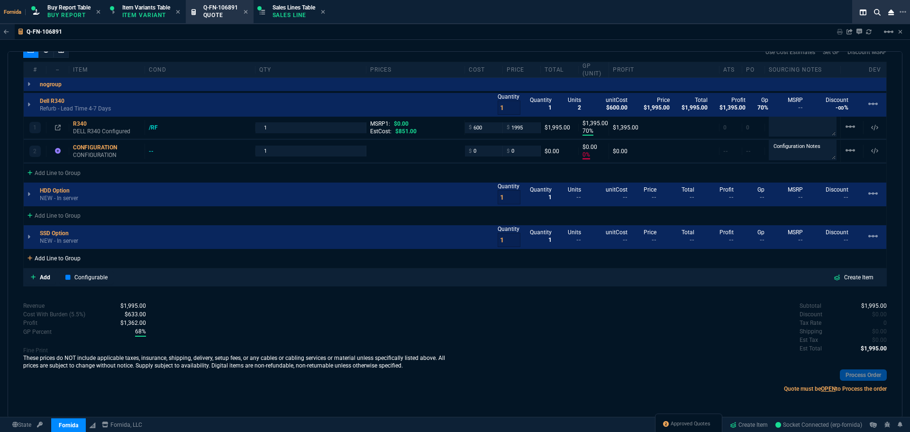
click at [68, 257] on div "Add Line to Group" at bounding box center [54, 257] width 61 height 17
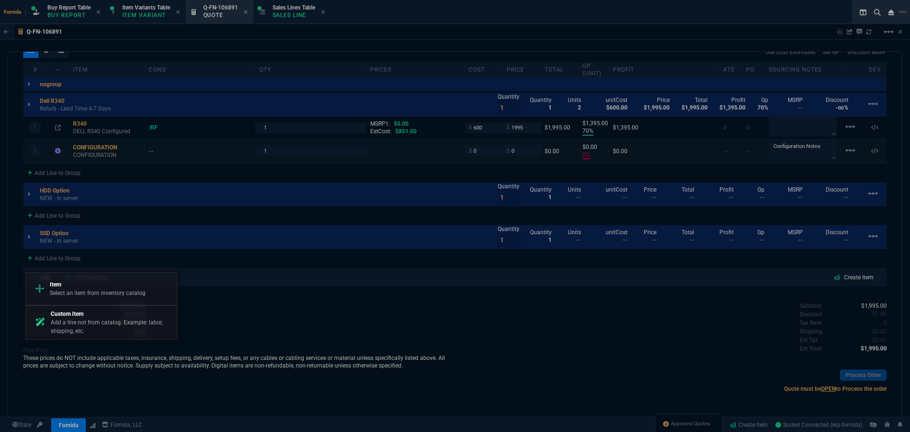
click at [101, 317] on p "Custom Item" at bounding box center [112, 314] width 122 height 9
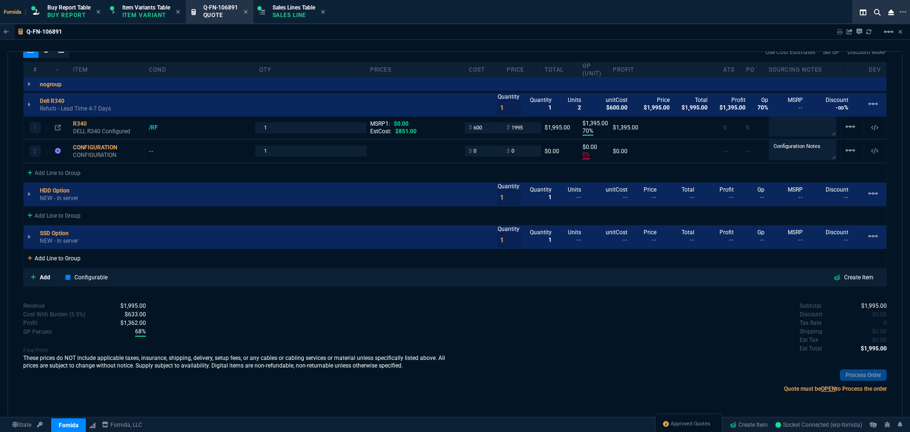
click at [55, 261] on div "Add Line to Group" at bounding box center [54, 257] width 61 height 17
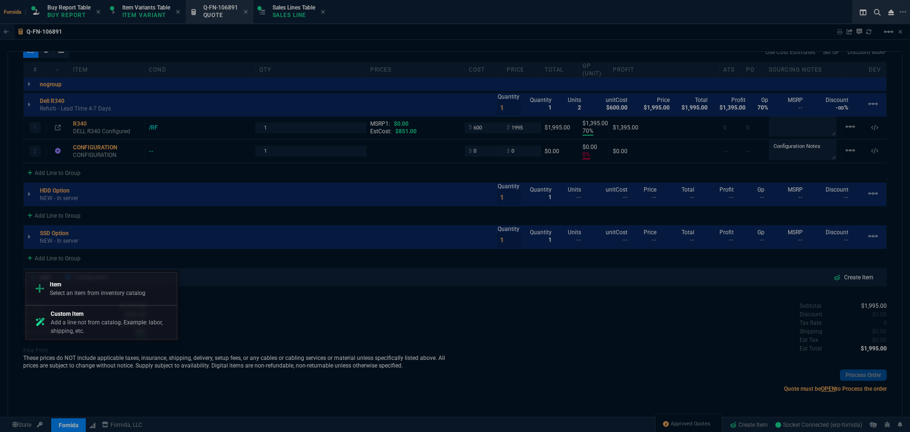
click at [72, 291] on p "Select an item from inventory catalog" at bounding box center [98, 293] width 96 height 9
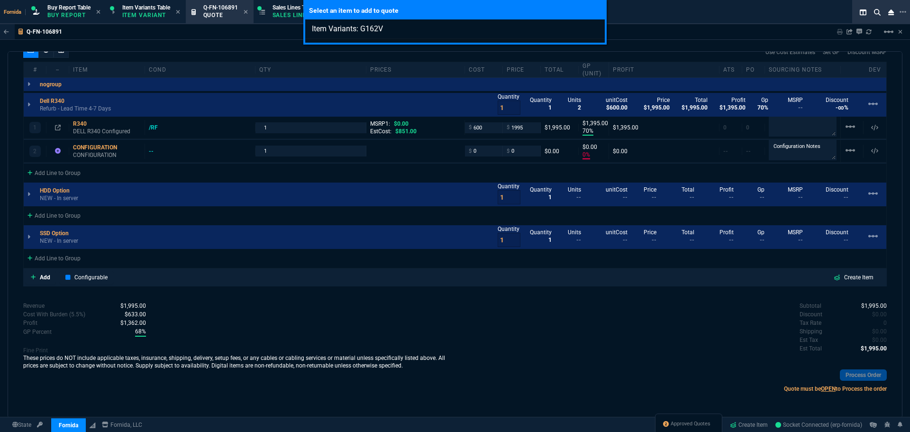
click at [211, 225] on div "Select an item to add to quote Item Variants: G162V" at bounding box center [455, 216] width 910 height 432
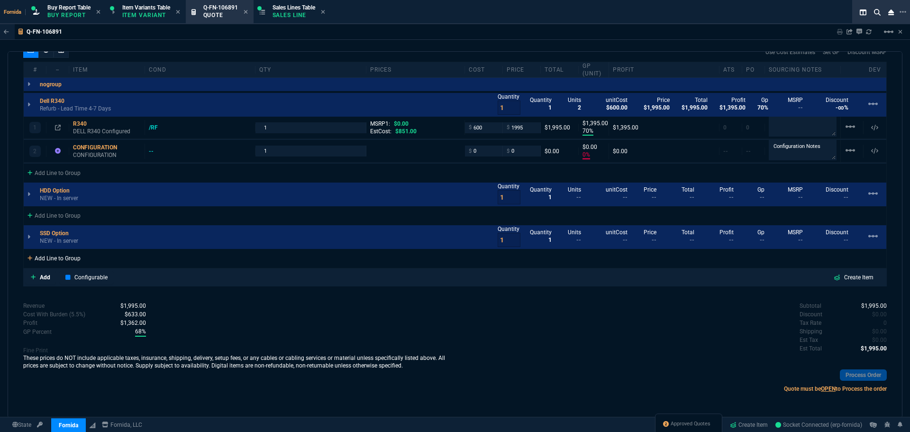
click at [73, 259] on div "Add Line to Group" at bounding box center [54, 257] width 61 height 17
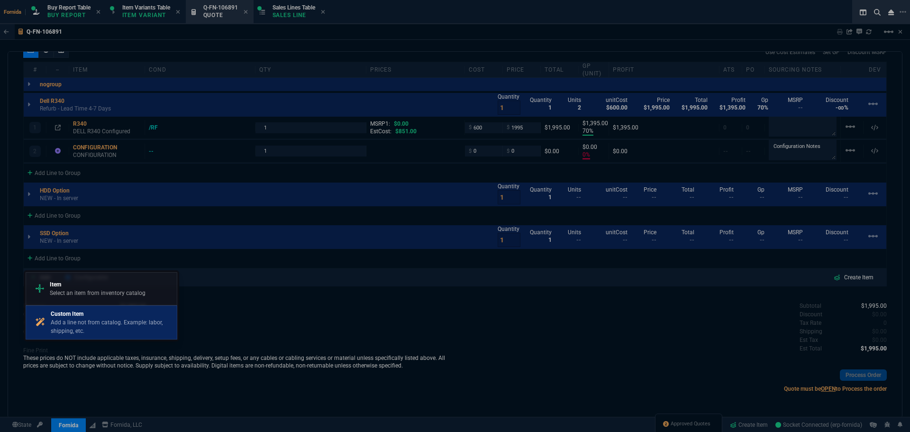
click at [102, 324] on p "Add a line not from catalog. Example: labor, shipping, etc." at bounding box center [112, 326] width 122 height 17
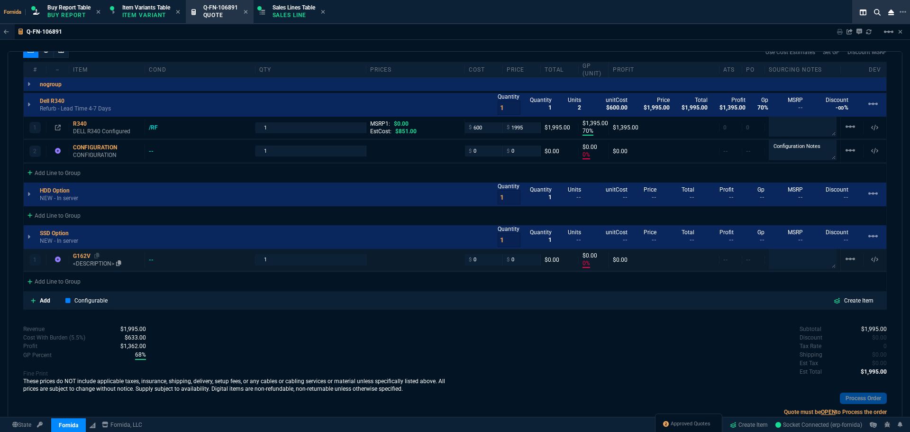
click at [91, 254] on div "G162V" at bounding box center [107, 256] width 68 height 8
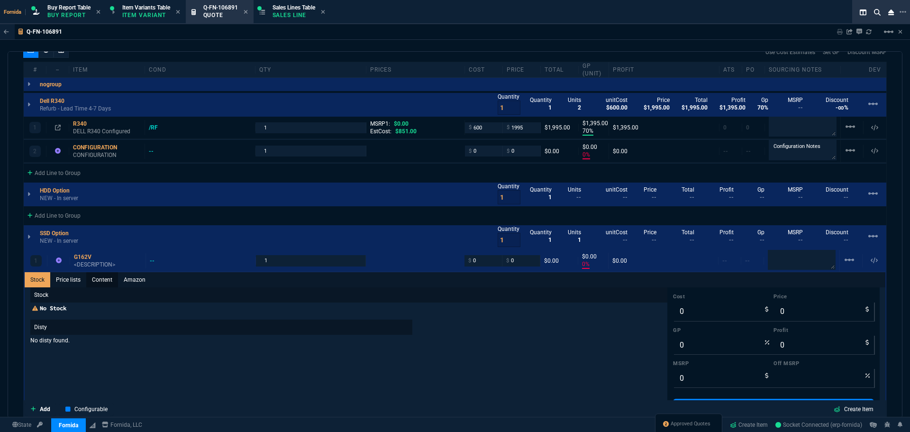
click at [100, 285] on link "Content" at bounding box center [102, 279] width 32 height 15
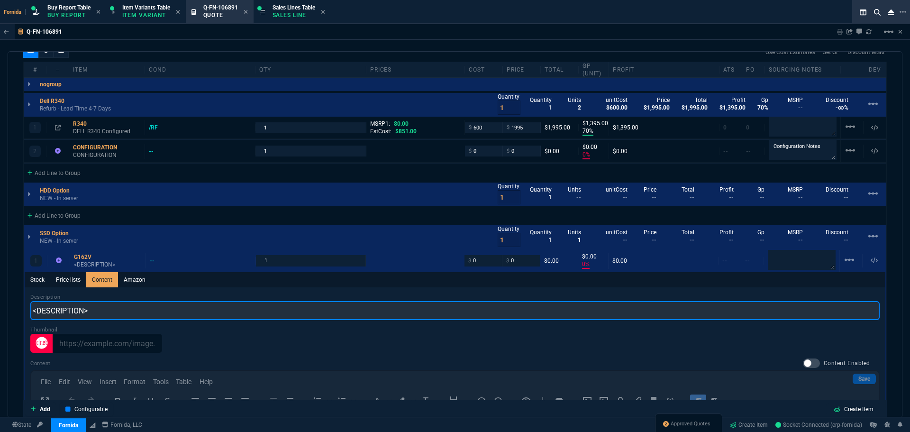
click at [119, 316] on input "<DESCRIPTION>" at bounding box center [455, 310] width 850 height 19
paste input "DELL SK Hynix 960GB SATA 6Gb/s Mixed Use 2.5'' SSD HFS960G3E2X149N New"
click at [253, 306] on input "DELL SK Hynix 960GB SATA 6Gb/s Mixed Use 2.5'' SSD HFS960G3E2X149N New" at bounding box center [455, 310] width 850 height 19
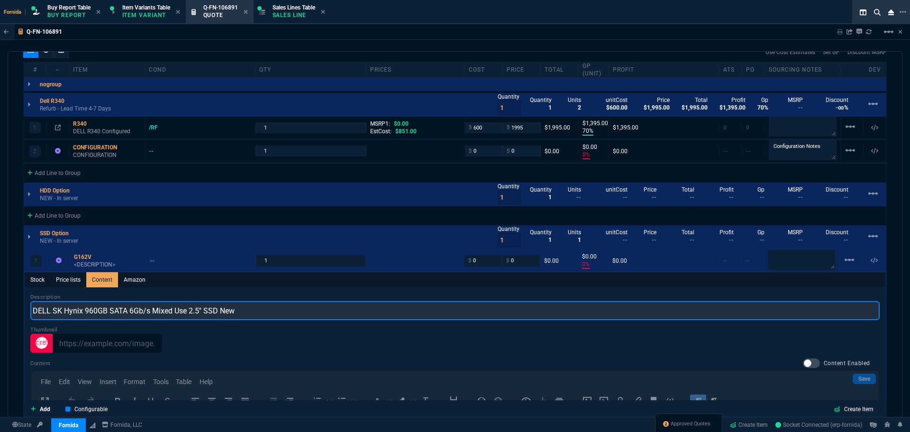
click at [226, 313] on input "DELL SK Hynix 960GB SATA 6Gb/s Mixed Use 2.5'' SSD New" at bounding box center [455, 310] width 850 height 19
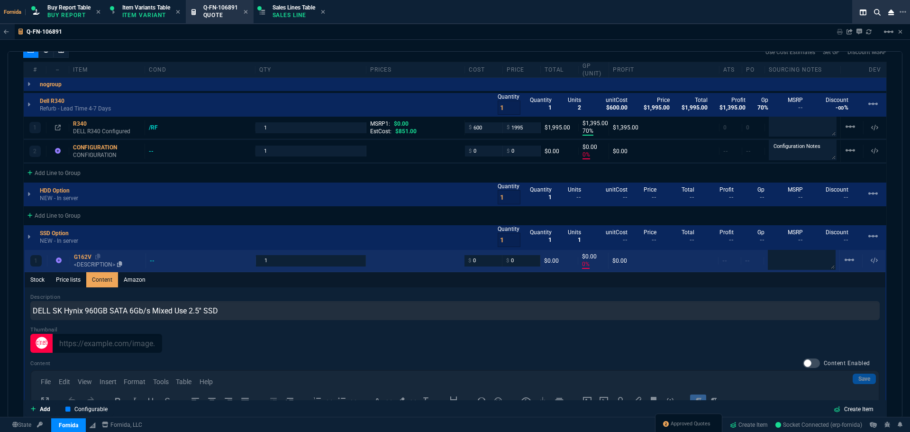
drag, startPoint x: 74, startPoint y: 257, endPoint x: 83, endPoint y: 261, distance: 9.1
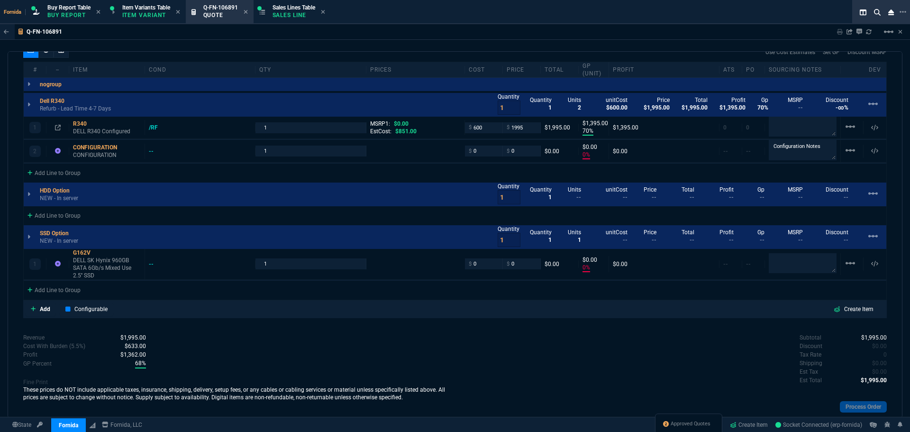
click at [83, 261] on p "DELL SK Hynix 960GB SATA 6Gb/s Mixed Use 2.5'' SSD" at bounding box center [107, 268] width 68 height 23
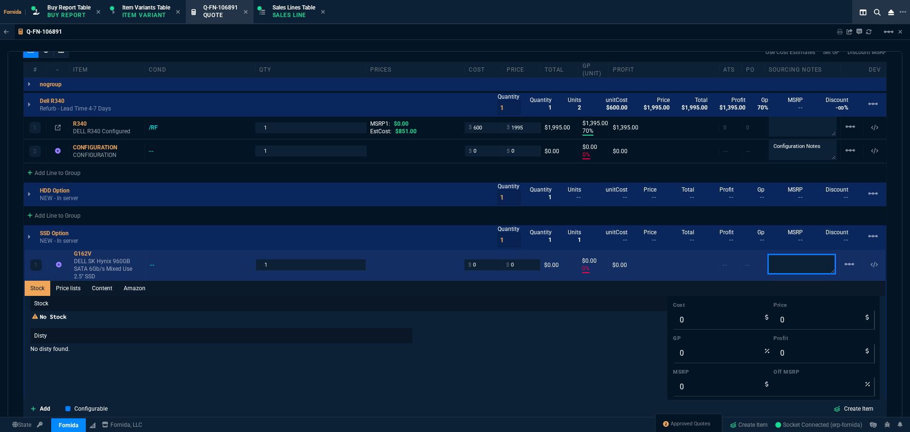
click at [793, 265] on textarea at bounding box center [802, 264] width 68 height 20
click at [131, 271] on p "DELL SK Hynix 960GB SATA 6Gb/s Mixed Use 2.5'' SSD" at bounding box center [108, 268] width 68 height 23
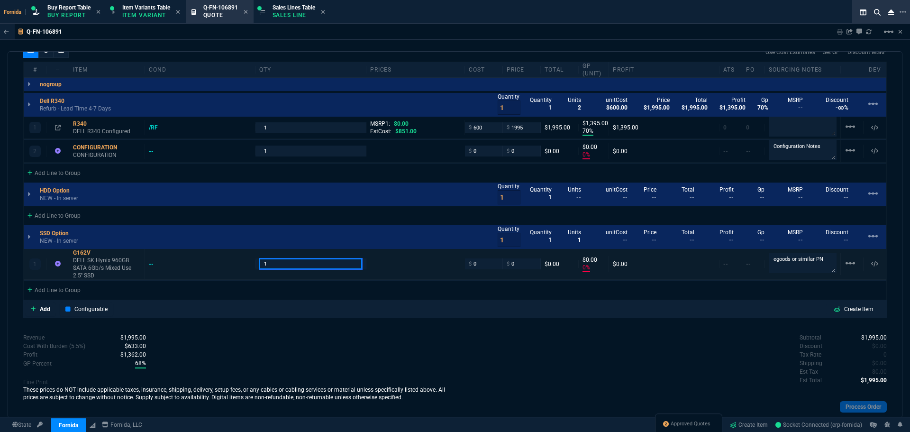
click at [288, 259] on input "1" at bounding box center [310, 263] width 102 height 11
click at [102, 265] on p "DELL SK Hynix 960GB SATA 6Gb/s Mixed Use 2.5'' SSD" at bounding box center [107, 268] width 68 height 23
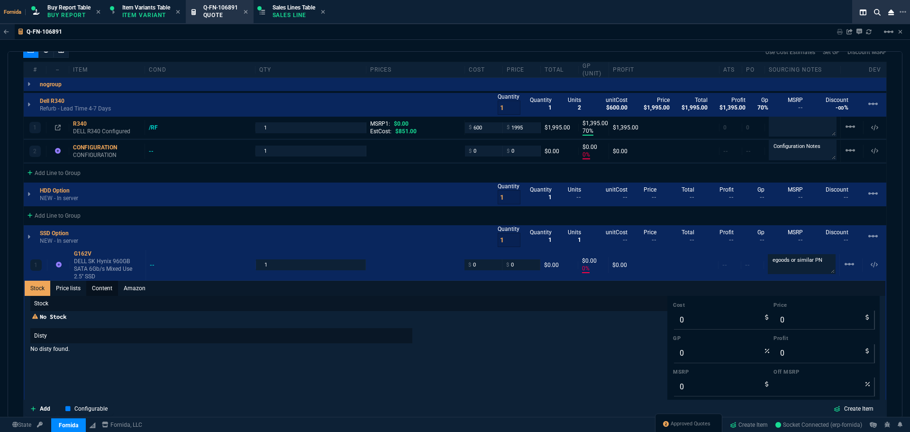
click at [100, 288] on link "Content" at bounding box center [102, 288] width 32 height 15
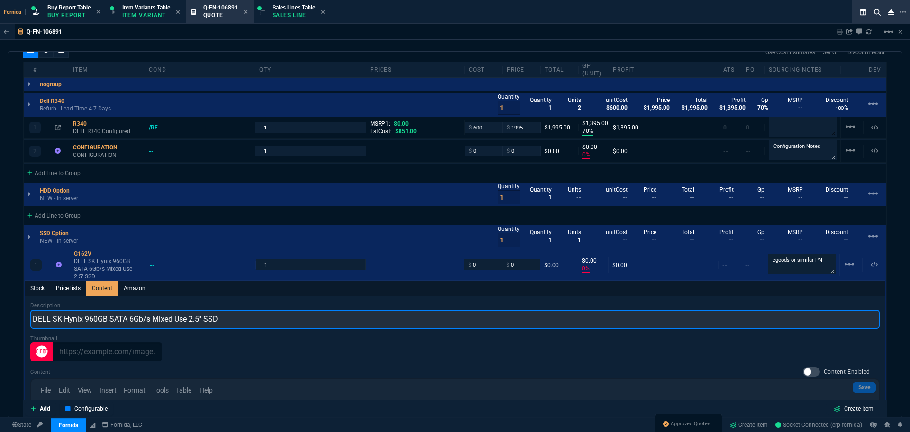
drag, startPoint x: 84, startPoint y: 319, endPoint x: 53, endPoint y: 323, distance: 31.6
click at [53, 323] on input "DELL SK Hynix 960GB SATA 6Gb/s Mixed Use 2.5'' SSD" at bounding box center [455, 319] width 850 height 19
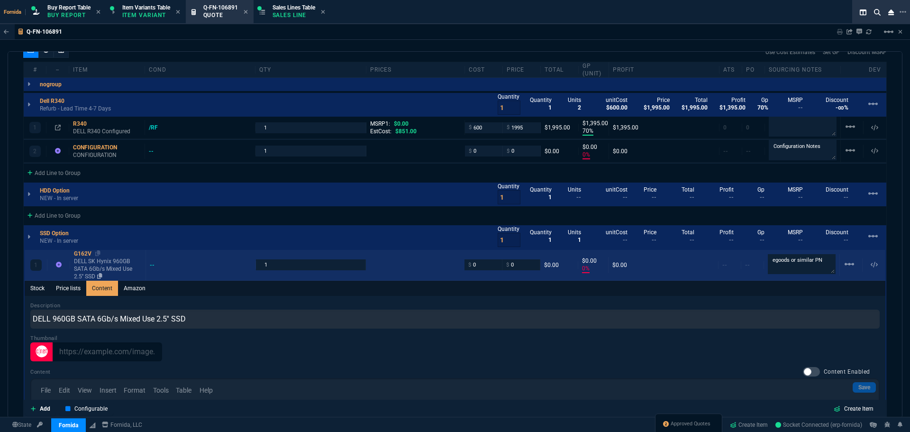
click at [95, 267] on p "DELL SK Hynix 960GB SATA 6Gb/s Mixed Use 2.5'' SSD" at bounding box center [108, 268] width 68 height 23
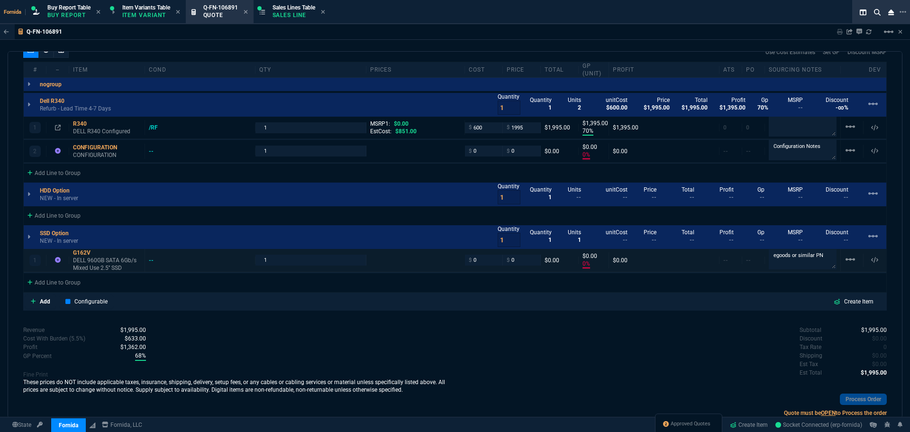
click at [497, 258] on div "$ 0" at bounding box center [484, 260] width 38 height 11
click at [483, 258] on input "0" at bounding box center [484, 260] width 30 height 11
click at [818, 263] on textarea "egoods or similar PN" at bounding box center [803, 259] width 68 height 20
paste textarea "[URL][DOMAIN_NAME]"
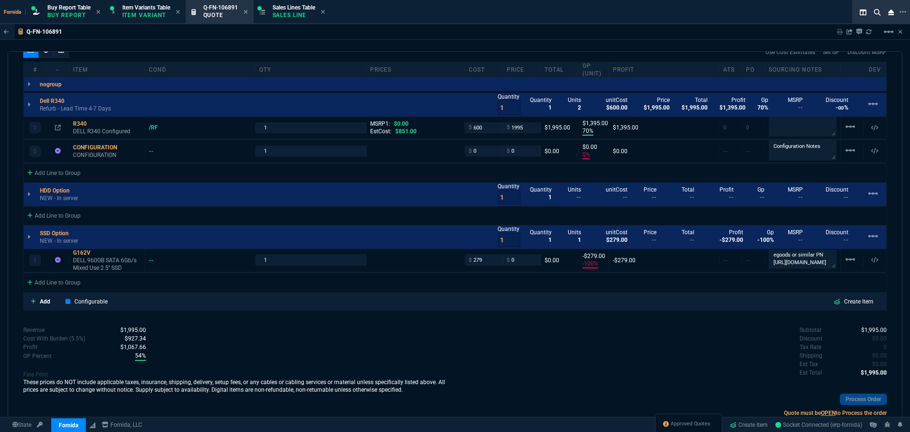
click at [595, 341] on div "Subtotal $1,995.00 Discount $0.00 Tax Rate 0 Shipping $0.00 Est Tax $0.00 Est T…" at bounding box center [671, 352] width 432 height 52
drag, startPoint x: 413, startPoint y: 341, endPoint x: 411, endPoint y: 313, distance: 28.1
click at [413, 341] on div "Revenue $1,995.00 Cost $879.00 Cost With Burden (5.5%) $927.34 Profit $1,067.66…" at bounding box center [239, 374] width 432 height 97
click at [518, 261] on input "0" at bounding box center [522, 260] width 30 height 11
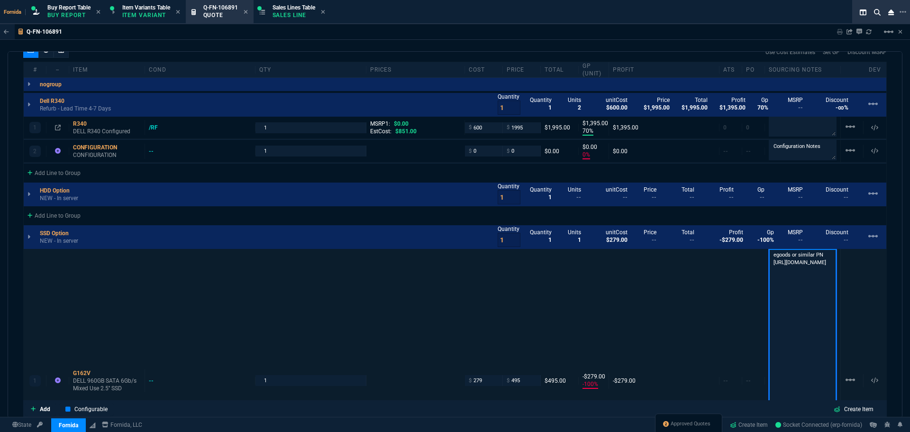
scroll to position [1, 0]
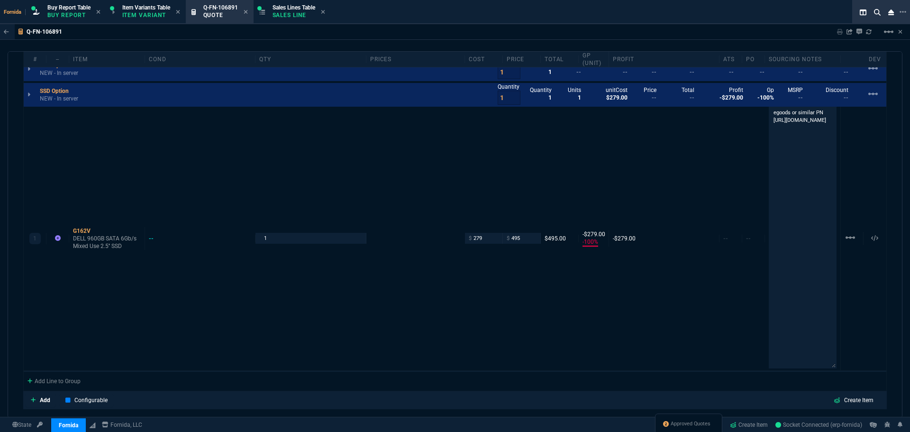
click at [574, 378] on div "quote Q-FN-106891 CES PLUS draft Fornida, LLC [STREET_ADDRESS] Details Number Q…" at bounding box center [455, 234] width 895 height 367
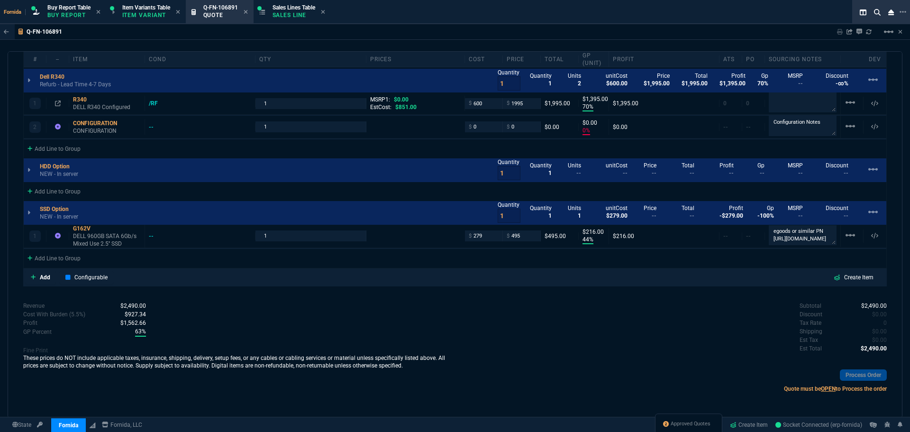
scroll to position [581, 0]
click at [280, 239] on input "1" at bounding box center [310, 235] width 102 height 11
drag, startPoint x: 501, startPoint y: 219, endPoint x: 493, endPoint y: 217, distance: 8.3
click at [493, 217] on div "SSD Option NEW - In server Quantity 1 Quantity 1 Units 1 unitCost $279.00 Price…" at bounding box center [455, 213] width 863 height 24
click at [505, 288] on div "quote Q-FN-106891 CES PLUS draft Fornida, LLC [STREET_ADDRESS] Details Number Q…" at bounding box center [455, 234] width 895 height 367
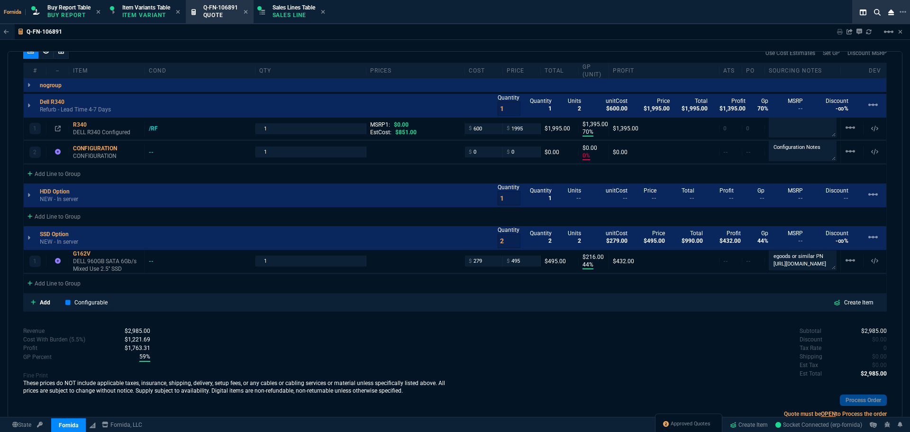
scroll to position [534, 0]
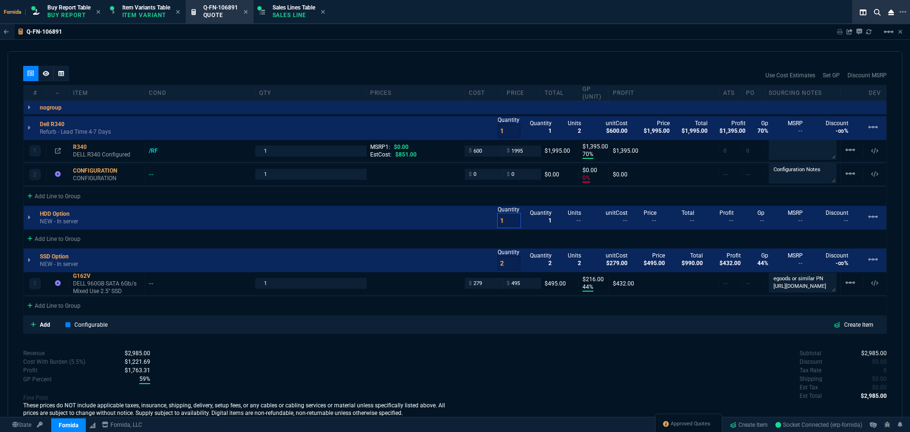
drag, startPoint x: 500, startPoint y: 223, endPoint x: 489, endPoint y: 222, distance: 10.9
click at [489, 222] on div "HDD Option NEW - In server Quantity 1 Quantity 1 Units -- unitCost -- Price -- …" at bounding box center [455, 218] width 863 height 24
click at [544, 373] on div "Subtotal $2,985.00 Discount $0.00 Tax Rate 0 Shipping $0.00 Est Tax $0.00 Est T…" at bounding box center [671, 375] width 432 height 52
click at [75, 235] on div "Add Line to Group" at bounding box center [54, 237] width 61 height 17
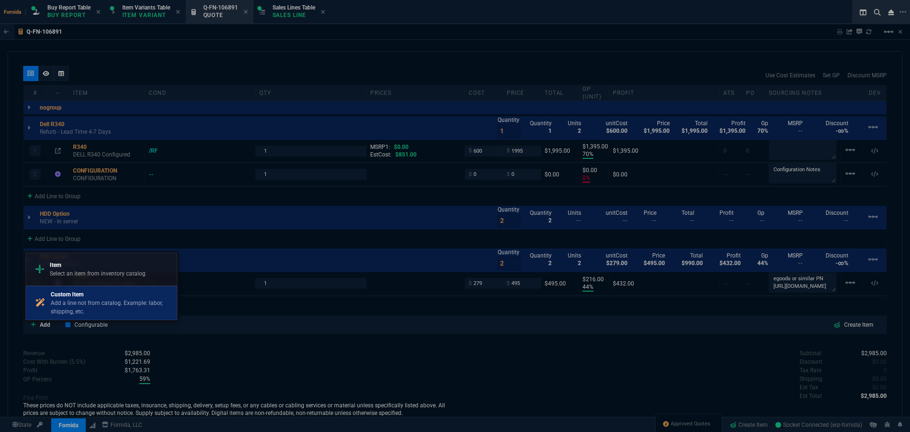
click at [111, 294] on p "Custom Item" at bounding box center [112, 294] width 122 height 9
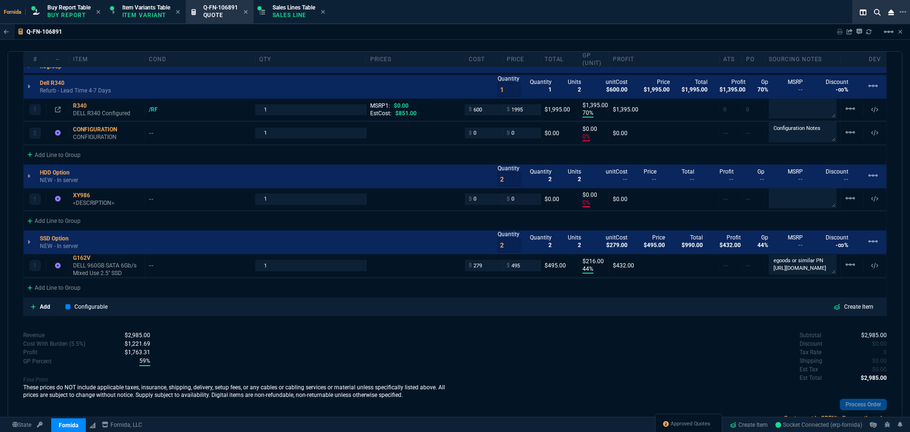
scroll to position [605, 0]
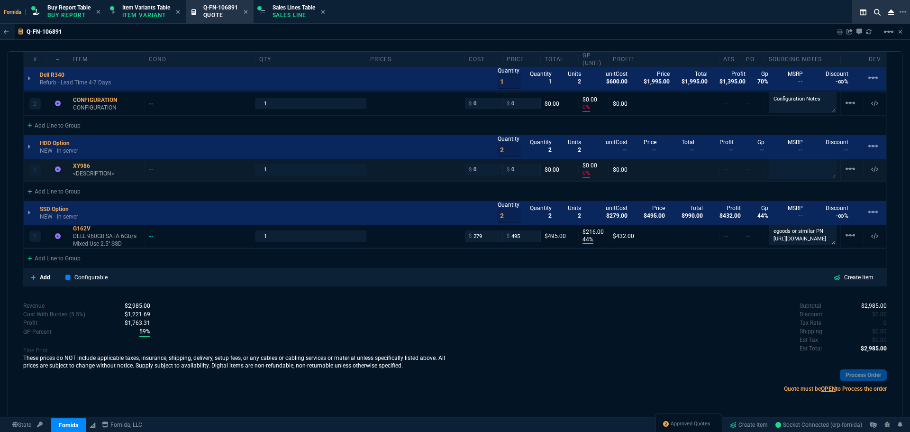
drag, startPoint x: 83, startPoint y: 171, endPoint x: 92, endPoint y: 180, distance: 12.7
click at [83, 171] on p "<DESCRIPTION>" at bounding box center [107, 174] width 68 height 8
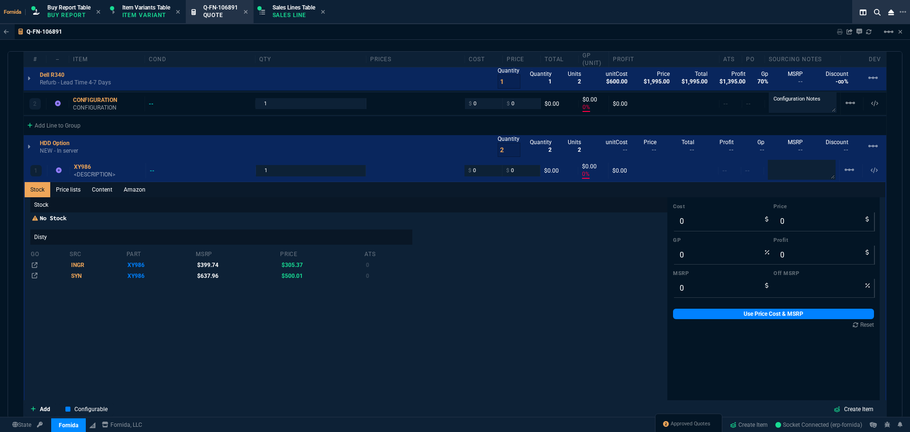
drag, startPoint x: 98, startPoint y: 193, endPoint x: 109, endPoint y: 198, distance: 11.7
click at [98, 193] on link "Content" at bounding box center [102, 189] width 32 height 15
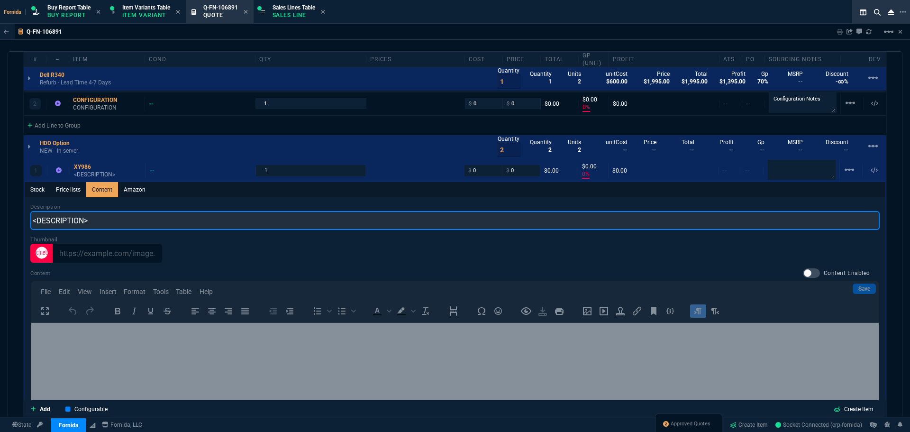
click at [139, 217] on input "<DESCRIPTION>" at bounding box center [455, 220] width 850 height 19
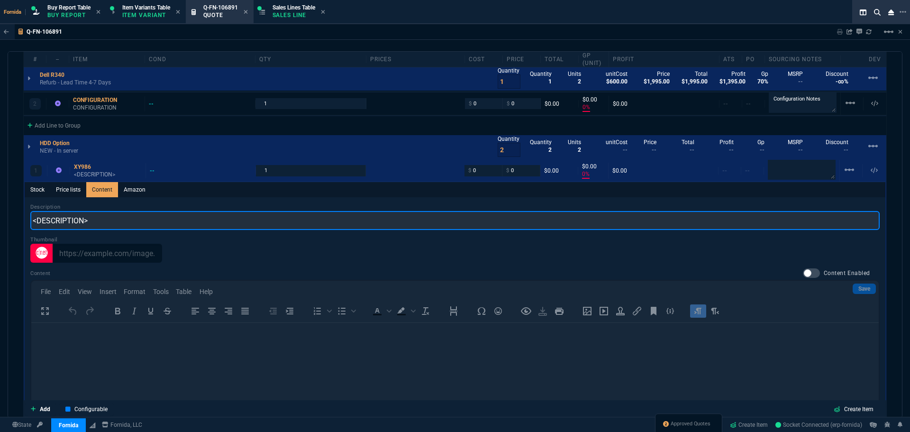
scroll to position [0, 0]
paste input "DELL 2TB 7.2K SAS 2.5" 12Gb/s HDD 13G KIT NOB"
drag, startPoint x: 219, startPoint y: 226, endPoint x: 158, endPoint y: 225, distance: 60.7
click at [158, 225] on input "DELL 2TB 7.2K SAS 2.5" 12Gb/s HDD 13G KIT NOB" at bounding box center [455, 220] width 850 height 19
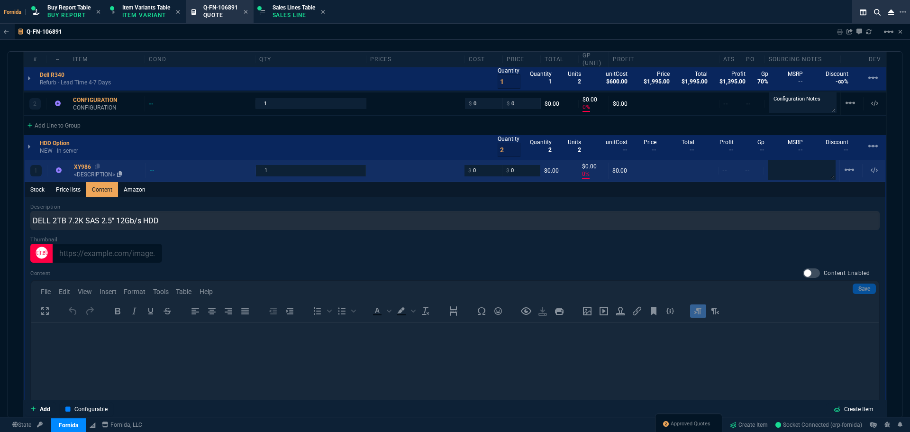
click at [78, 174] on p "<DESCRIPTION>" at bounding box center [108, 175] width 68 height 8
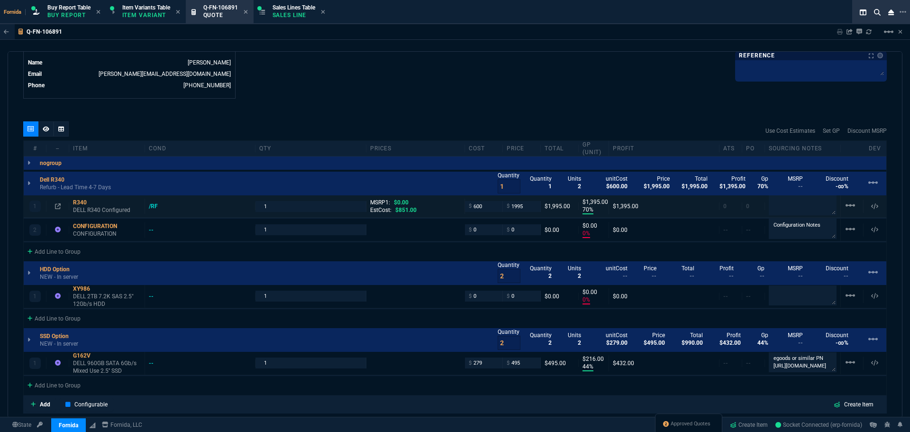
scroll to position [462, 0]
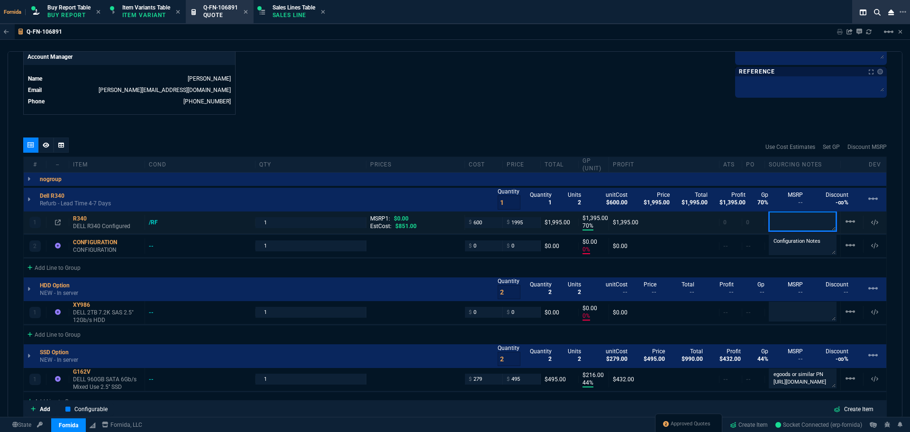
click at [787, 220] on textarea at bounding box center [803, 221] width 68 height 20
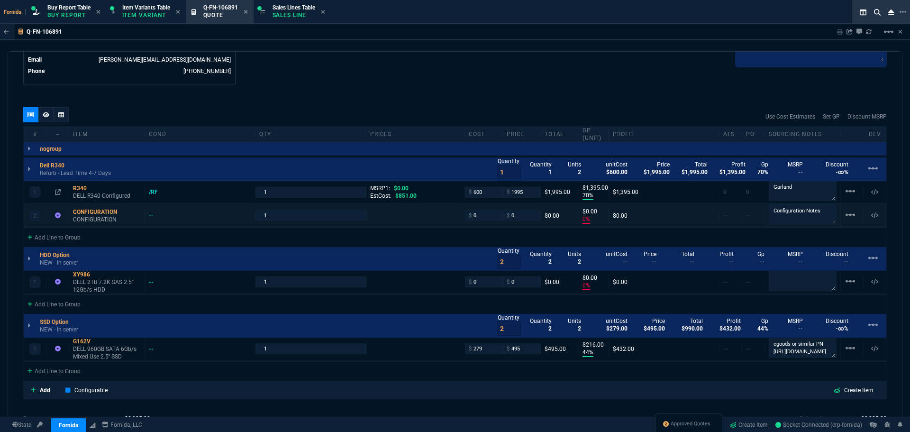
scroll to position [510, 0]
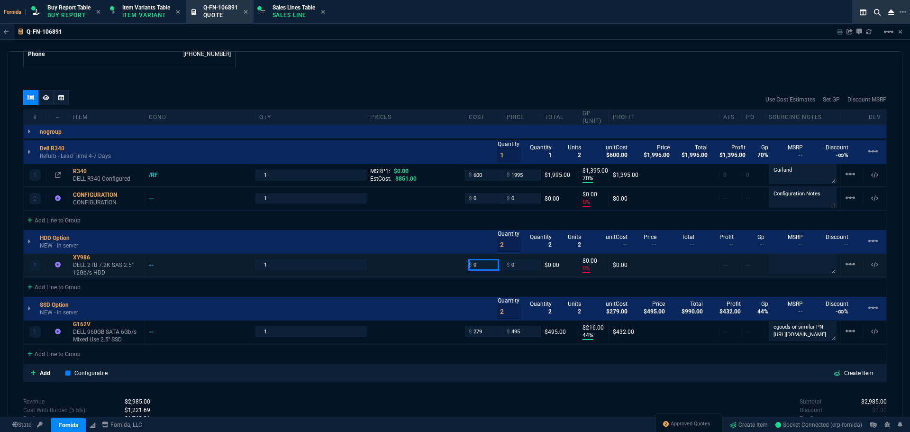
click at [473, 267] on input "0" at bounding box center [484, 264] width 30 height 11
click at [791, 275] on p at bounding box center [803, 265] width 68 height 22
click at [784, 267] on textarea at bounding box center [803, 264] width 68 height 20
click at [484, 265] on input "100" at bounding box center [484, 264] width 30 height 11
click at [0, 0] on icon at bounding box center [0, 0] width 0 height 0
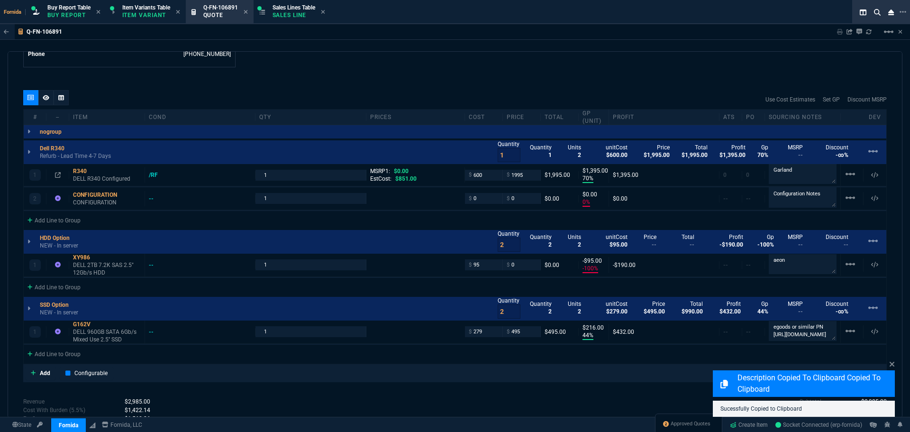
drag, startPoint x: 505, startPoint y: 263, endPoint x: 522, endPoint y: 280, distance: 24.5
click at [507, 263] on span "$" at bounding box center [508, 265] width 3 height 8
click at [511, 262] on input "0" at bounding box center [522, 264] width 30 height 11
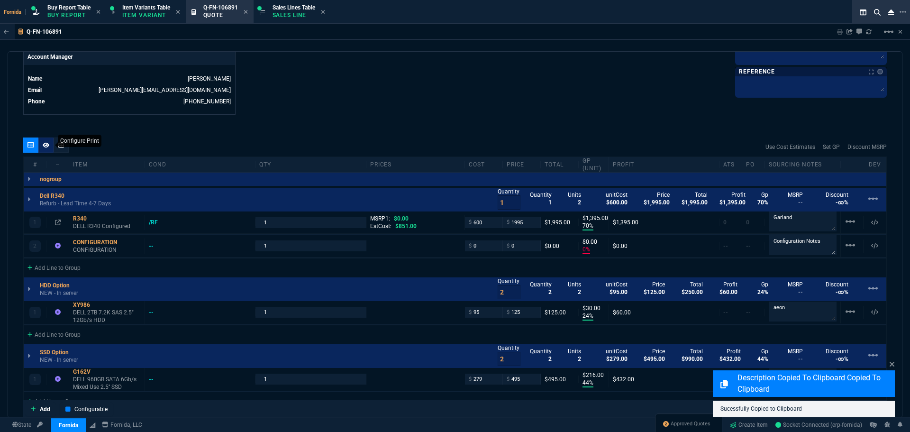
click at [45, 147] on icon at bounding box center [46, 145] width 7 height 6
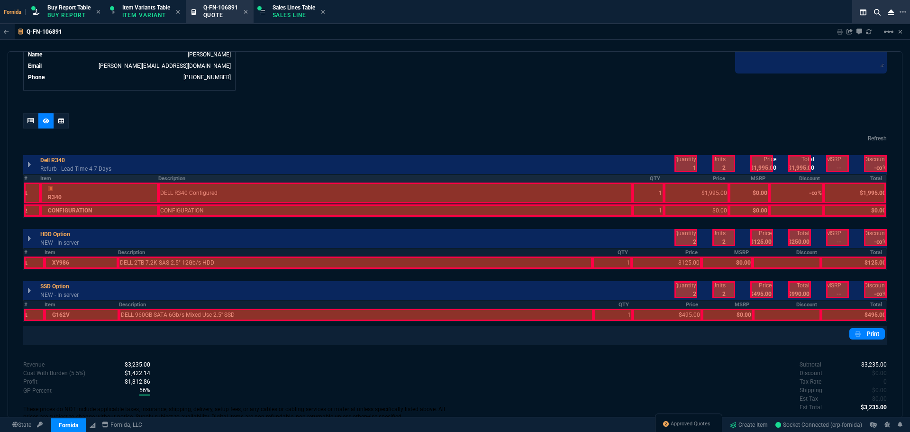
scroll to position [510, 0]
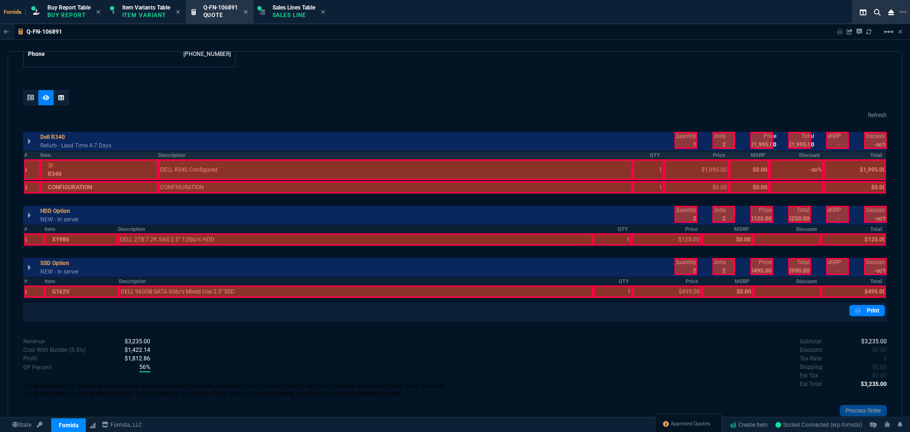
click at [239, 155] on th "Description" at bounding box center [395, 155] width 475 height 8
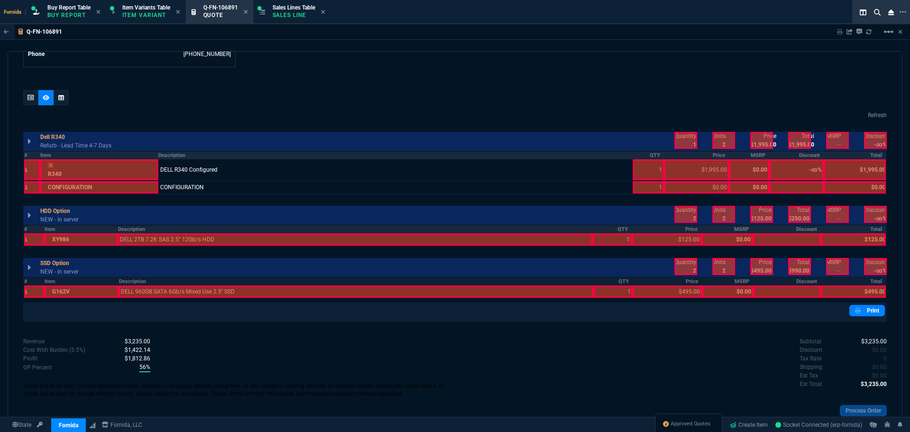
click at [232, 231] on th "Description" at bounding box center [355, 229] width 475 height 8
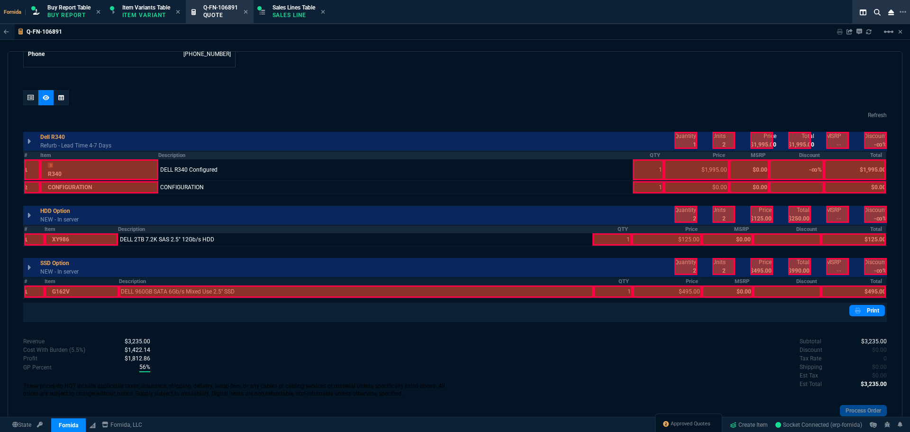
drag, startPoint x: 278, startPoint y: 292, endPoint x: 279, endPoint y: 274, distance: 18.1
click at [278, 292] on div at bounding box center [356, 291] width 475 height 12
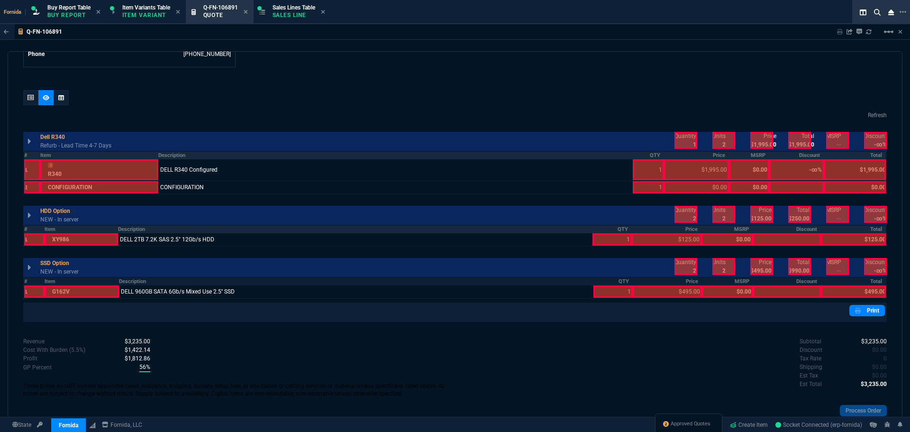
click at [240, 155] on th "Description" at bounding box center [395, 155] width 475 height 8
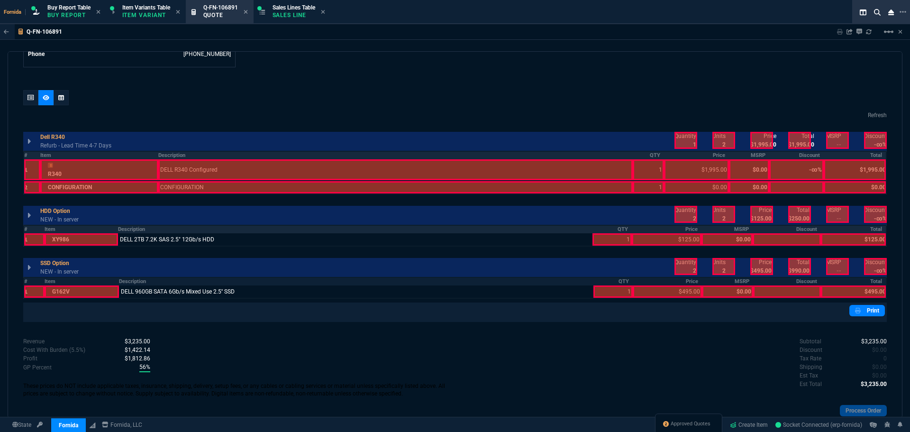
drag, startPoint x: 618, startPoint y: 229, endPoint x: 667, endPoint y: 230, distance: 48.4
click at [629, 229] on tr "# Item Description QTY Price MSRP Discount Total" at bounding box center [455, 229] width 863 height 8
click at [667, 230] on th "Price" at bounding box center [667, 229] width 70 height 8
drag, startPoint x: 620, startPoint y: 287, endPoint x: 620, endPoint y: 276, distance: 10.4
click at [620, 286] on div at bounding box center [613, 291] width 39 height 12
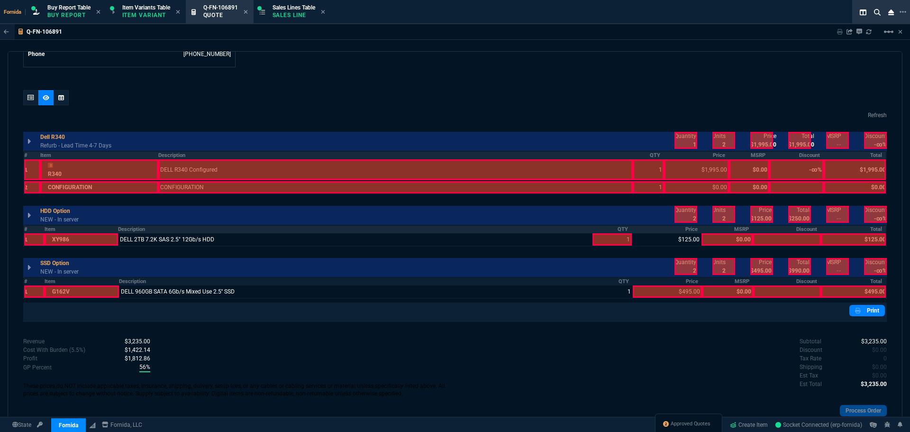
click at [621, 233] on th "QTY" at bounding box center [612, 229] width 39 height 8
click at [689, 278] on th "Price" at bounding box center [667, 281] width 69 height 8
drag, startPoint x: 873, startPoint y: 283, endPoint x: 873, endPoint y: 251, distance: 31.8
click at [873, 282] on th "Total" at bounding box center [853, 281] width 65 height 8
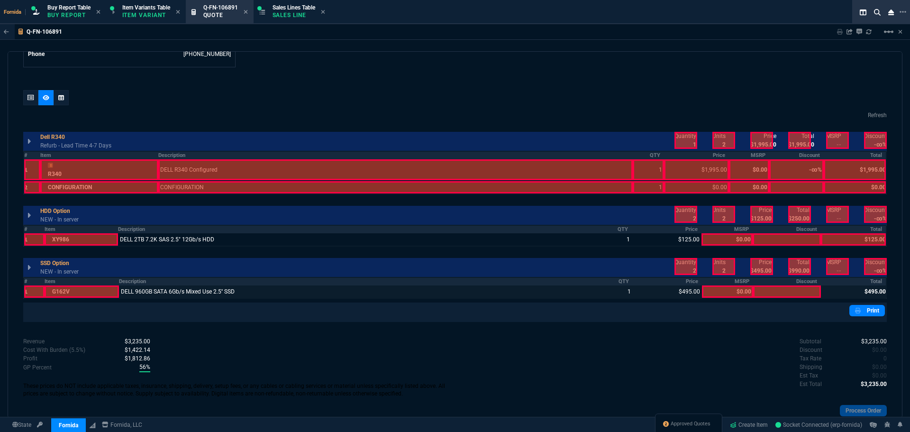
click at [870, 288] on div at bounding box center [853, 291] width 65 height 12
click at [675, 269] on div at bounding box center [686, 266] width 23 height 17
drag, startPoint x: 686, startPoint y: 217, endPoint x: 753, endPoint y: 218, distance: 67.3
click at [689, 216] on div at bounding box center [686, 214] width 23 height 17
drag, startPoint x: 760, startPoint y: 218, endPoint x: 792, endPoint y: 218, distance: 32.2
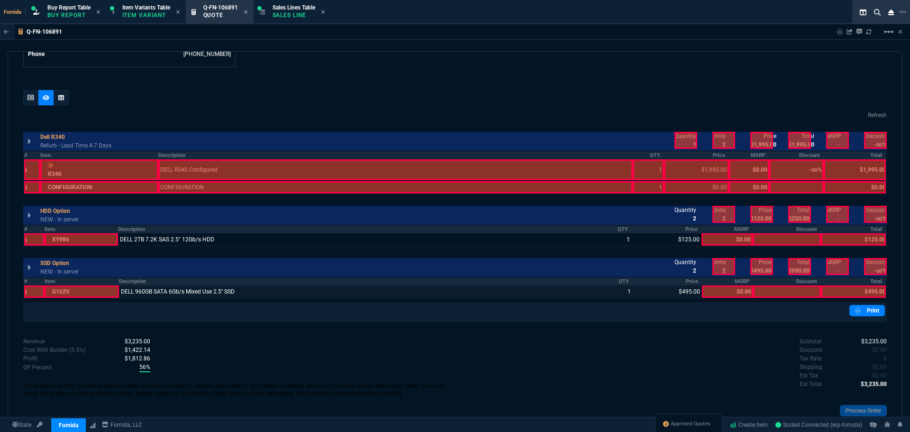
click at [762, 218] on div at bounding box center [762, 214] width 23 height 17
click at [792, 218] on div at bounding box center [800, 214] width 23 height 17
click at [764, 265] on div at bounding box center [762, 266] width 23 height 17
click at [805, 272] on div at bounding box center [800, 266] width 23 height 17
drag, startPoint x: 676, startPoint y: 139, endPoint x: 727, endPoint y: 142, distance: 51.8
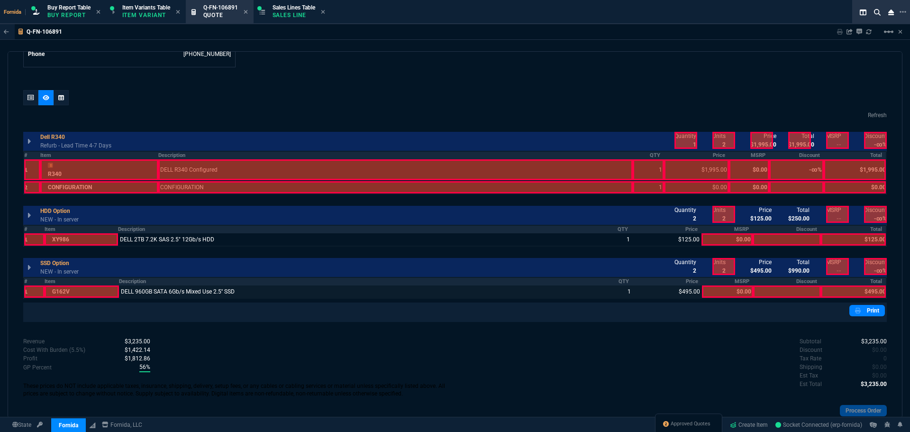
click at [676, 138] on div at bounding box center [686, 140] width 23 height 17
click at [757, 147] on div at bounding box center [762, 140] width 23 height 17
click at [789, 143] on div at bounding box center [800, 140] width 23 height 17
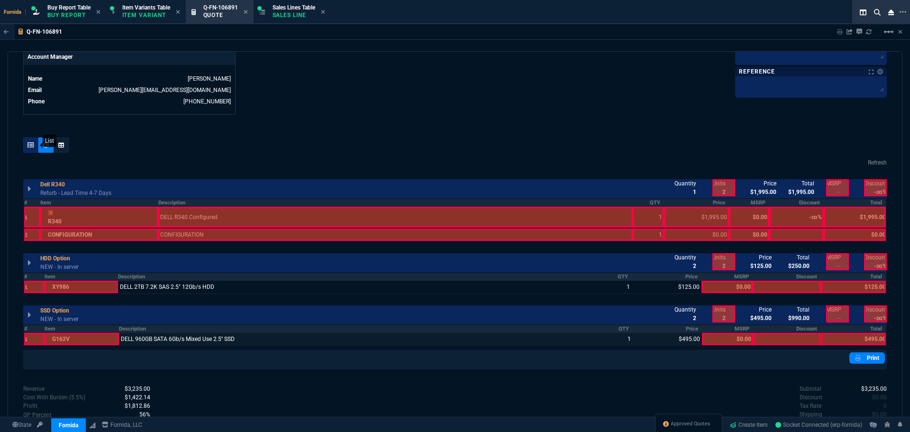
click at [31, 140] on div at bounding box center [30, 145] width 15 height 15
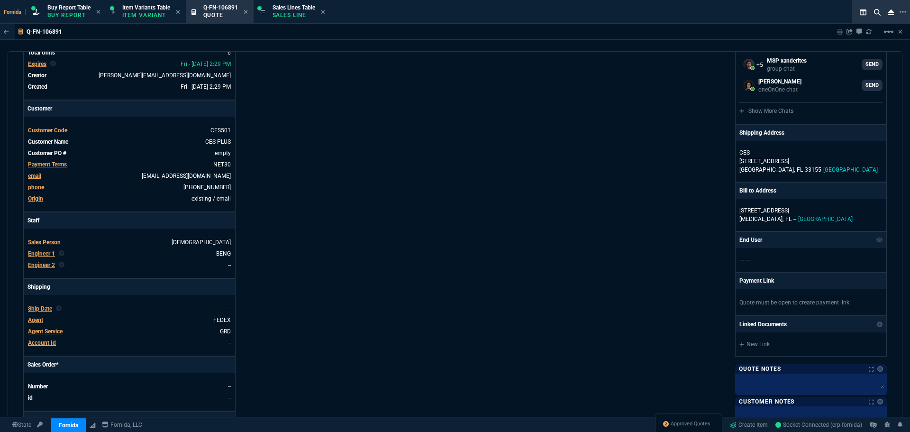
scroll to position [0, 0]
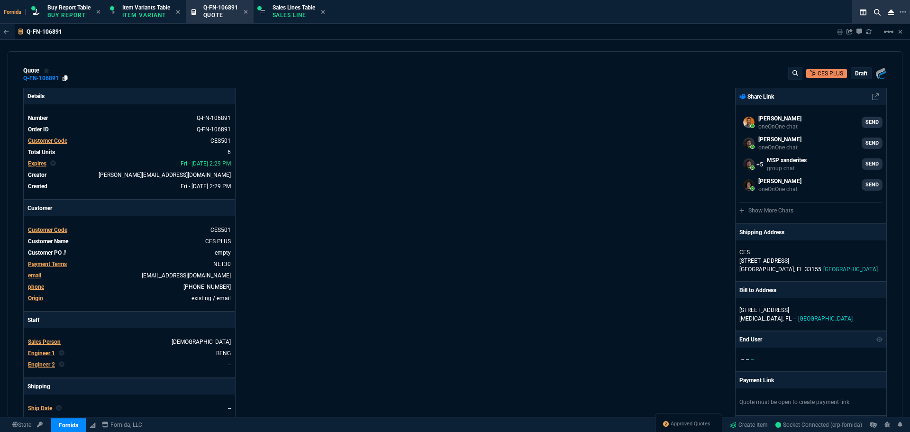
click at [66, 79] on icon at bounding box center [65, 78] width 5 height 6
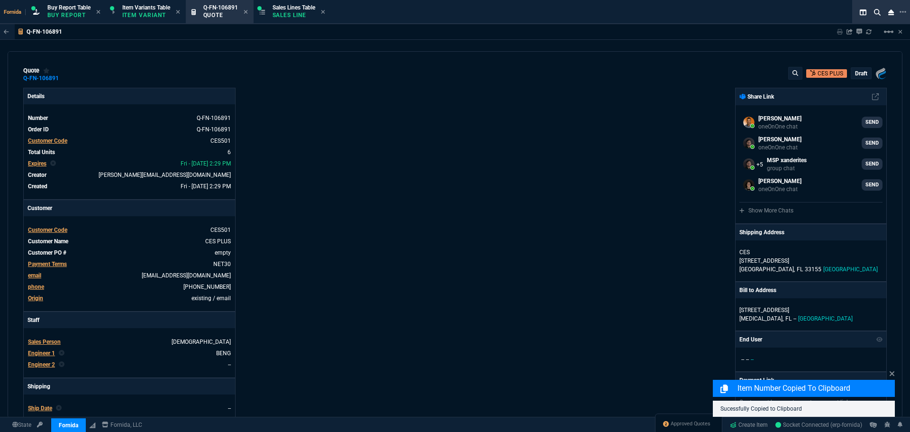
click at [570, 93] on div "Fornida, LLC [STREET_ADDRESS] Share Link [PERSON_NAME] oneOnOne chat SEND [PERS…" at bounding box center [671, 332] width 432 height 489
click at [860, 78] on div "draft" at bounding box center [862, 73] width 20 height 11
click at [855, 75] on p "draft" at bounding box center [861, 74] width 12 height 8
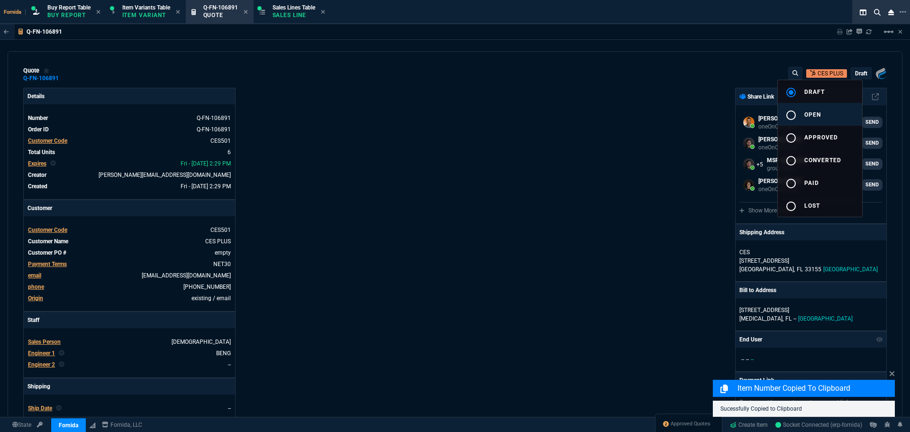
drag, startPoint x: 835, startPoint y: 113, endPoint x: 814, endPoint y: 113, distance: 21.8
click at [835, 113] on button "radio_button_unchecked open" at bounding box center [820, 114] width 84 height 23
click at [662, 113] on div at bounding box center [455, 216] width 910 height 432
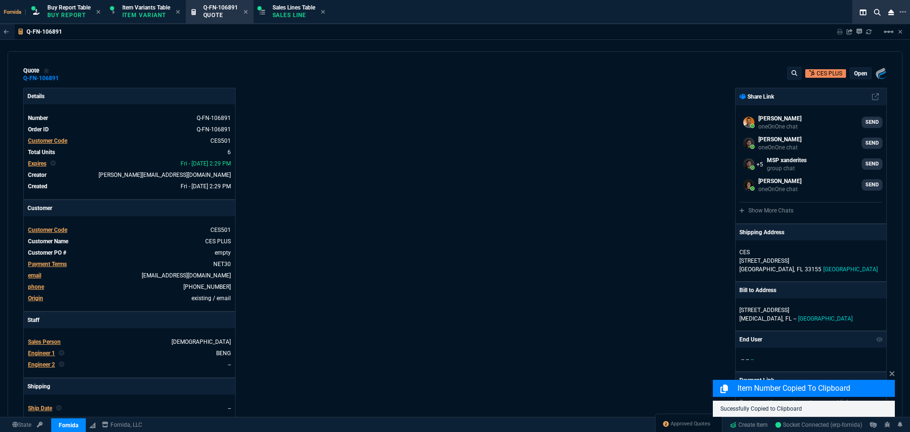
click at [835, 45] on nx-fornida-erp-document "Q-FN-106891 Sharing Q-FN-106891 Link Dev Link Share on Teams linear_scale quote…" at bounding box center [455, 244] width 910 height 440
click at [837, 29] on nx-fornida-erp-document "Q-FN-106891 Sharing Q-FN-106891 Link Dev Link Share on Teams linear_scale quote…" at bounding box center [455, 244] width 910 height 440
click at [839, 49] on nx-fornida-erp-document "Q-FN-106891 Sharing Q-FN-106891 Link Dev Link Share on Teams linear_scale quote…" at bounding box center [455, 244] width 910 height 440
click at [839, 32] on icon at bounding box center [840, 32] width 6 height 6
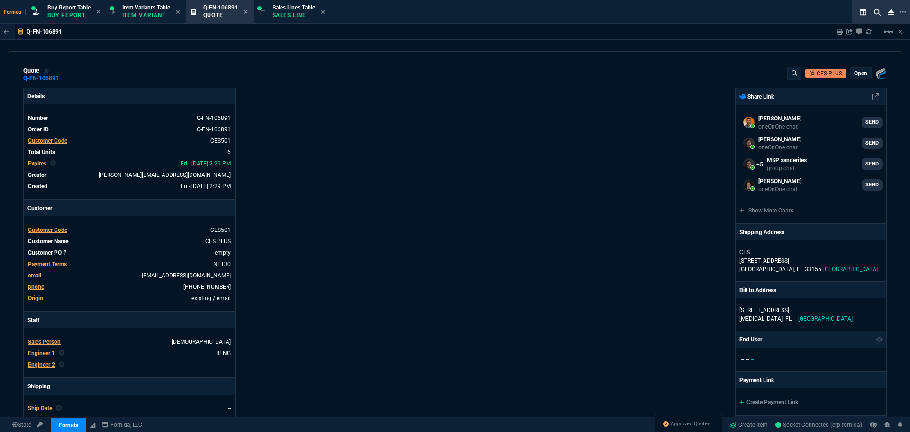
click at [284, 12] on p "Sales Line" at bounding box center [294, 15] width 43 height 8
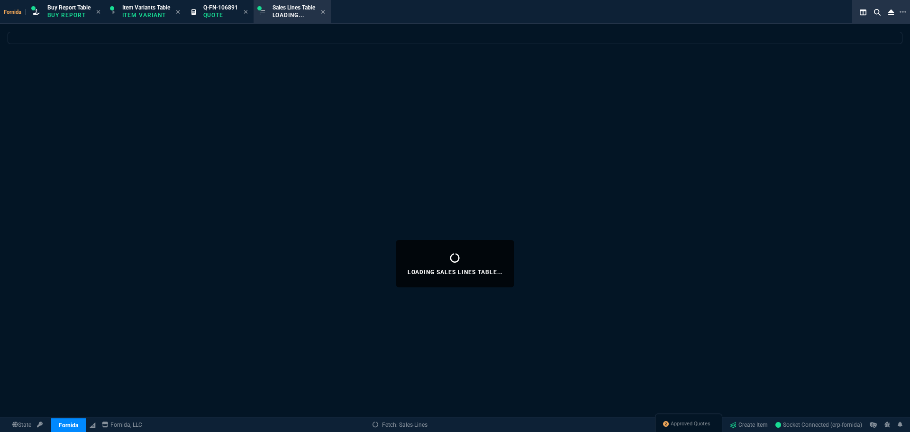
click at [246, 12] on icon at bounding box center [246, 12] width 4 height 6
